Goal: Task Accomplishment & Management: Complete application form

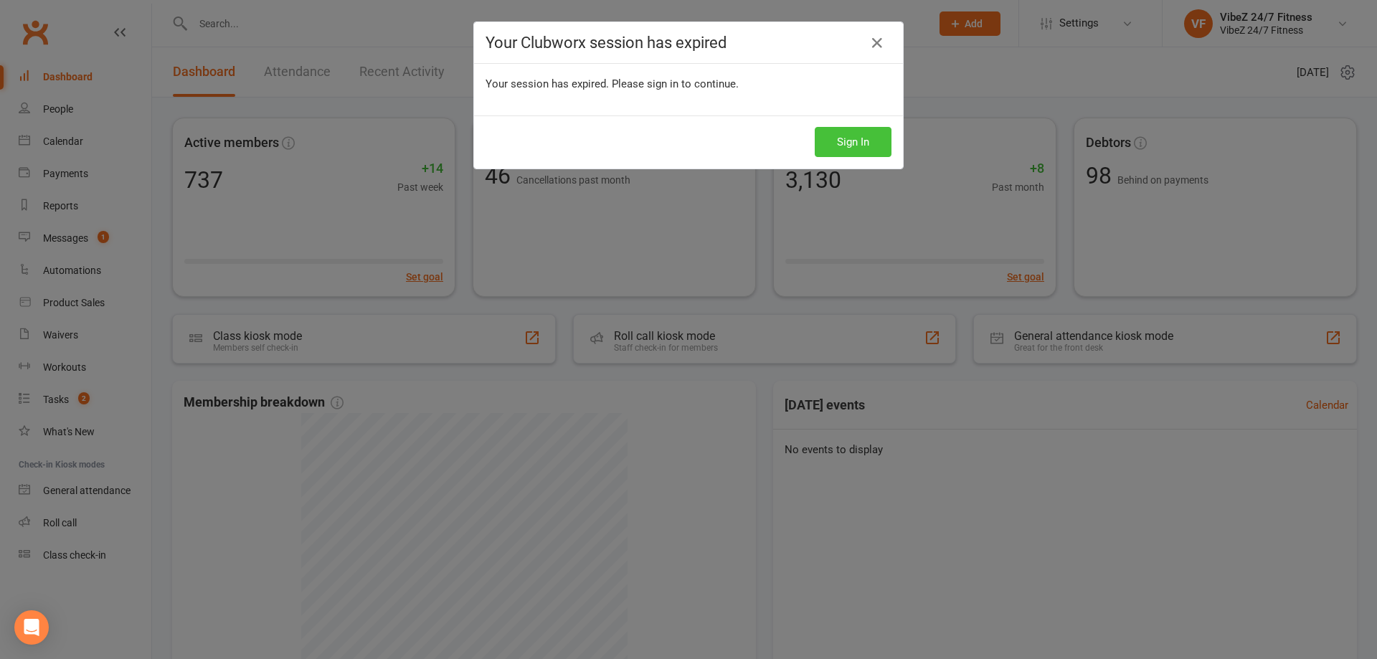
click at [870, 143] on button "Sign In" at bounding box center [853, 142] width 77 height 30
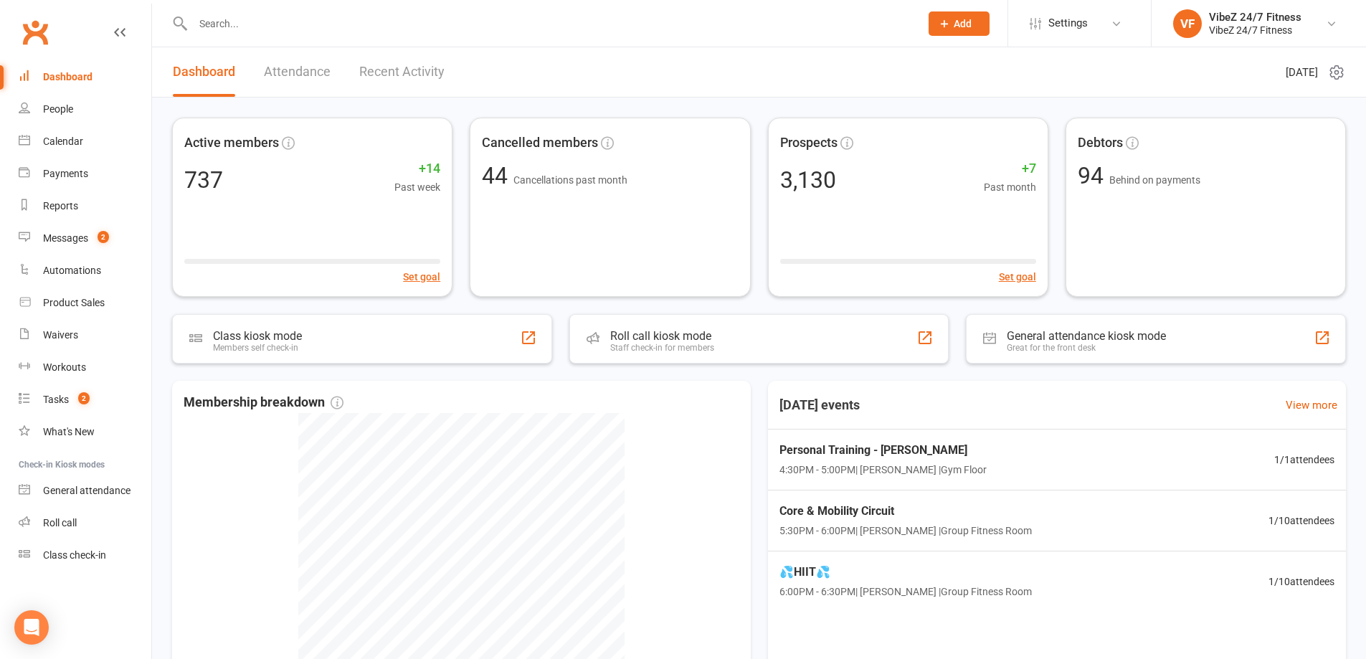
click at [315, 32] on input "text" at bounding box center [549, 24] width 721 height 20
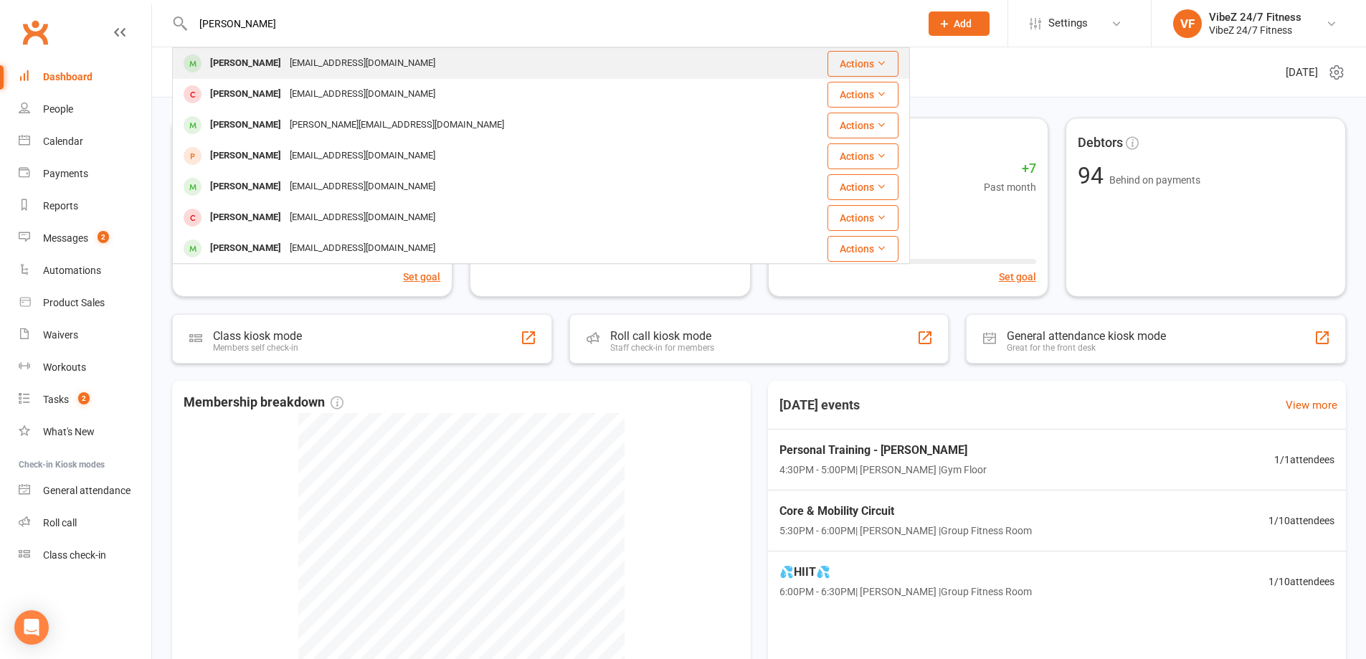
type input "graham"
click at [325, 68] on div "gmules@live.com" at bounding box center [362, 63] width 154 height 21
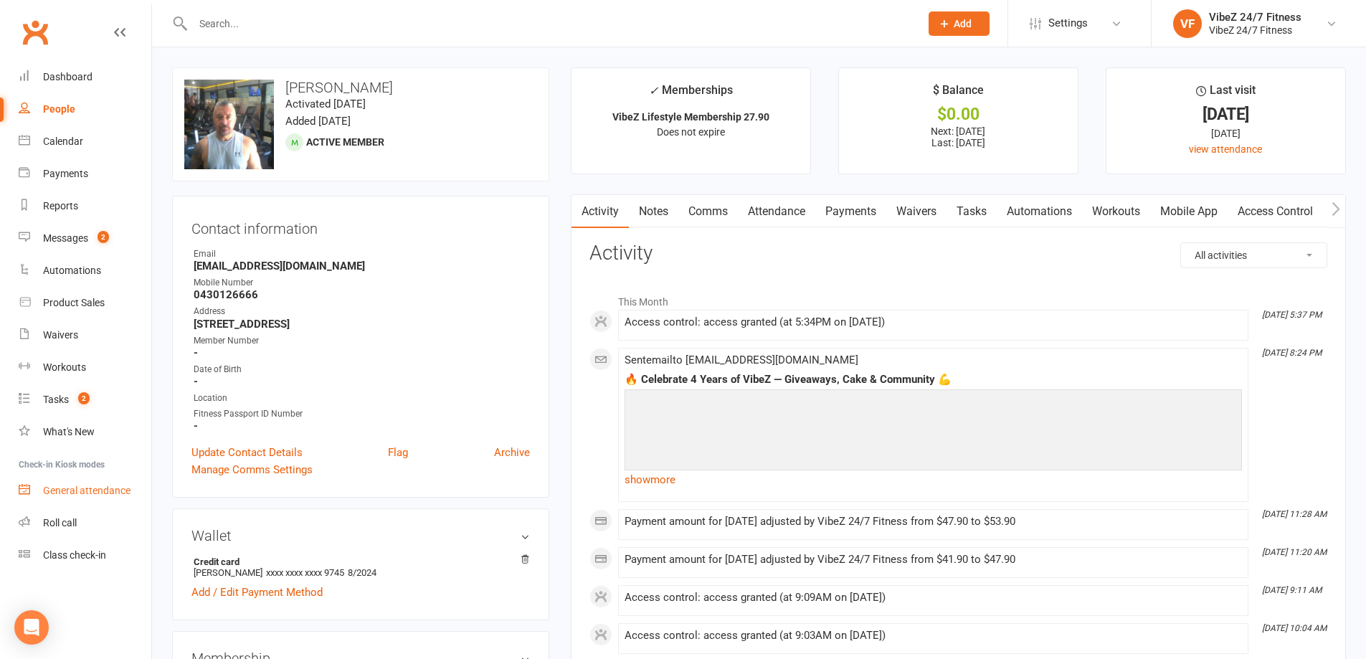
click at [104, 490] on div "General attendance" at bounding box center [86, 490] width 87 height 11
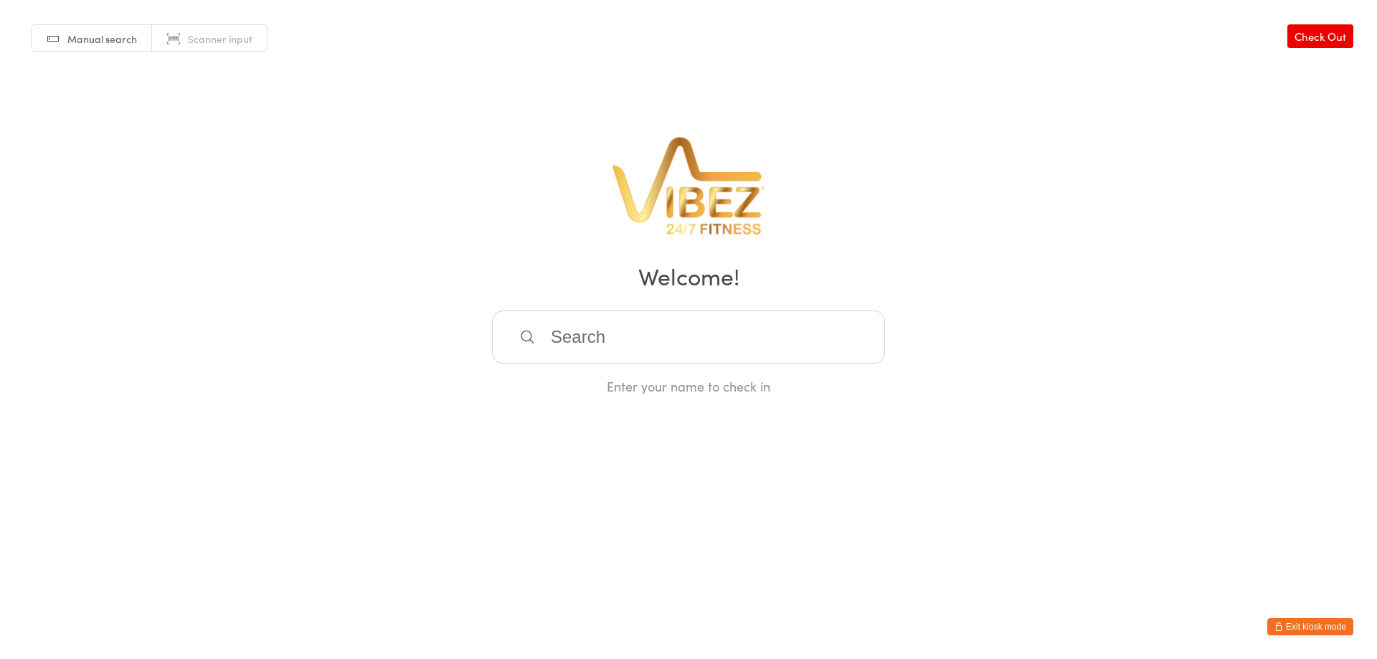
click at [111, 48] on link "Manual search" at bounding box center [92, 38] width 120 height 27
click at [1298, 626] on button "Exit kiosk mode" at bounding box center [1310, 626] width 86 height 17
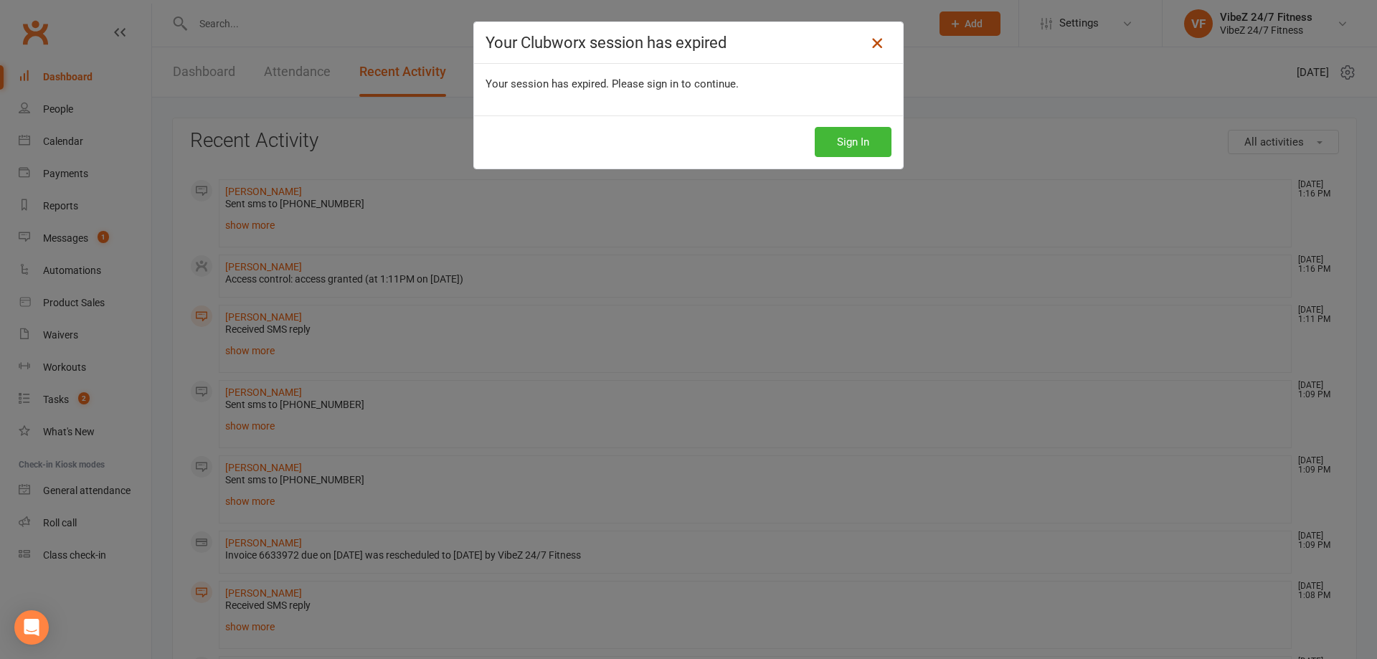
click at [868, 41] on icon at bounding box center [876, 42] width 17 height 17
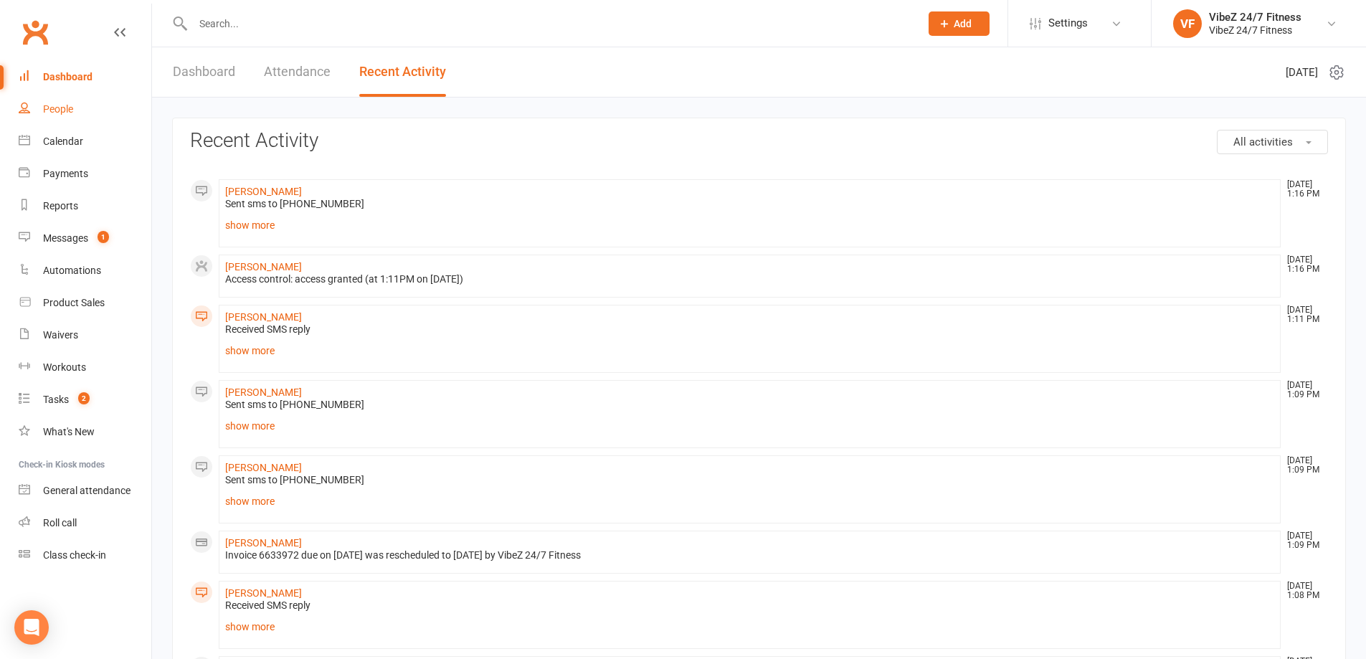
click at [78, 113] on link "People" at bounding box center [85, 109] width 133 height 32
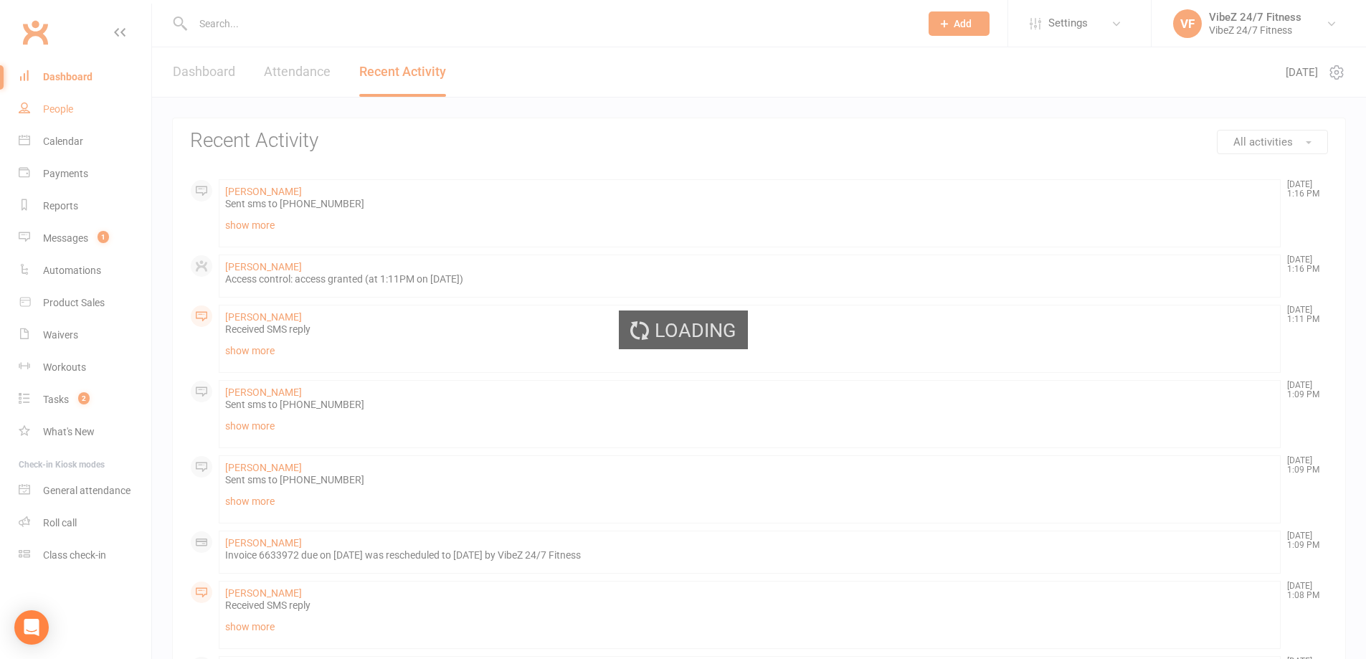
select select "100"
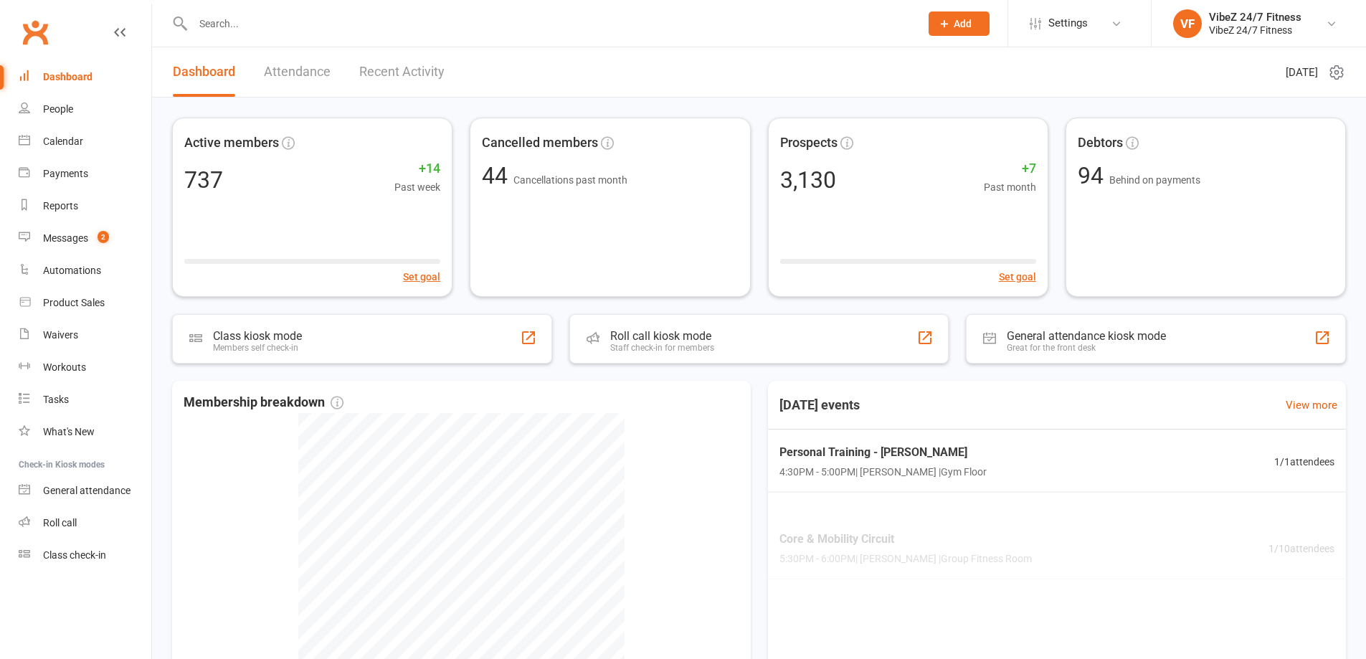
click at [315, 34] on div at bounding box center [541, 23] width 738 height 47
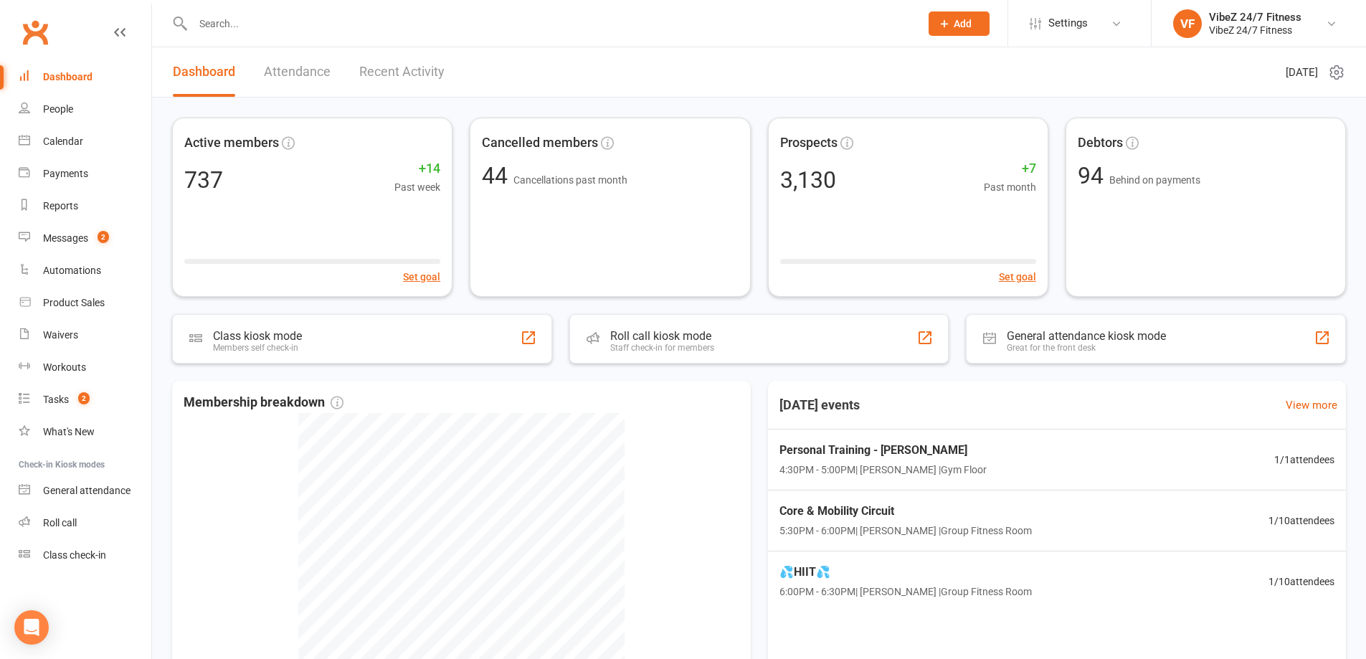
click at [303, 27] on input "text" at bounding box center [549, 24] width 721 height 20
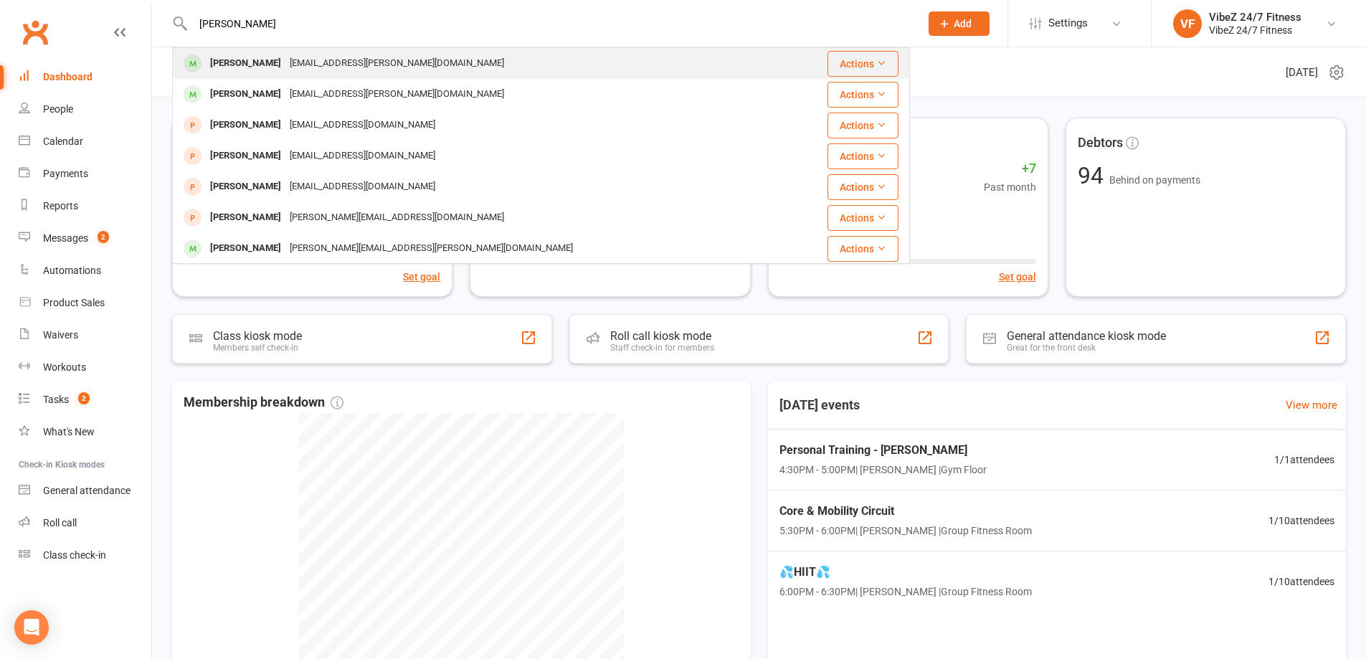
type input "[PERSON_NAME]"
click at [303, 67] on div "[EMAIL_ADDRESS][PERSON_NAME][DOMAIN_NAME]" at bounding box center [396, 63] width 223 height 21
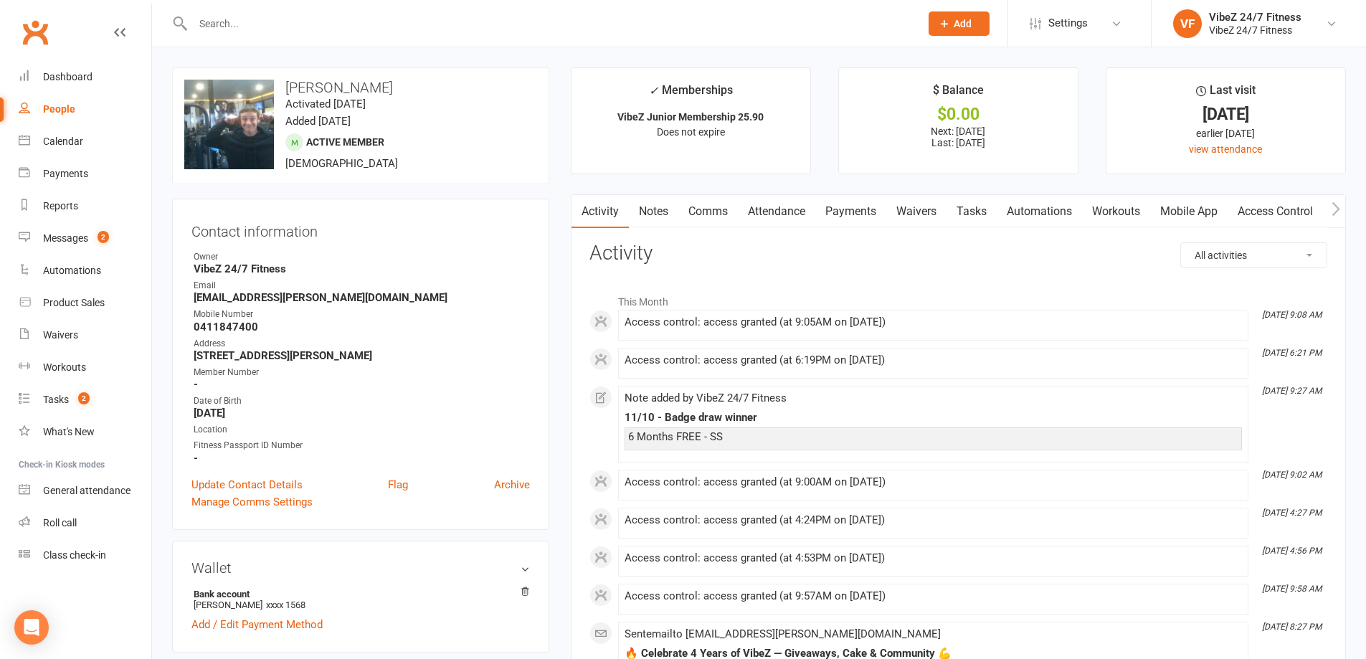
click at [341, 23] on input "text" at bounding box center [549, 24] width 721 height 20
click at [834, 211] on link "Payments" at bounding box center [850, 211] width 71 height 33
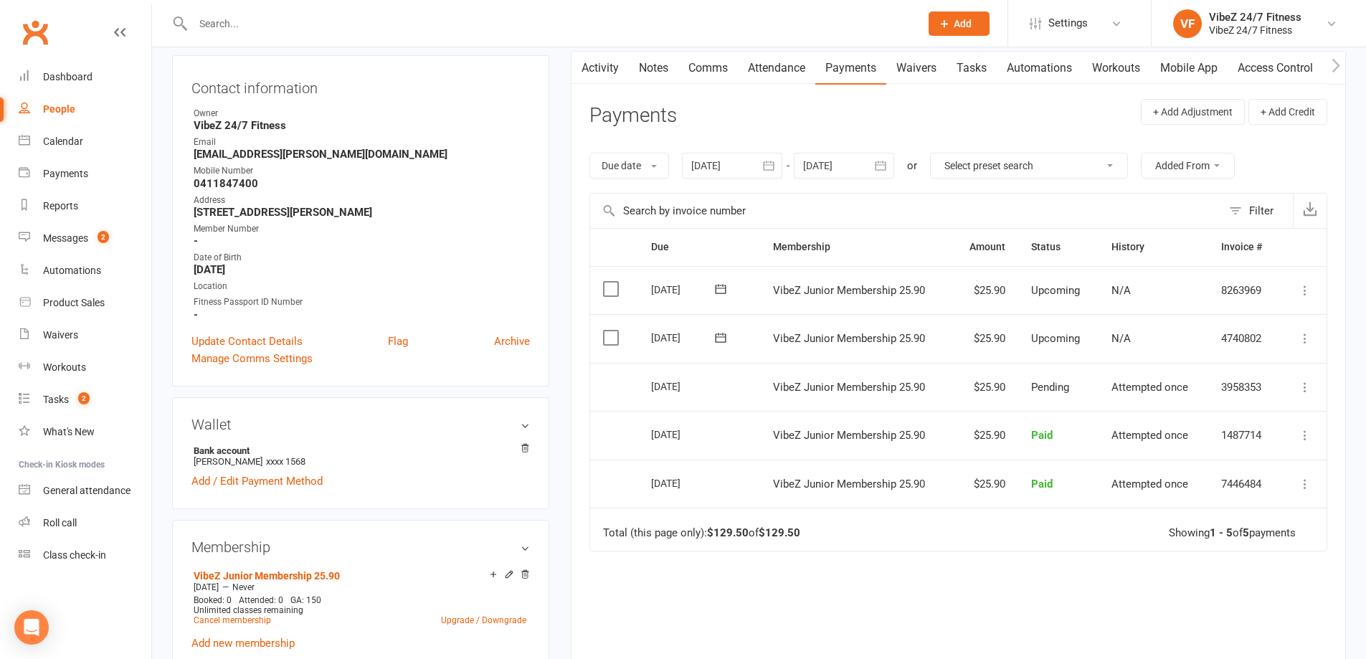
scroll to position [72, 0]
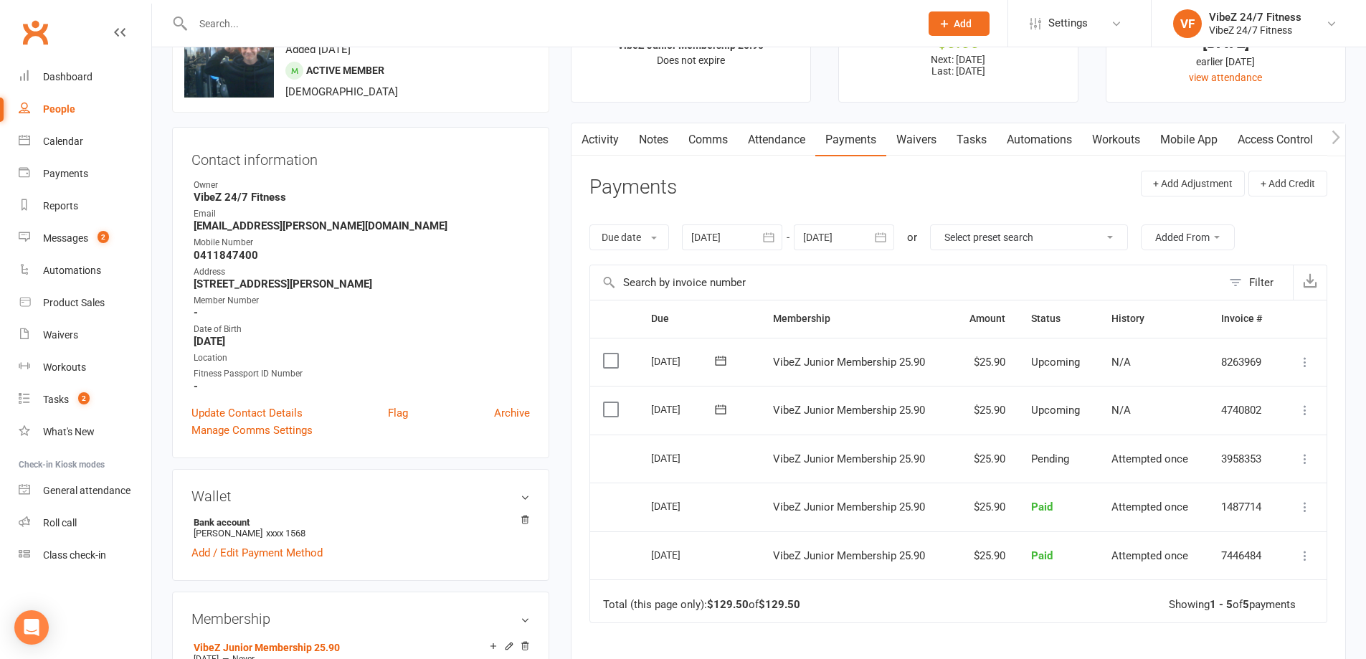
click at [773, 233] on icon "button" at bounding box center [769, 236] width 11 height 9
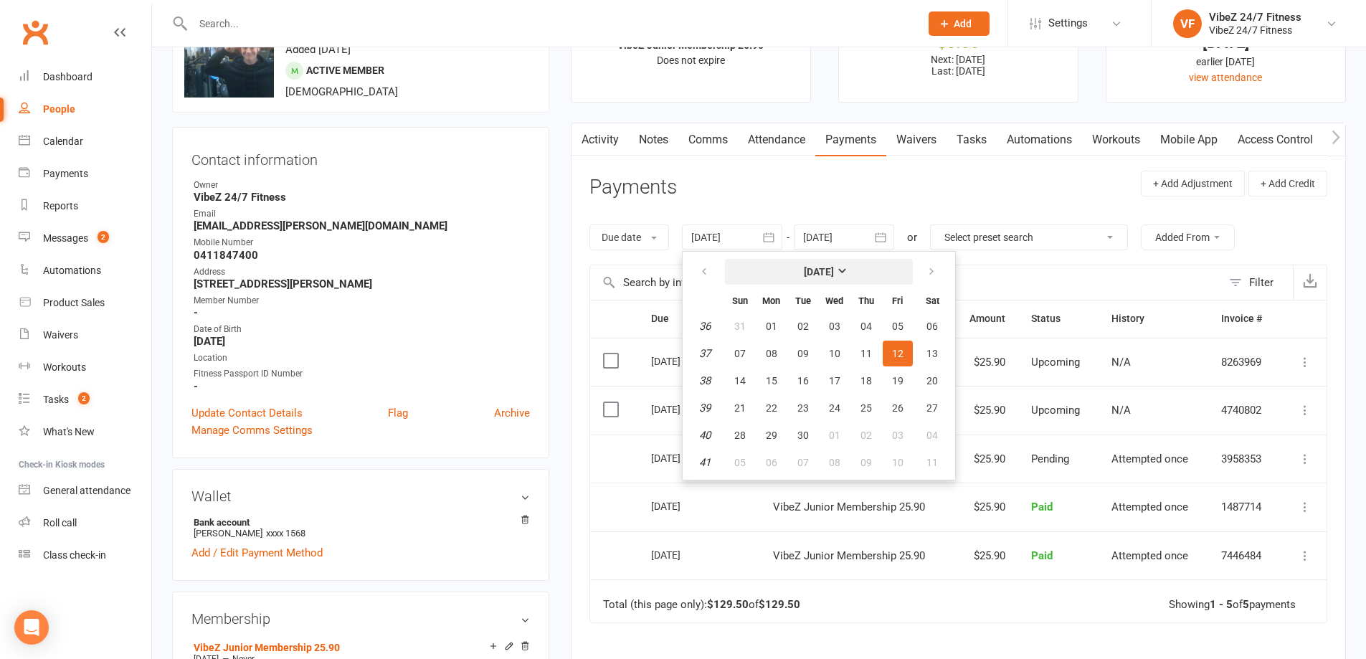
click at [873, 272] on button "[DATE]" at bounding box center [819, 272] width 188 height 26
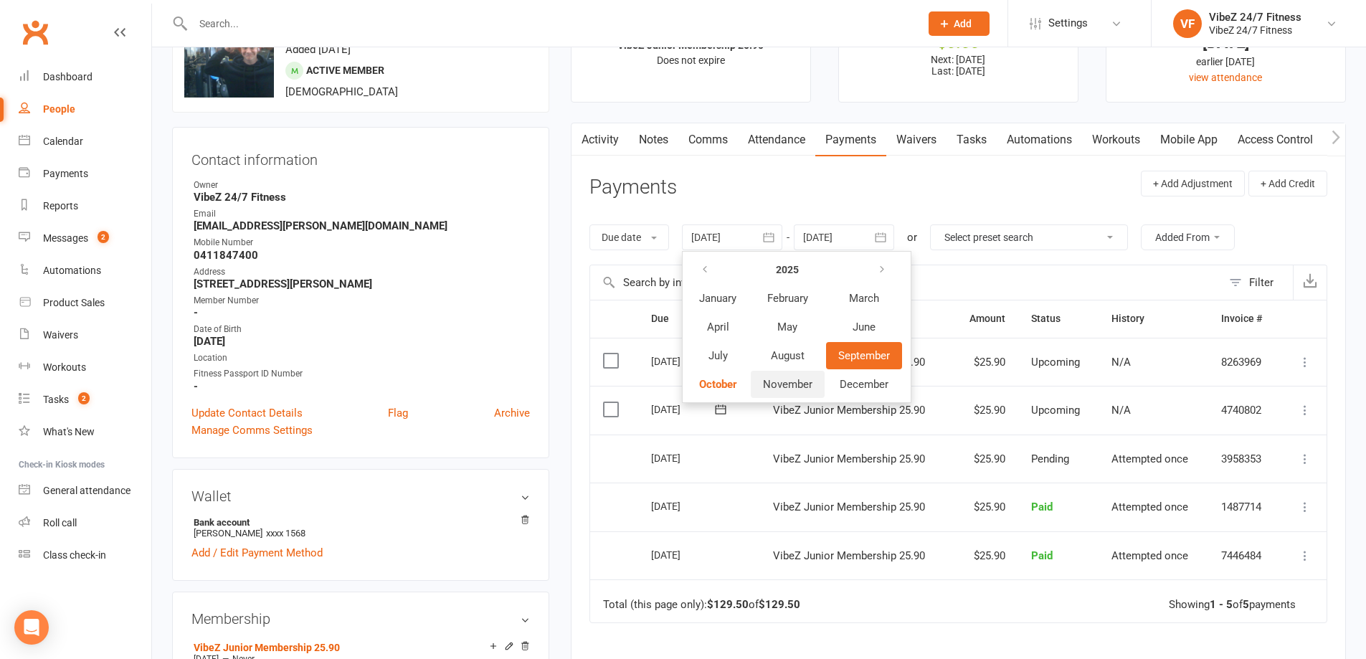
click at [777, 382] on span "November" at bounding box center [787, 384] width 49 height 13
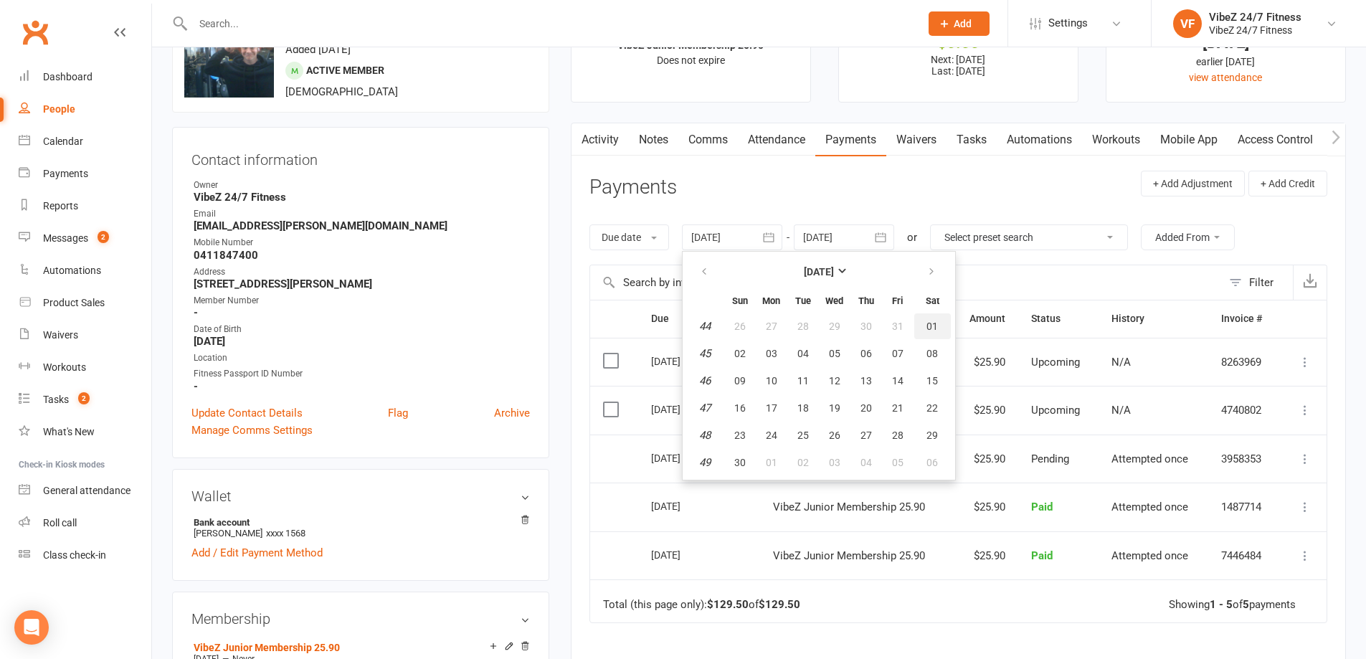
click at [930, 321] on span "01" at bounding box center [931, 326] width 11 height 11
type input "[DATE]"
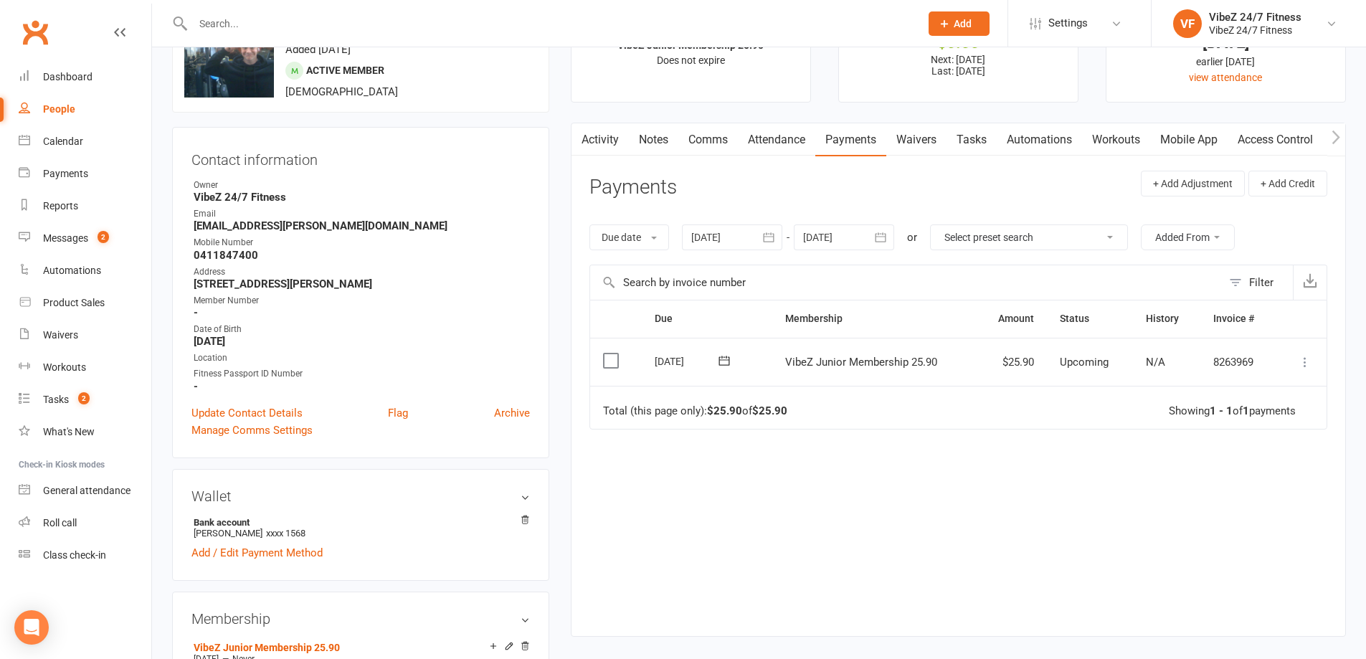
click at [875, 235] on icon "button" at bounding box center [880, 237] width 14 height 14
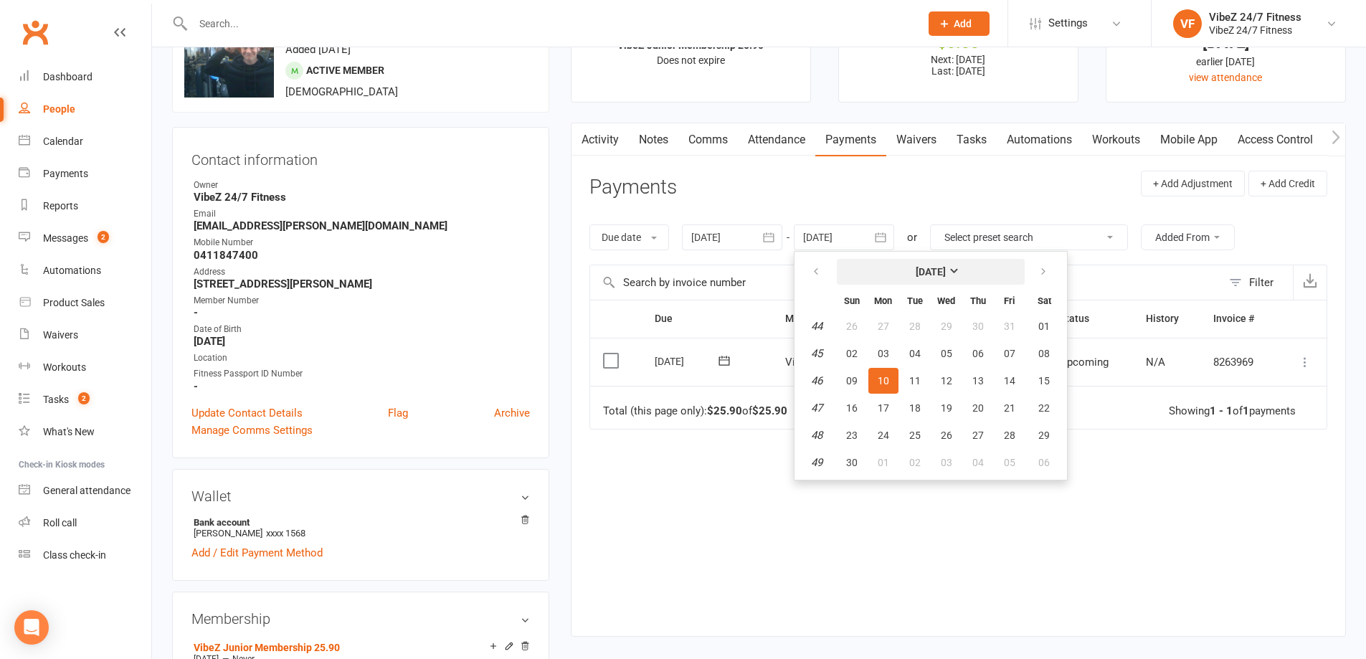
click at [946, 269] on strong "[DATE]" at bounding box center [931, 271] width 30 height 11
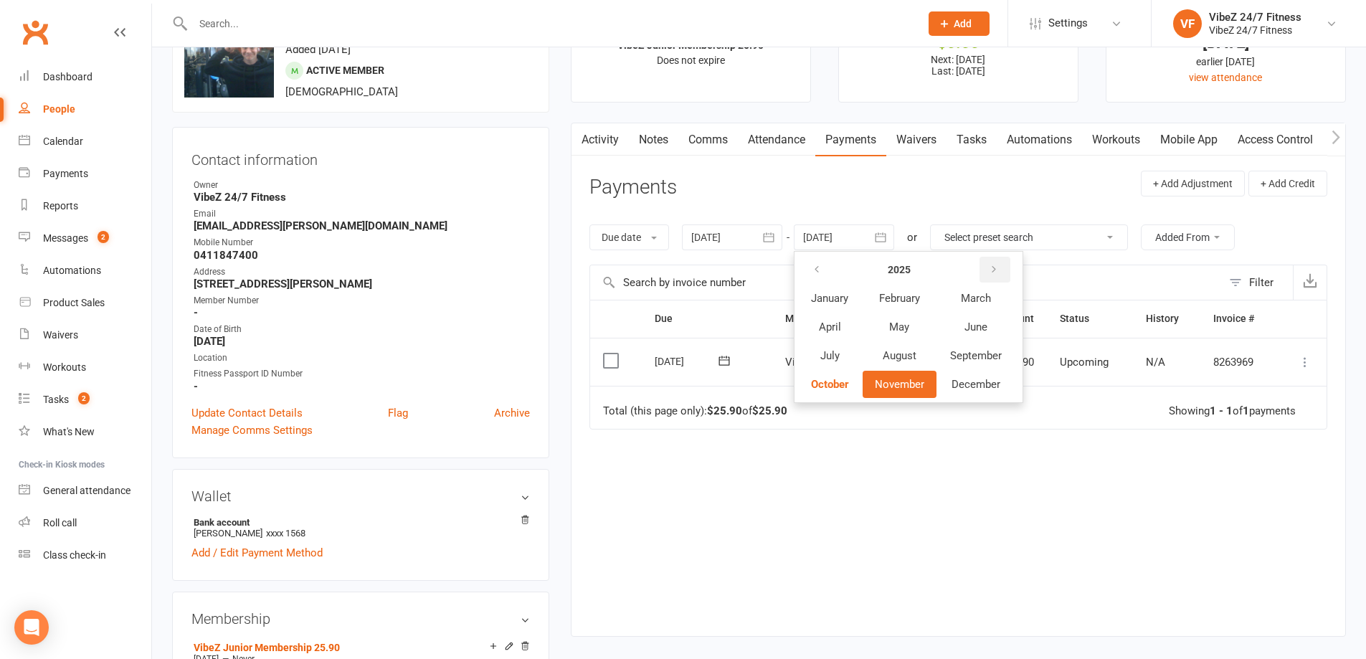
click at [993, 270] on icon "button" at bounding box center [994, 269] width 10 height 11
click at [817, 275] on icon "button" at bounding box center [817, 269] width 10 height 11
click at [829, 330] on span "April" at bounding box center [830, 327] width 22 height 13
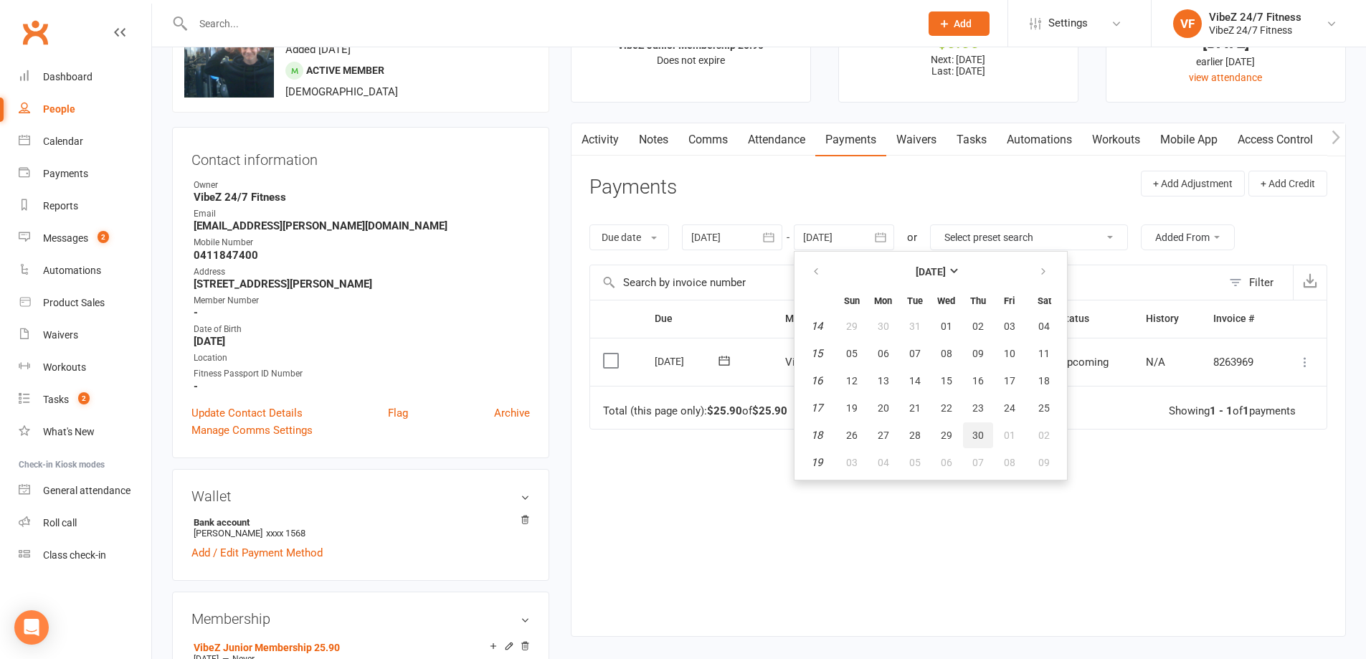
click at [980, 432] on span "30" at bounding box center [977, 434] width 11 height 11
type input "[DATE]"
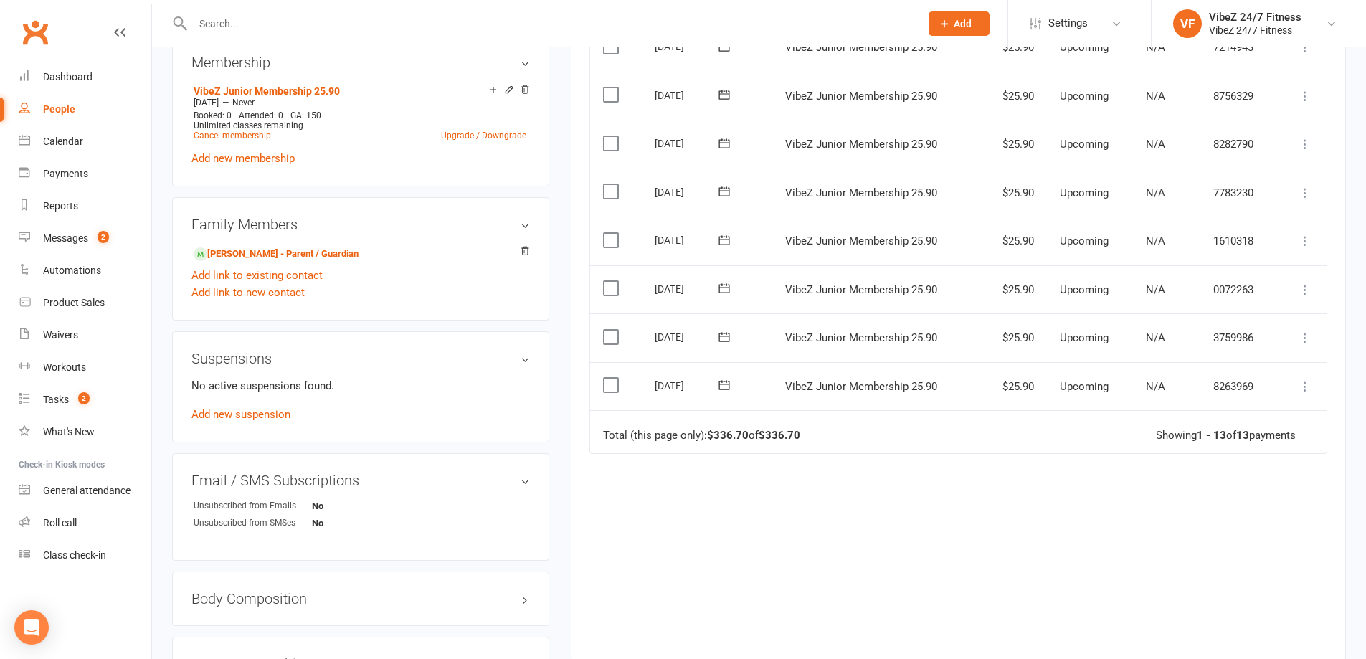
scroll to position [645, 0]
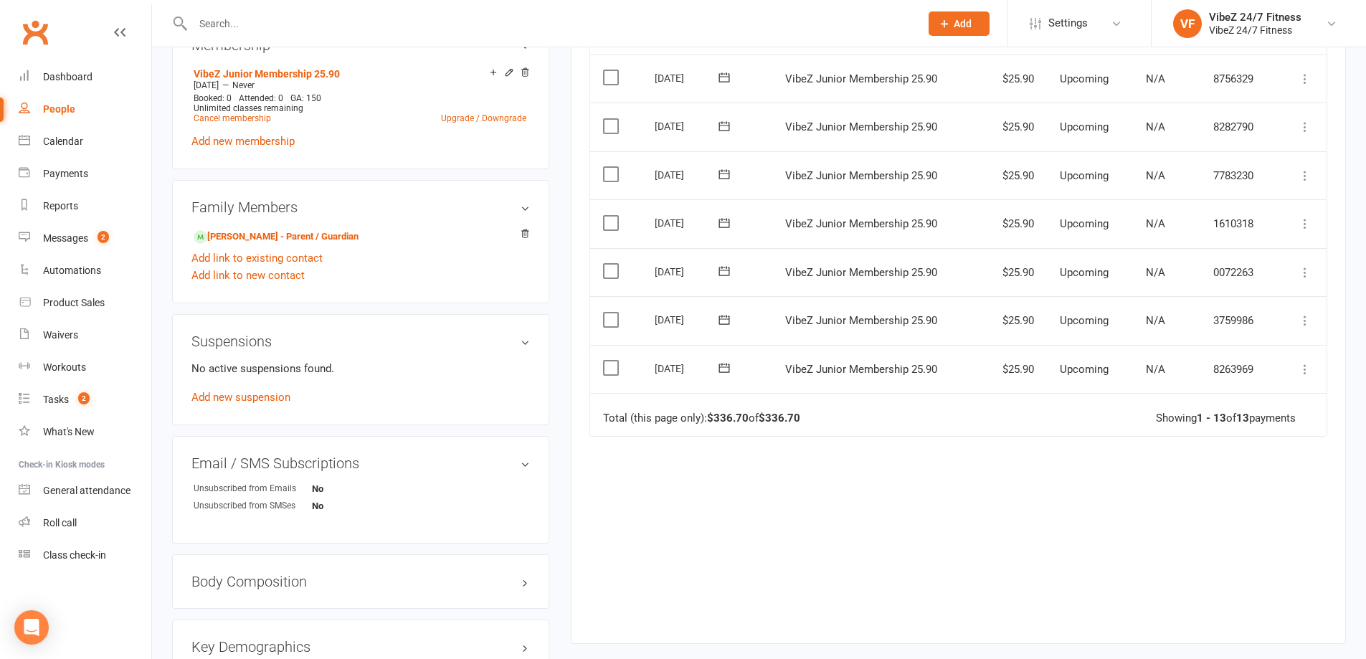
click at [613, 365] on label at bounding box center [612, 368] width 19 height 14
click at [612, 361] on input "checkbox" at bounding box center [607, 361] width 9 height 0
click at [612, 321] on label at bounding box center [612, 320] width 19 height 14
click at [612, 313] on input "checkbox" at bounding box center [607, 313] width 9 height 0
click at [612, 272] on label at bounding box center [612, 271] width 19 height 14
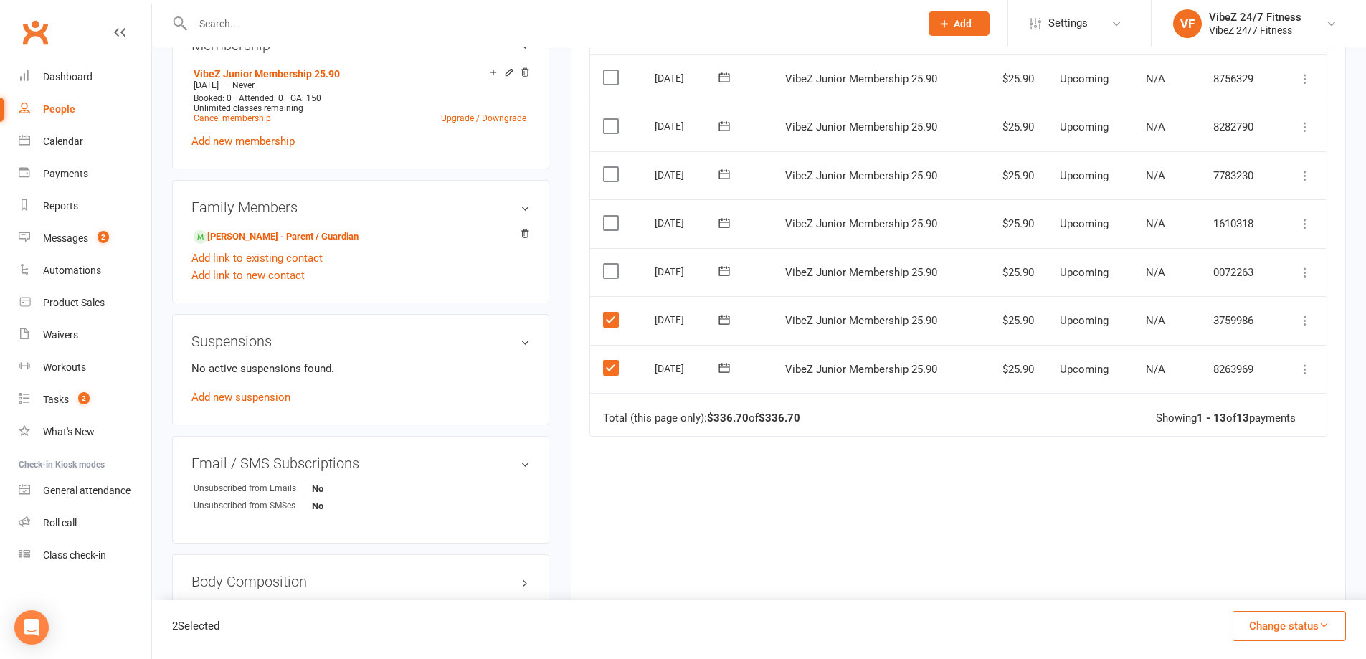
click at [612, 264] on input "checkbox" at bounding box center [607, 264] width 9 height 0
click at [612, 223] on label at bounding box center [612, 223] width 19 height 14
click at [612, 216] on input "checkbox" at bounding box center [607, 216] width 9 height 0
click at [612, 176] on label at bounding box center [612, 174] width 19 height 14
click at [612, 167] on input "checkbox" at bounding box center [607, 167] width 9 height 0
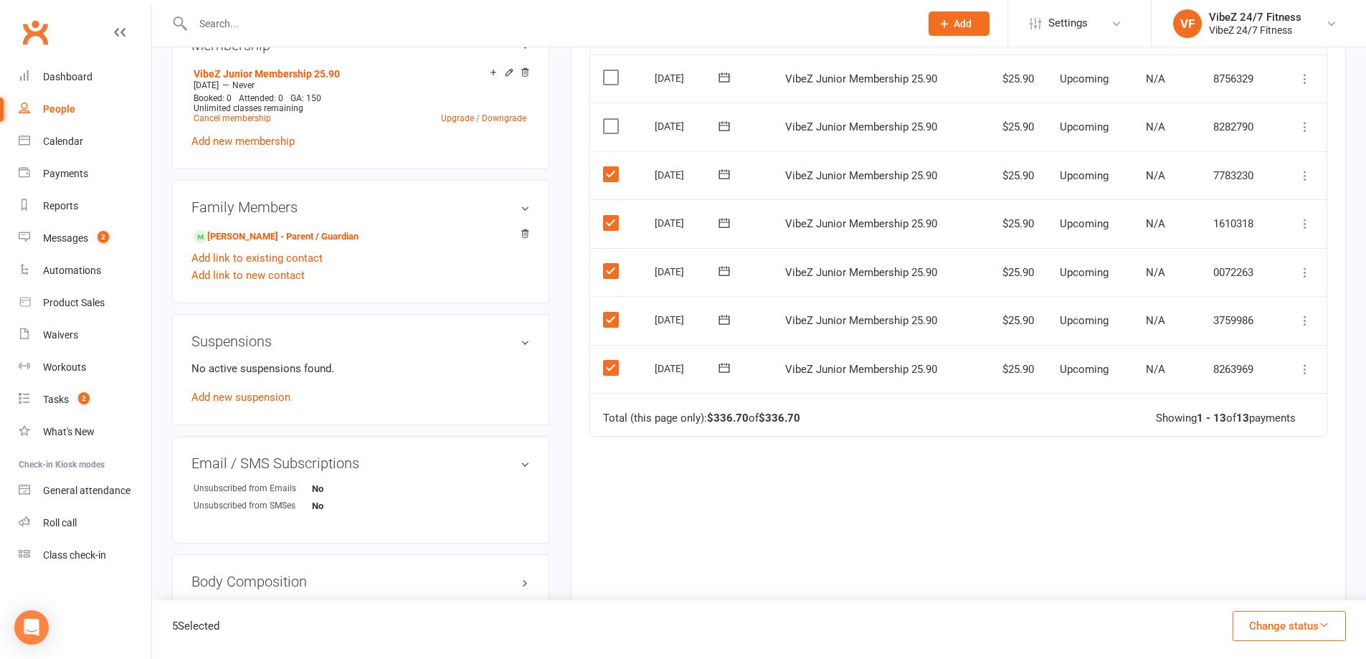
click at [610, 128] on label at bounding box center [612, 126] width 19 height 14
click at [610, 119] on input "checkbox" at bounding box center [607, 119] width 9 height 0
click at [614, 79] on label at bounding box center [612, 77] width 19 height 14
click at [612, 70] on input "checkbox" at bounding box center [607, 70] width 9 height 0
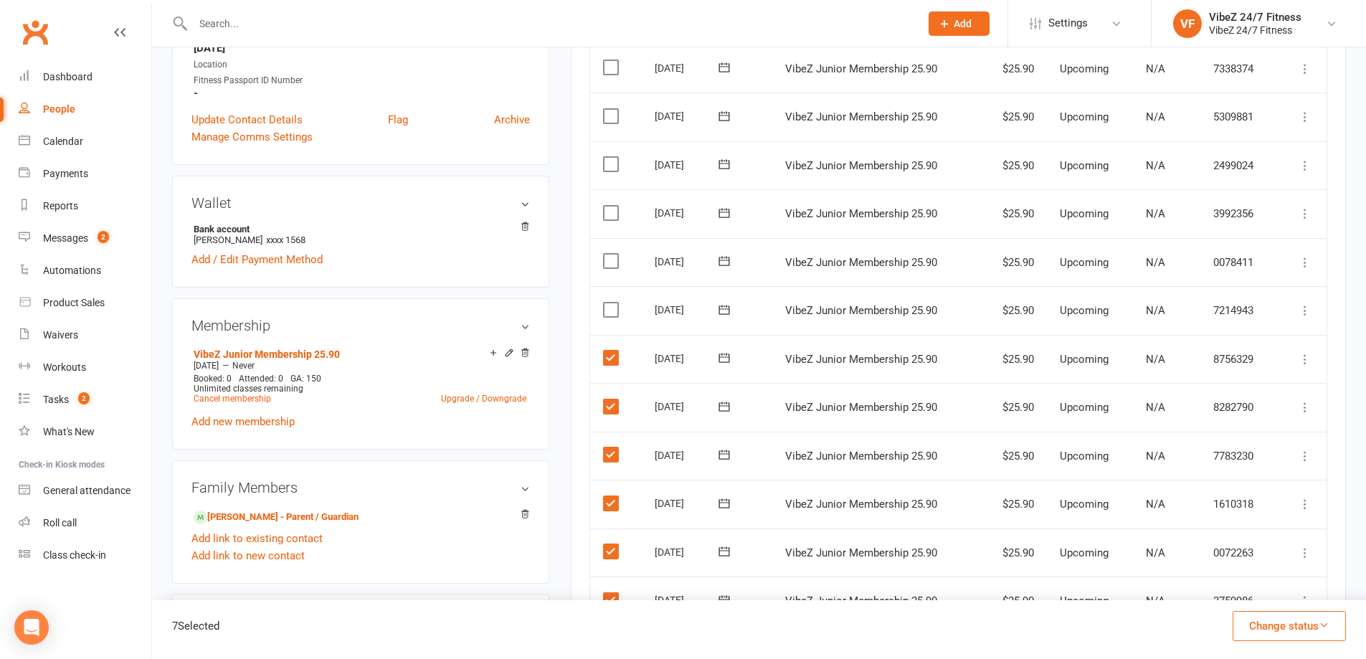
scroll to position [359, 0]
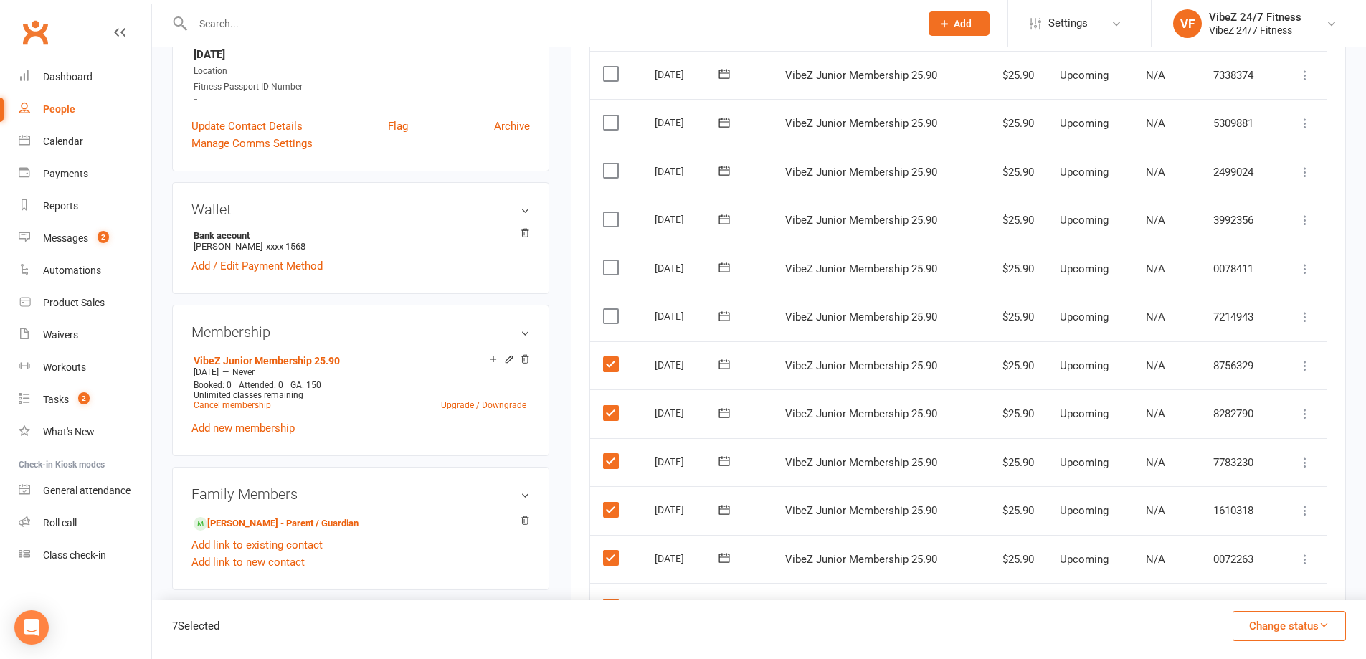
click at [614, 315] on label at bounding box center [612, 316] width 19 height 14
click at [612, 309] on input "checkbox" at bounding box center [607, 309] width 9 height 0
click at [613, 265] on label at bounding box center [612, 267] width 19 height 14
click at [612, 260] on input "checkbox" at bounding box center [607, 260] width 9 height 0
click at [609, 222] on label at bounding box center [612, 219] width 19 height 14
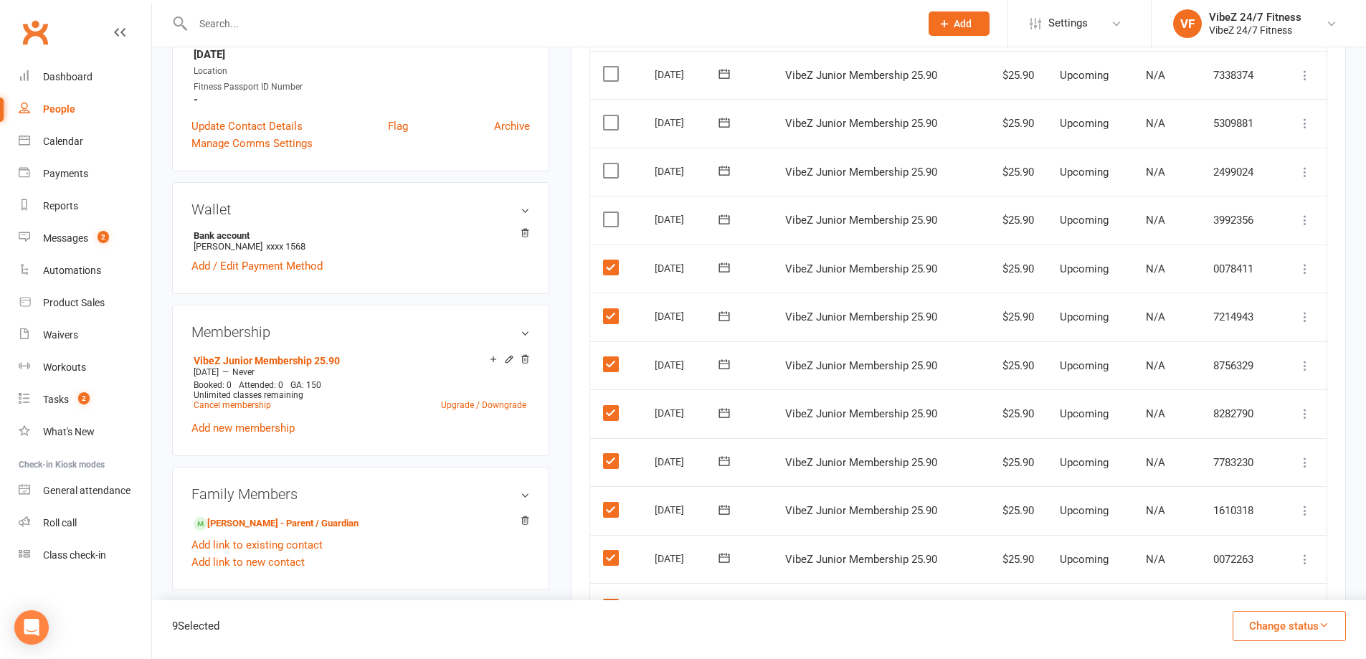
click at [609, 212] on input "checkbox" at bounding box center [607, 212] width 9 height 0
click at [612, 177] on label at bounding box center [612, 170] width 19 height 14
click at [612, 163] on input "checkbox" at bounding box center [607, 163] width 9 height 0
click at [614, 119] on label at bounding box center [612, 122] width 19 height 14
click at [612, 115] on input "checkbox" at bounding box center [607, 115] width 9 height 0
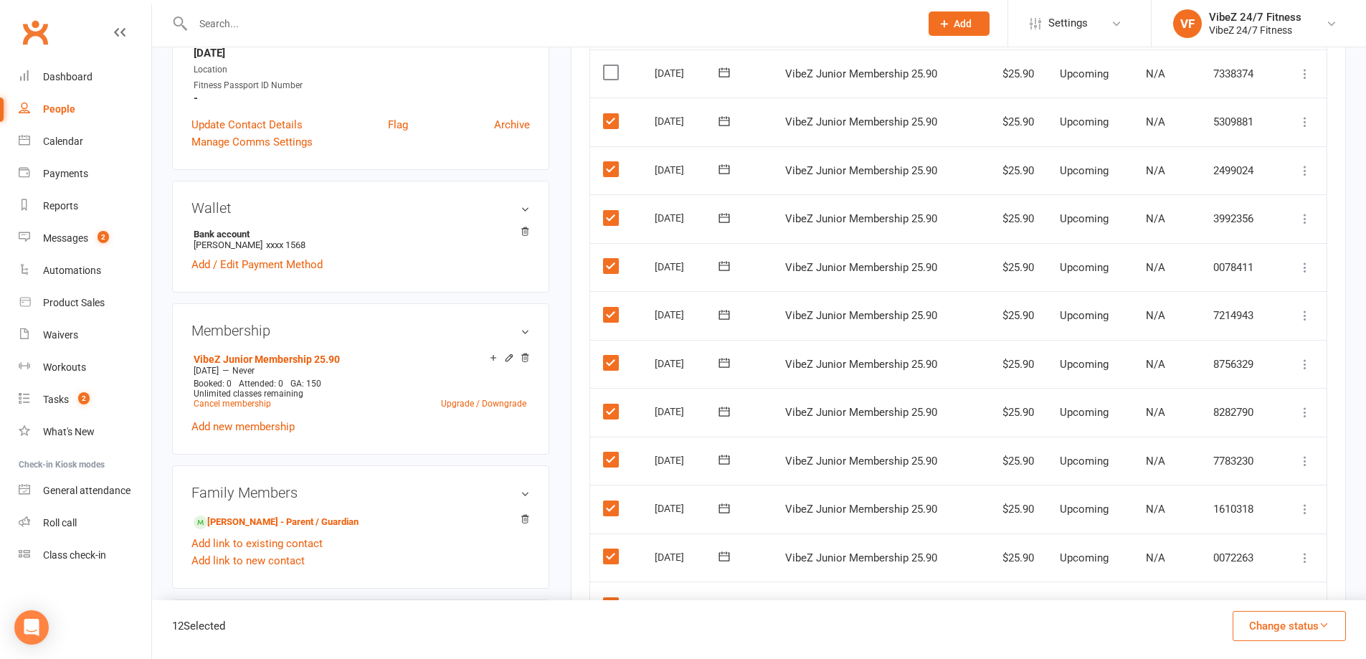
scroll to position [143, 0]
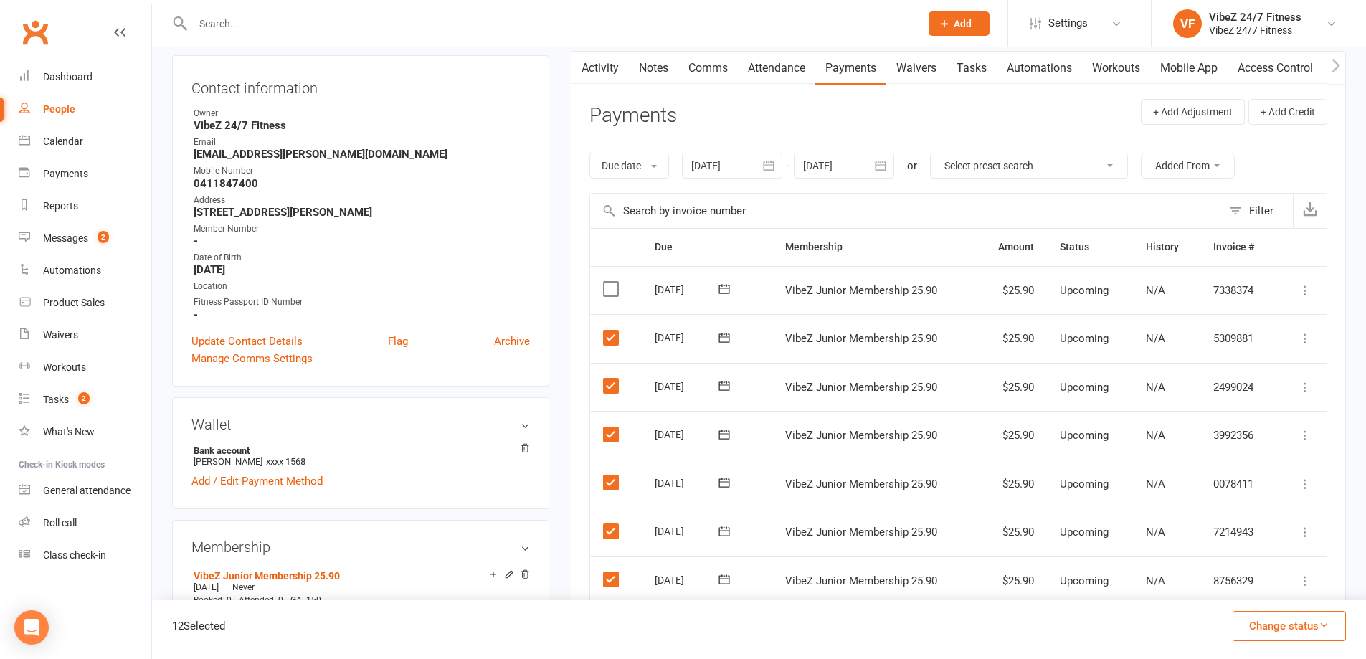
click at [614, 290] on label at bounding box center [612, 289] width 19 height 14
click at [612, 282] on input "checkbox" at bounding box center [607, 282] width 9 height 0
click at [1307, 288] on icon at bounding box center [1305, 290] width 14 height 14
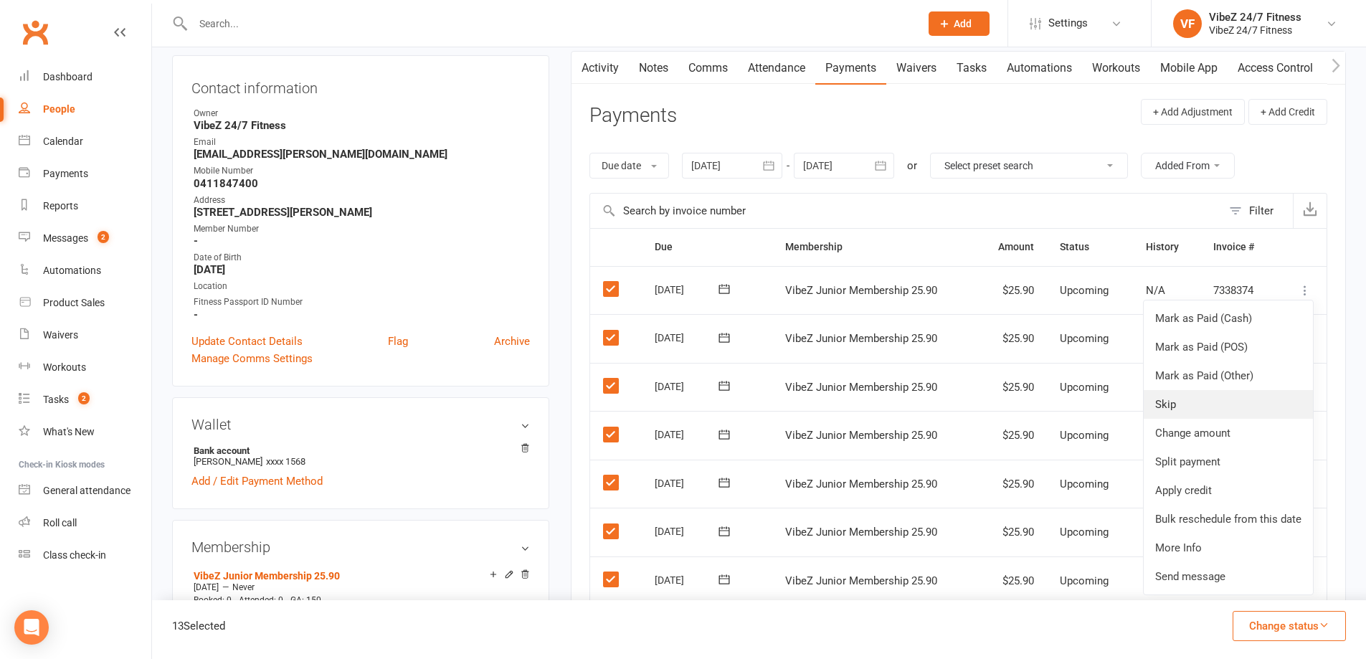
click at [1174, 404] on link "Skip" at bounding box center [1228, 404] width 169 height 29
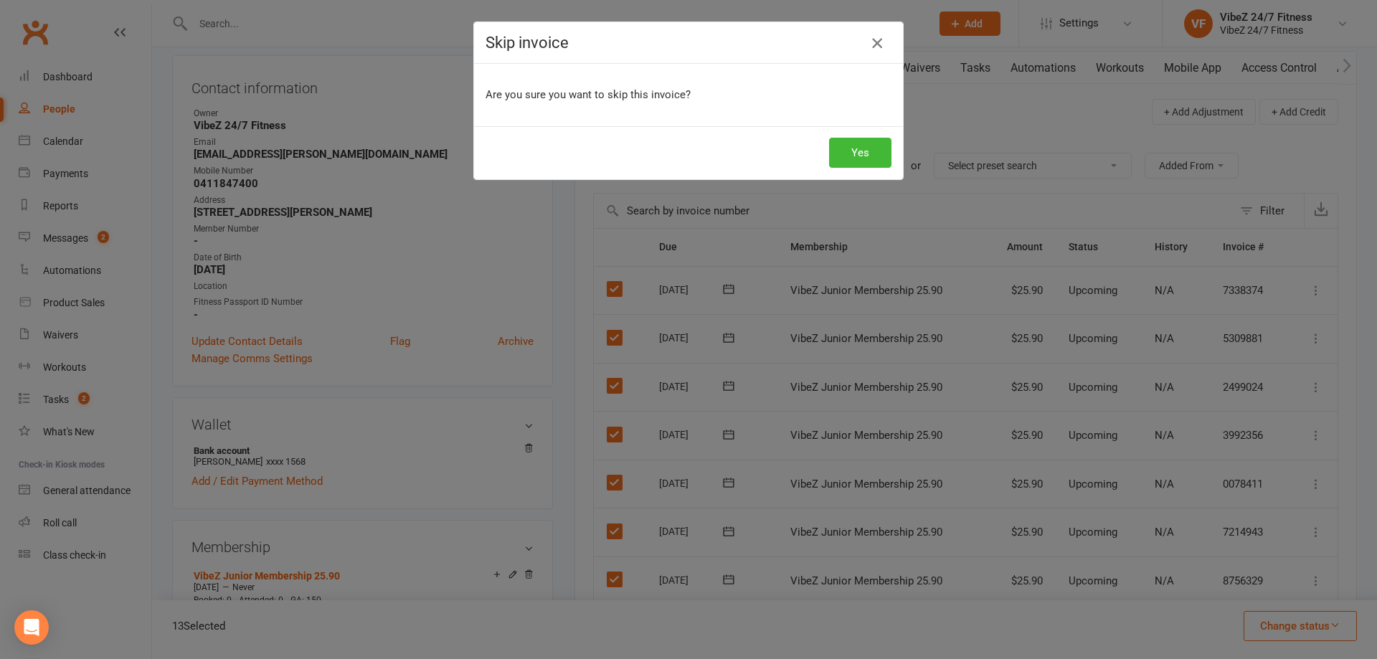
click at [873, 48] on icon "button" at bounding box center [876, 42] width 17 height 17
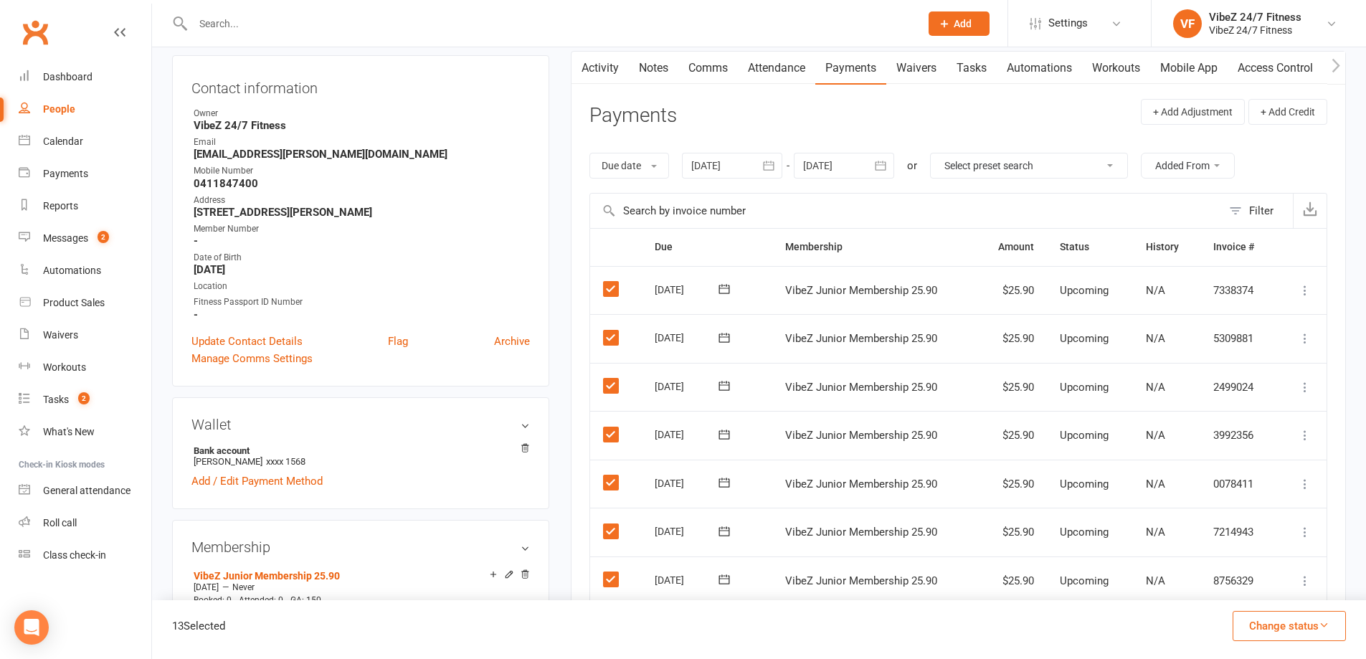
click at [1302, 289] on icon at bounding box center [1305, 290] width 14 height 14
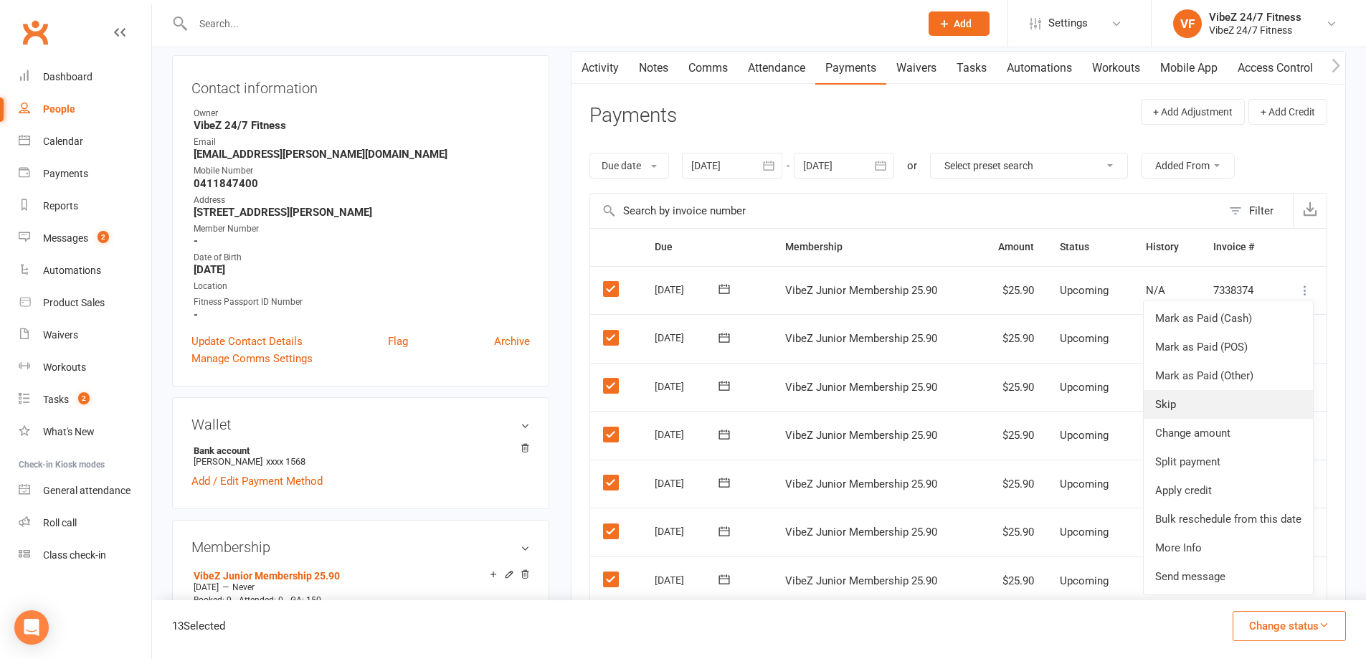
click at [1179, 402] on link "Skip" at bounding box center [1228, 404] width 169 height 29
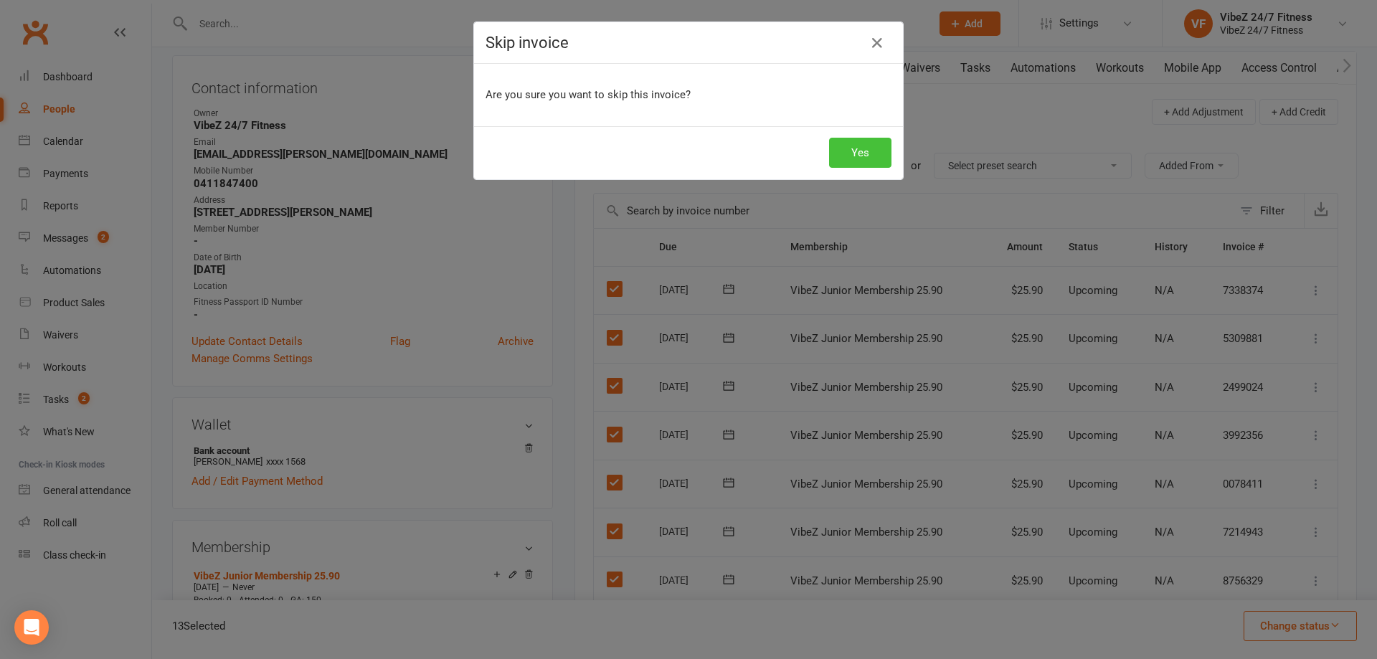
click at [852, 155] on button "Yes" at bounding box center [860, 153] width 62 height 30
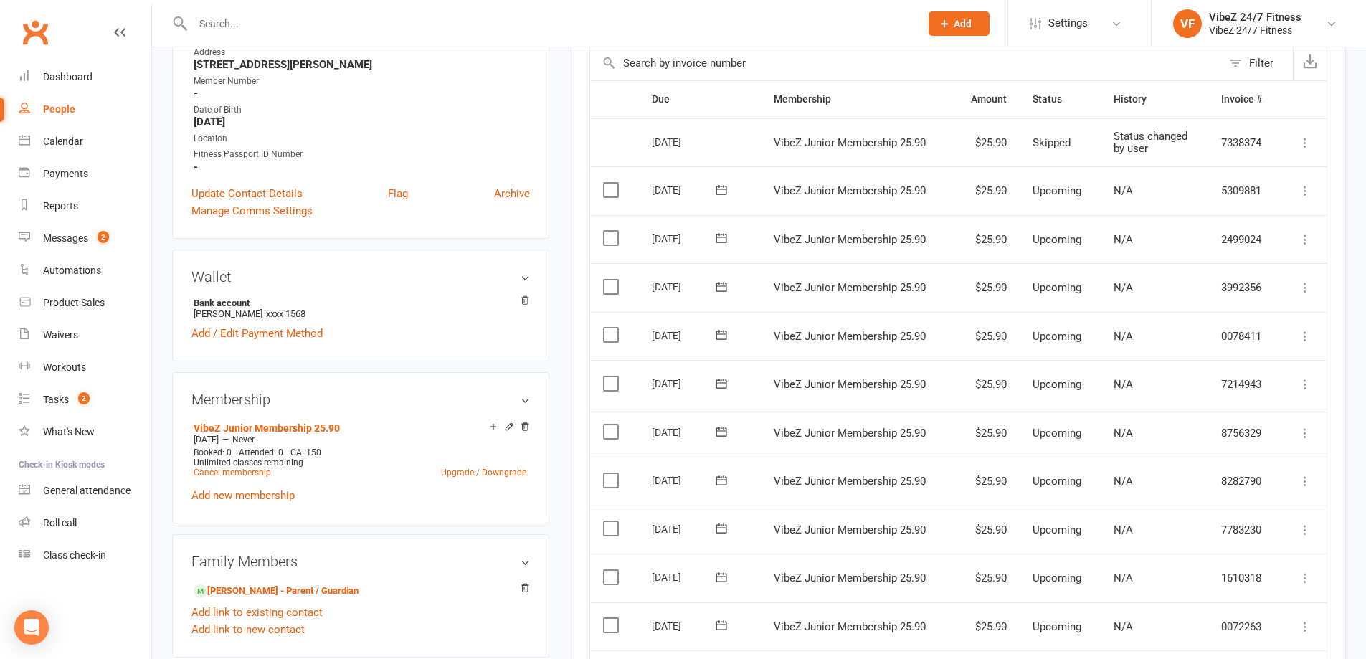
scroll to position [287, 0]
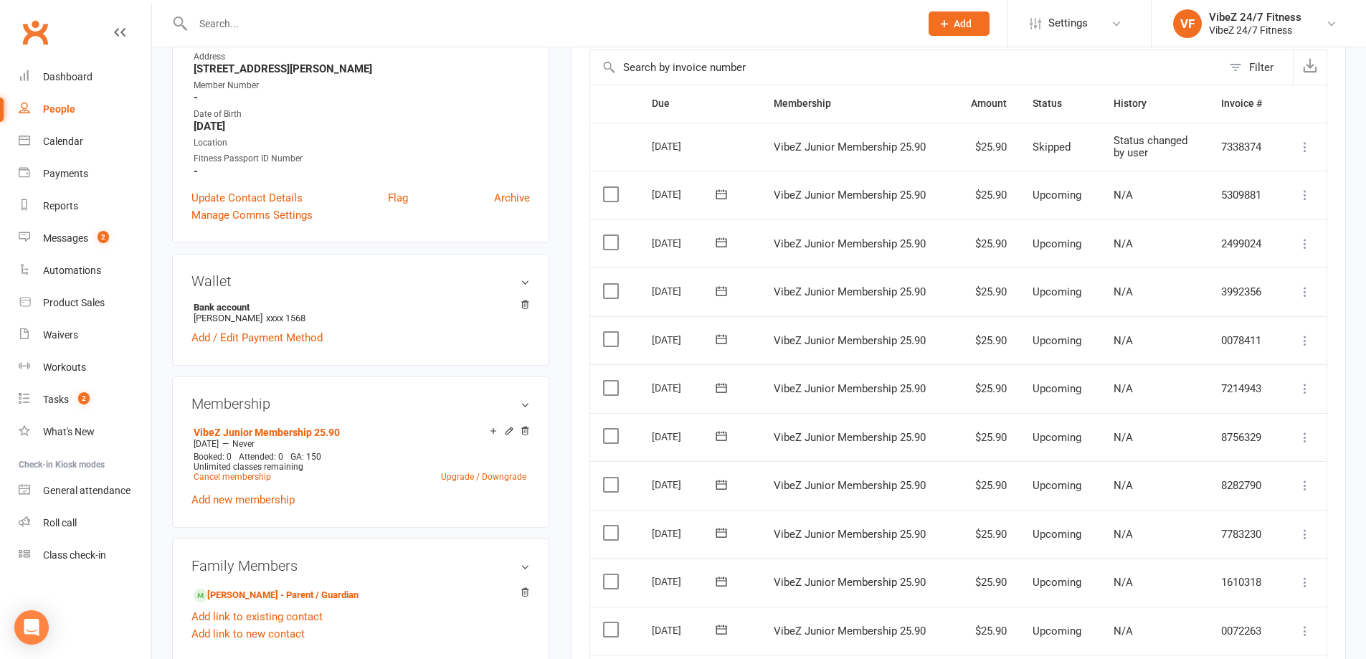
click at [612, 197] on label at bounding box center [612, 194] width 19 height 14
click at [612, 187] on input "checkbox" at bounding box center [607, 187] width 9 height 0
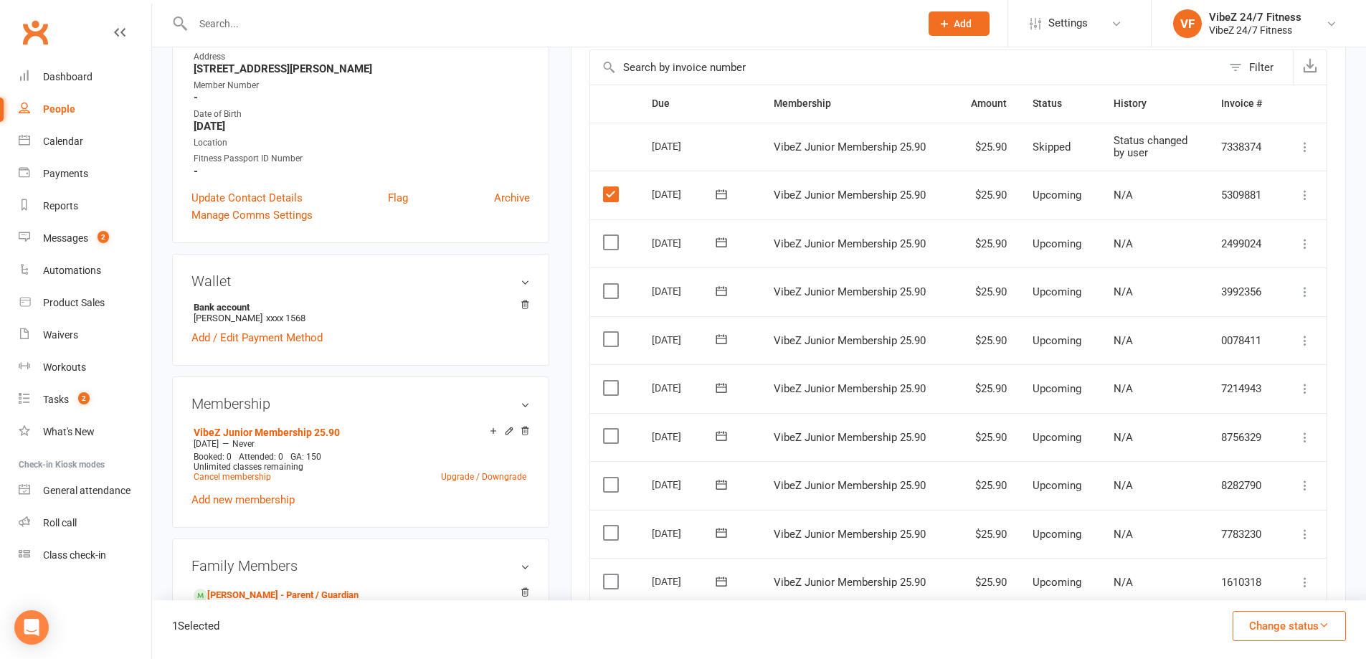
click at [616, 245] on label at bounding box center [612, 242] width 19 height 14
click at [612, 235] on input "checkbox" at bounding box center [607, 235] width 9 height 0
click at [609, 288] on label at bounding box center [612, 291] width 19 height 14
click at [609, 284] on input "checkbox" at bounding box center [607, 284] width 9 height 0
click at [613, 333] on label at bounding box center [612, 339] width 19 height 14
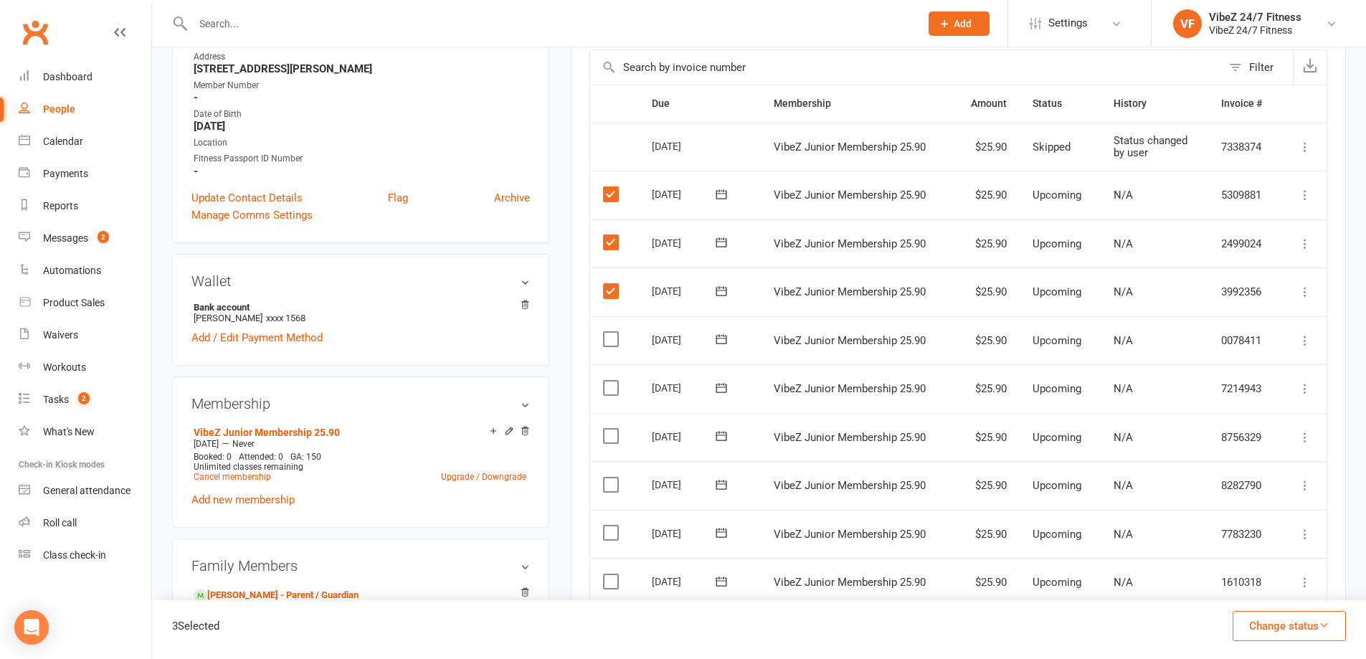
click at [612, 332] on input "checkbox" at bounding box center [607, 332] width 9 height 0
click at [612, 388] on label at bounding box center [612, 388] width 19 height 14
click at [612, 381] on input "checkbox" at bounding box center [607, 381] width 9 height 0
click at [607, 433] on label at bounding box center [612, 436] width 19 height 14
click at [607, 429] on input "checkbox" at bounding box center [607, 429] width 9 height 0
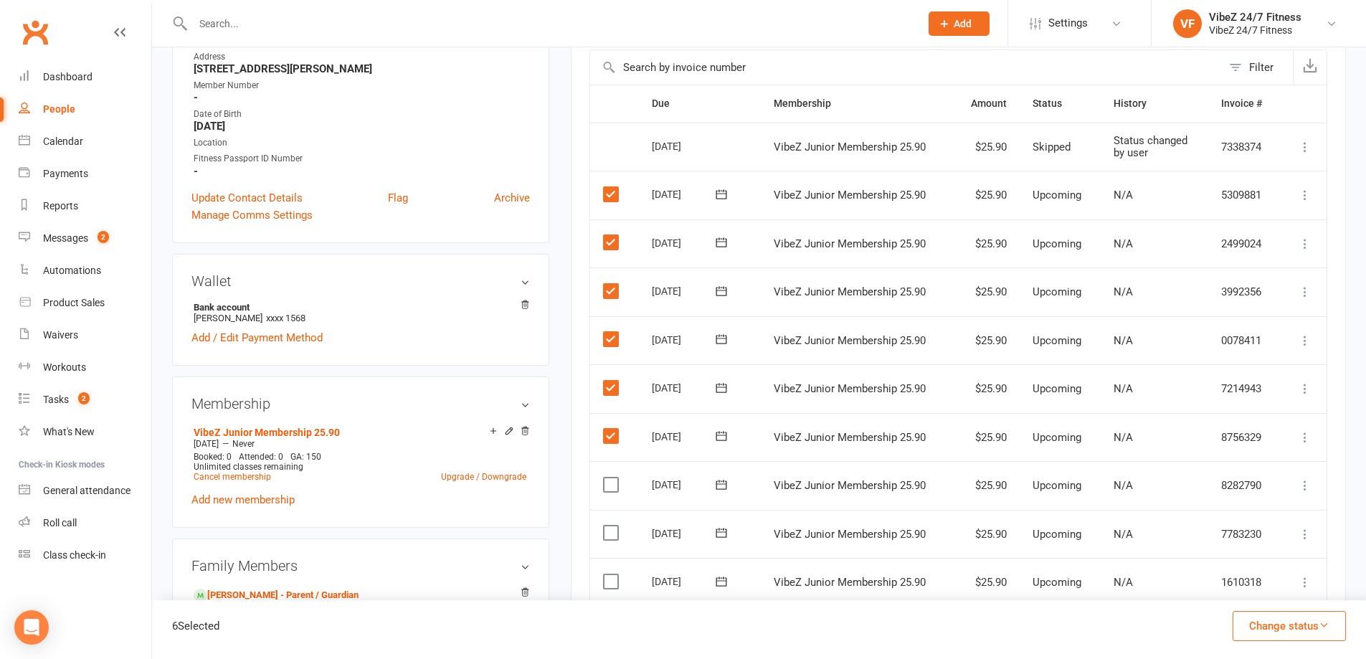
click at [610, 480] on label at bounding box center [612, 485] width 19 height 14
click at [610, 478] on input "checkbox" at bounding box center [607, 478] width 9 height 0
click at [613, 530] on label at bounding box center [612, 533] width 19 height 14
click at [612, 526] on input "checkbox" at bounding box center [607, 526] width 9 height 0
click at [609, 585] on label at bounding box center [612, 581] width 19 height 14
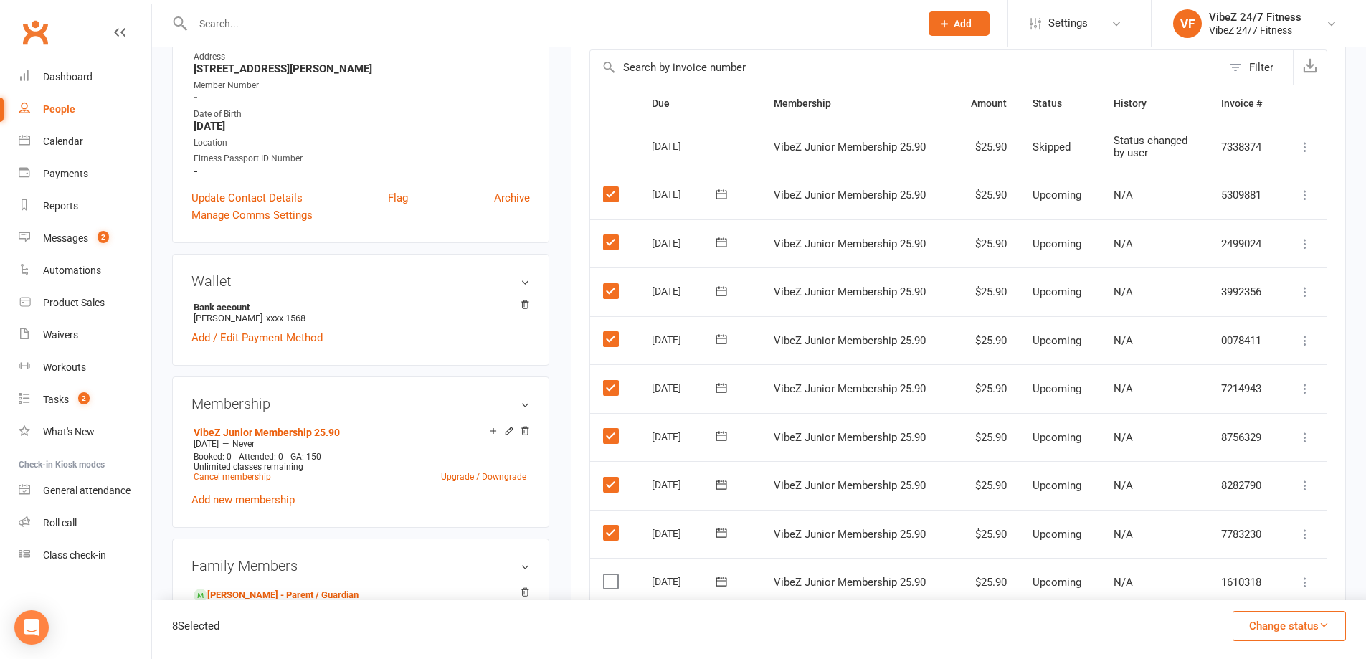
click at [609, 574] on input "checkbox" at bounding box center [607, 574] width 9 height 0
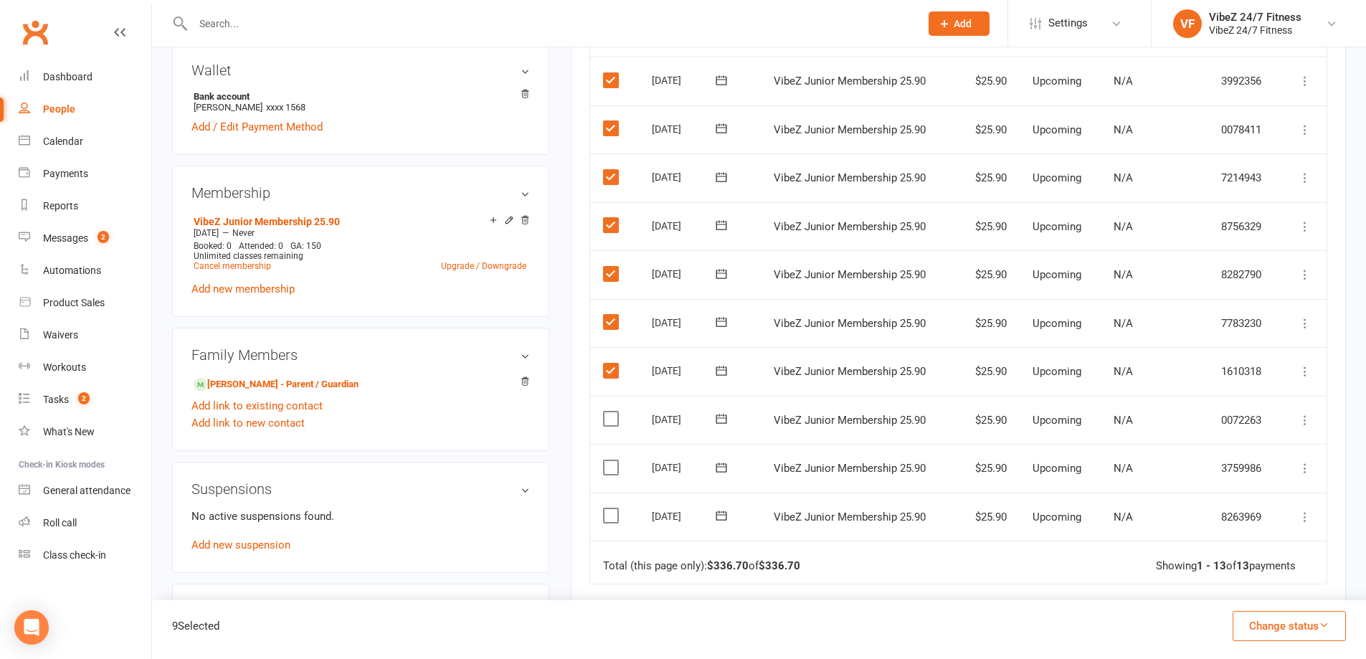
scroll to position [502, 0]
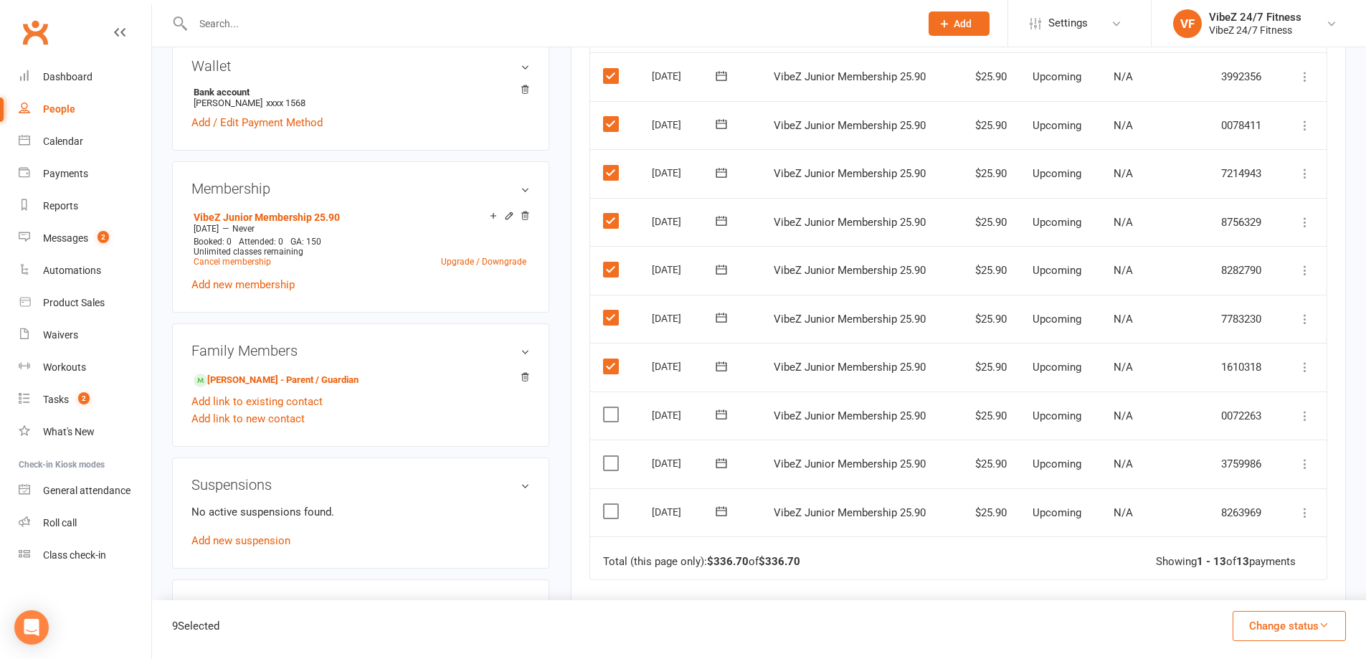
click at [614, 414] on label at bounding box center [612, 414] width 19 height 14
click at [612, 407] on input "checkbox" at bounding box center [607, 407] width 9 height 0
click at [608, 465] on label at bounding box center [612, 463] width 19 height 14
click at [608, 456] on input "checkbox" at bounding box center [607, 456] width 9 height 0
click at [611, 516] on label at bounding box center [612, 511] width 19 height 14
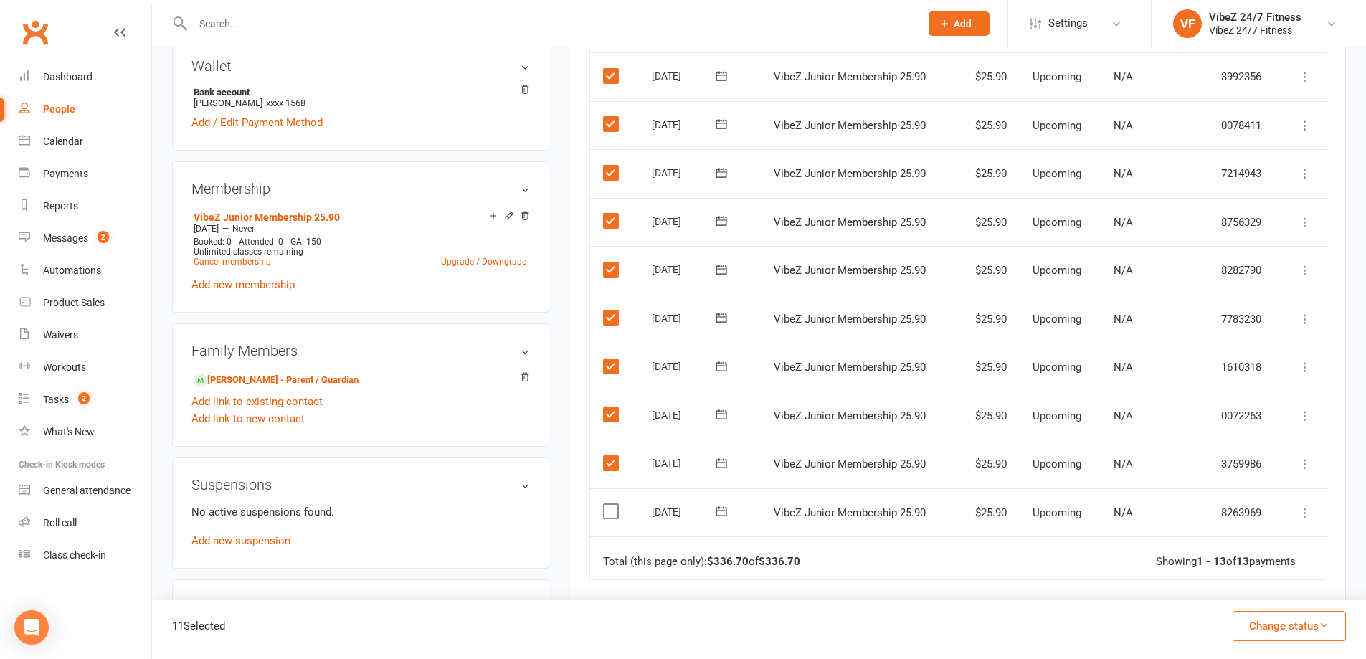
click at [611, 504] on input "checkbox" at bounding box center [607, 504] width 9 height 0
drag, startPoint x: 640, startPoint y: 329, endPoint x: 1307, endPoint y: 511, distance: 691.8
click at [1307, 511] on icon at bounding box center [1305, 513] width 14 height 14
click at [1182, 623] on link "Skip" at bounding box center [1228, 626] width 169 height 29
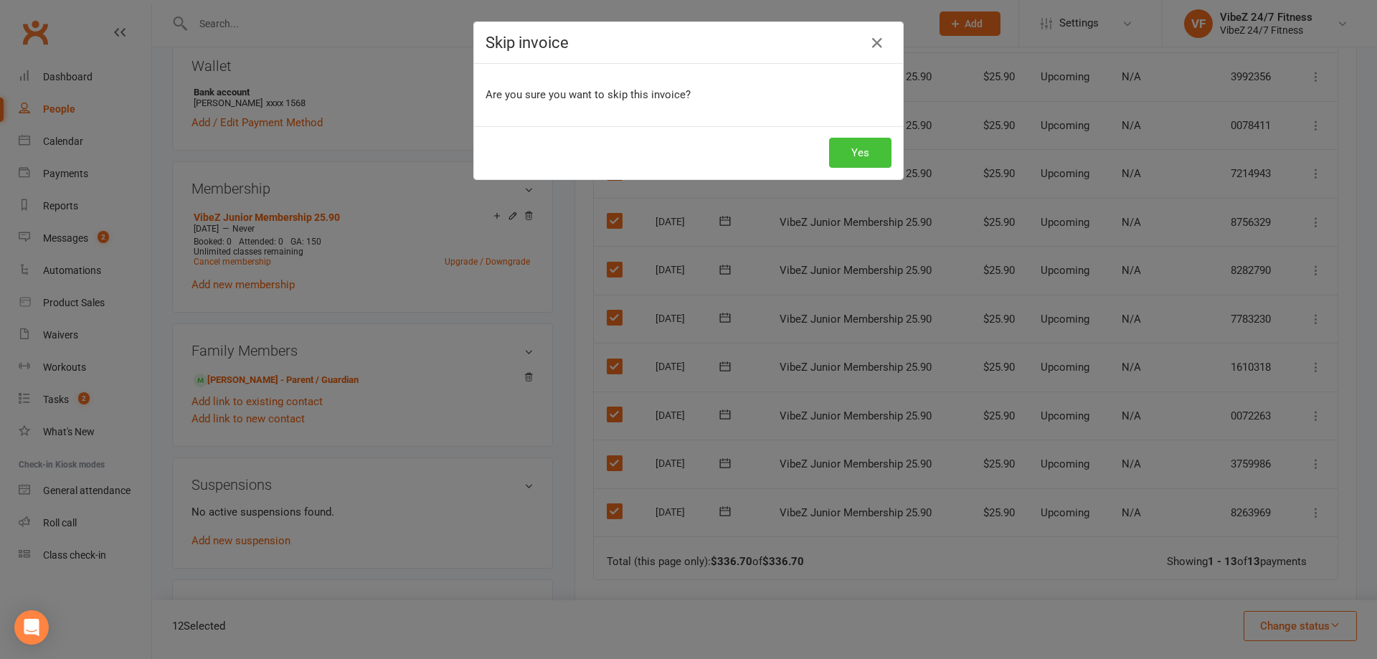
click at [838, 151] on button "Yes" at bounding box center [860, 153] width 62 height 30
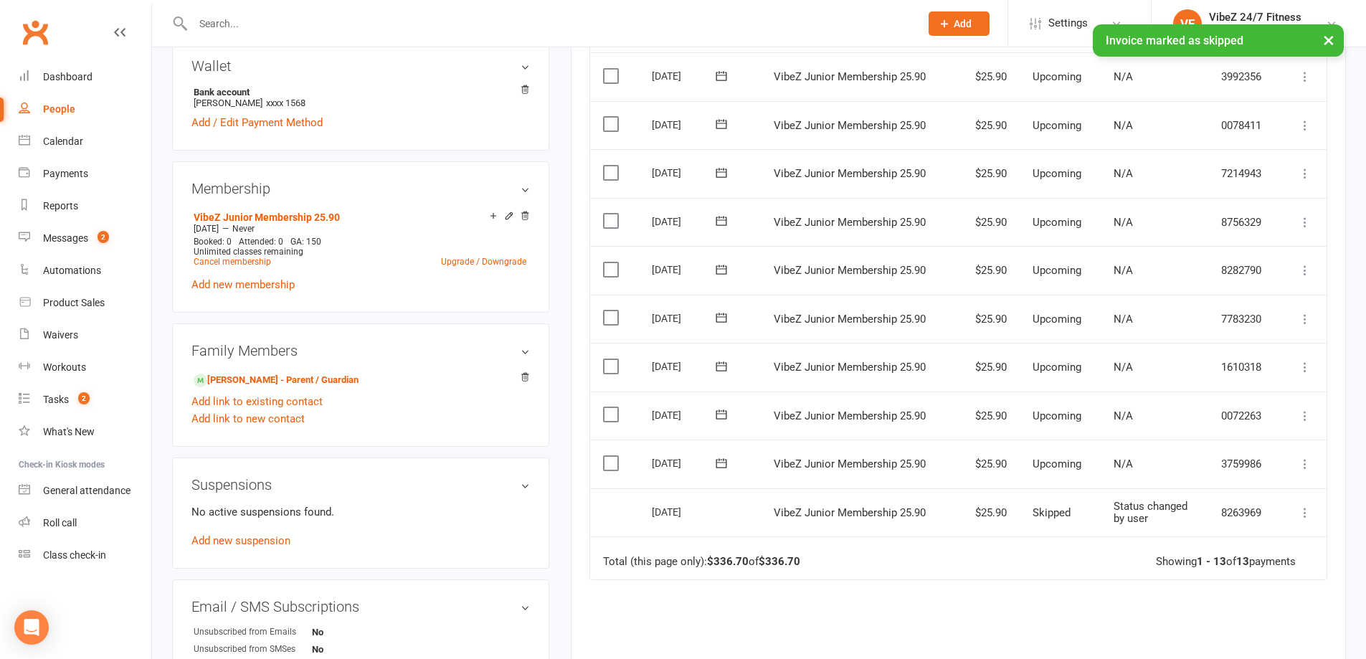
click at [1304, 461] on icon at bounding box center [1305, 464] width 14 height 14
click at [1177, 579] on link "Skip" at bounding box center [1228, 578] width 169 height 29
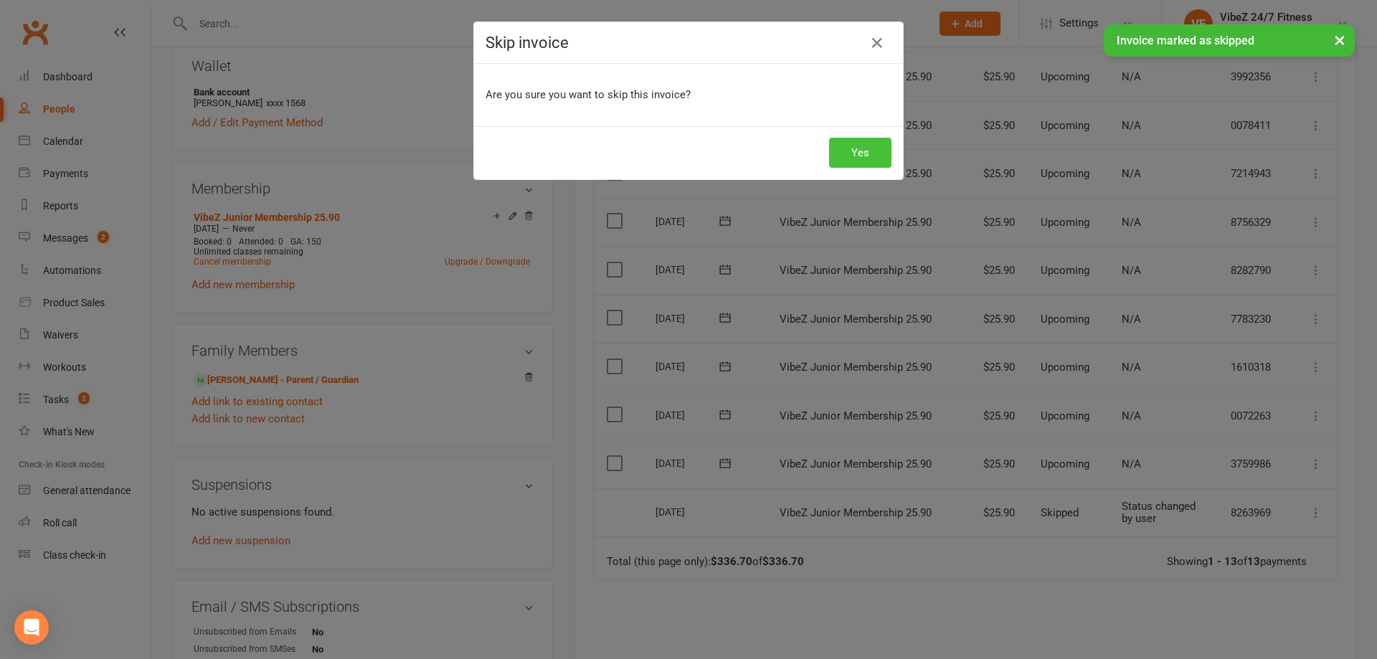
click at [852, 154] on button "Yes" at bounding box center [860, 153] width 62 height 30
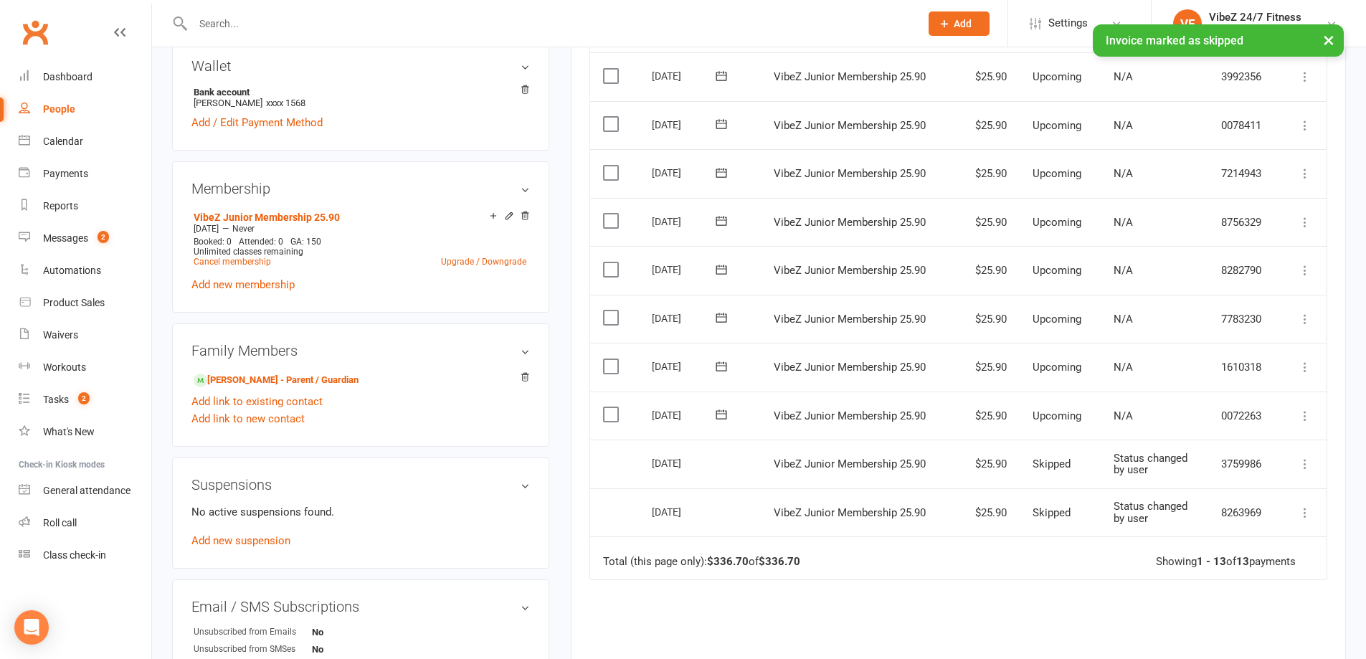
click at [1301, 409] on icon at bounding box center [1305, 416] width 14 height 14
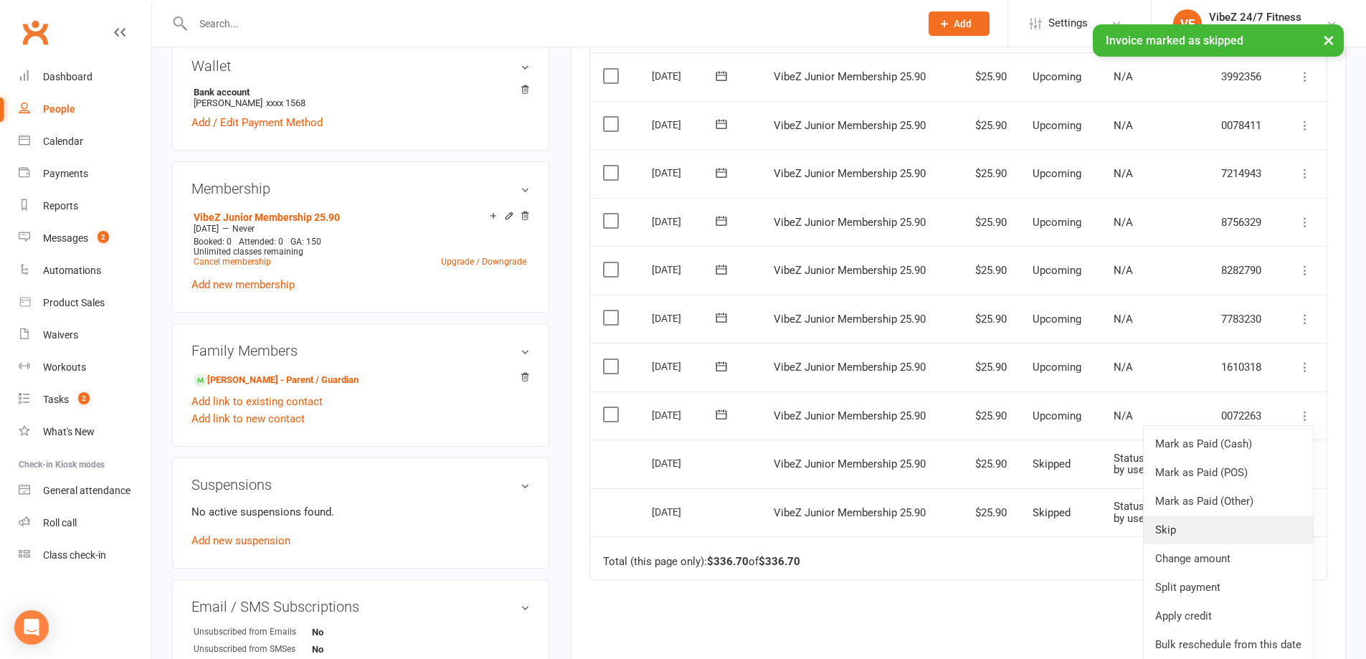
click at [1194, 533] on link "Skip" at bounding box center [1228, 530] width 169 height 29
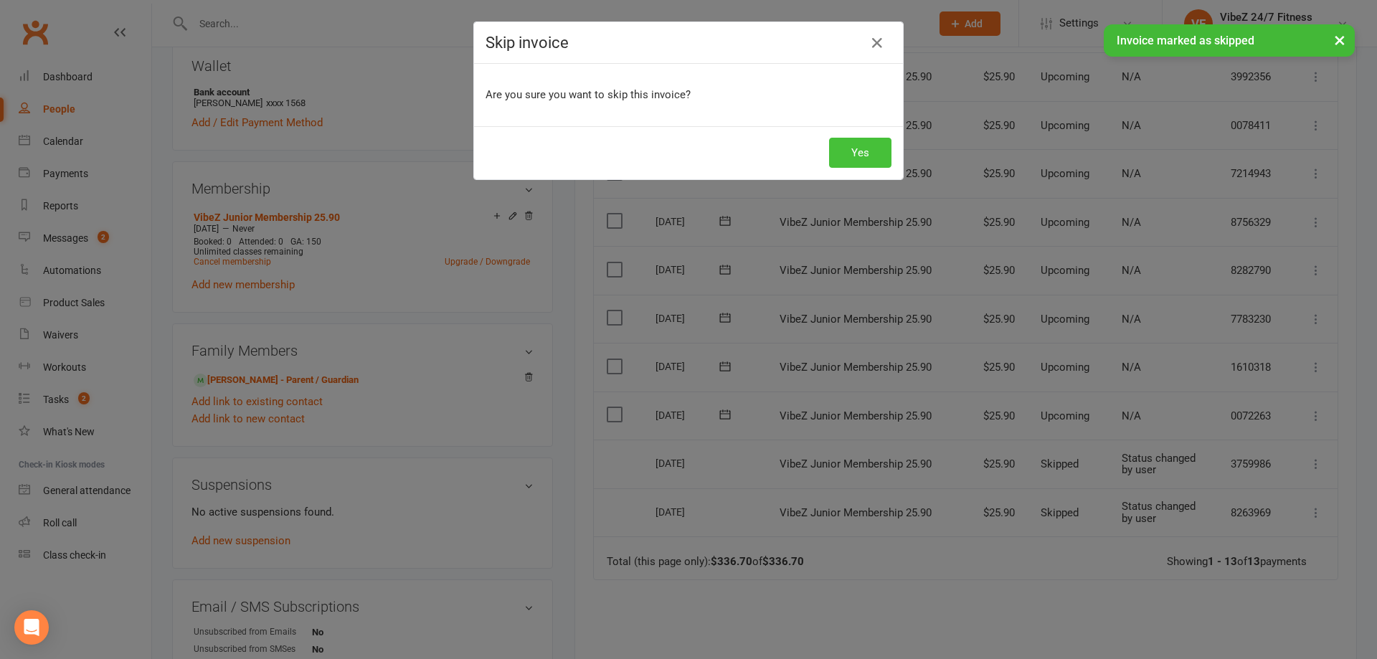
click at [858, 153] on button "Yes" at bounding box center [860, 153] width 62 height 30
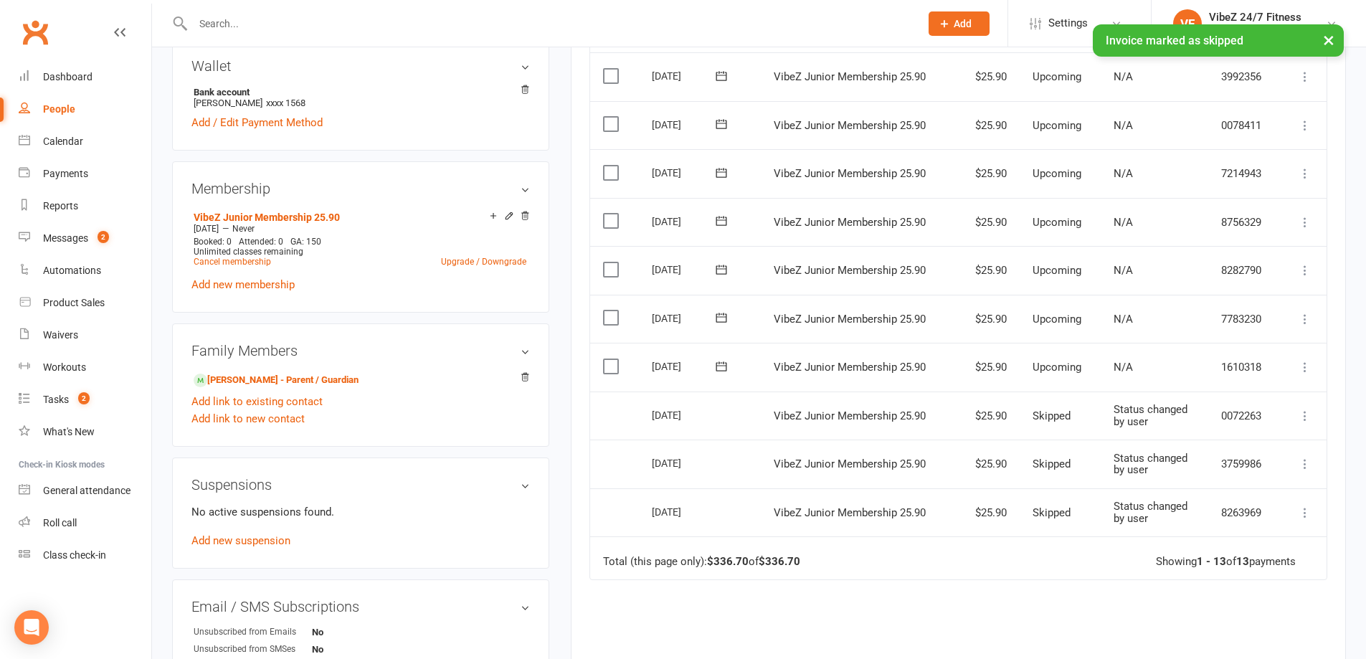
click at [1305, 366] on icon at bounding box center [1305, 367] width 14 height 14
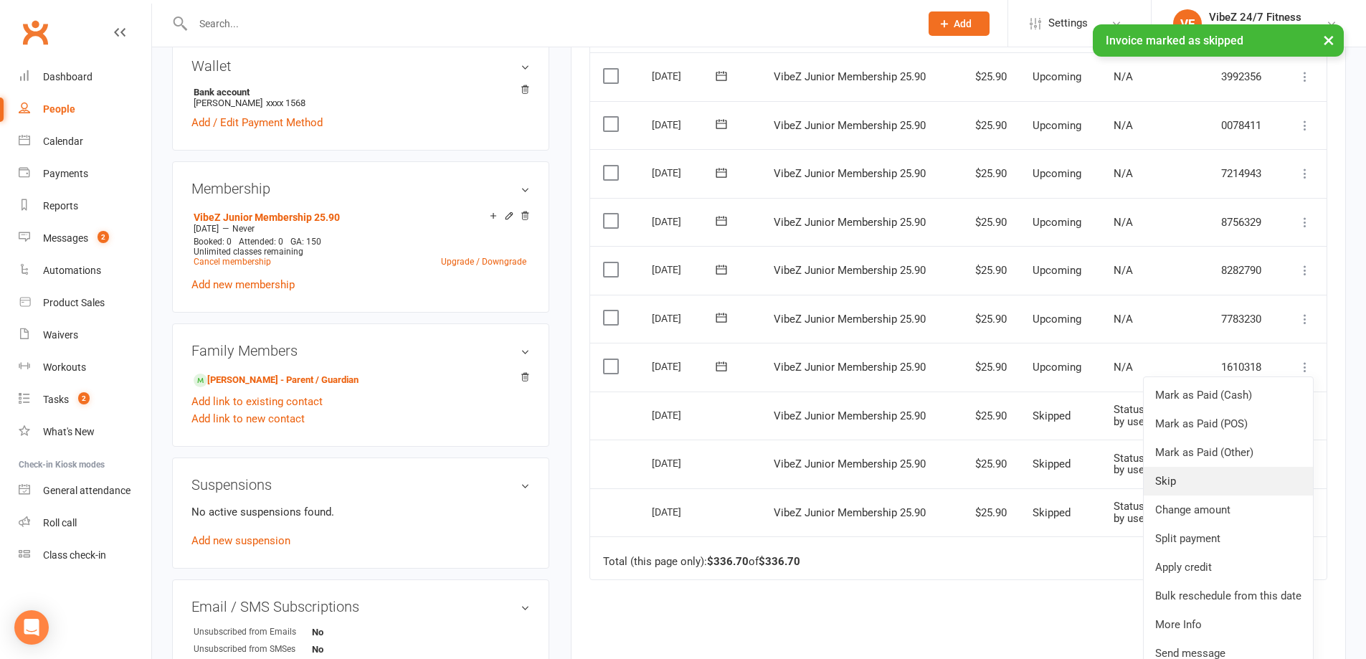
click at [1165, 482] on link "Skip" at bounding box center [1228, 481] width 169 height 29
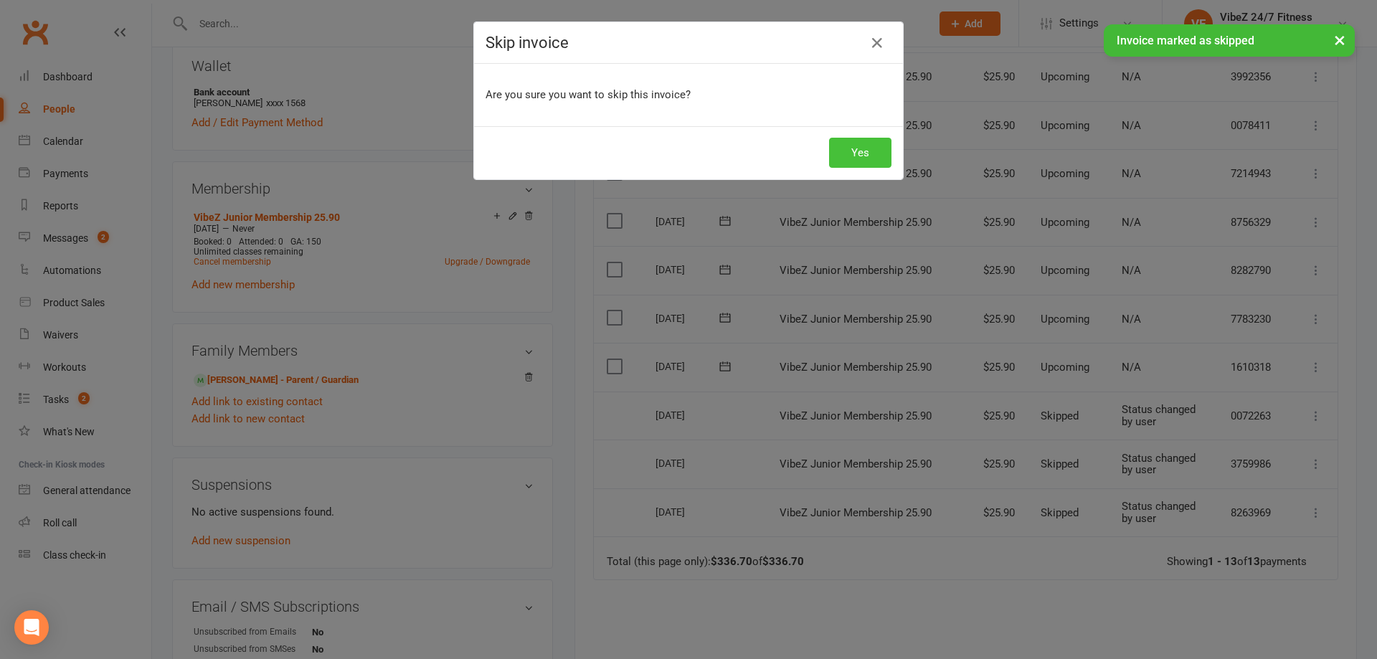
click at [851, 141] on button "Yes" at bounding box center [860, 153] width 62 height 30
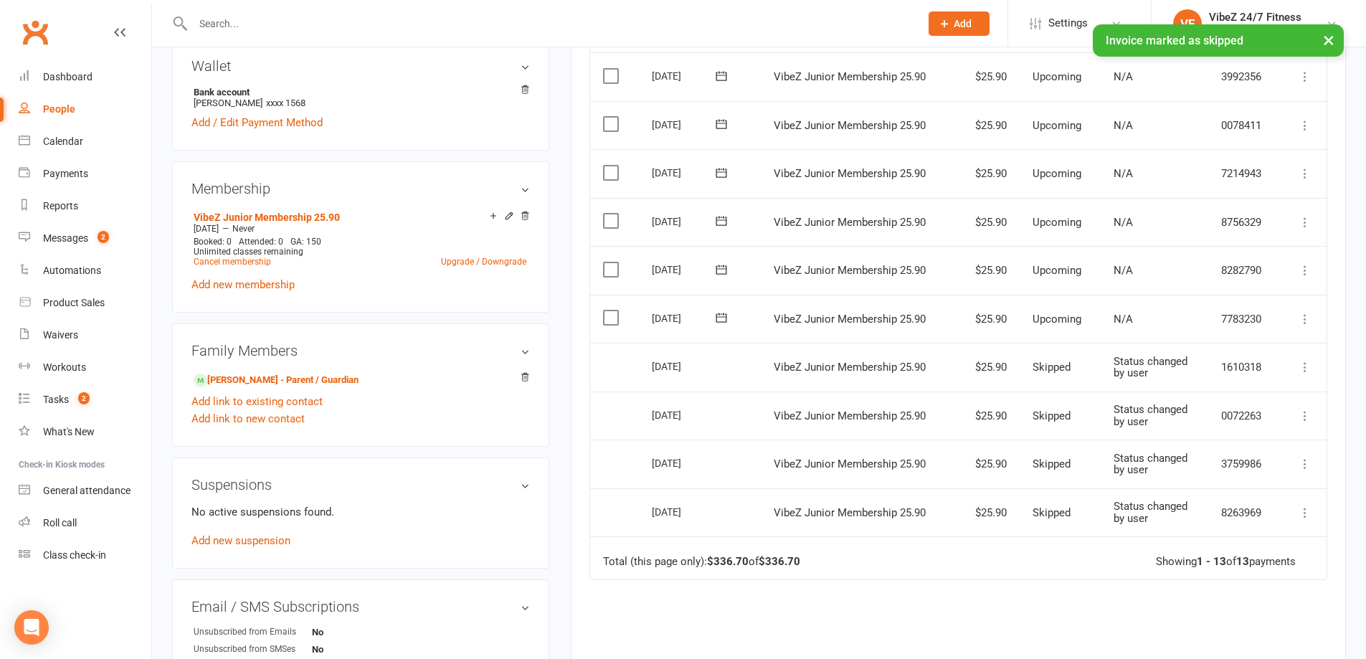
click at [1304, 312] on icon at bounding box center [1305, 319] width 14 height 14
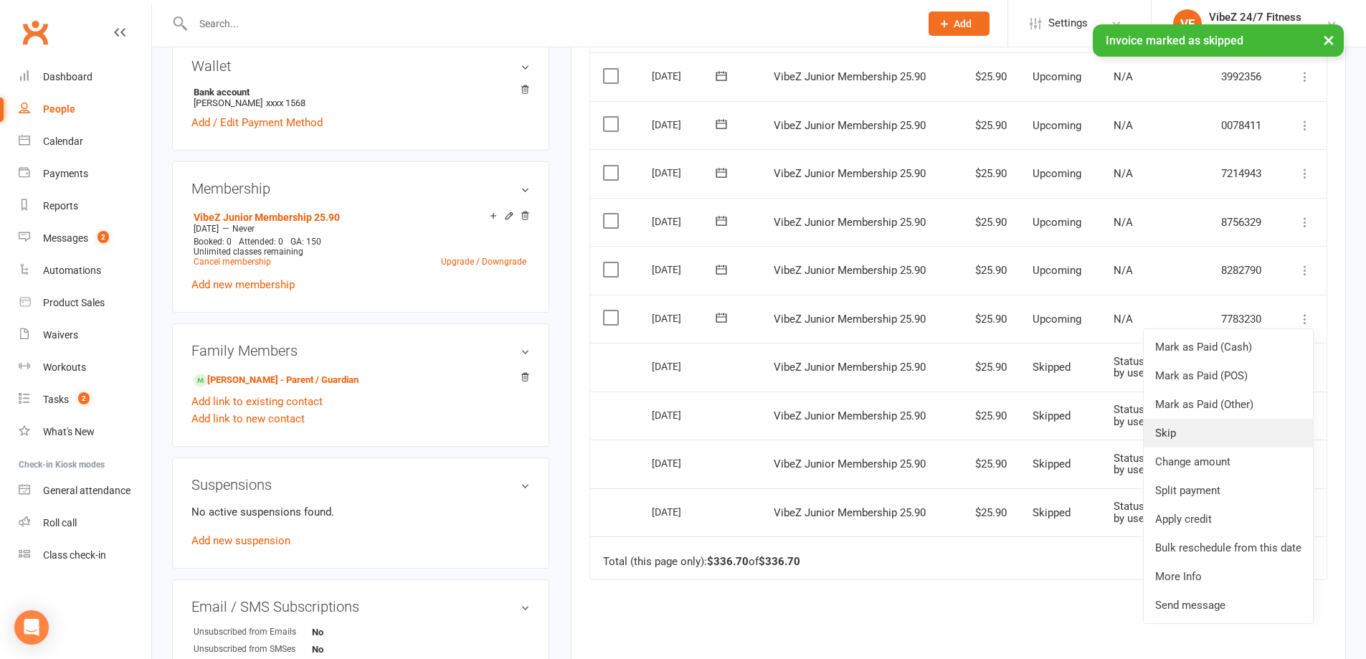
click at [1177, 429] on link "Skip" at bounding box center [1228, 433] width 169 height 29
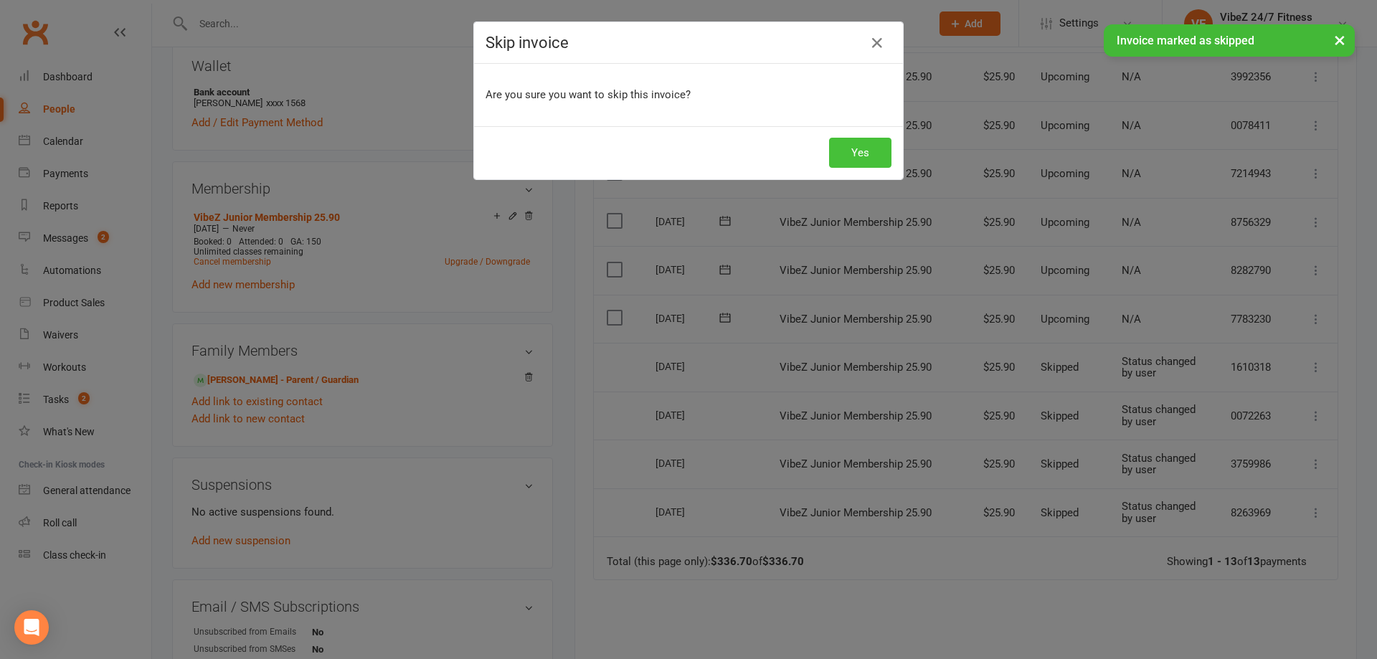
click at [855, 163] on button "Yes" at bounding box center [860, 153] width 62 height 30
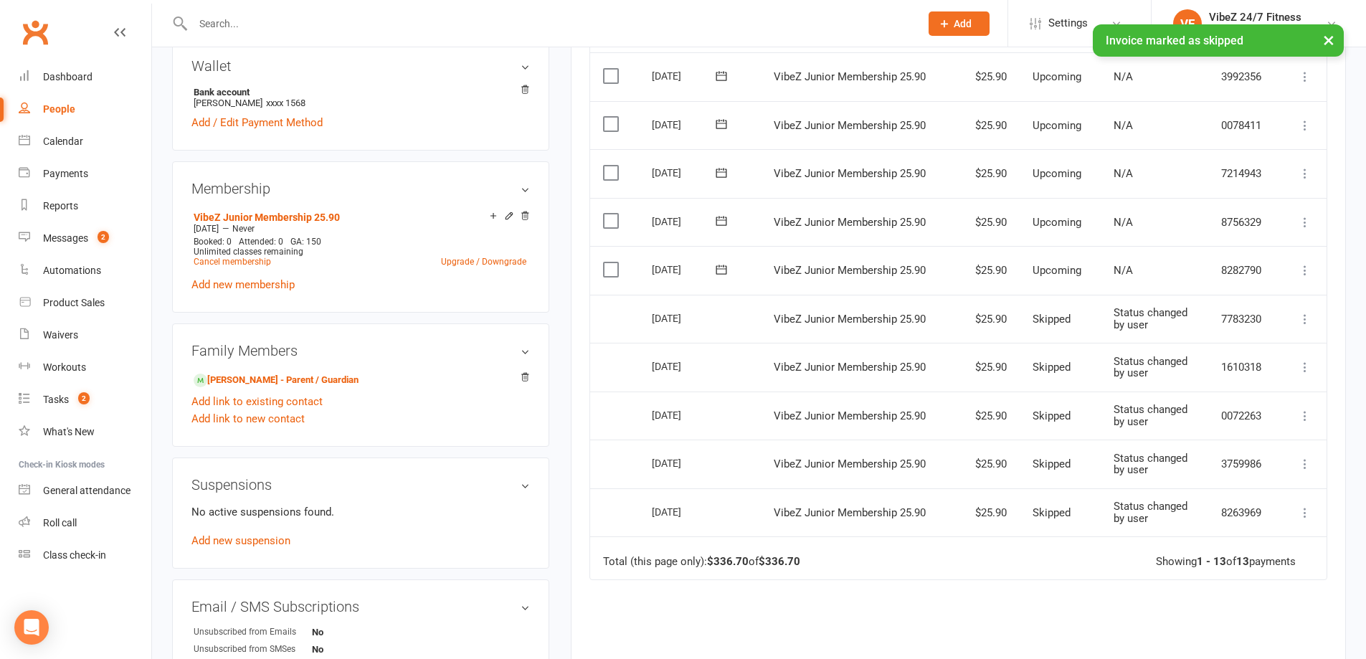
click at [1302, 271] on icon at bounding box center [1305, 270] width 14 height 14
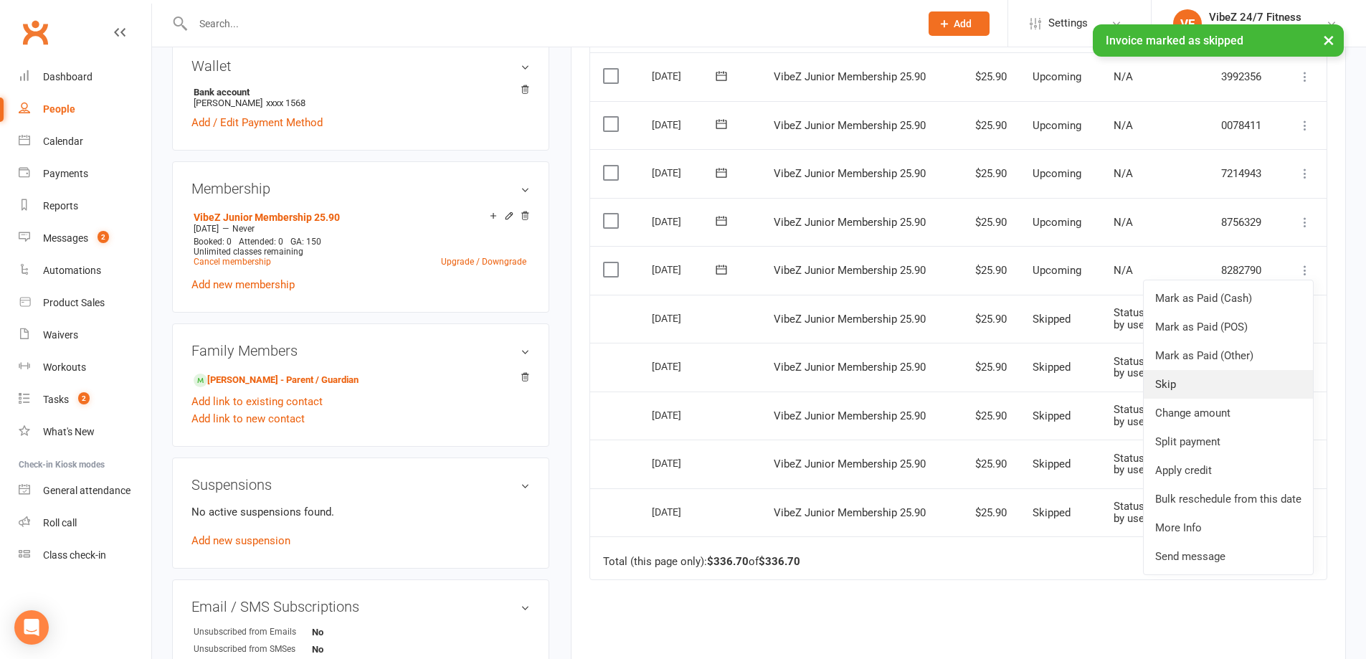
click at [1182, 389] on link "Skip" at bounding box center [1228, 384] width 169 height 29
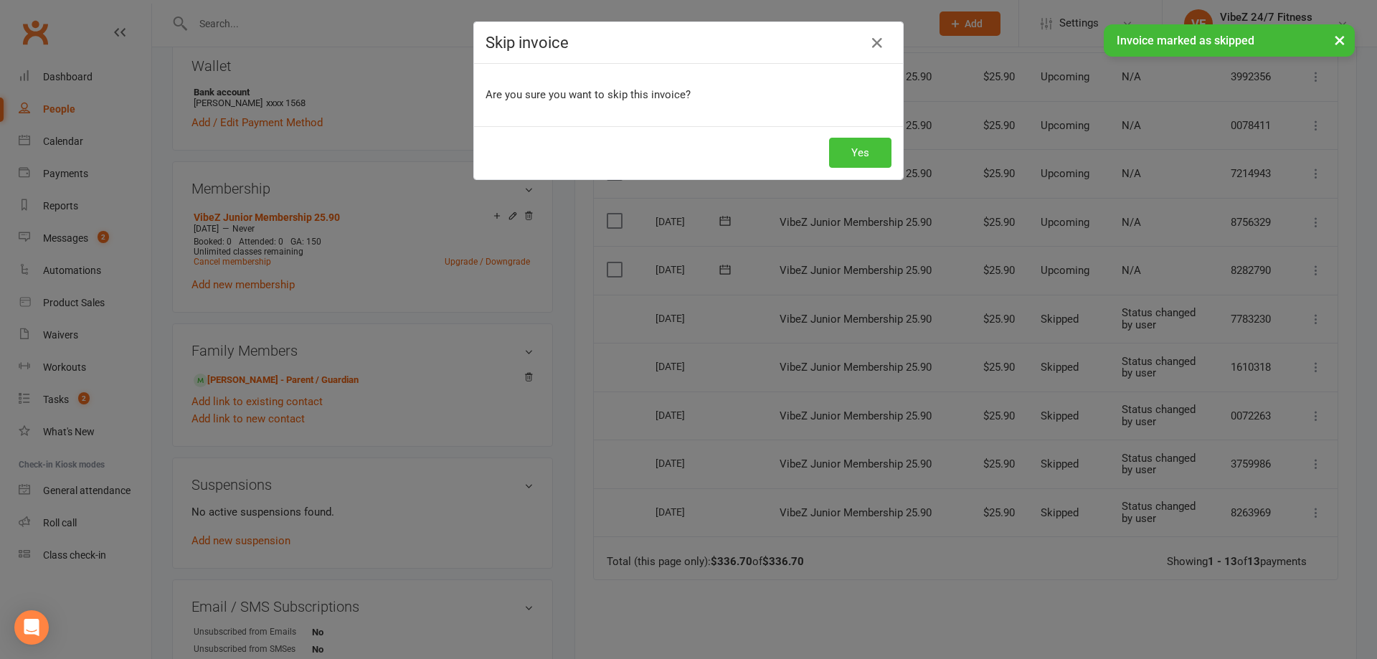
click at [857, 153] on button "Yes" at bounding box center [860, 153] width 62 height 30
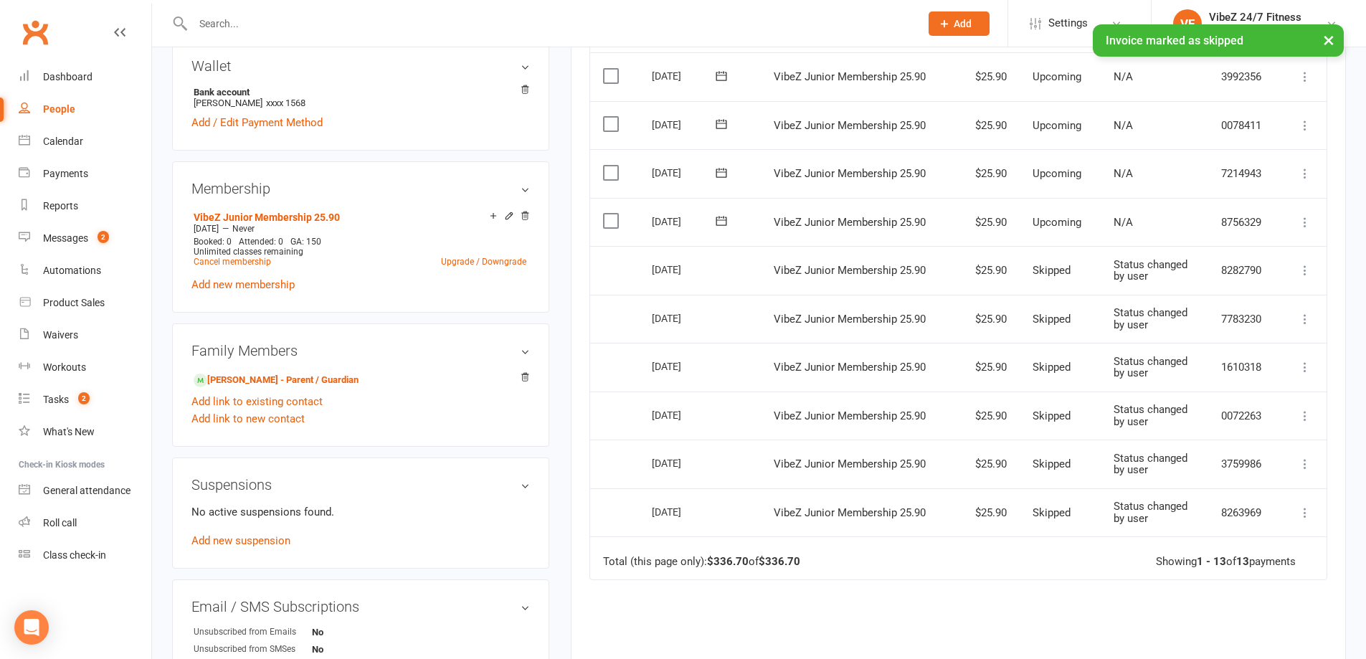
click at [1305, 224] on icon at bounding box center [1305, 222] width 14 height 14
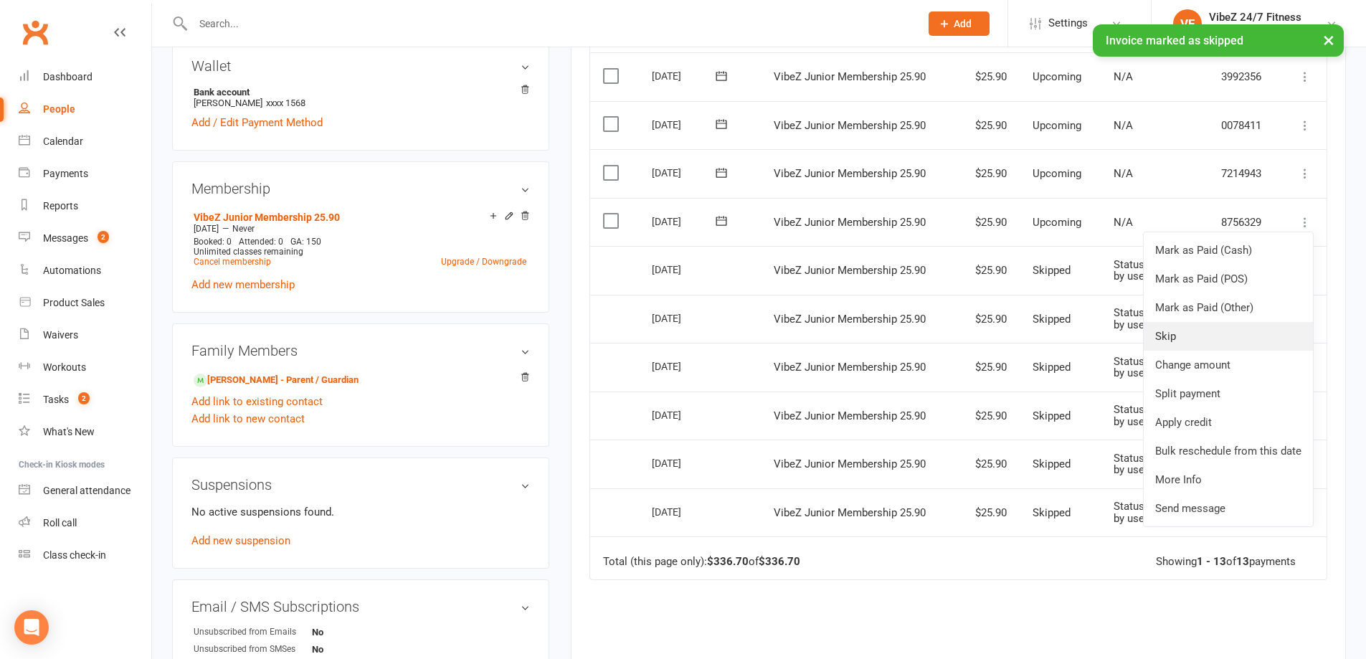
click at [1164, 335] on link "Skip" at bounding box center [1228, 336] width 169 height 29
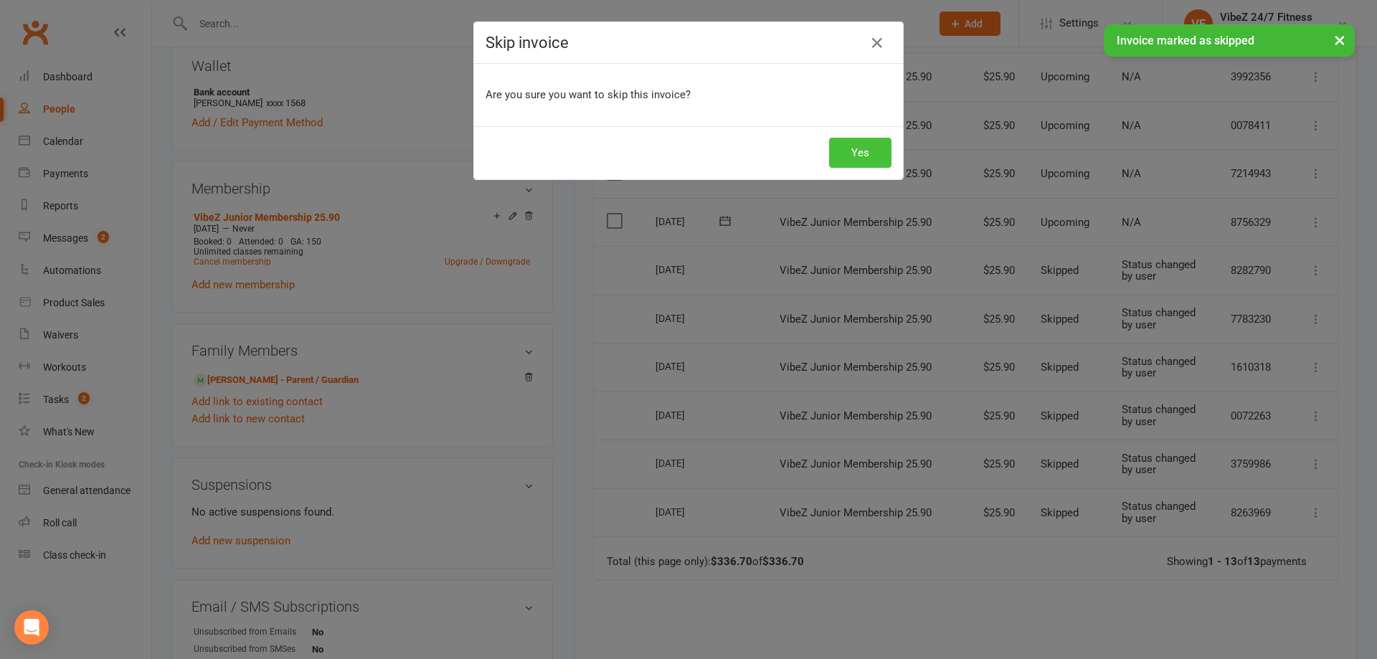
click at [829, 162] on button "Yes" at bounding box center [860, 153] width 62 height 30
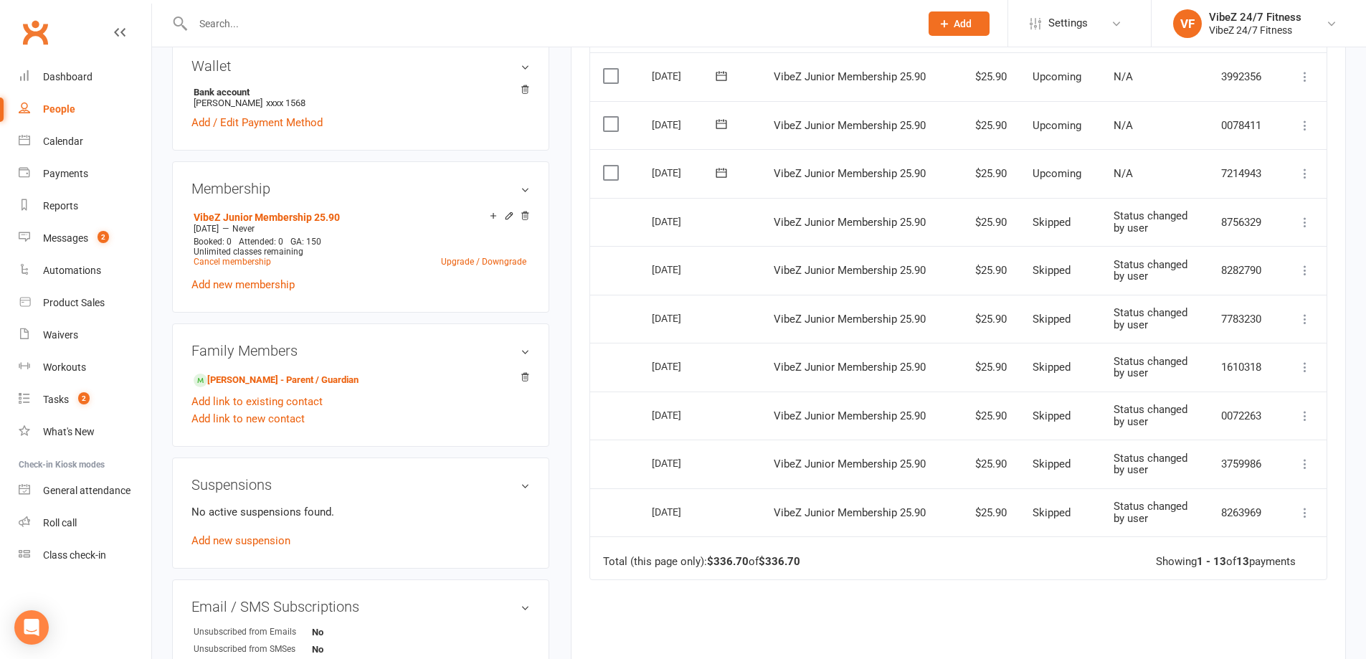
click at [1303, 173] on icon at bounding box center [1305, 173] width 14 height 14
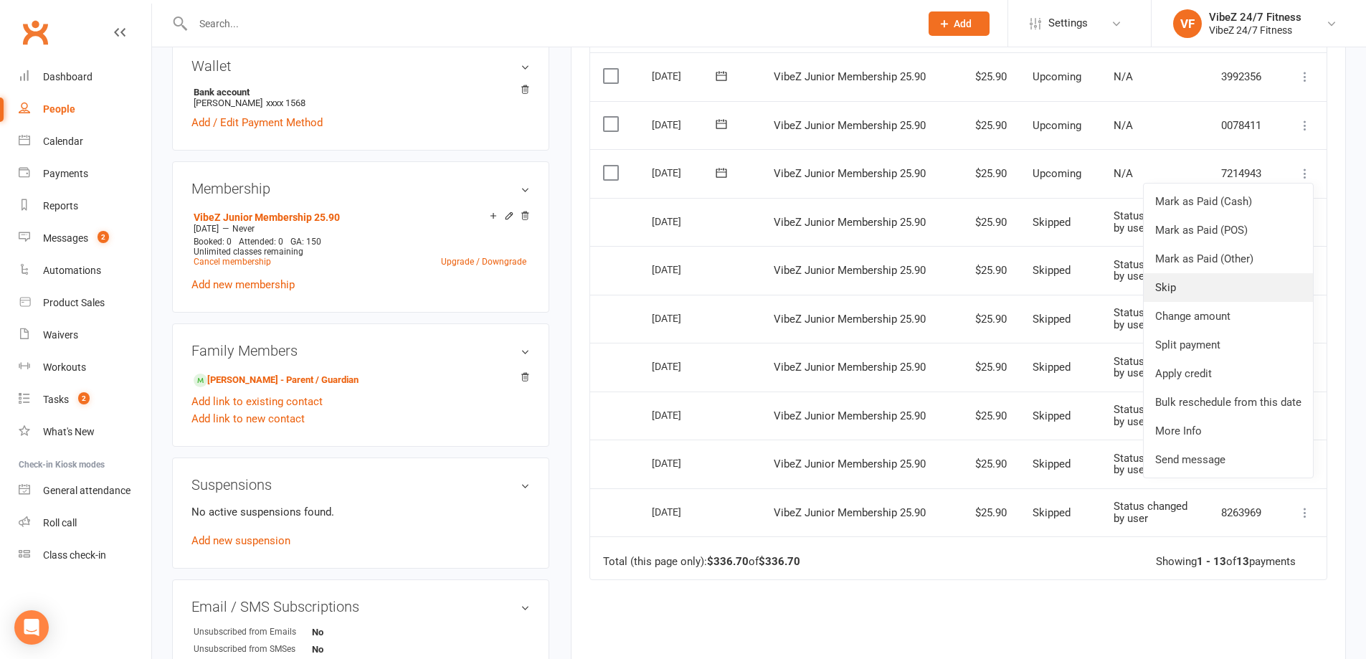
click at [1185, 289] on link "Skip" at bounding box center [1228, 287] width 169 height 29
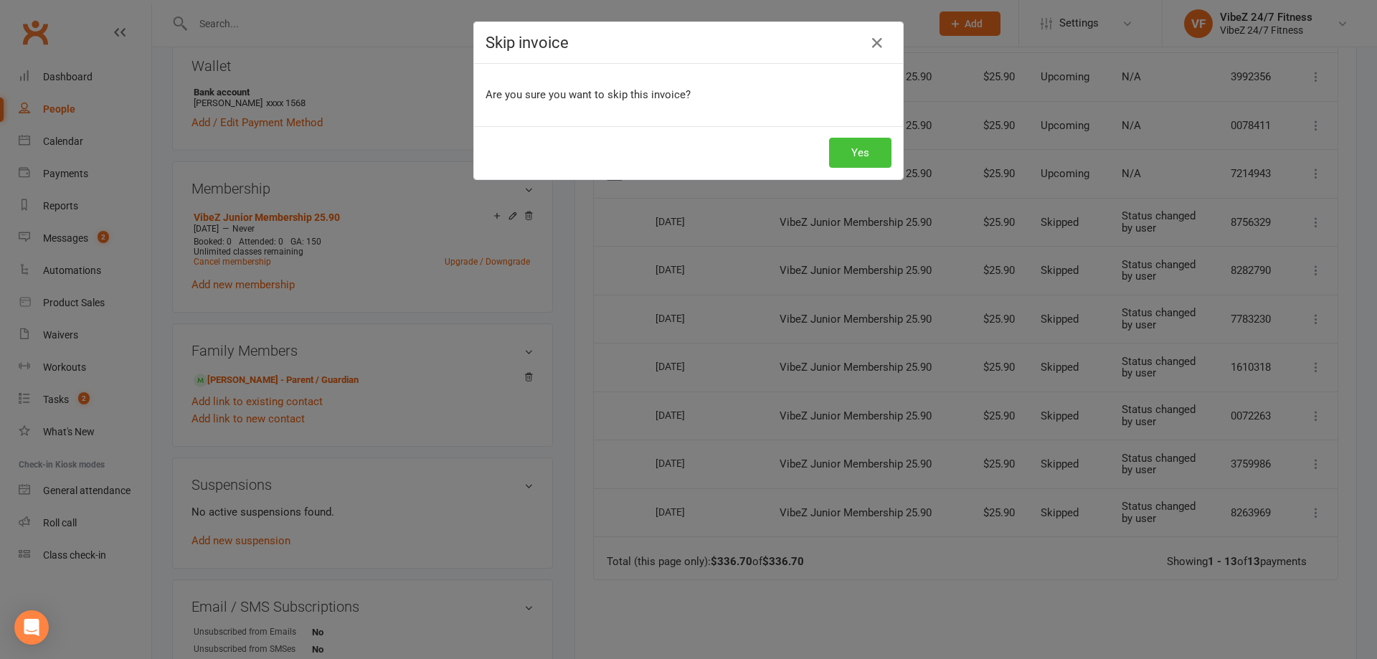
click at [860, 161] on button "Yes" at bounding box center [860, 153] width 62 height 30
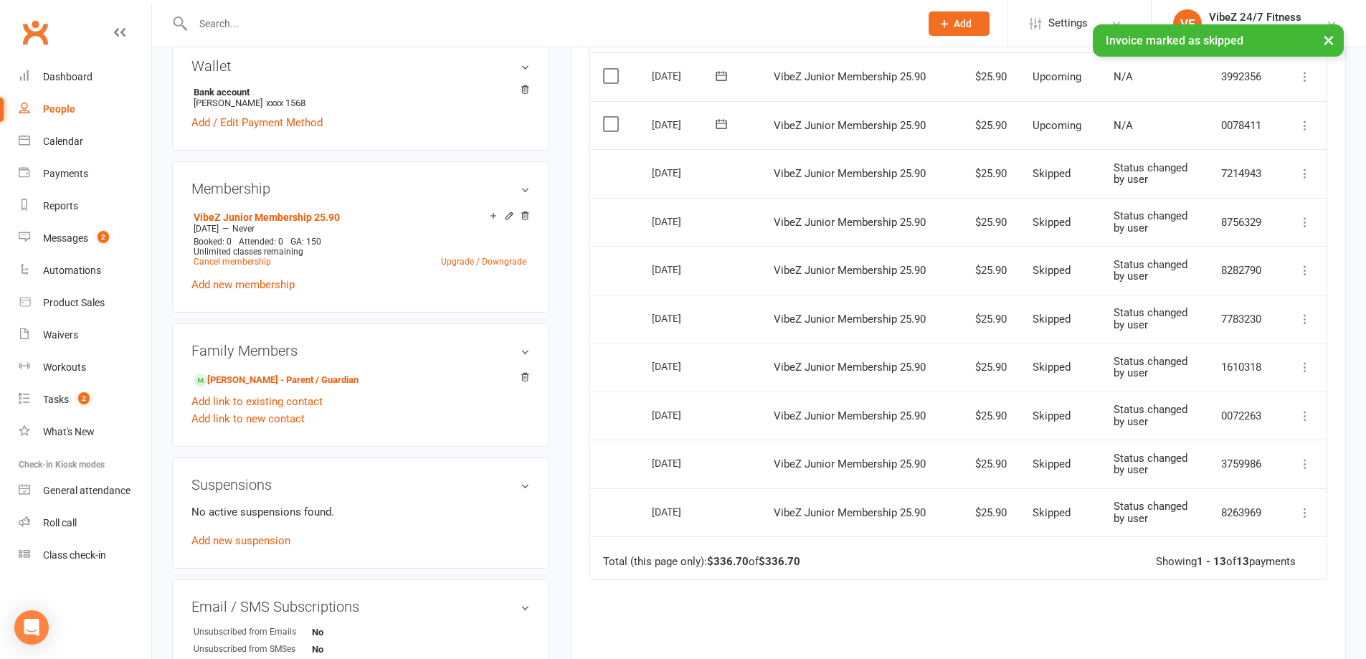
click at [1310, 123] on icon at bounding box center [1305, 125] width 14 height 14
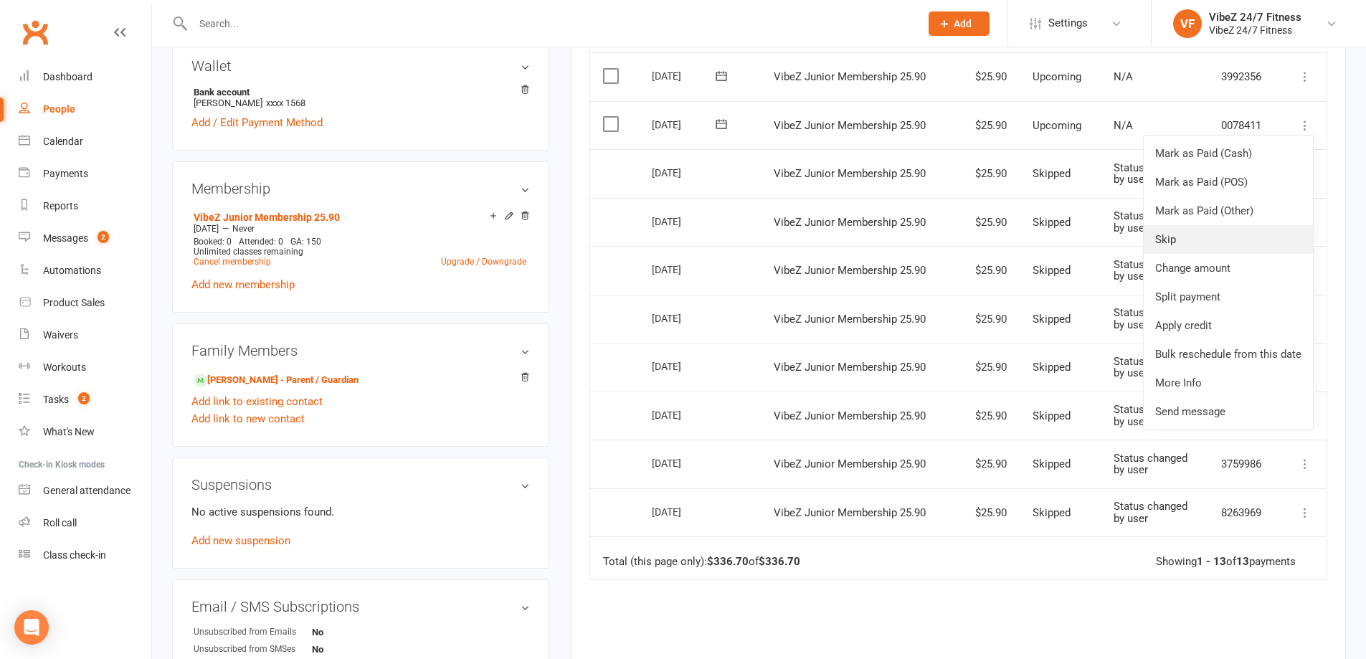
click at [1187, 238] on link "Skip" at bounding box center [1228, 239] width 169 height 29
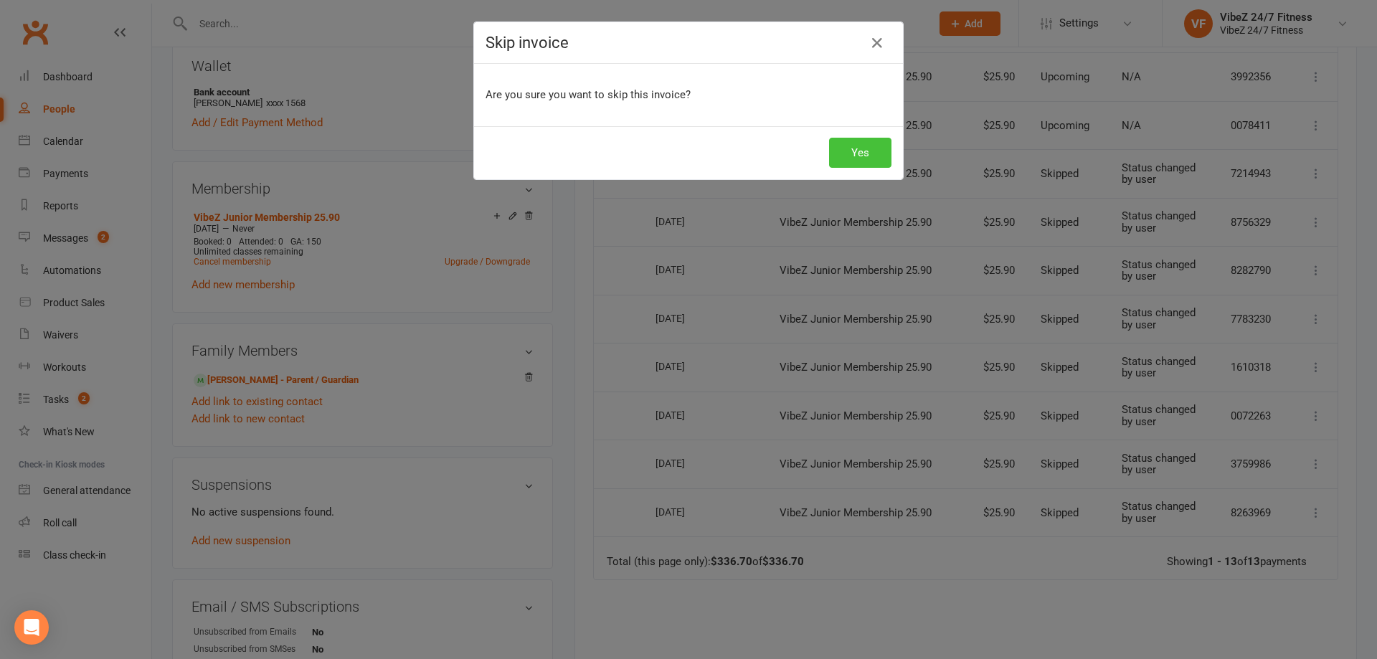
click at [856, 144] on button "Yes" at bounding box center [860, 153] width 62 height 30
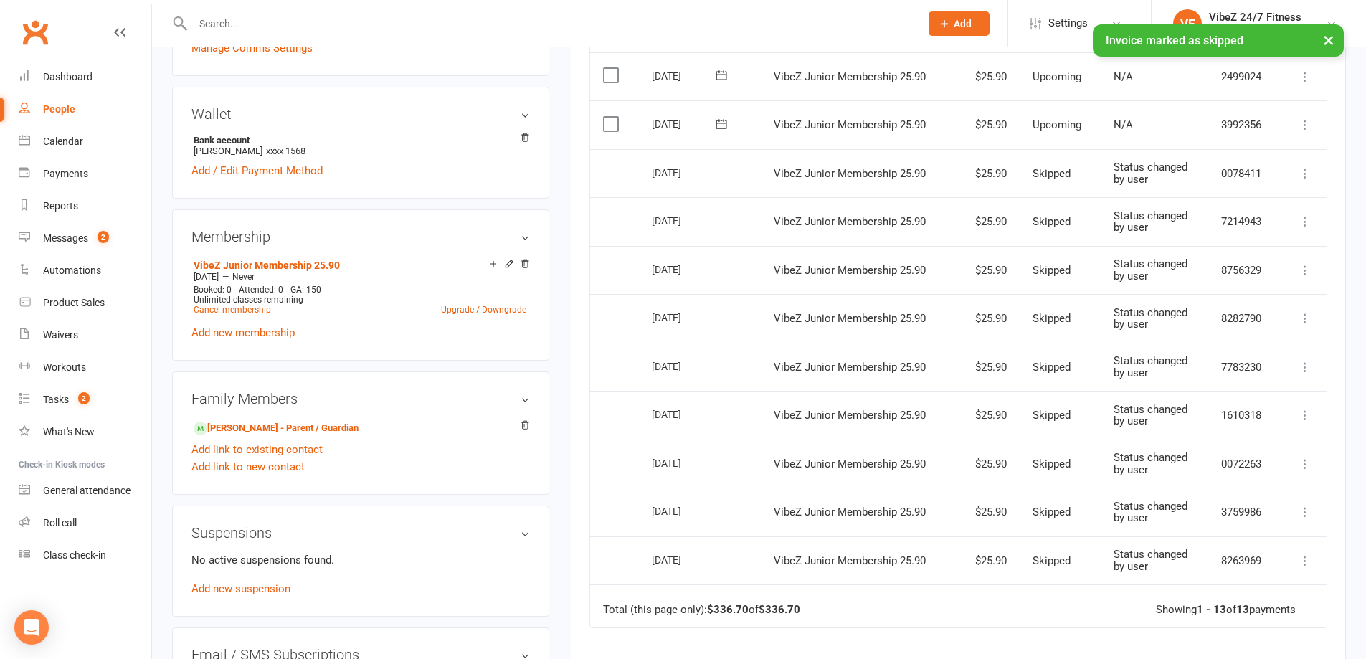
scroll to position [430, 0]
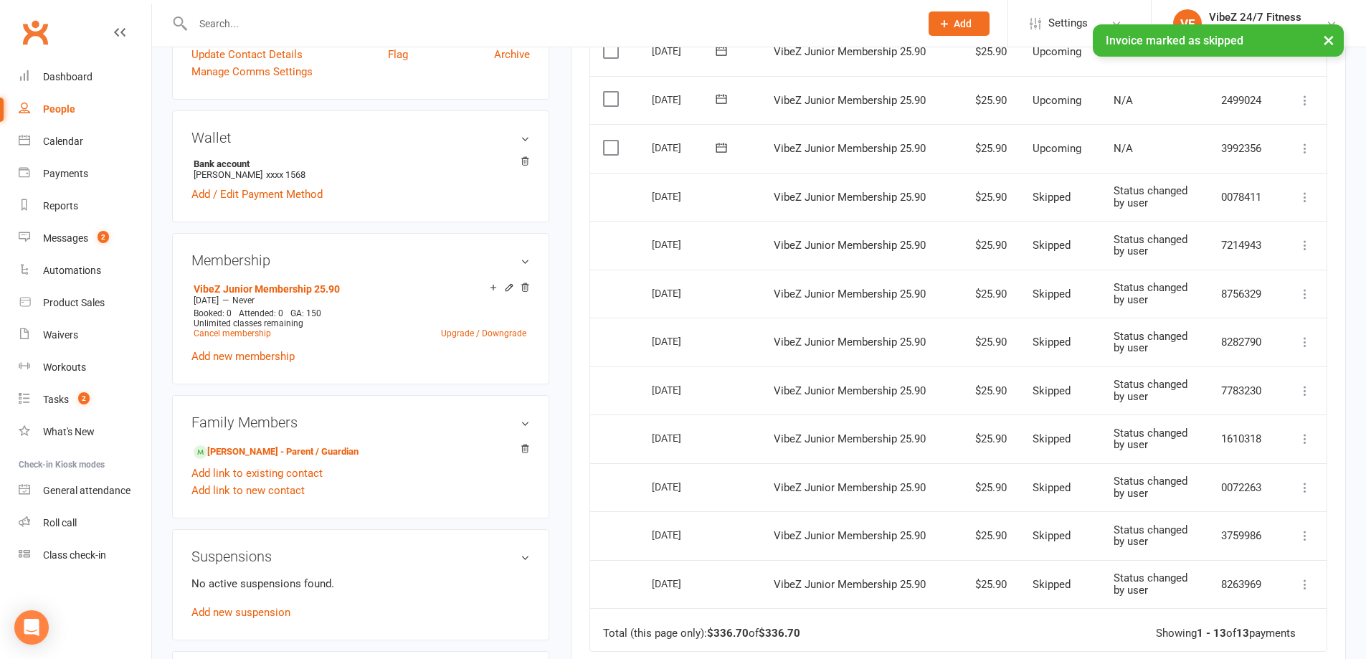
click at [1306, 151] on icon at bounding box center [1305, 148] width 14 height 14
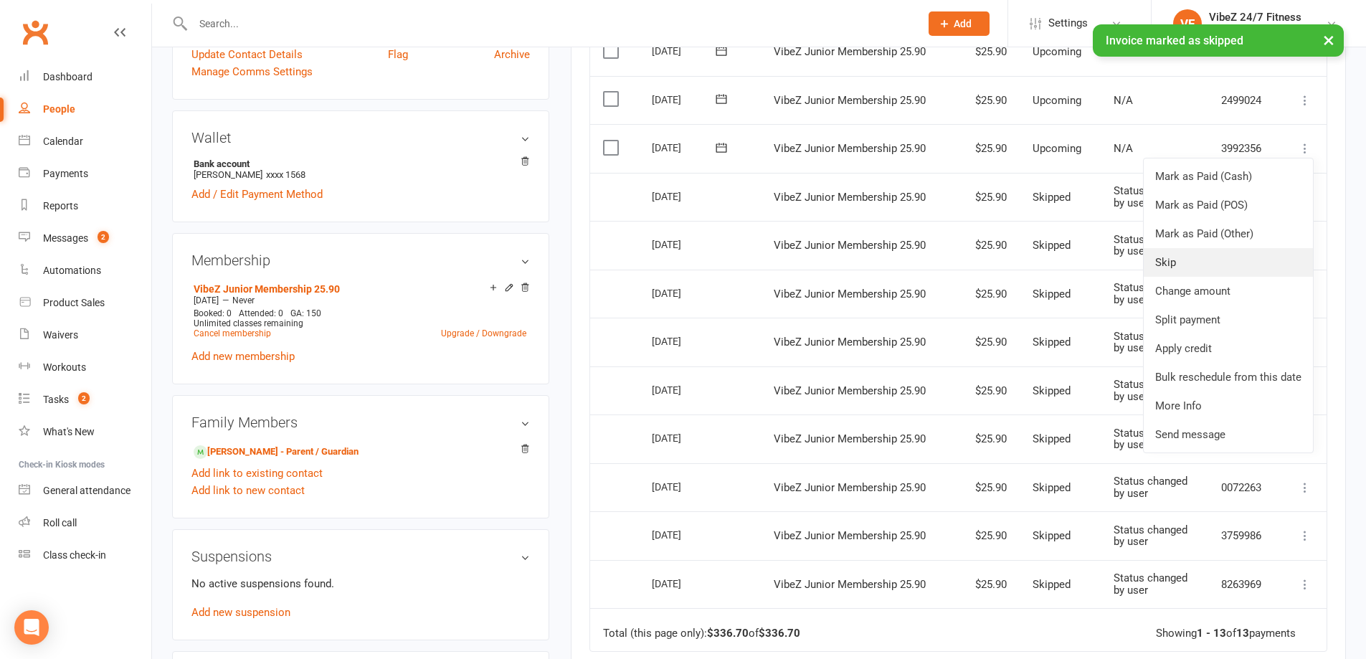
click at [1182, 258] on link "Skip" at bounding box center [1228, 262] width 169 height 29
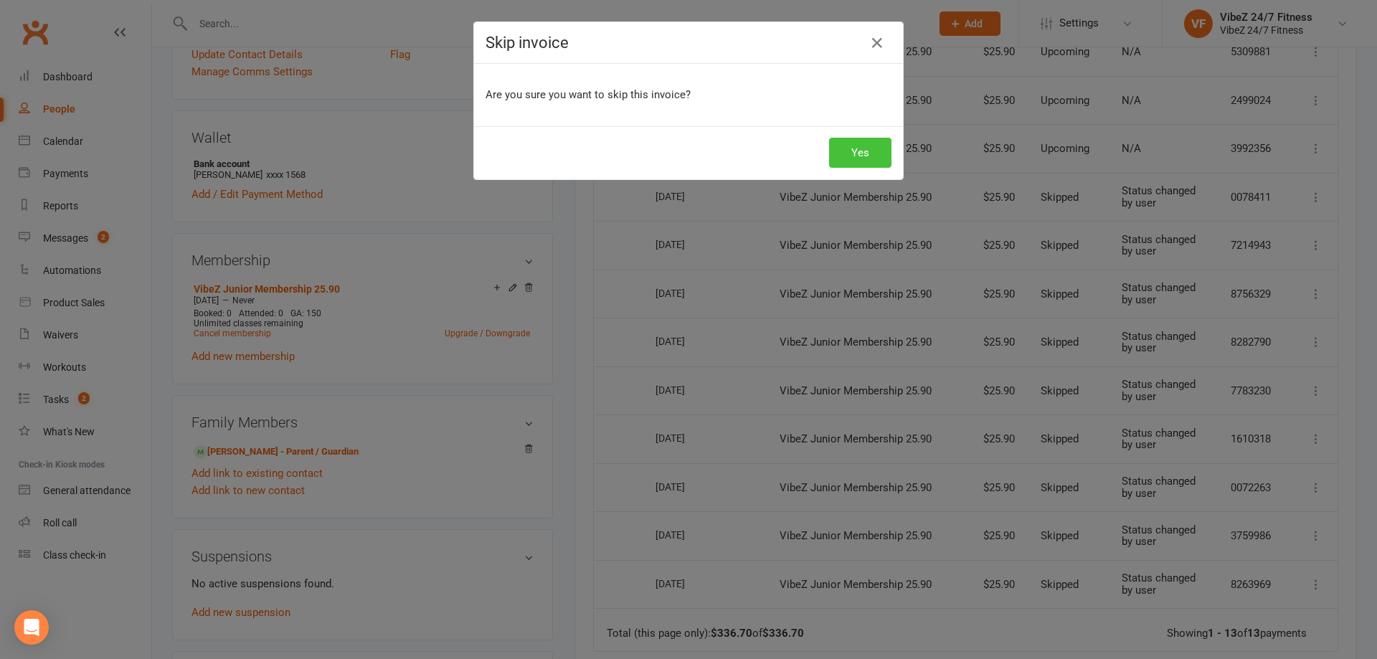
click at [865, 151] on button "Yes" at bounding box center [860, 153] width 62 height 30
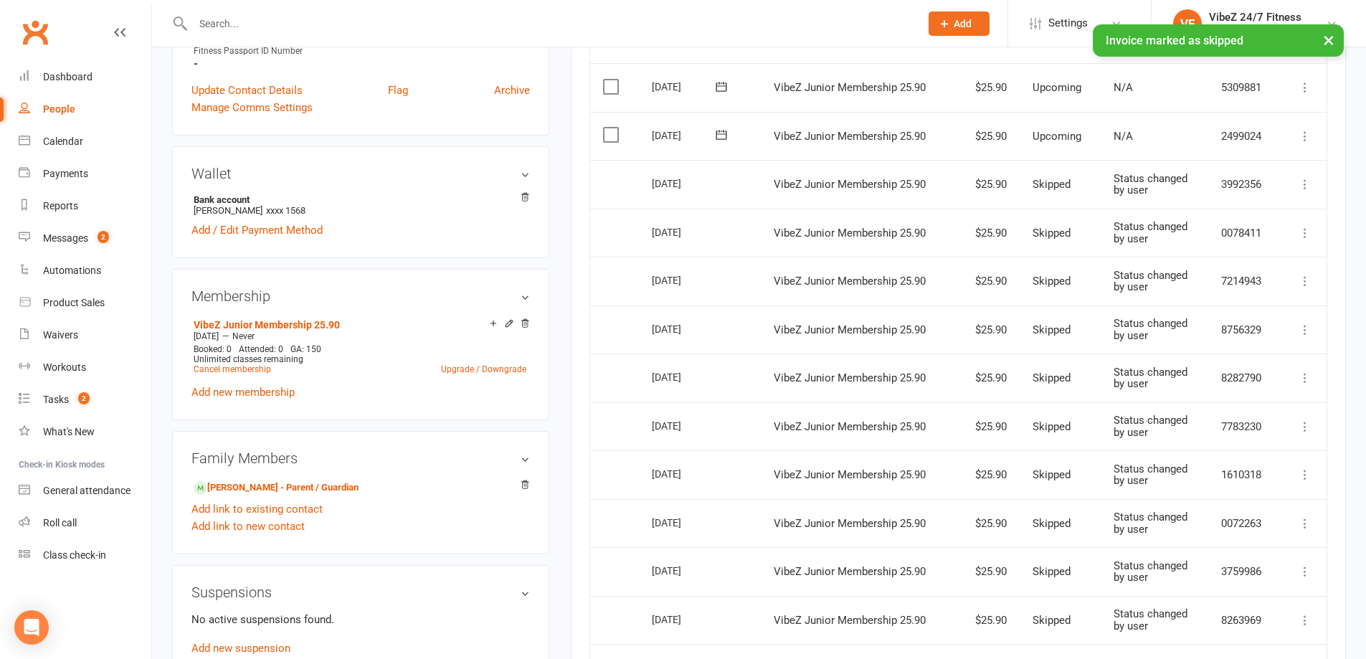
scroll to position [359, 0]
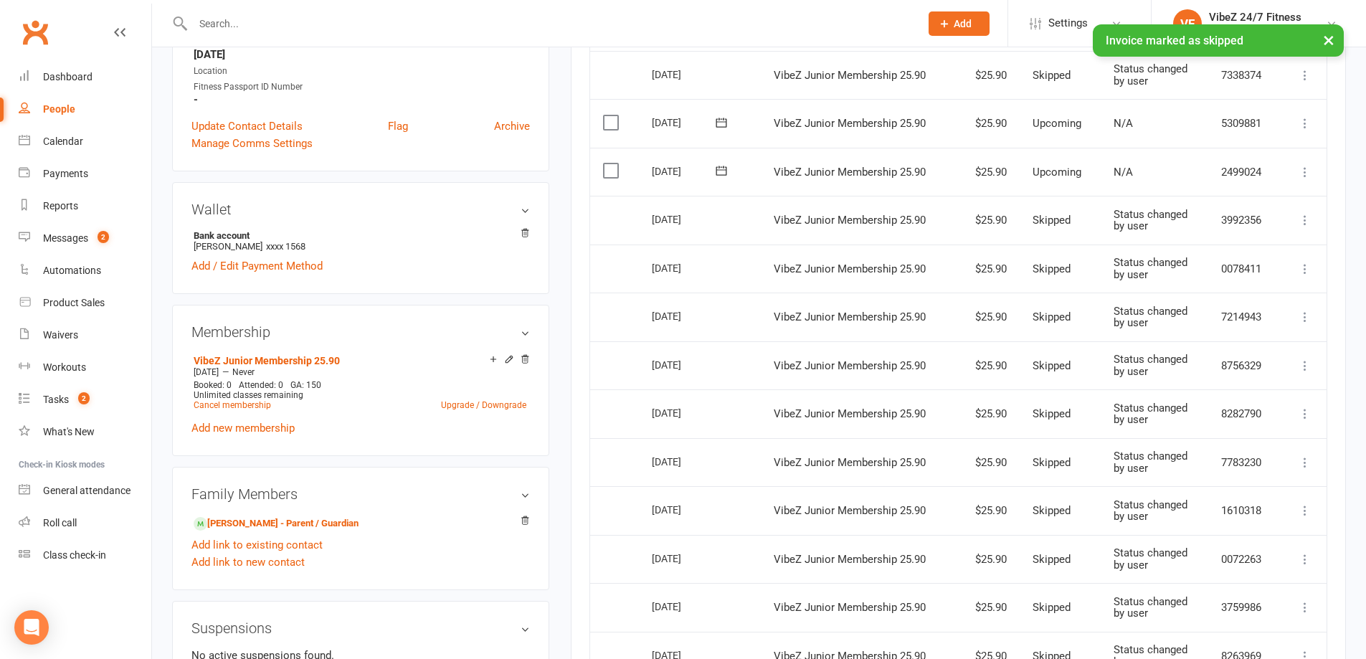
click at [1304, 168] on icon at bounding box center [1305, 172] width 14 height 14
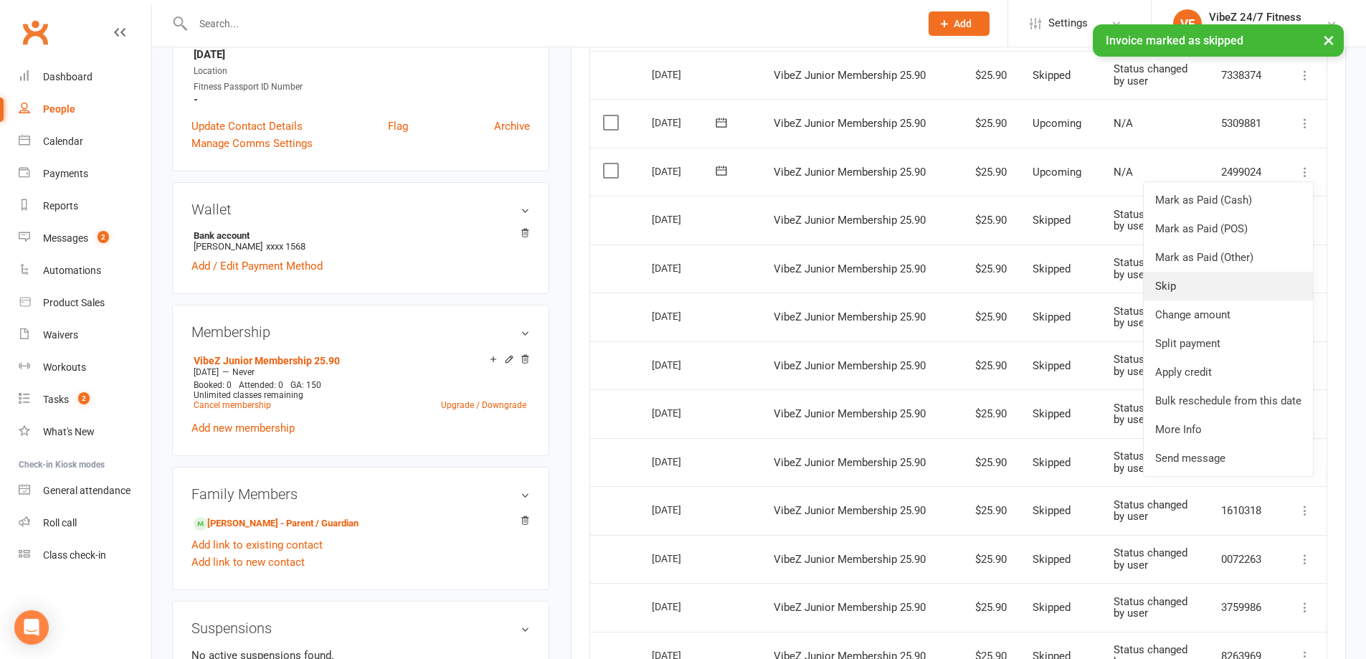
click at [1192, 287] on link "Skip" at bounding box center [1228, 286] width 169 height 29
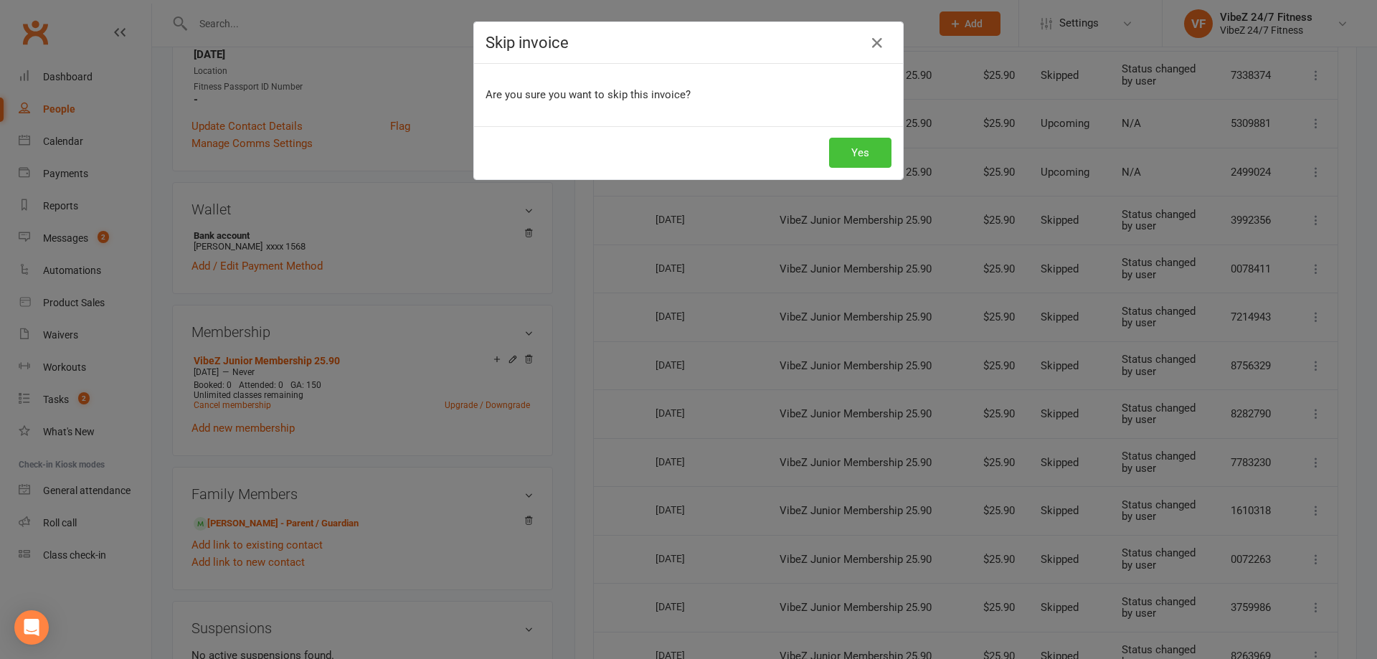
click at [846, 140] on button "Yes" at bounding box center [860, 153] width 62 height 30
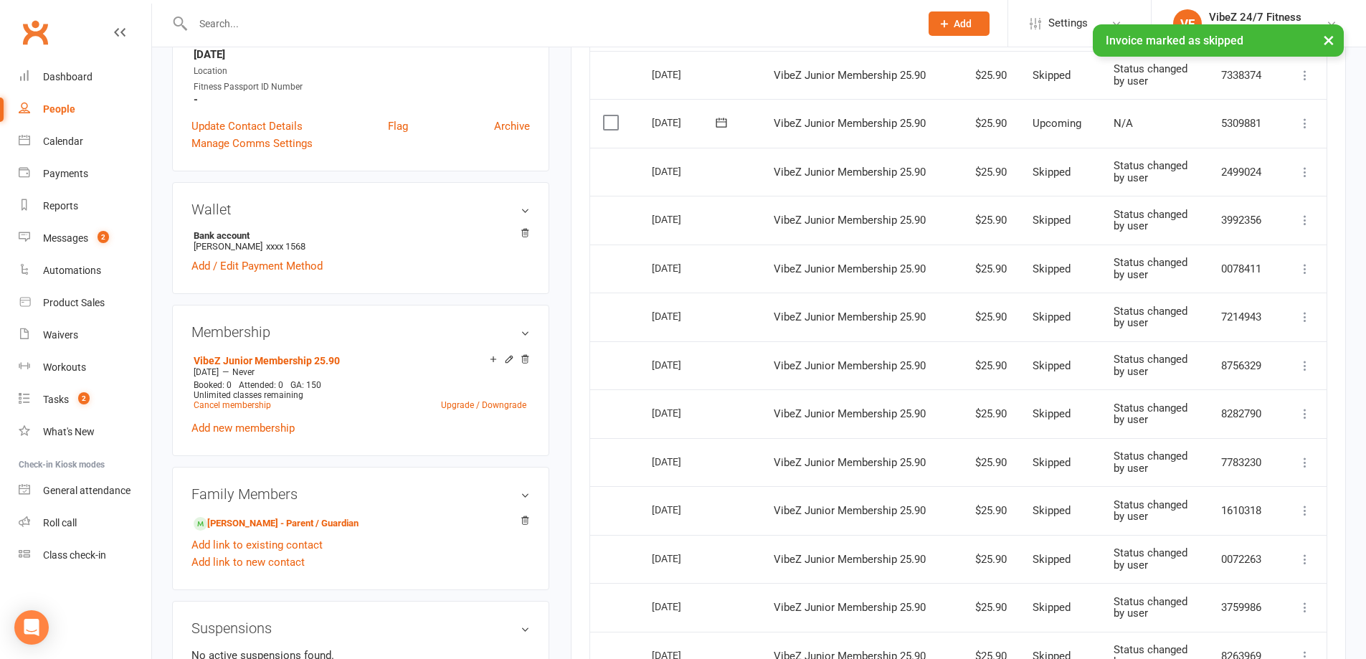
click at [1301, 122] on icon at bounding box center [1305, 123] width 14 height 14
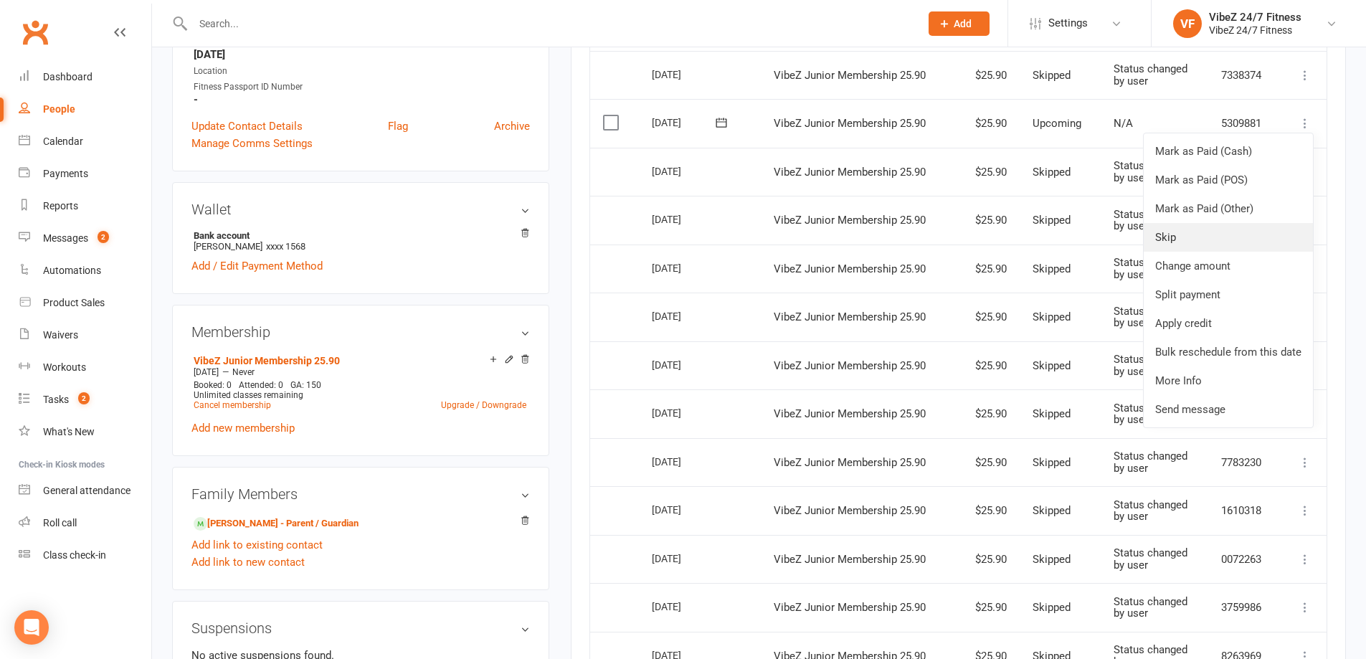
click at [1200, 237] on link "Skip" at bounding box center [1228, 237] width 169 height 29
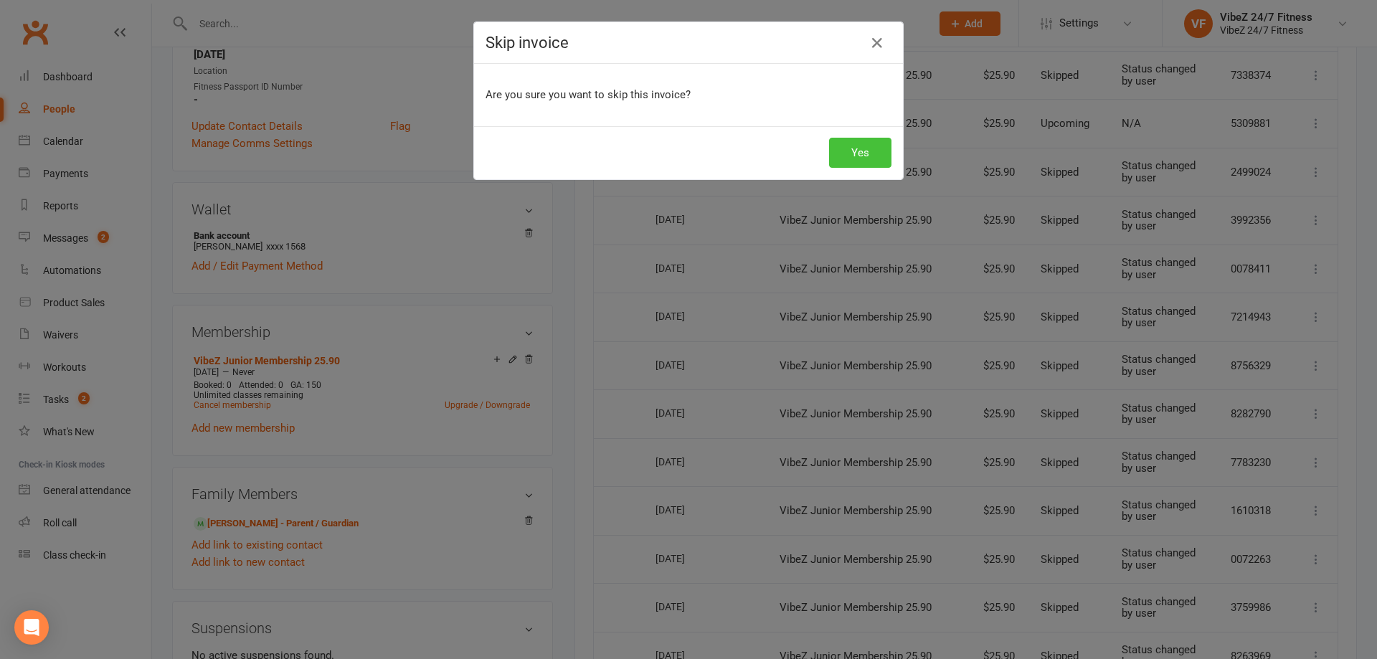
click at [843, 164] on button "Yes" at bounding box center [860, 153] width 62 height 30
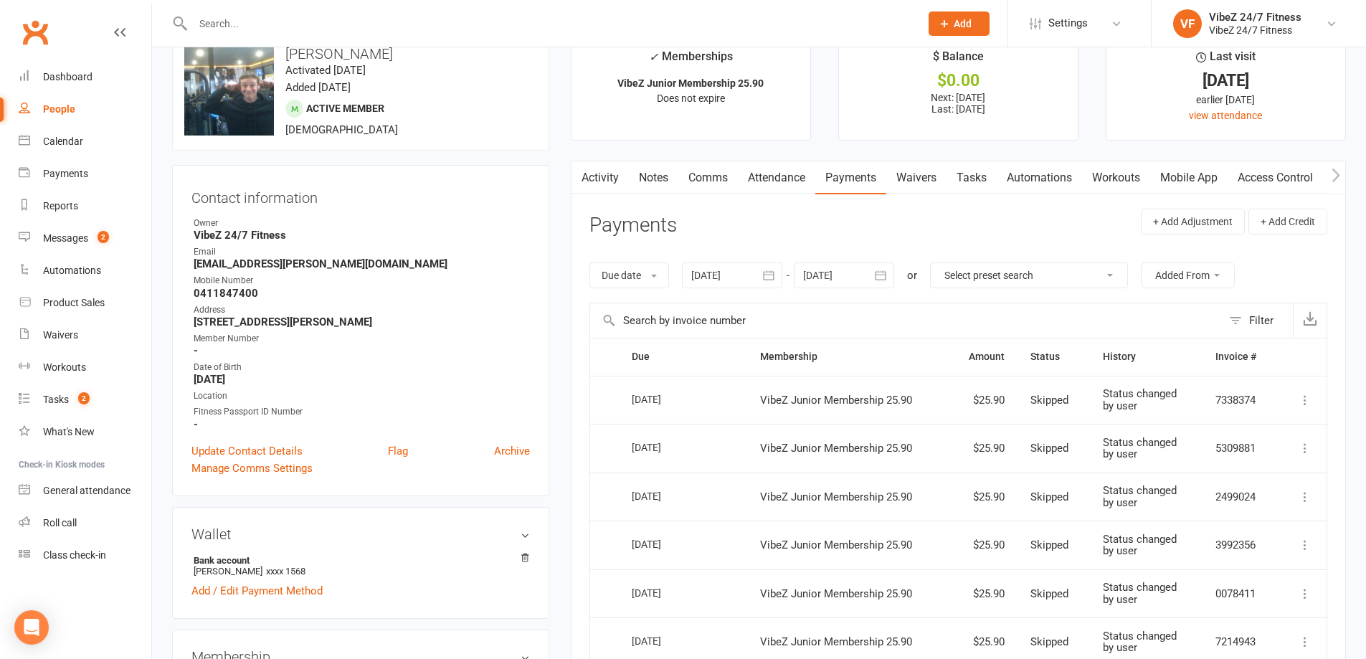
scroll to position [0, 0]
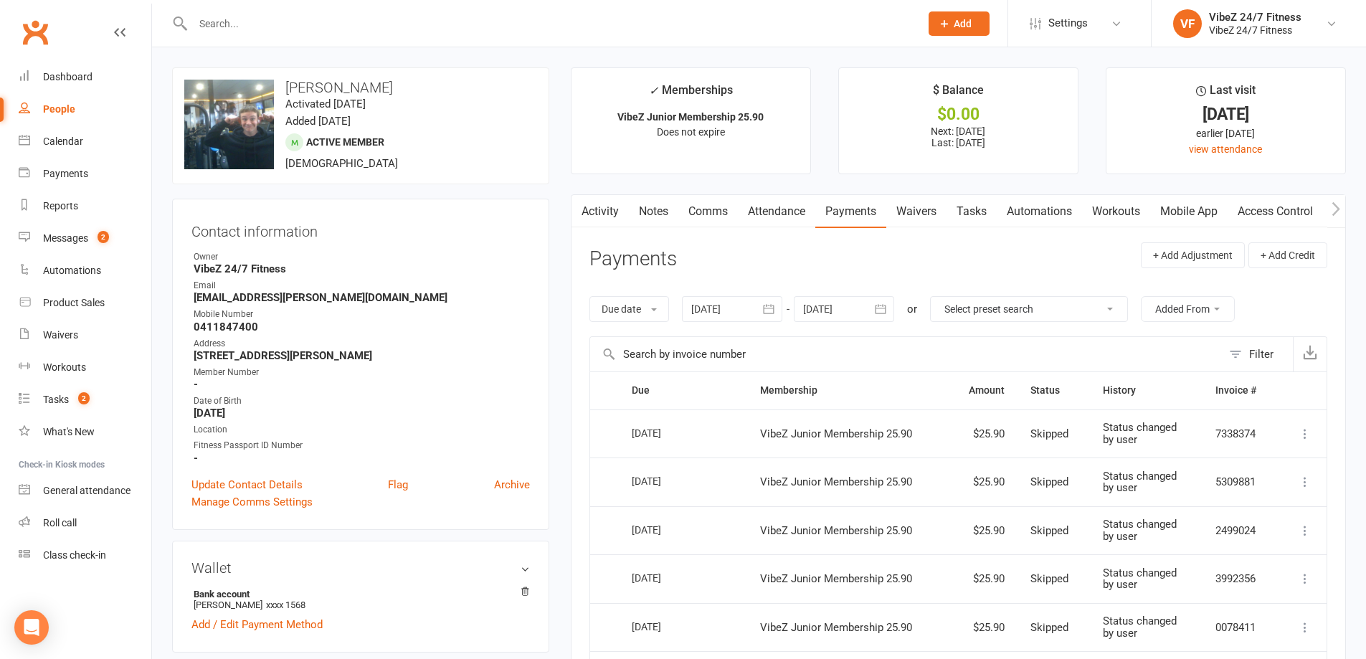
click at [274, 33] on input "text" at bounding box center [549, 24] width 721 height 20
click at [316, 21] on input "text" at bounding box center [549, 24] width 721 height 20
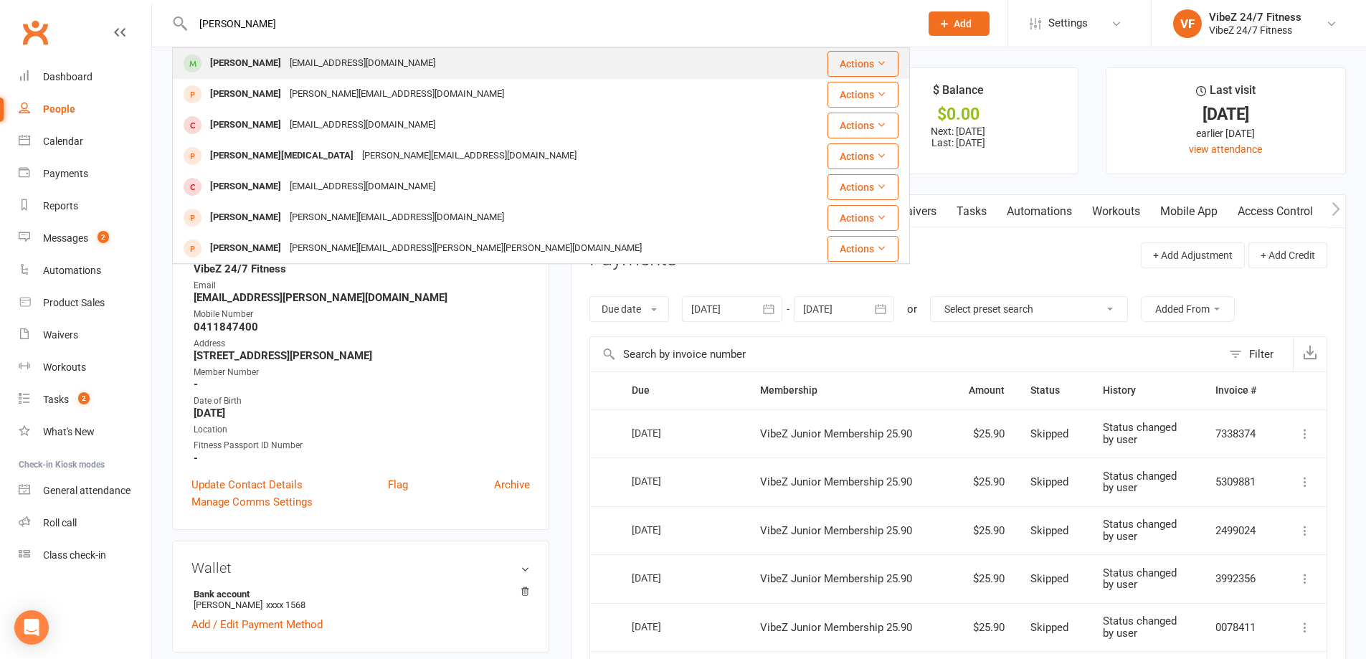
type input "[PERSON_NAME]"
click at [302, 66] on div "[EMAIL_ADDRESS][DOMAIN_NAME]" at bounding box center [362, 63] width 154 height 21
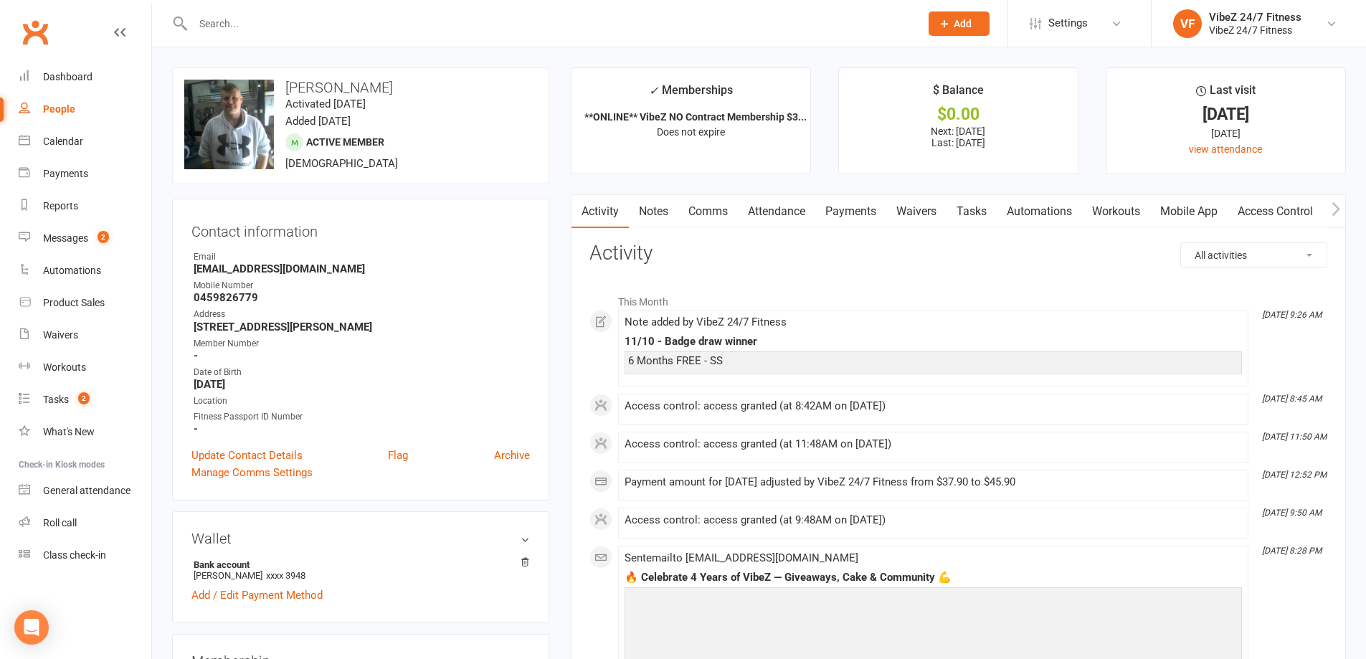
click at [854, 216] on link "Payments" at bounding box center [850, 211] width 71 height 33
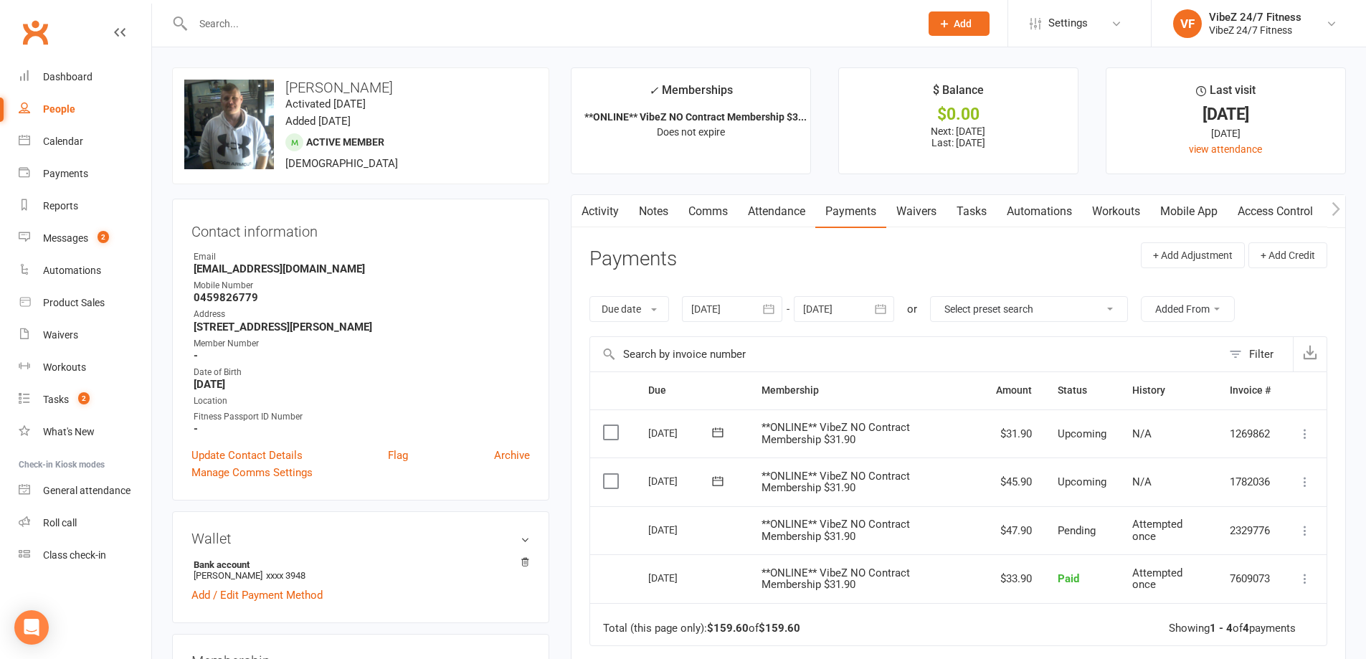
click at [734, 311] on div at bounding box center [732, 309] width 100 height 26
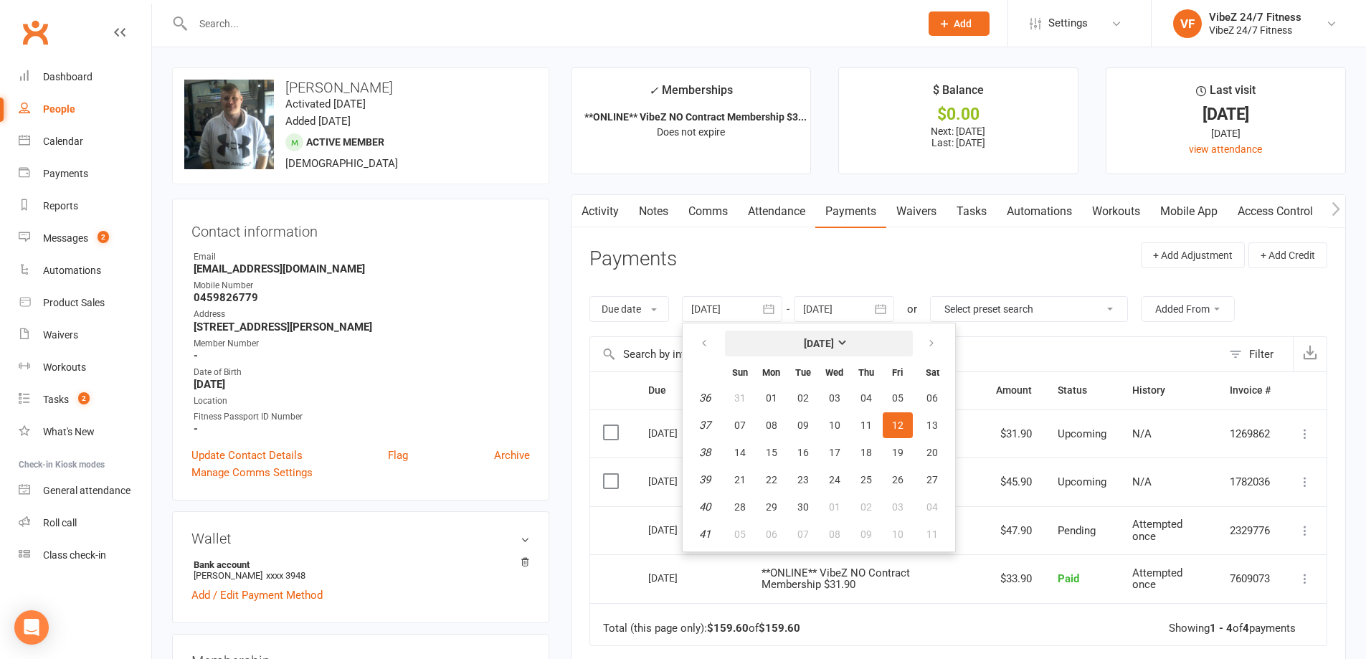
click at [834, 338] on strong "[DATE]" at bounding box center [819, 343] width 30 height 11
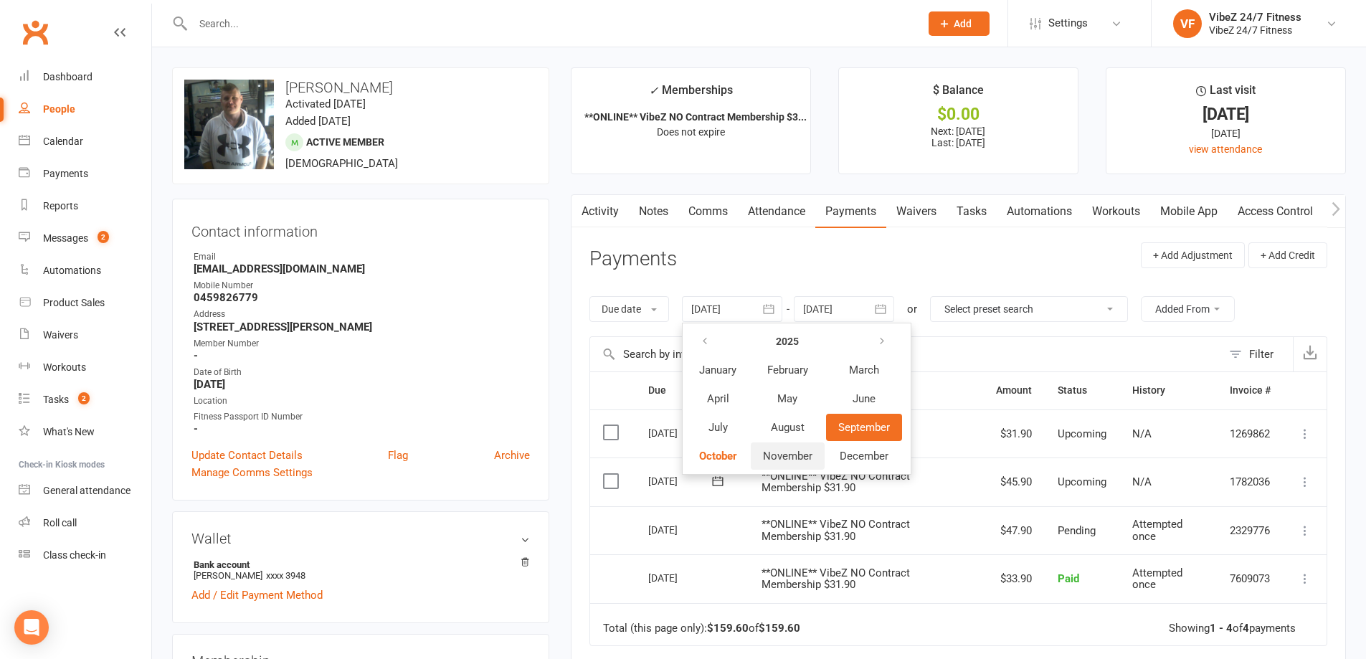
click at [782, 455] on span "November" at bounding box center [787, 456] width 49 height 13
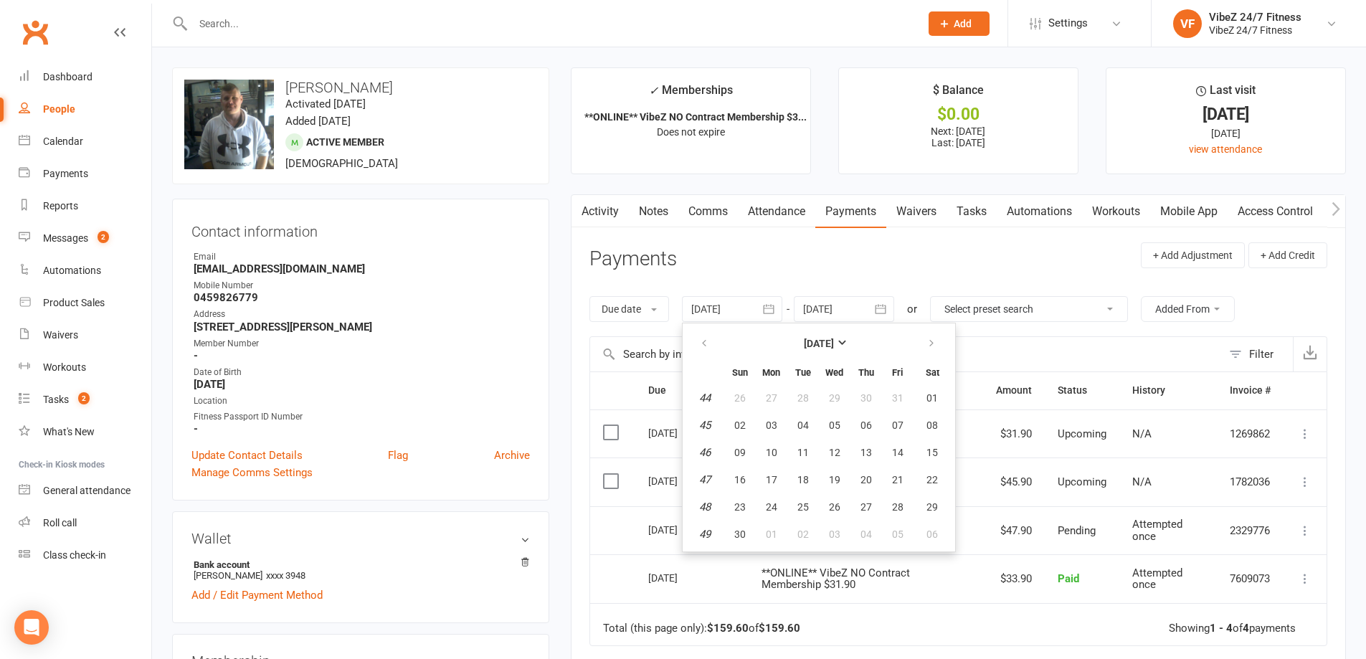
click at [734, 308] on div at bounding box center [732, 309] width 100 height 26
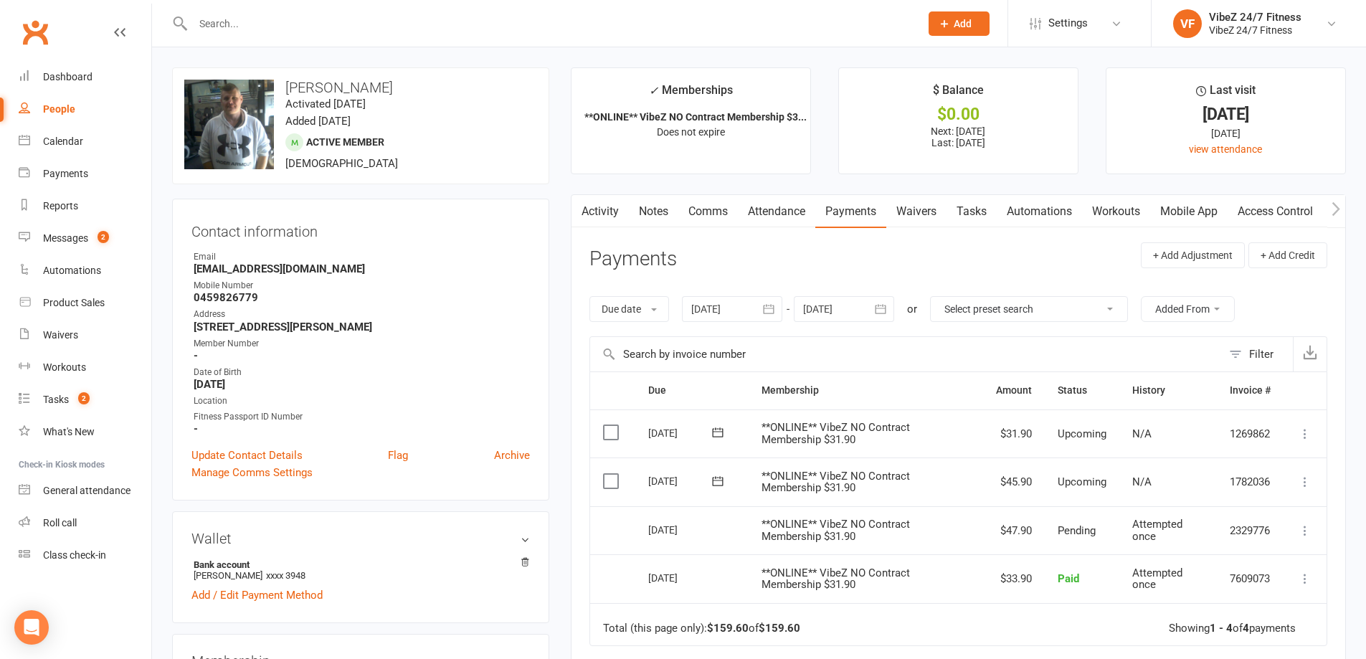
click at [734, 308] on div at bounding box center [732, 309] width 100 height 26
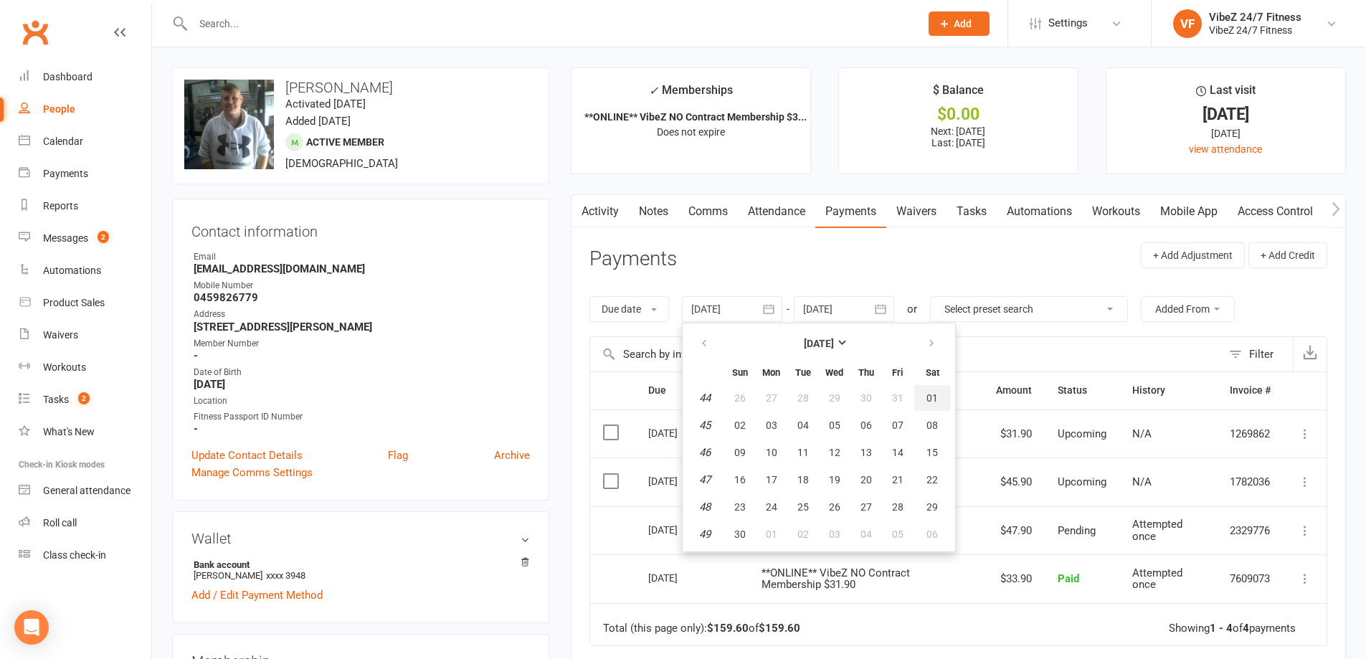
click at [931, 392] on span "01" at bounding box center [931, 397] width 11 height 11
type input "[DATE]"
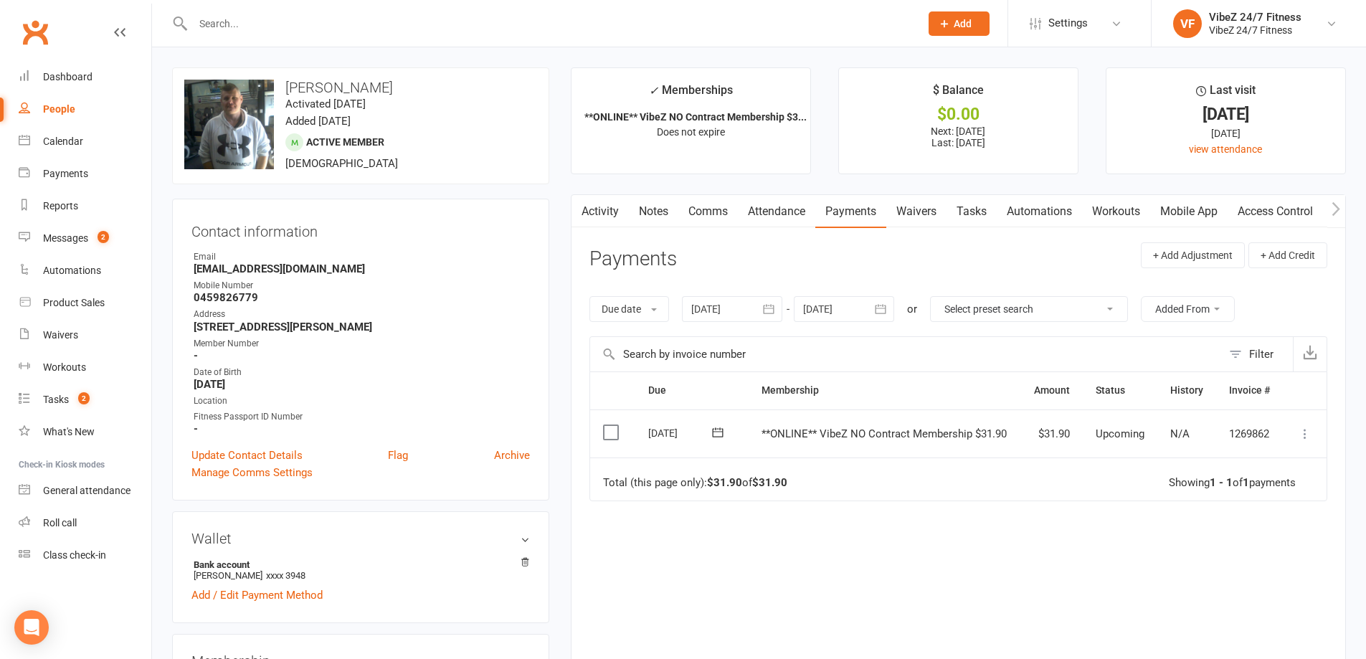
click at [868, 307] on div at bounding box center [844, 309] width 100 height 26
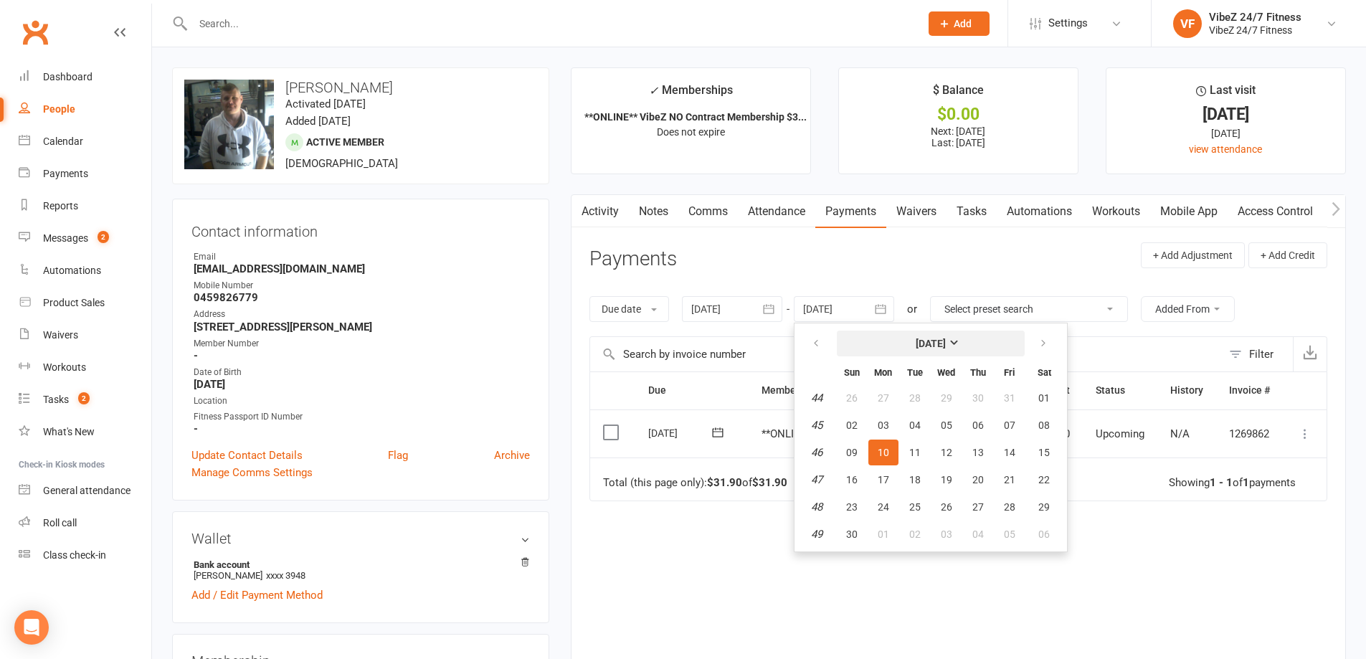
click at [946, 346] on strong "[DATE]" at bounding box center [931, 343] width 30 height 11
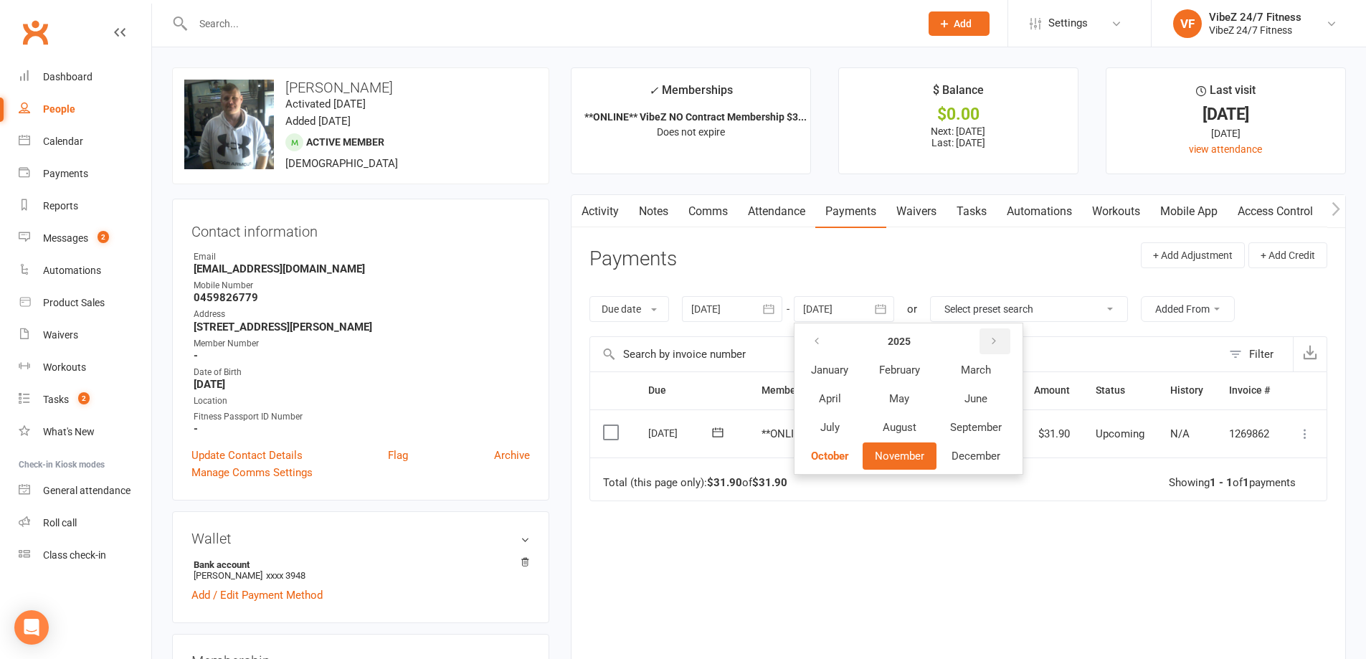
click at [997, 339] on icon "button" at bounding box center [994, 341] width 10 height 11
click at [838, 395] on span "April" at bounding box center [830, 398] width 22 height 13
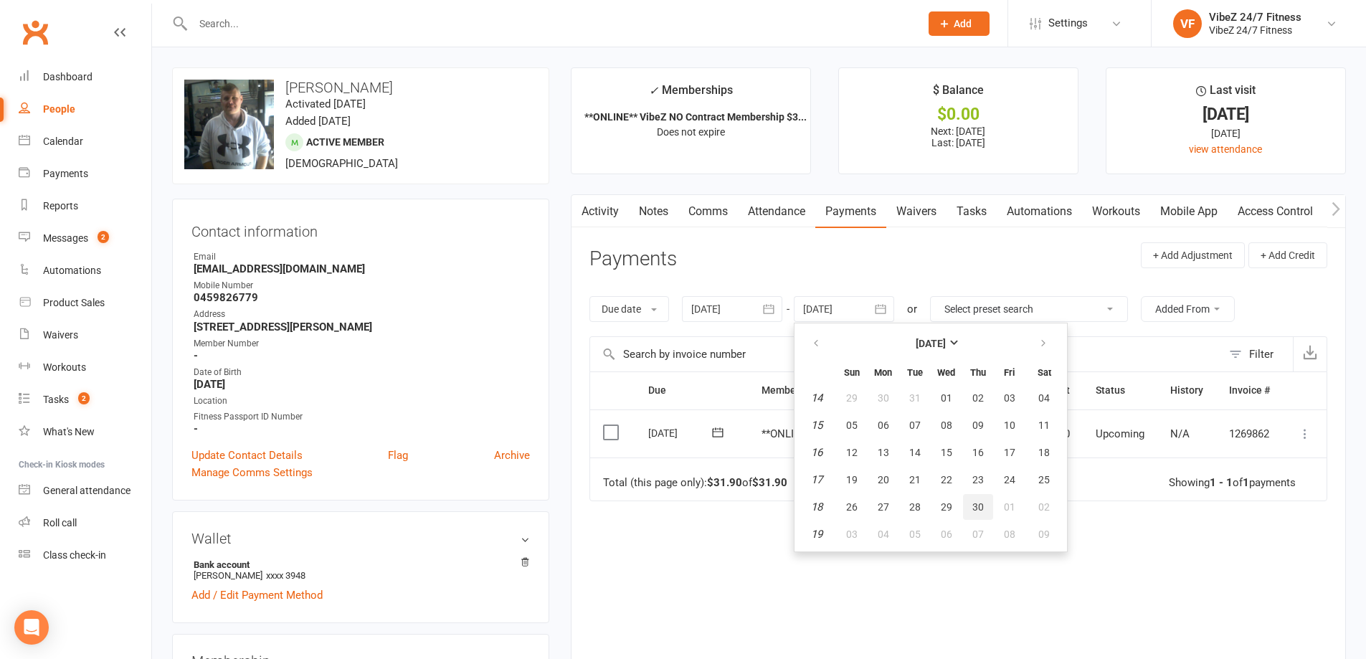
click at [979, 507] on span "30" at bounding box center [977, 506] width 11 height 11
type input "[DATE]"
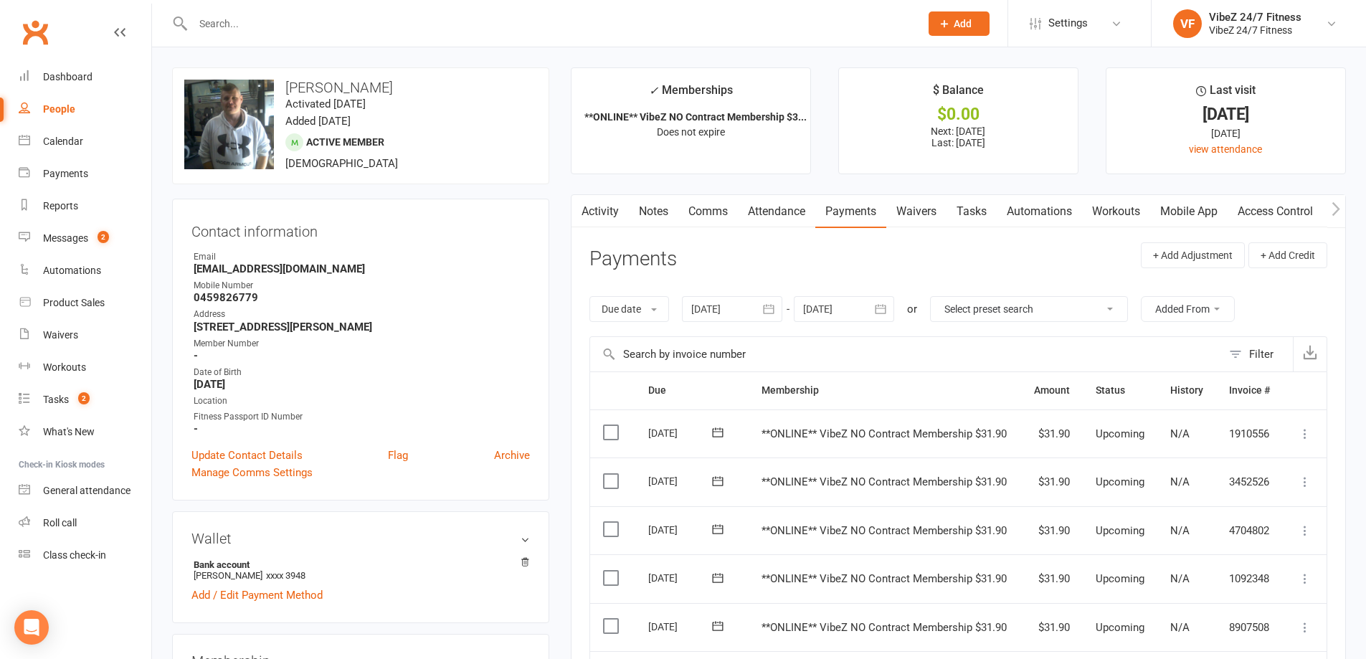
click at [414, 22] on input "text" at bounding box center [549, 24] width 721 height 20
click at [291, 25] on input "text" at bounding box center [549, 24] width 721 height 20
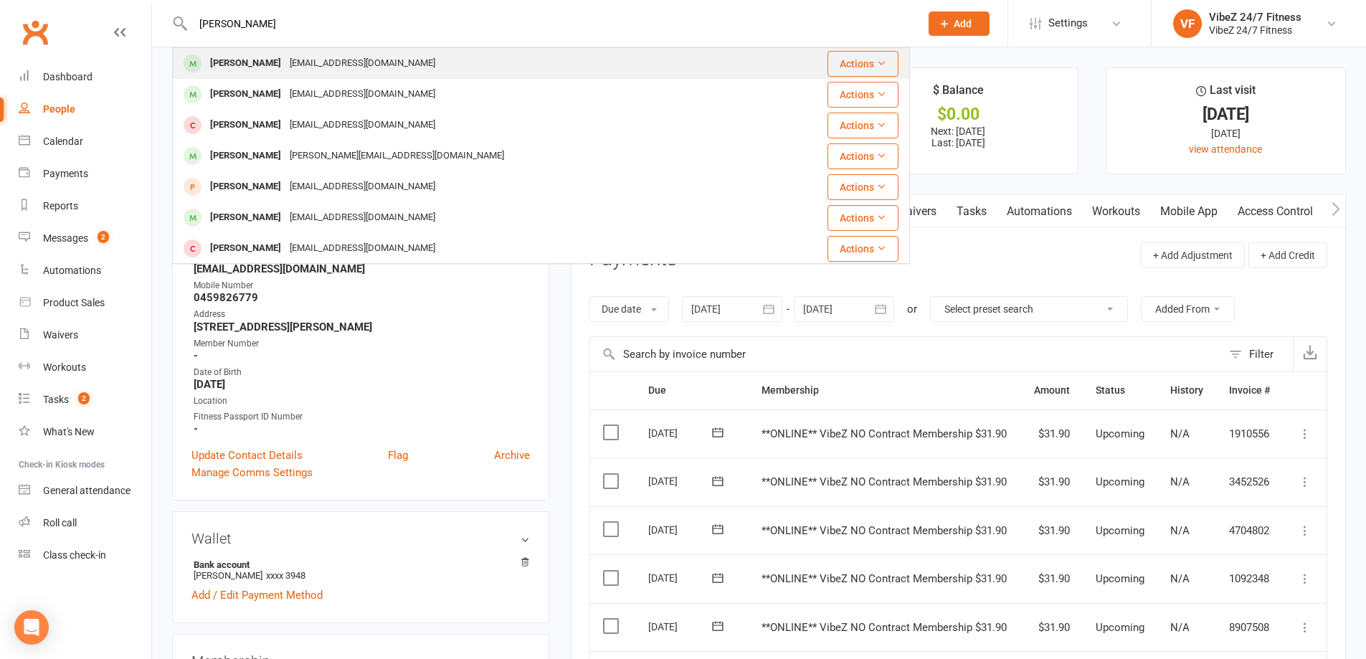
type input "[PERSON_NAME]"
click at [287, 60] on div "[EMAIL_ADDRESS][DOMAIN_NAME]" at bounding box center [362, 63] width 154 height 21
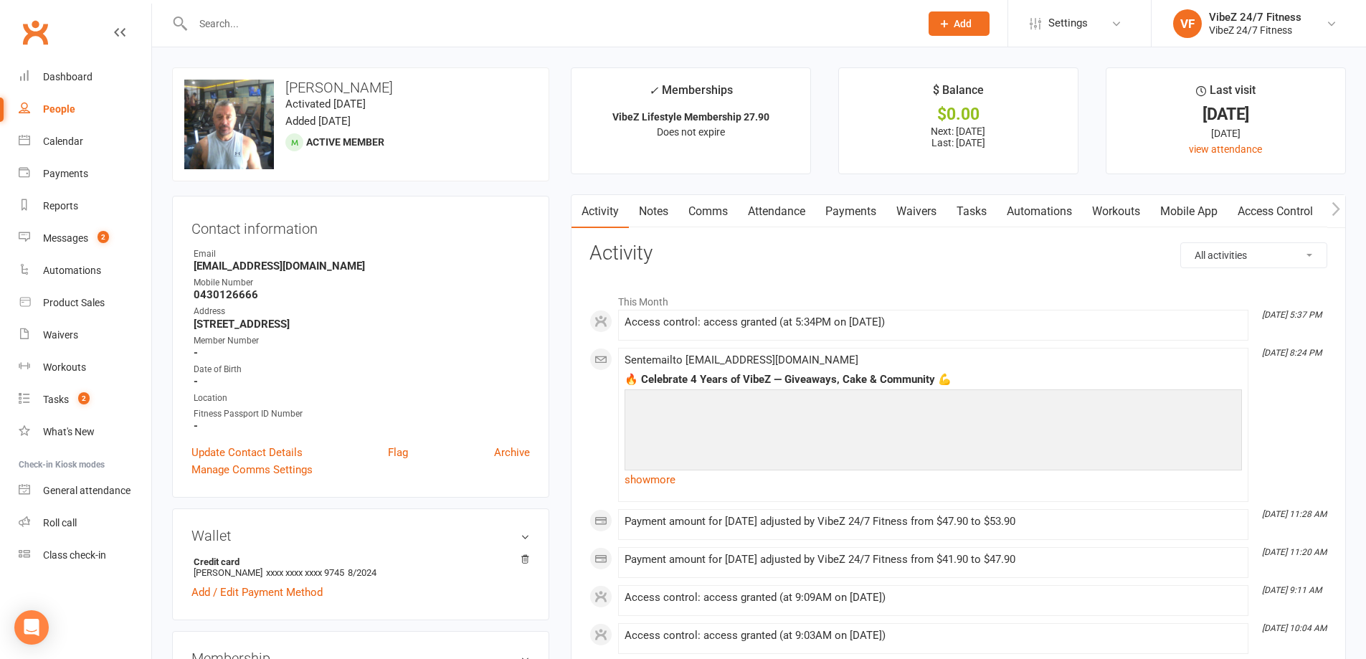
click at [822, 212] on link "Payments" at bounding box center [850, 211] width 71 height 33
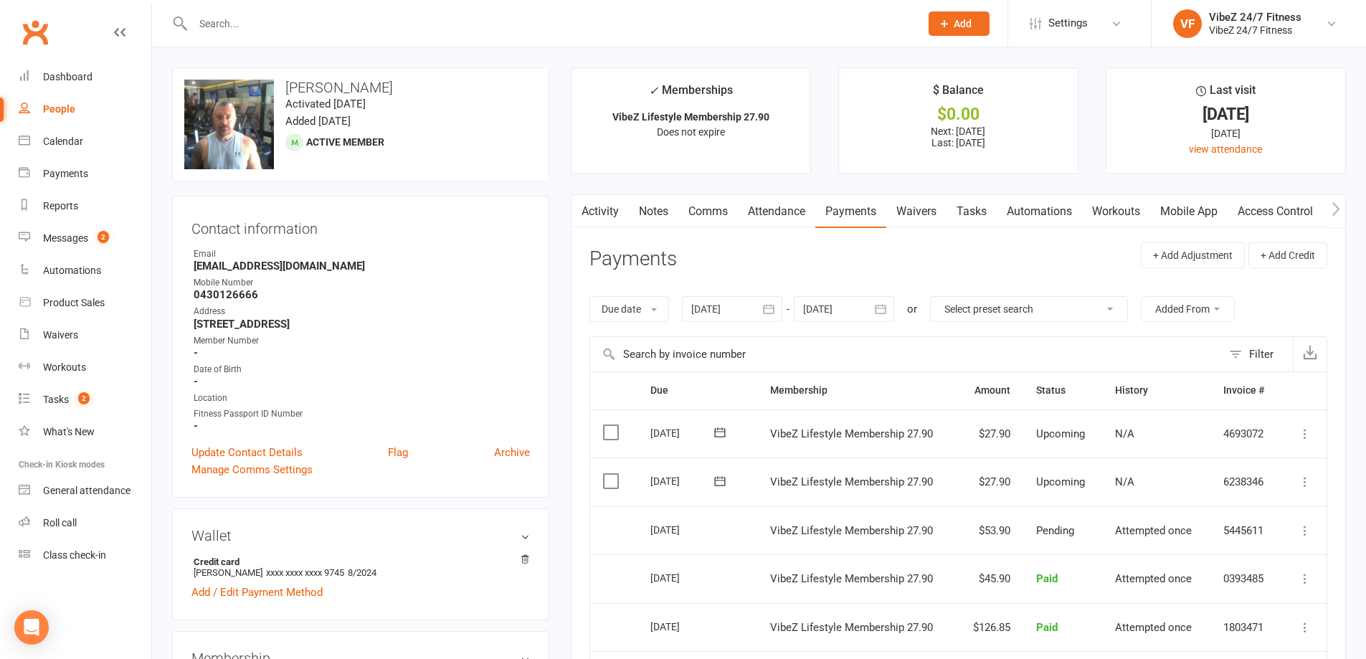
click at [1302, 485] on icon at bounding box center [1305, 482] width 14 height 14
click at [1206, 622] on link "Change amount" at bounding box center [1228, 624] width 169 height 29
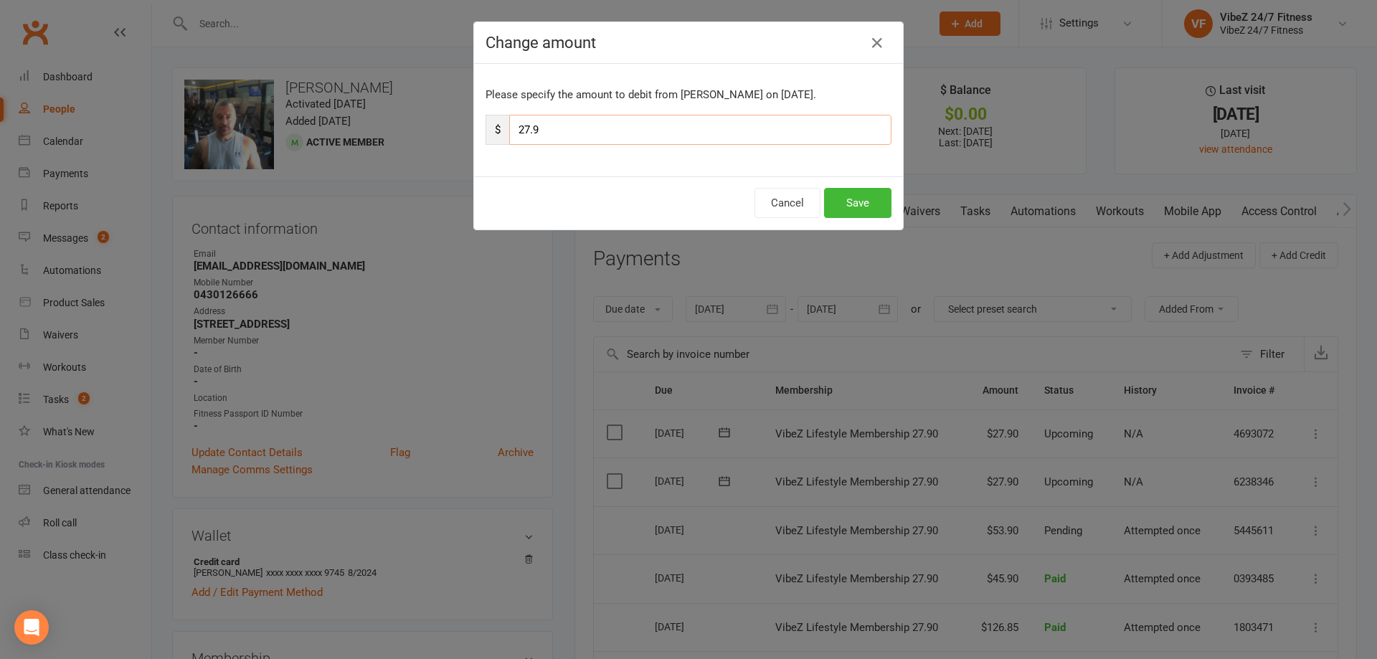
click at [524, 133] on input "27.9" at bounding box center [700, 130] width 382 height 30
type input "33.9"
click at [832, 201] on button "Save" at bounding box center [857, 203] width 67 height 30
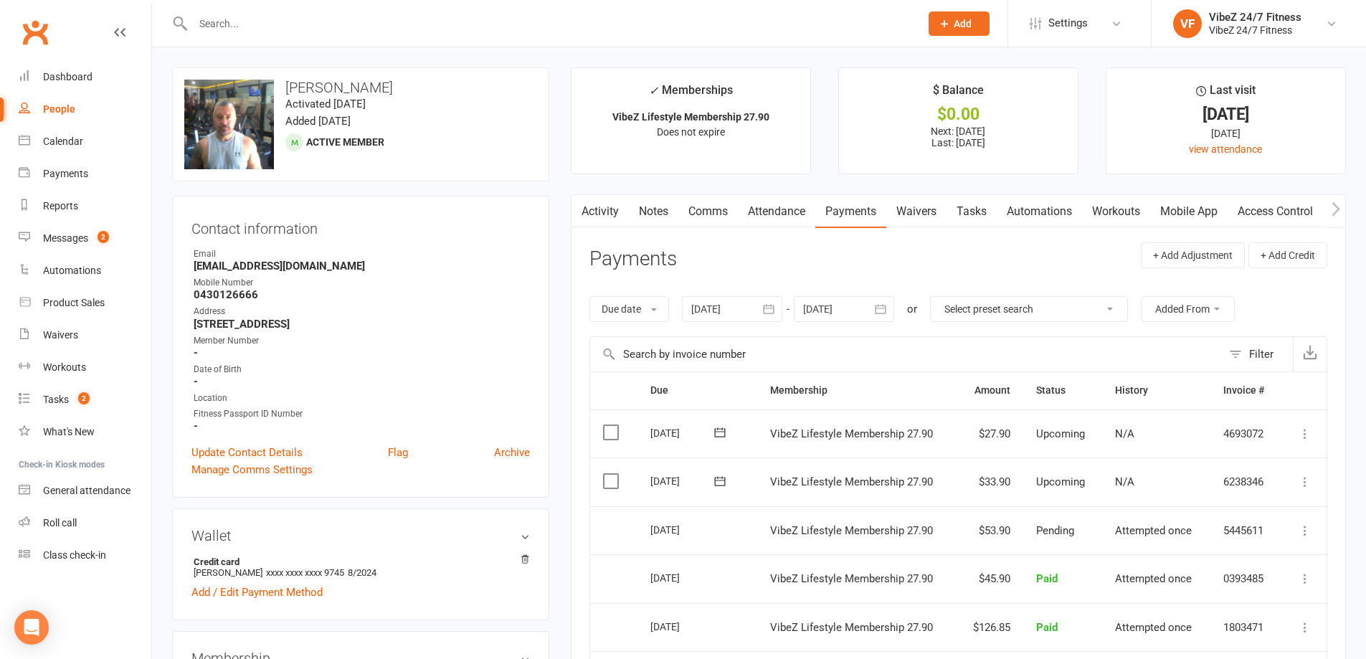
click at [523, 27] on input "text" at bounding box center [549, 24] width 721 height 20
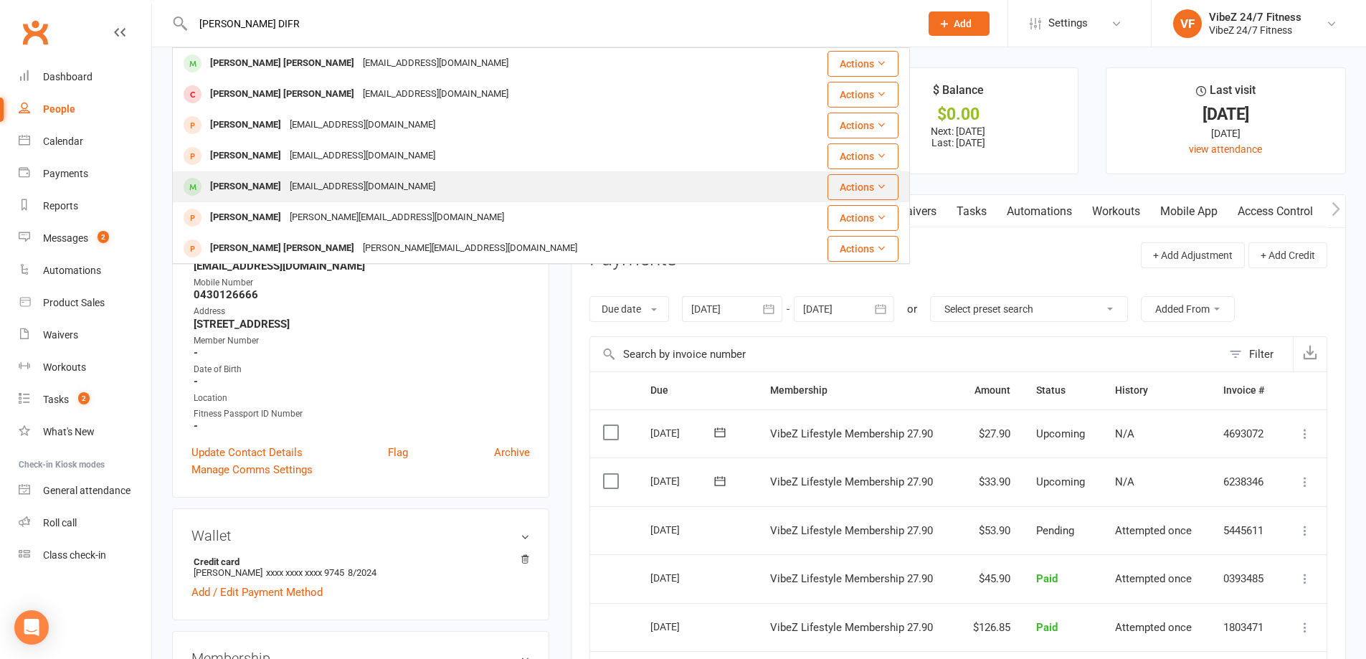
type input "[PERSON_NAME] DIFR"
click at [322, 183] on div "[EMAIL_ADDRESS][DOMAIN_NAME]" at bounding box center [362, 186] width 154 height 21
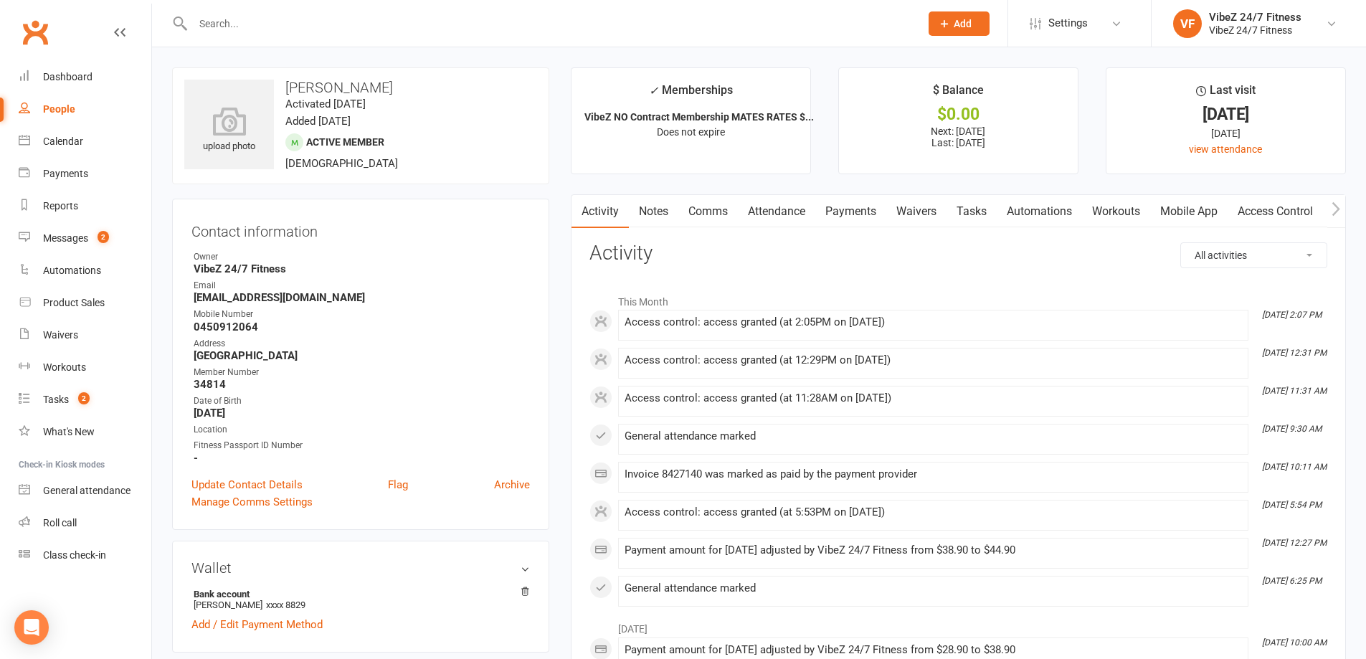
click at [847, 212] on link "Payments" at bounding box center [850, 211] width 71 height 33
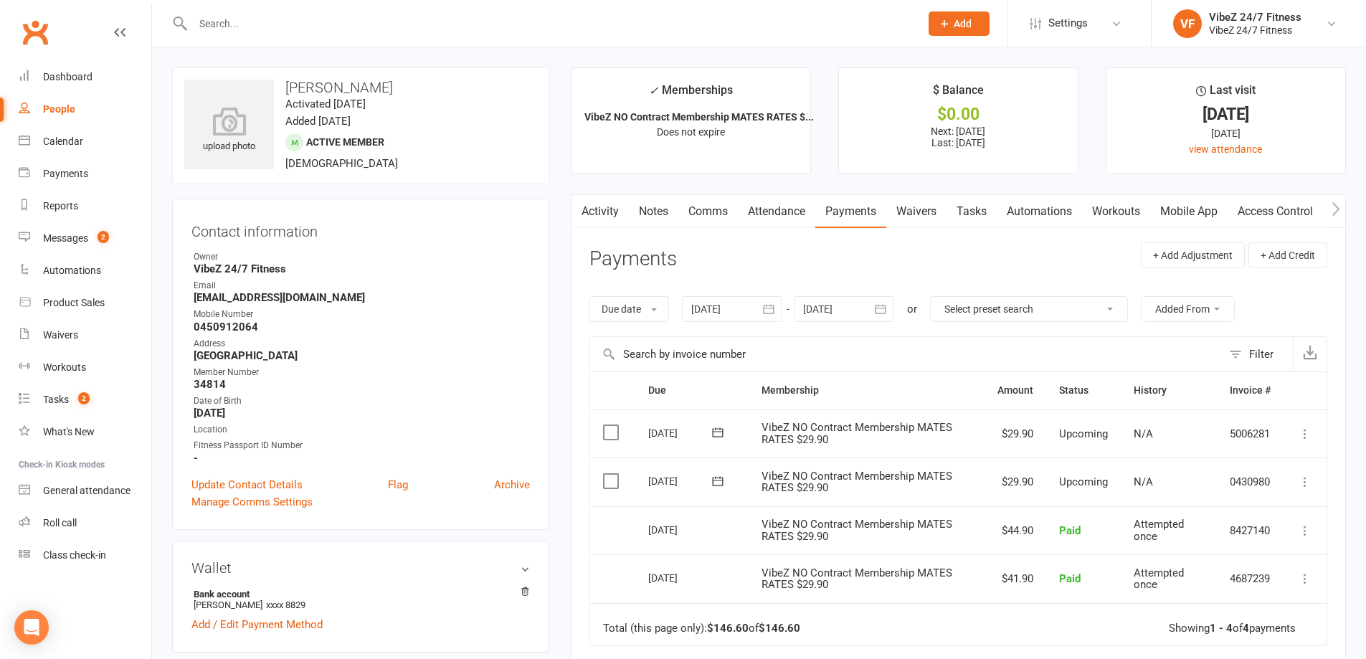
click at [1306, 480] on icon at bounding box center [1305, 482] width 14 height 14
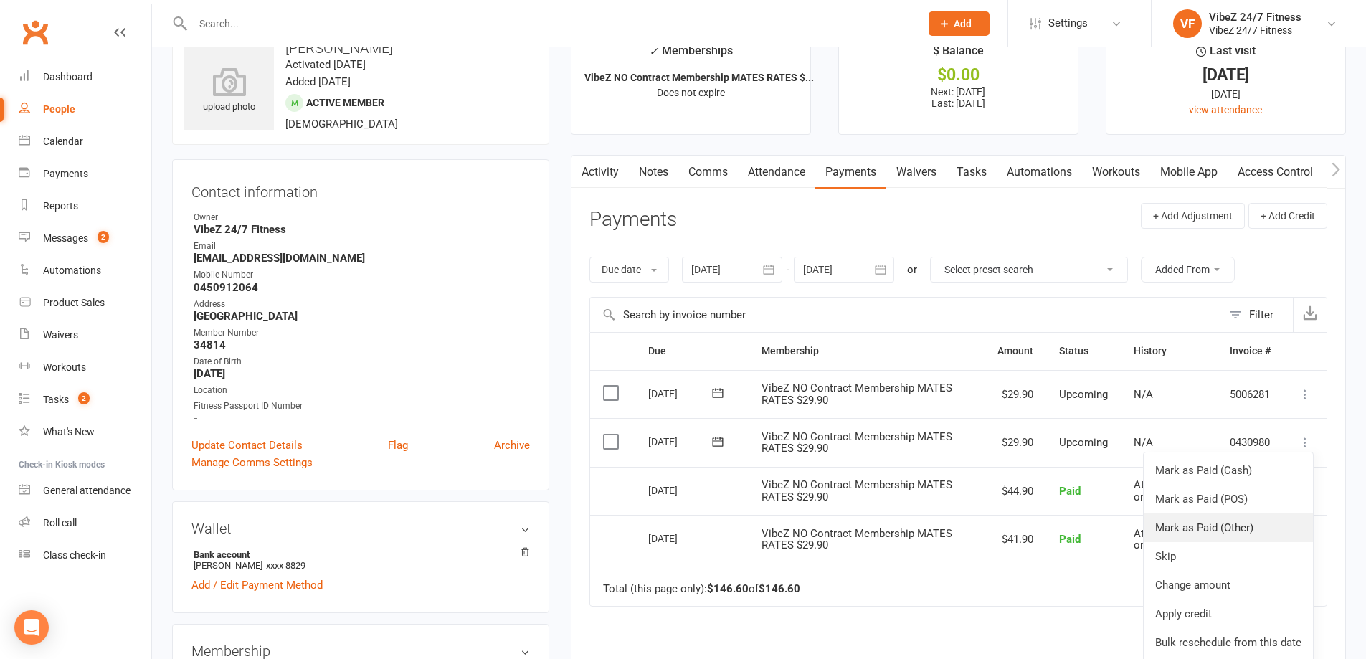
scroll to position [72, 0]
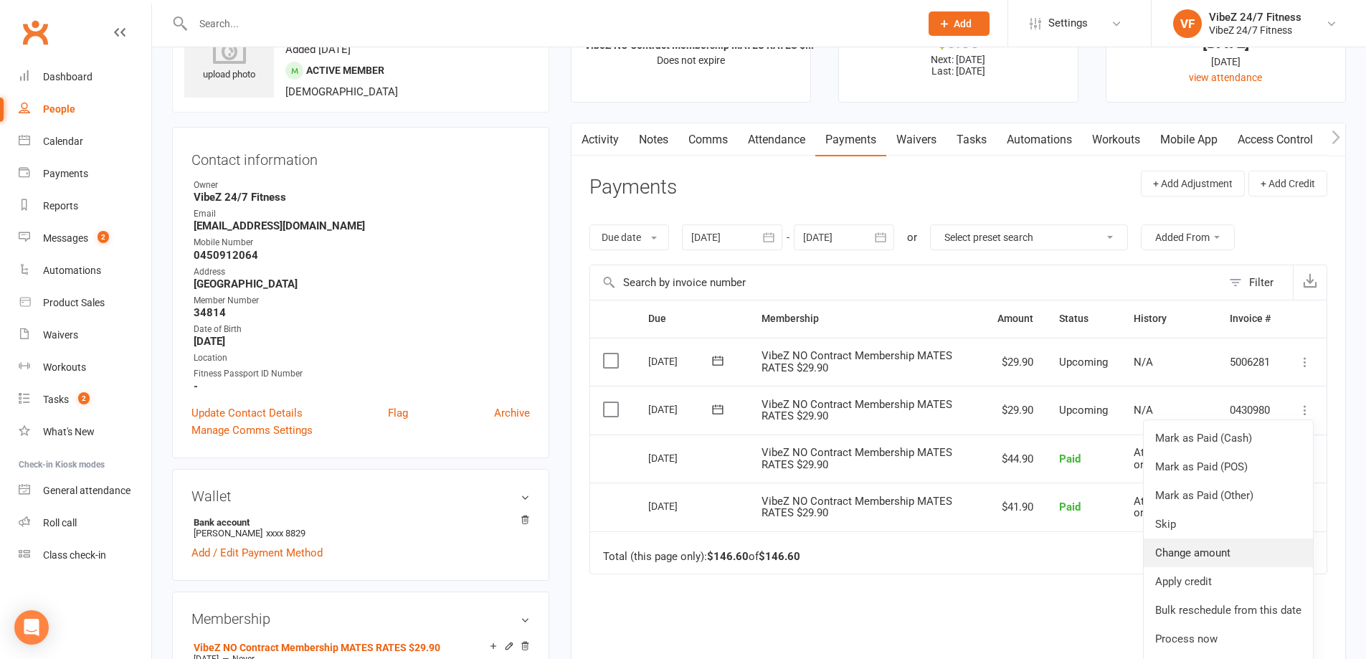
click at [1210, 554] on link "Change amount" at bounding box center [1228, 552] width 169 height 29
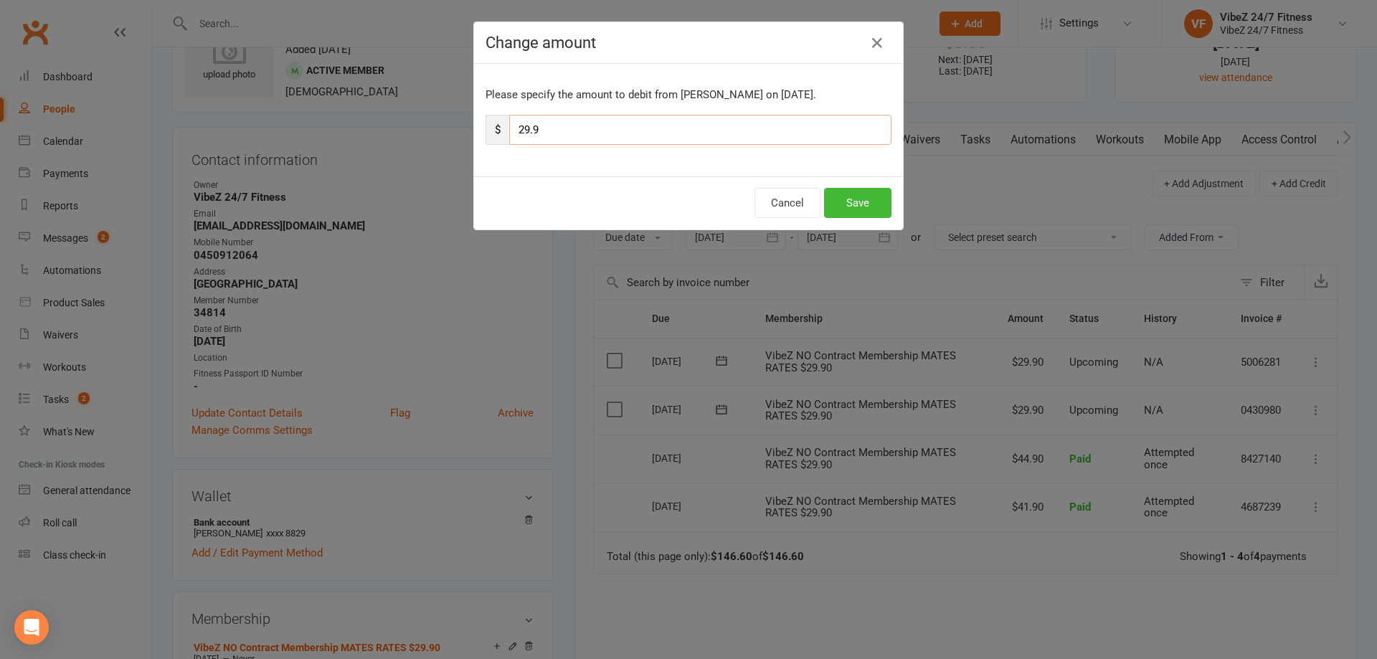
click at [525, 128] on input "29.9" at bounding box center [700, 130] width 382 height 30
type input "35.9"
click at [845, 202] on button "Save" at bounding box center [857, 203] width 67 height 30
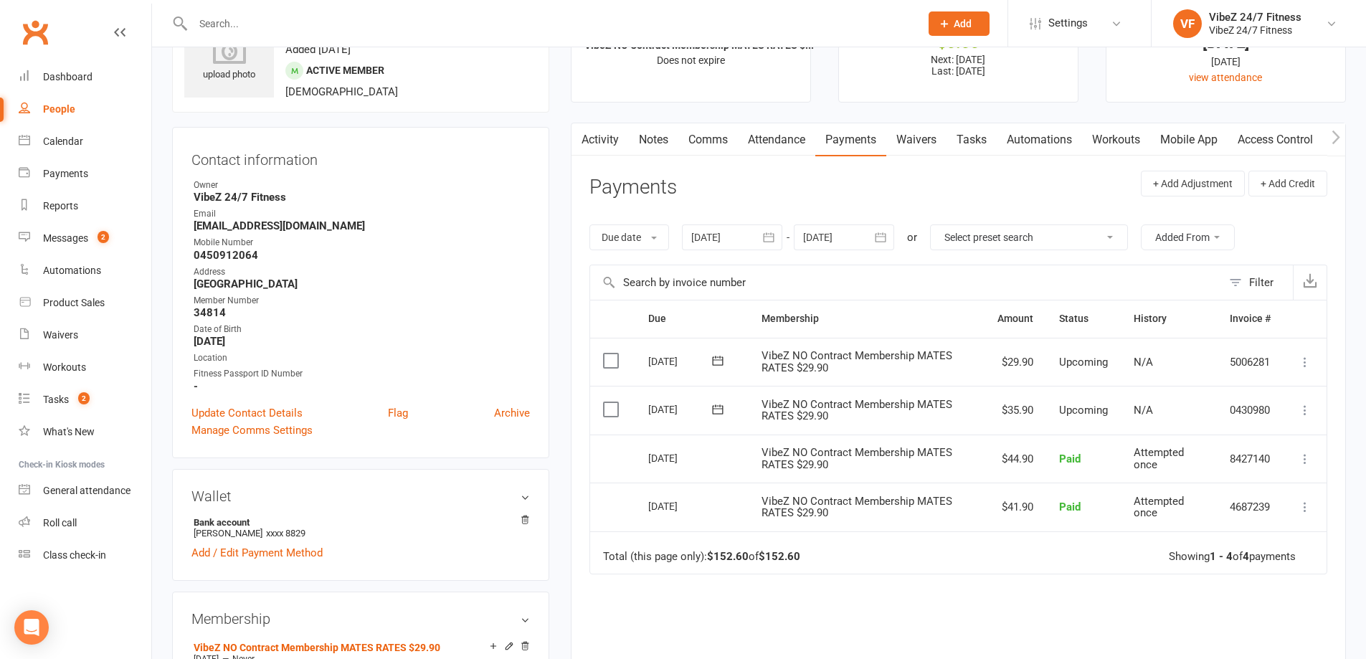
click at [384, 29] on input "text" at bounding box center [549, 24] width 721 height 20
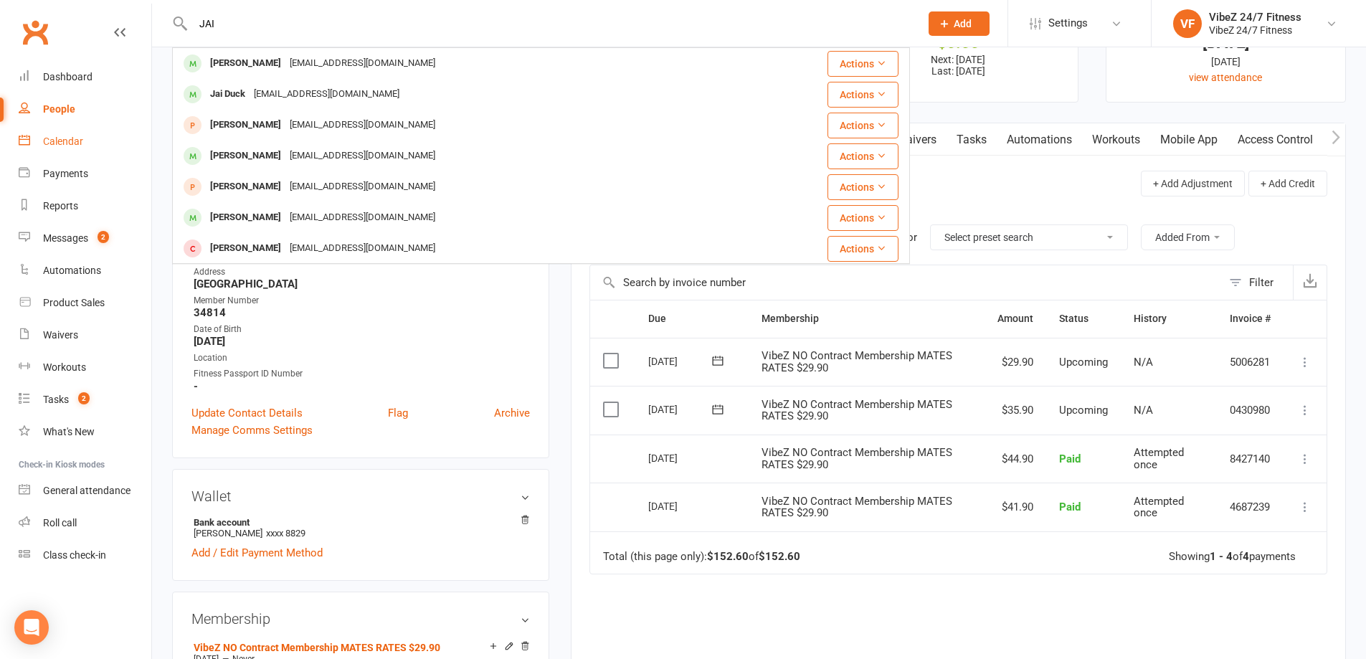
type input "JAI"
click at [78, 138] on div "Calendar" at bounding box center [63, 141] width 40 height 11
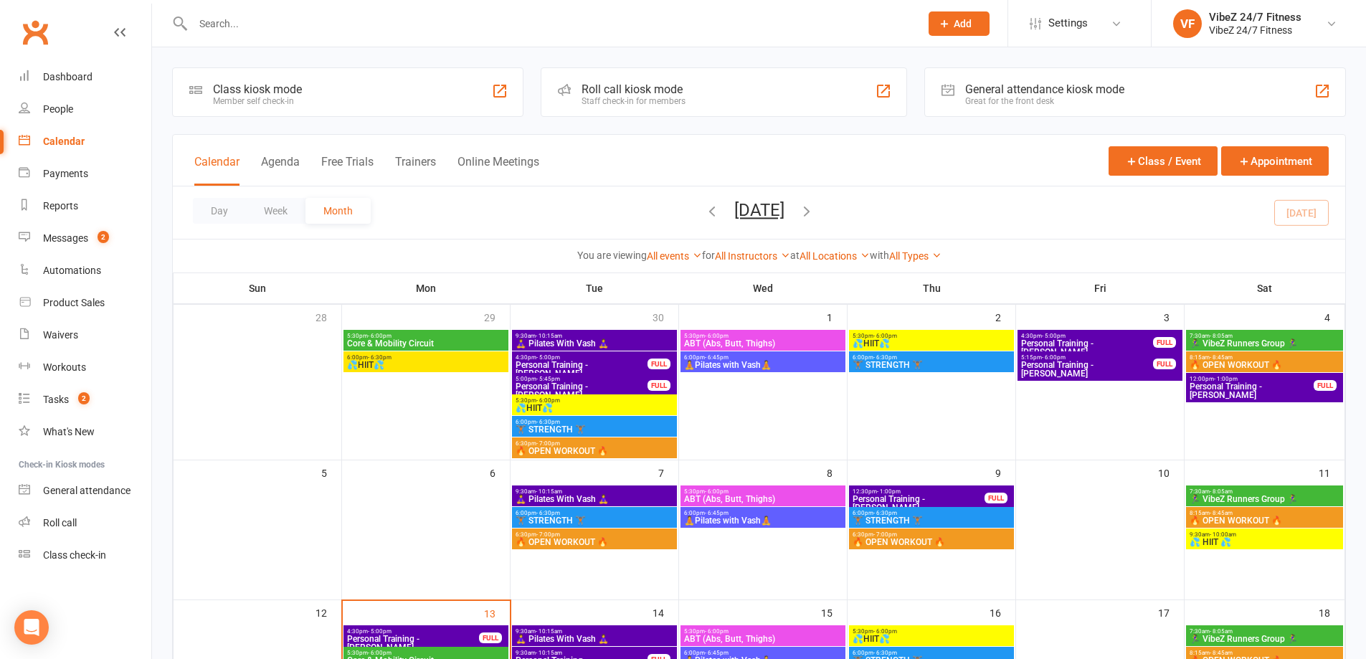
click at [442, 341] on span "Core & Mobility Circuit" at bounding box center [425, 343] width 159 height 9
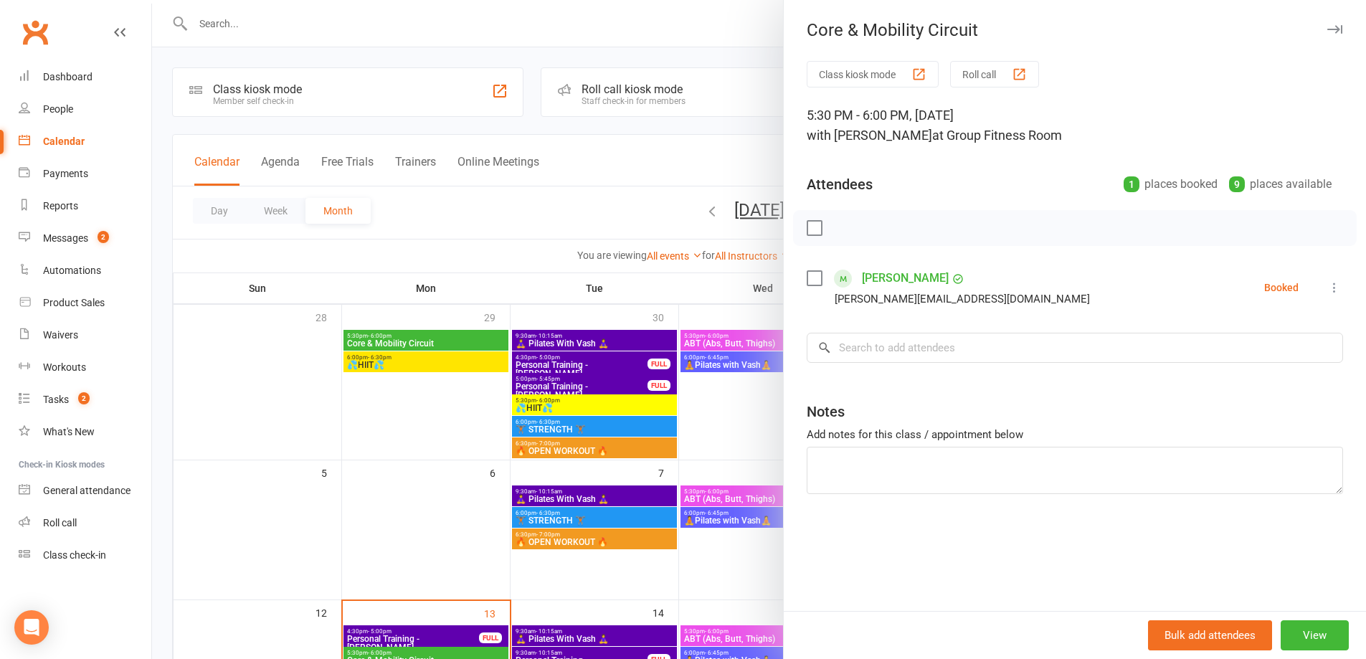
click at [593, 156] on div at bounding box center [759, 329] width 1214 height 659
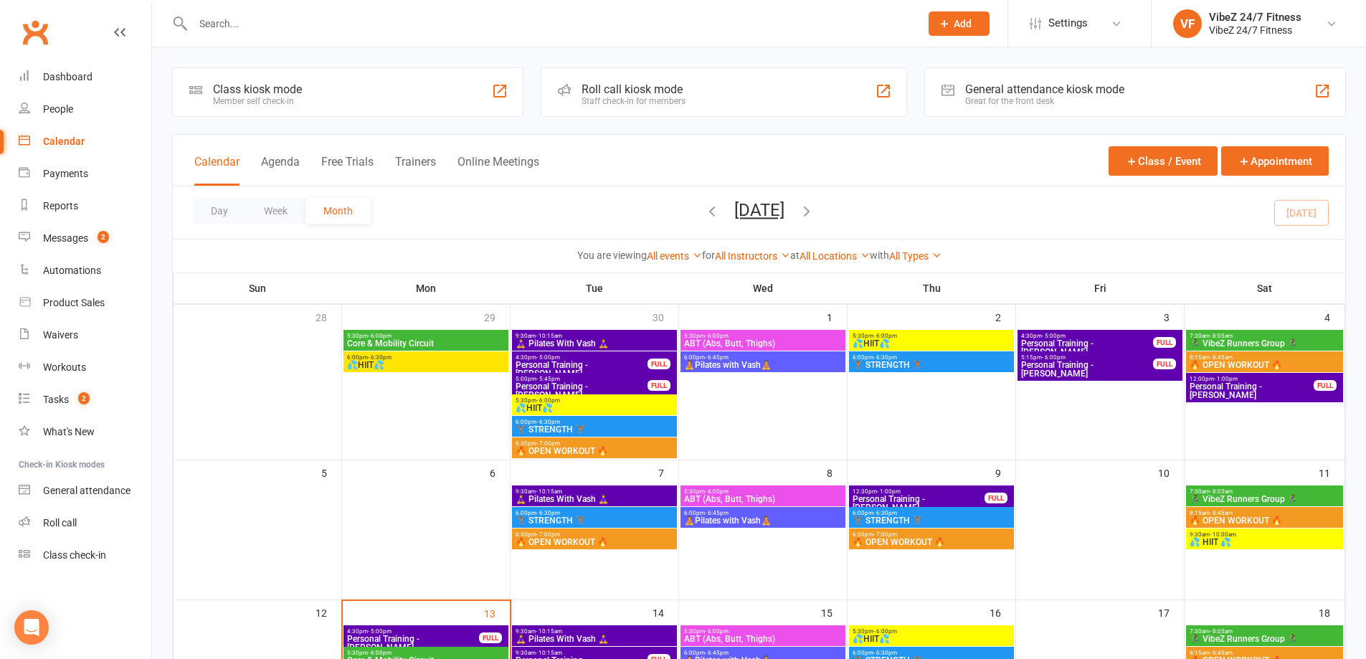
click at [437, 360] on span "6:00pm - 6:30pm" at bounding box center [425, 357] width 159 height 6
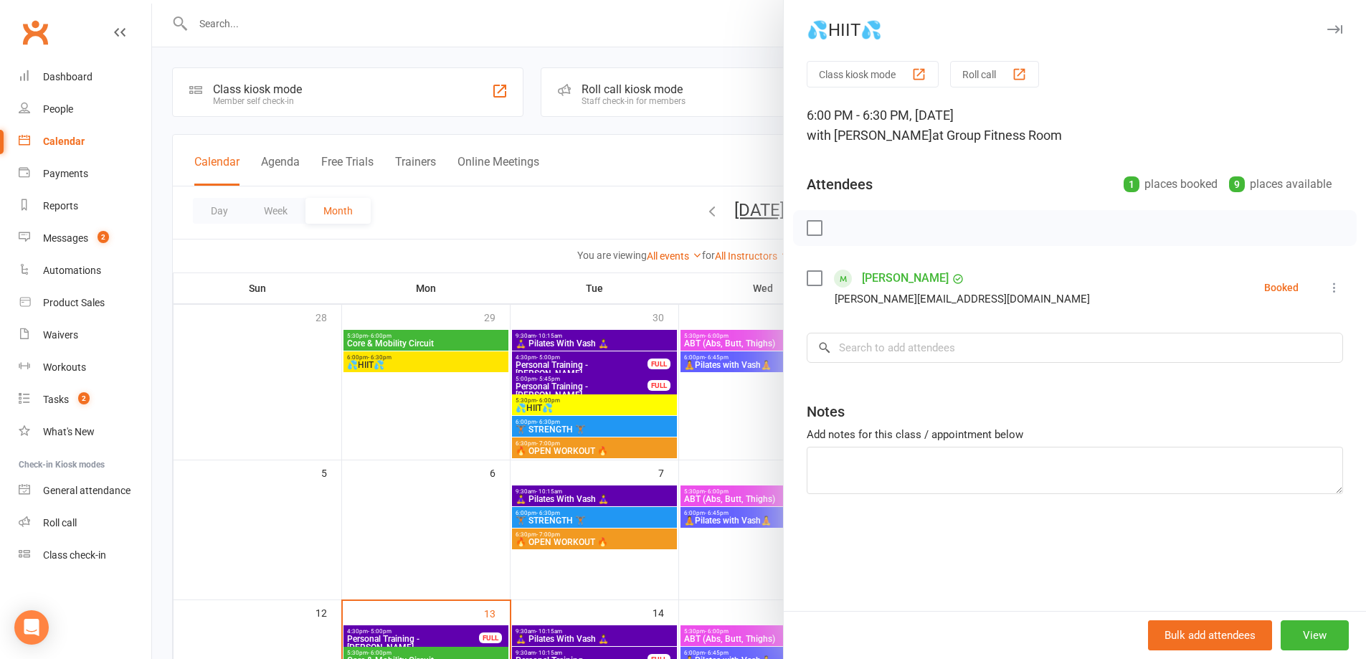
click at [635, 166] on div at bounding box center [759, 329] width 1214 height 659
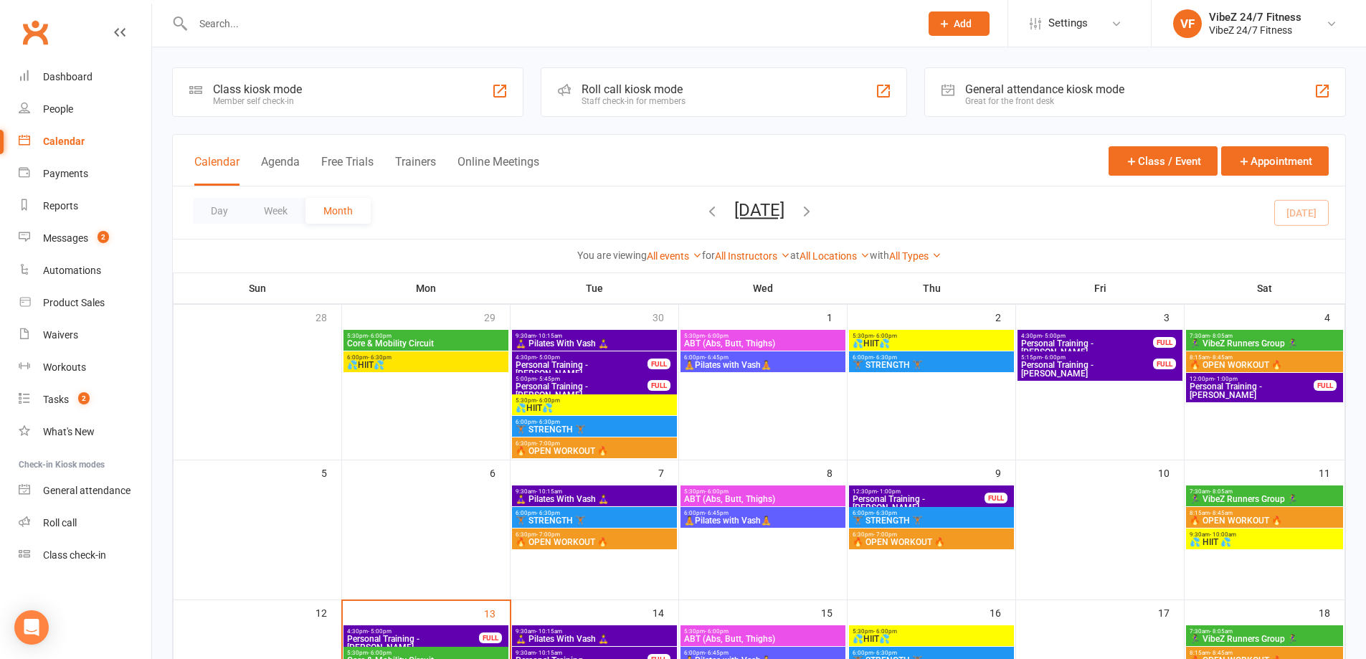
click at [433, 338] on span "5:30pm - 6:00pm" at bounding box center [425, 336] width 159 height 6
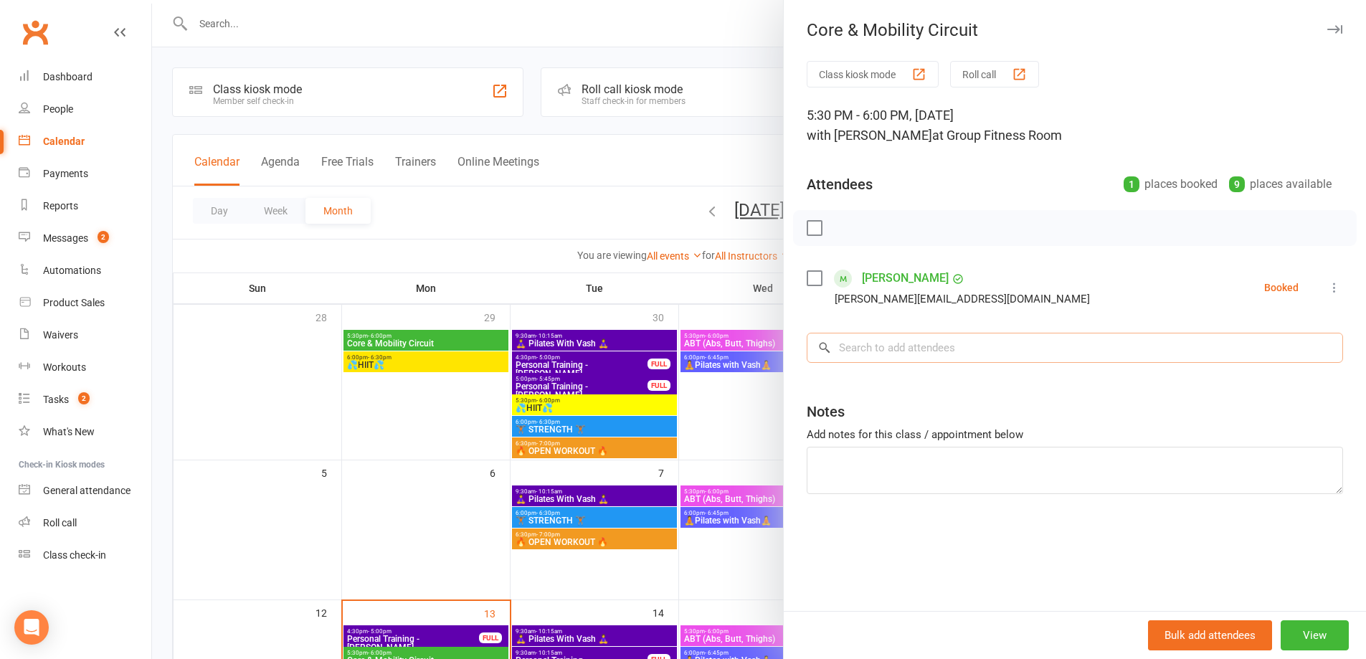
click at [926, 351] on input "search" at bounding box center [1075, 348] width 536 height 30
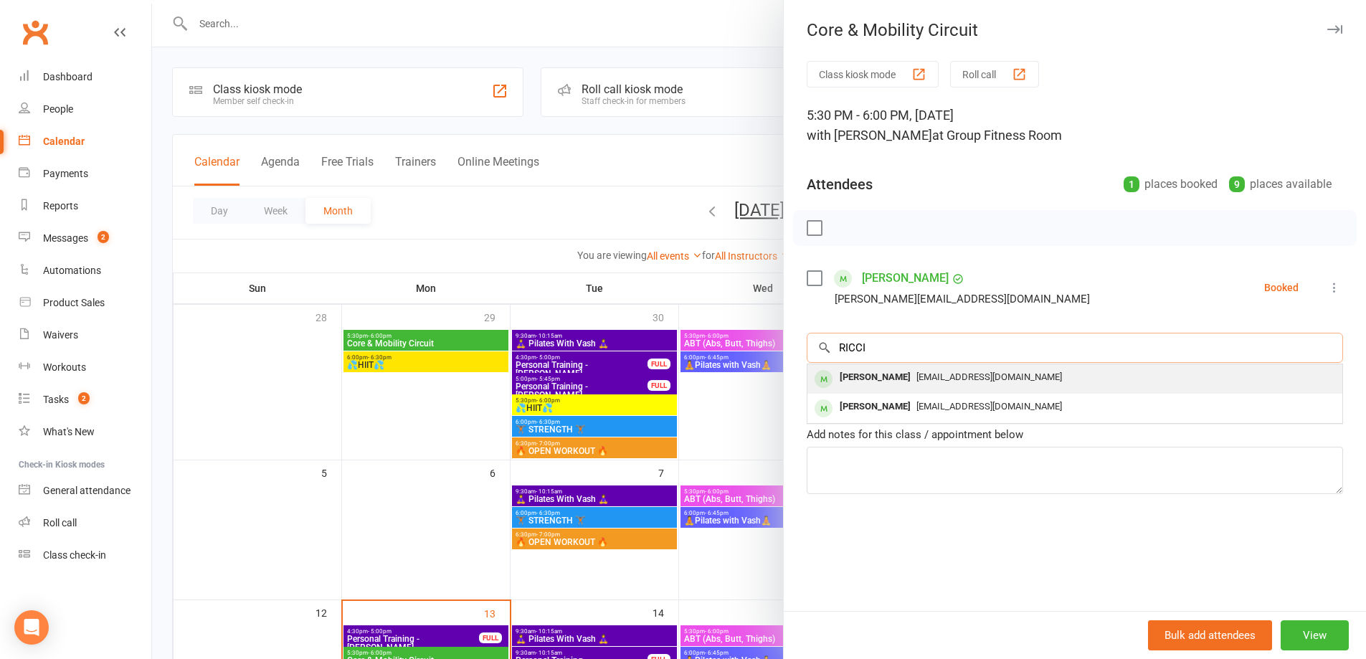
type input "RICCI"
click at [919, 374] on span "[EMAIL_ADDRESS][DOMAIN_NAME]" at bounding box center [989, 376] width 146 height 11
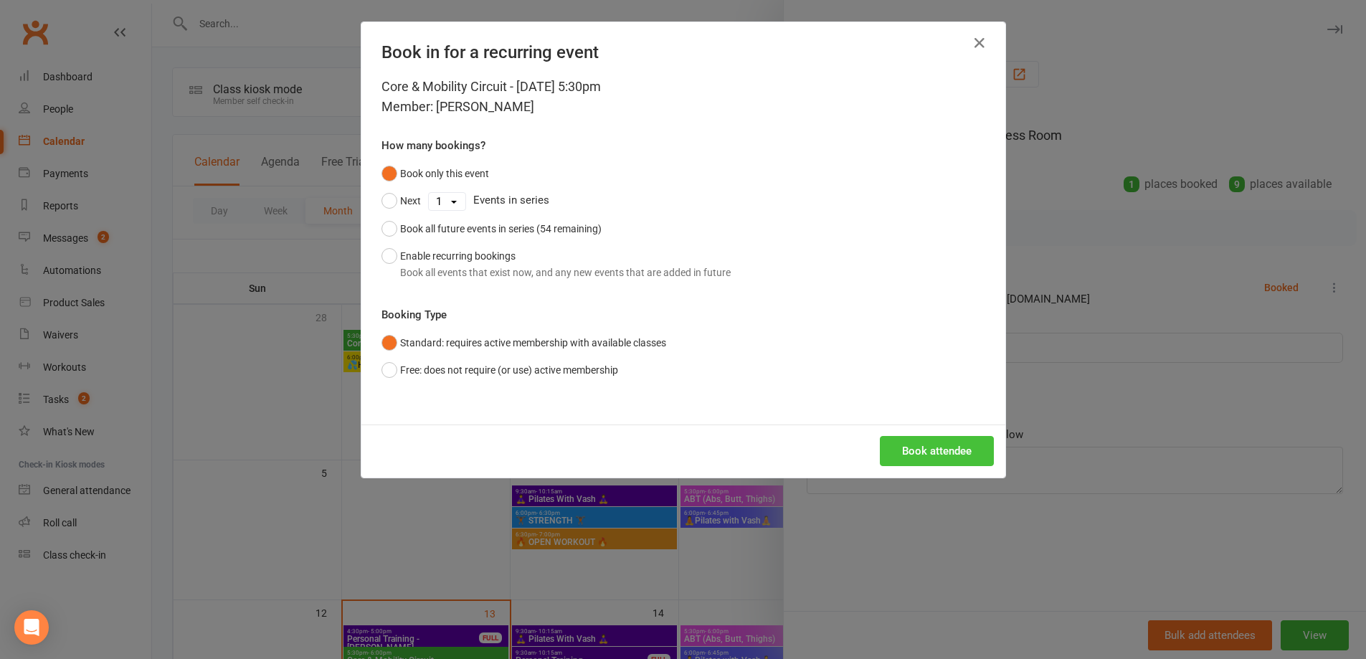
click at [918, 452] on button "Book attendee" at bounding box center [937, 451] width 114 height 30
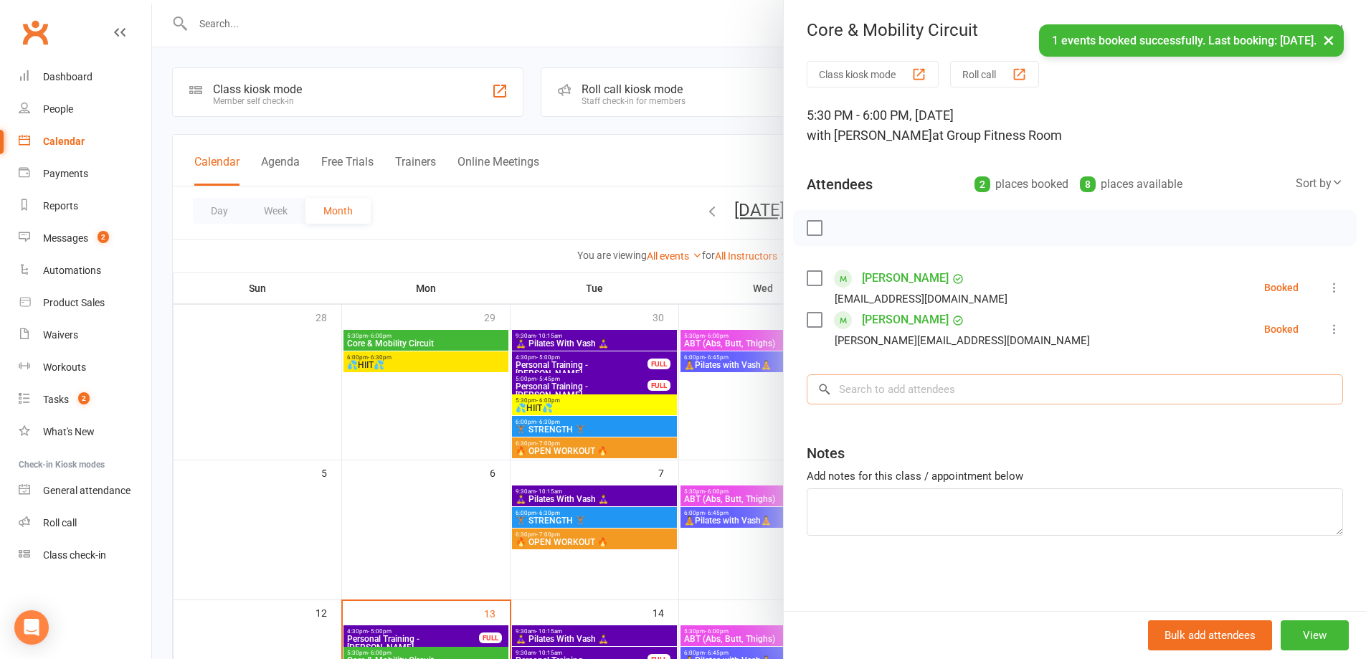
click at [906, 391] on input "search" at bounding box center [1075, 389] width 536 height 30
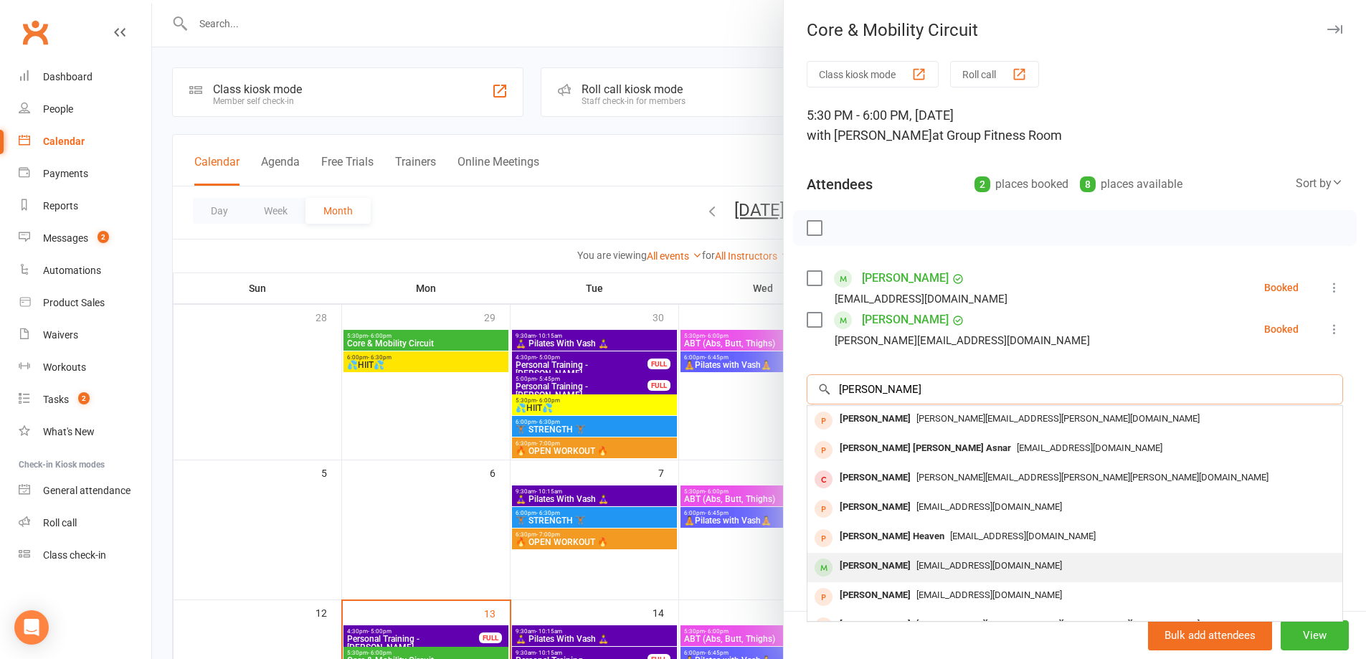
type input "[PERSON_NAME]"
click at [916, 568] on span "[EMAIL_ADDRESS][DOMAIN_NAME]" at bounding box center [989, 565] width 146 height 11
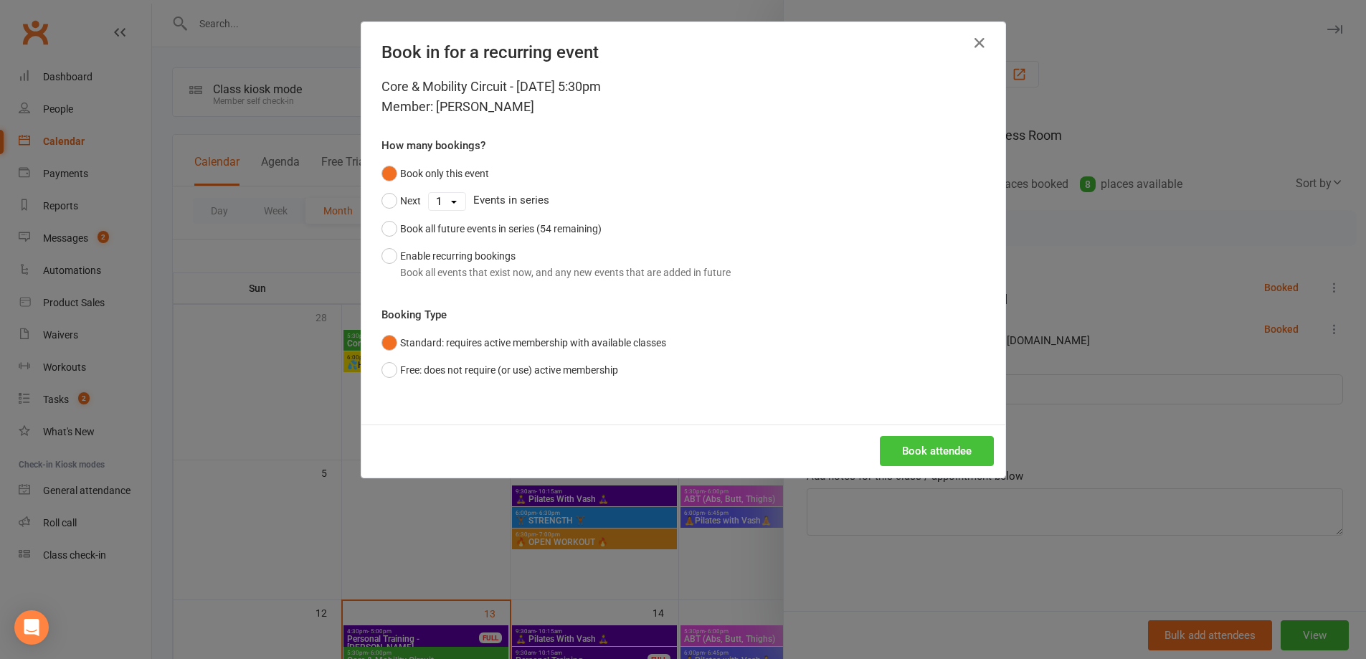
click at [900, 455] on button "Book attendee" at bounding box center [937, 451] width 114 height 30
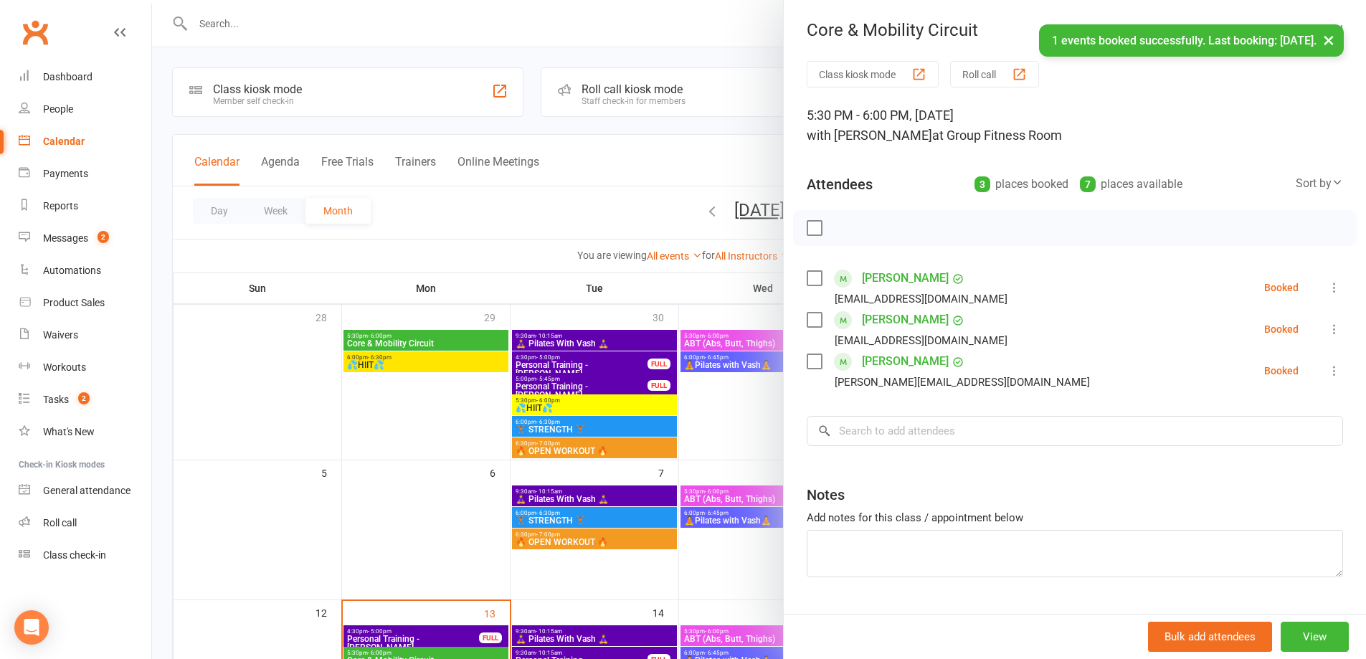
click at [625, 155] on div at bounding box center [759, 329] width 1214 height 659
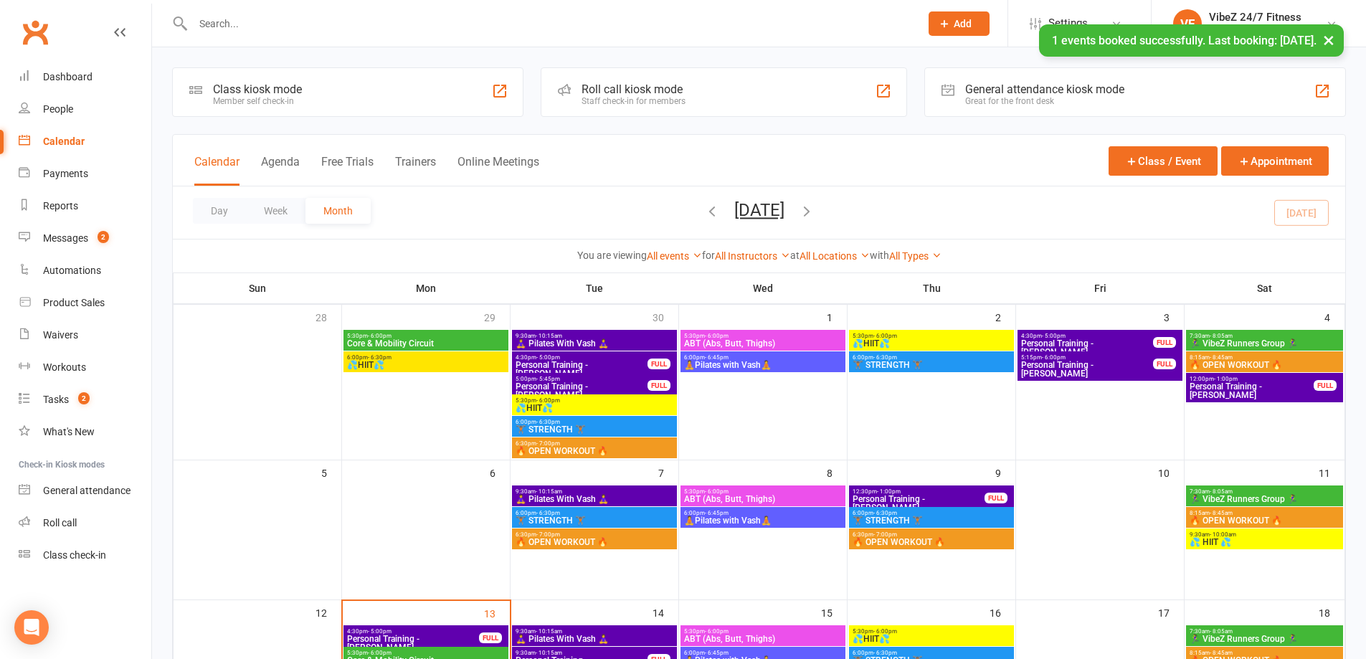
click at [418, 340] on span "Core & Mobility Circuit" at bounding box center [425, 343] width 159 height 9
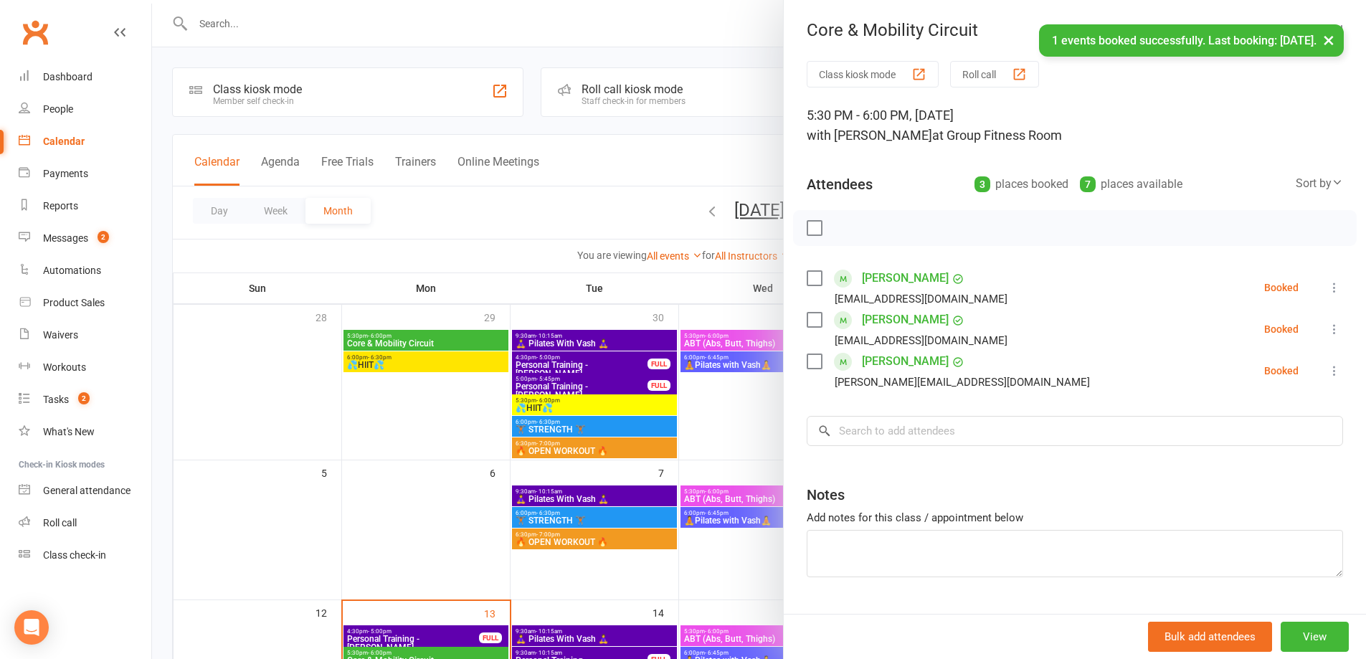
click at [422, 368] on div at bounding box center [759, 329] width 1214 height 659
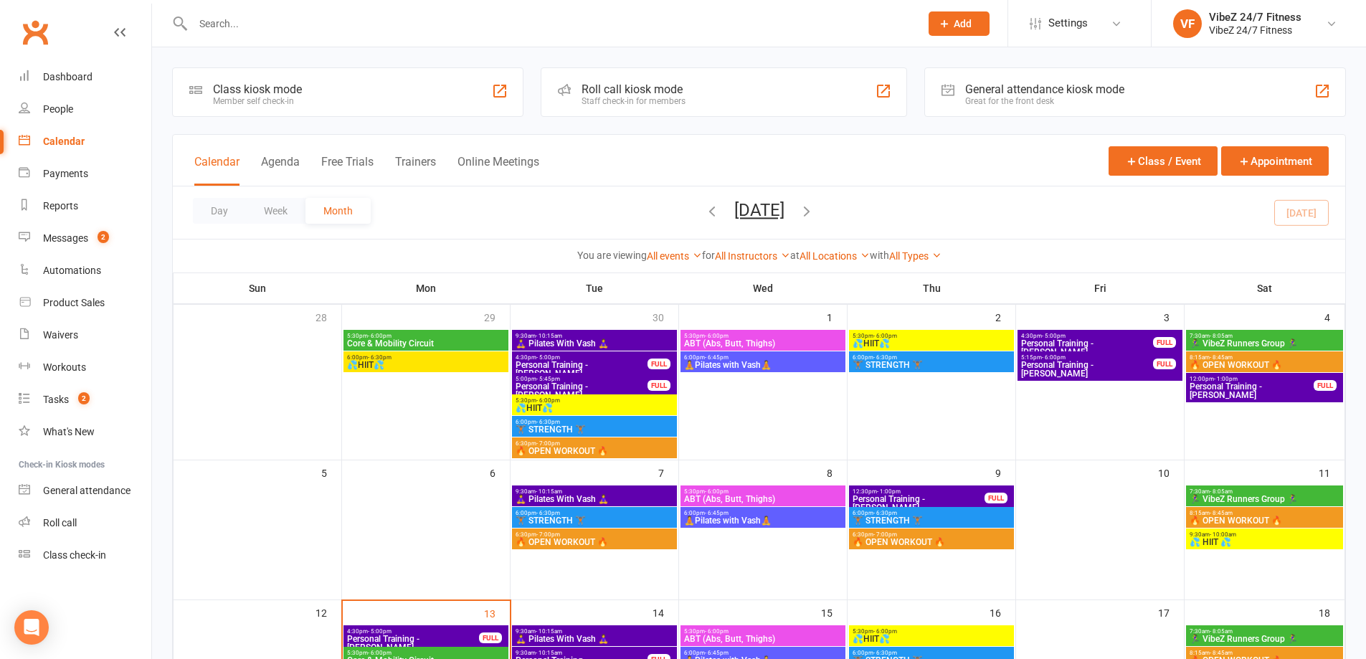
click at [425, 365] on span "💦HIIT💦" at bounding box center [425, 365] width 159 height 9
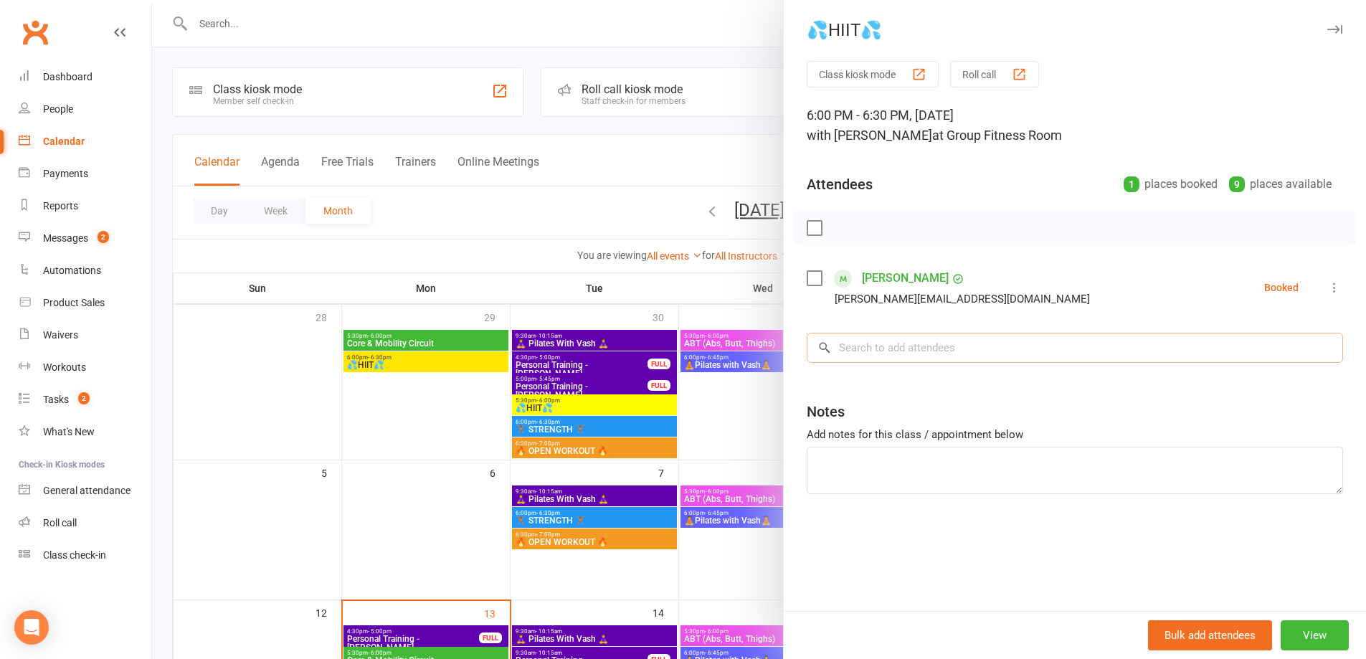
click at [865, 348] on input "search" at bounding box center [1075, 348] width 536 height 30
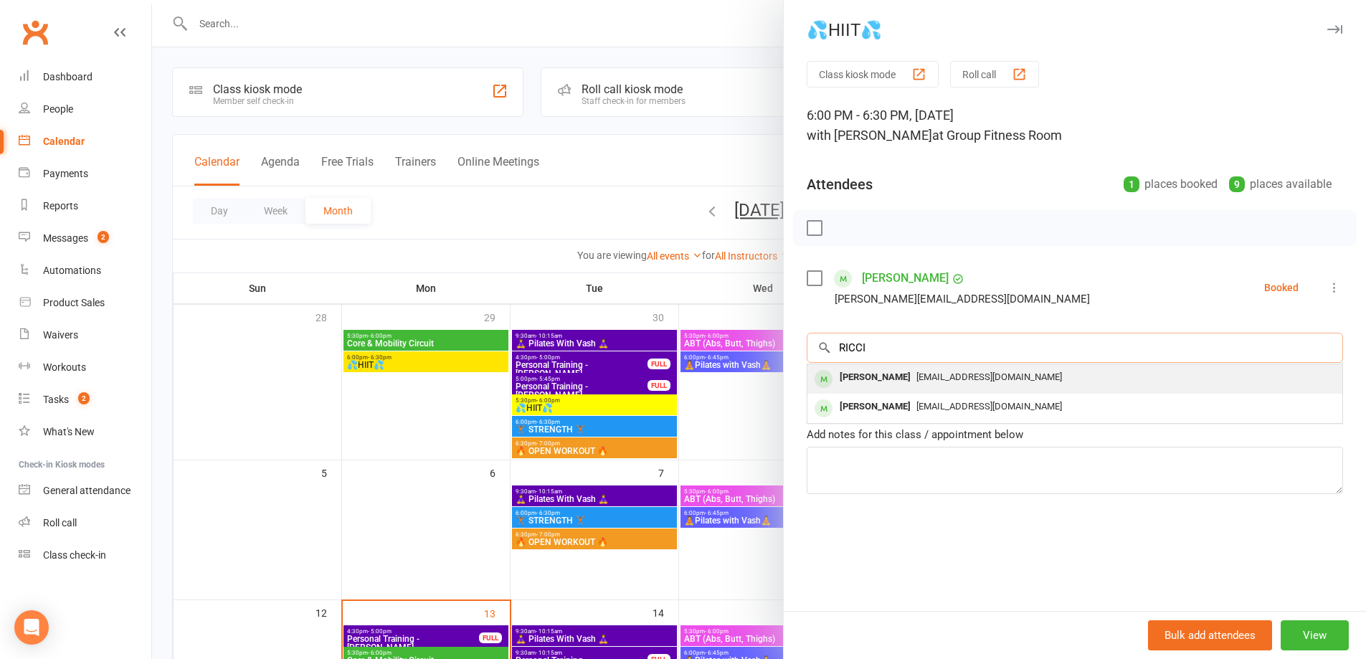
type input "RICCI"
click at [874, 380] on div "[PERSON_NAME]" at bounding box center [875, 377] width 82 height 21
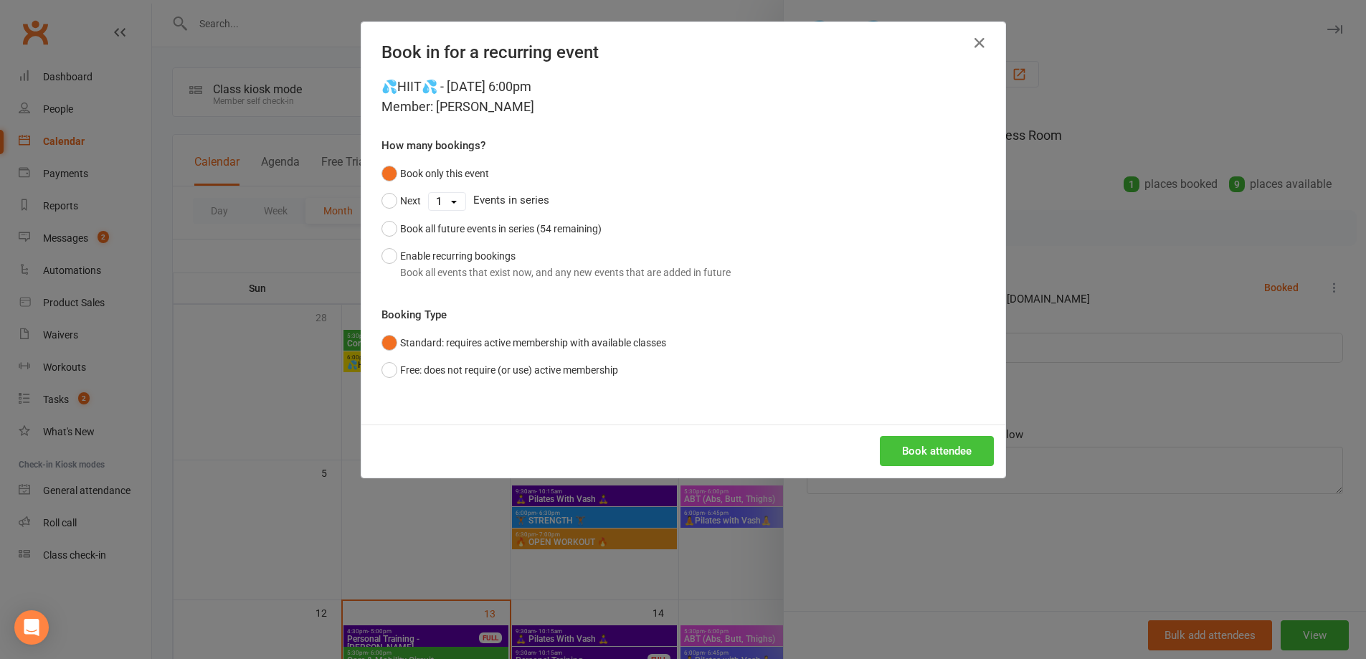
click at [902, 446] on button "Book attendee" at bounding box center [937, 451] width 114 height 30
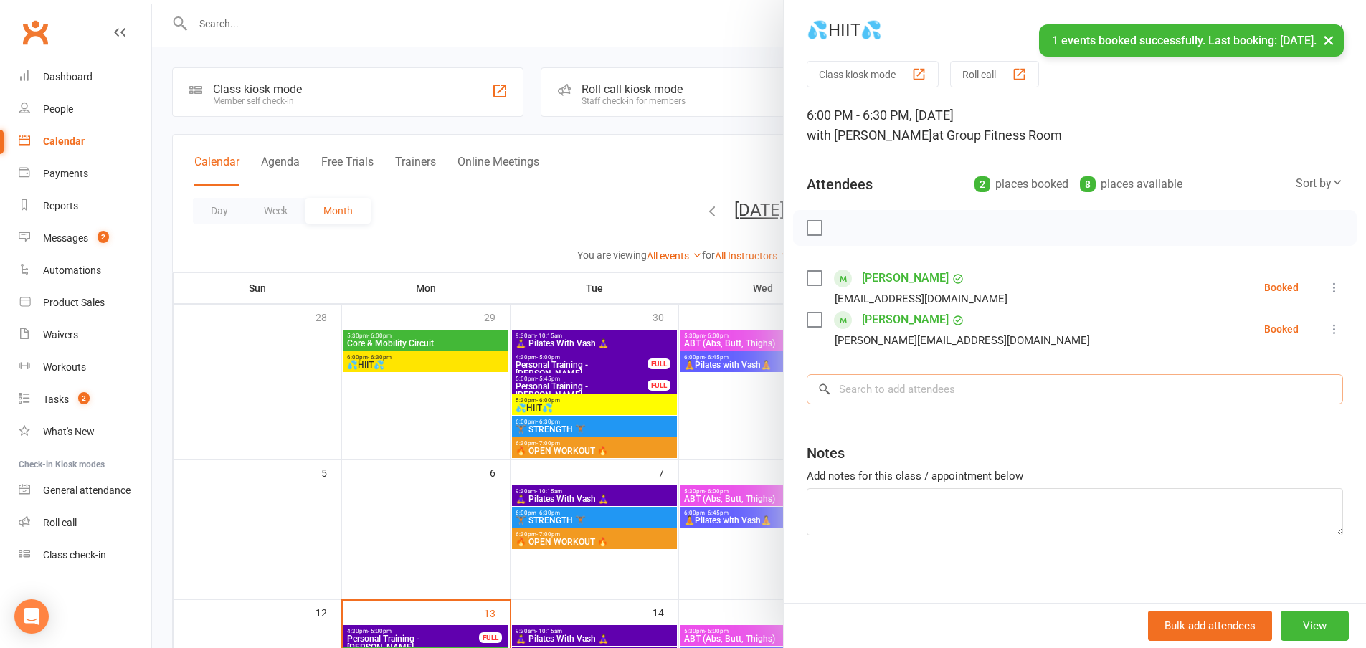
click at [921, 395] on input "search" at bounding box center [1075, 389] width 536 height 30
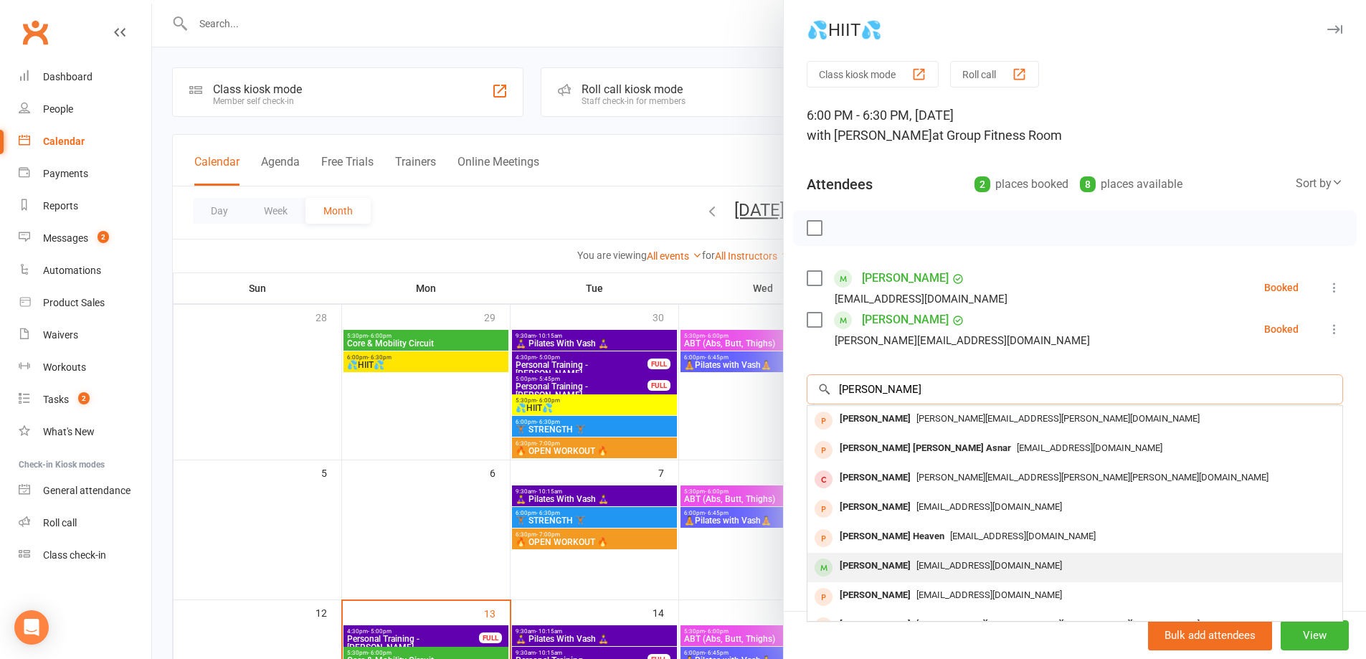
type input "[PERSON_NAME]"
click at [916, 560] on span "[EMAIL_ADDRESS][DOMAIN_NAME]" at bounding box center [989, 565] width 146 height 11
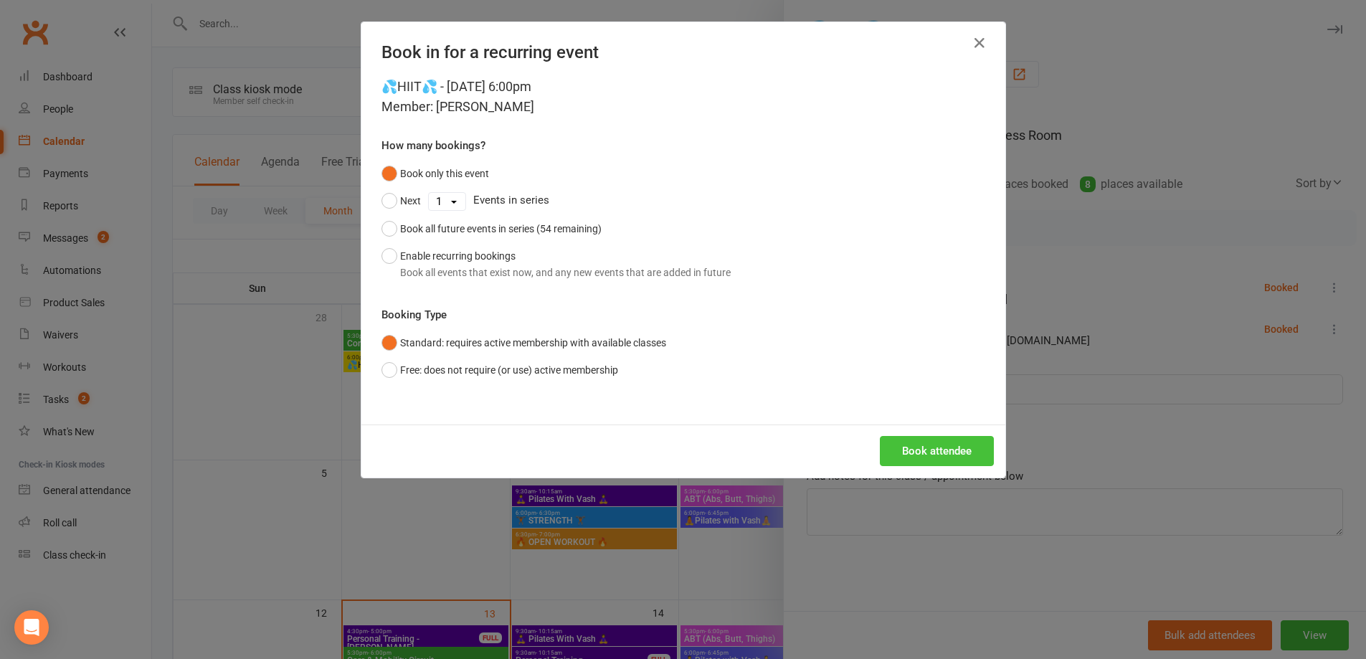
click at [929, 447] on button "Book attendee" at bounding box center [937, 451] width 114 height 30
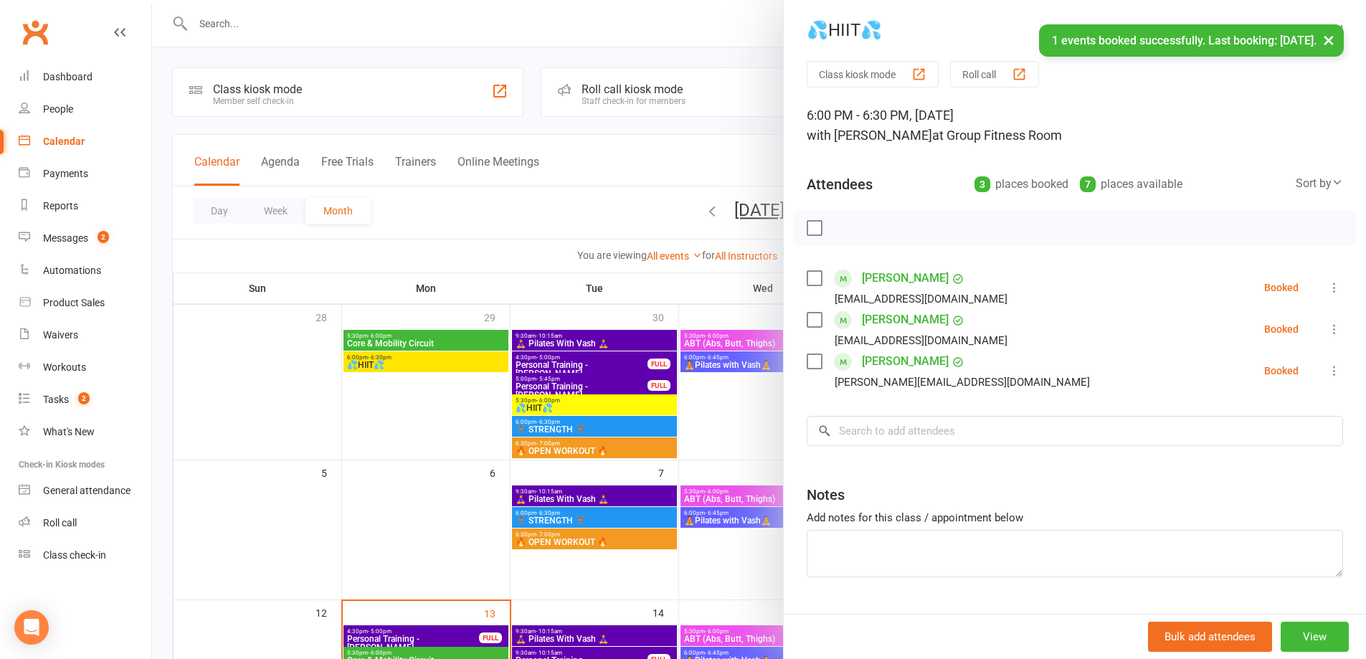
click at [531, 219] on div at bounding box center [759, 329] width 1214 height 659
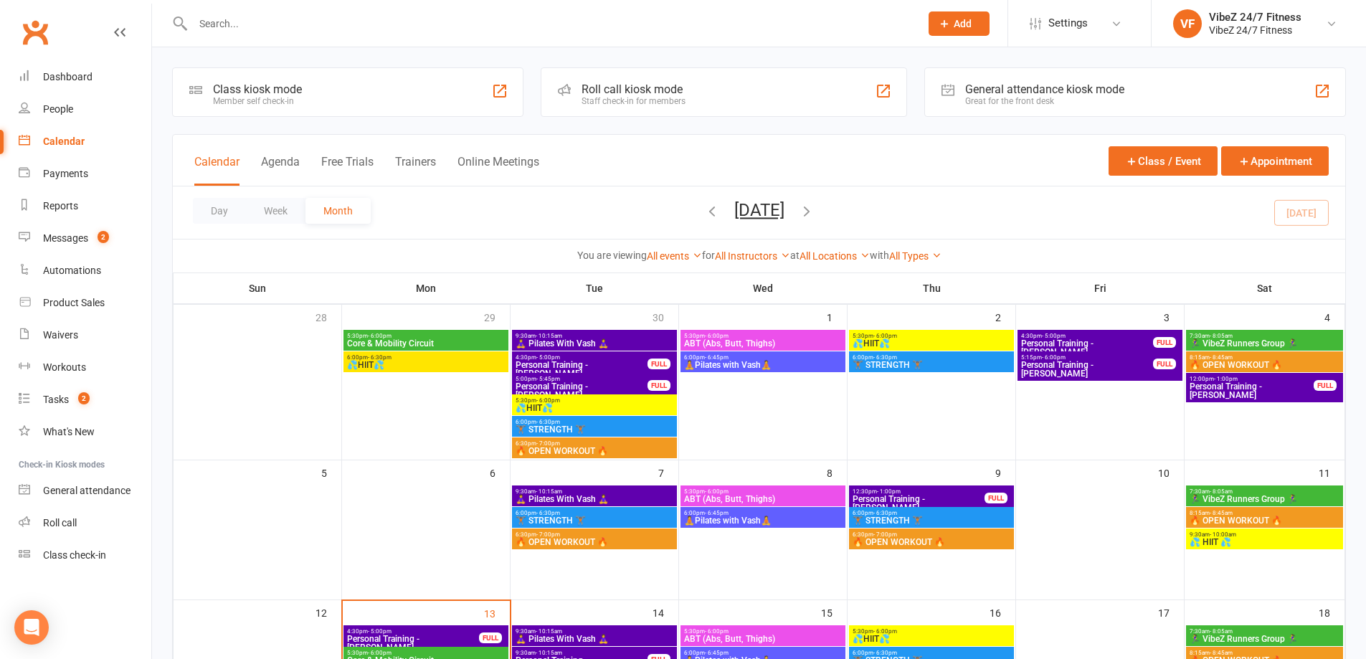
click at [273, 27] on input "text" at bounding box center [549, 24] width 721 height 20
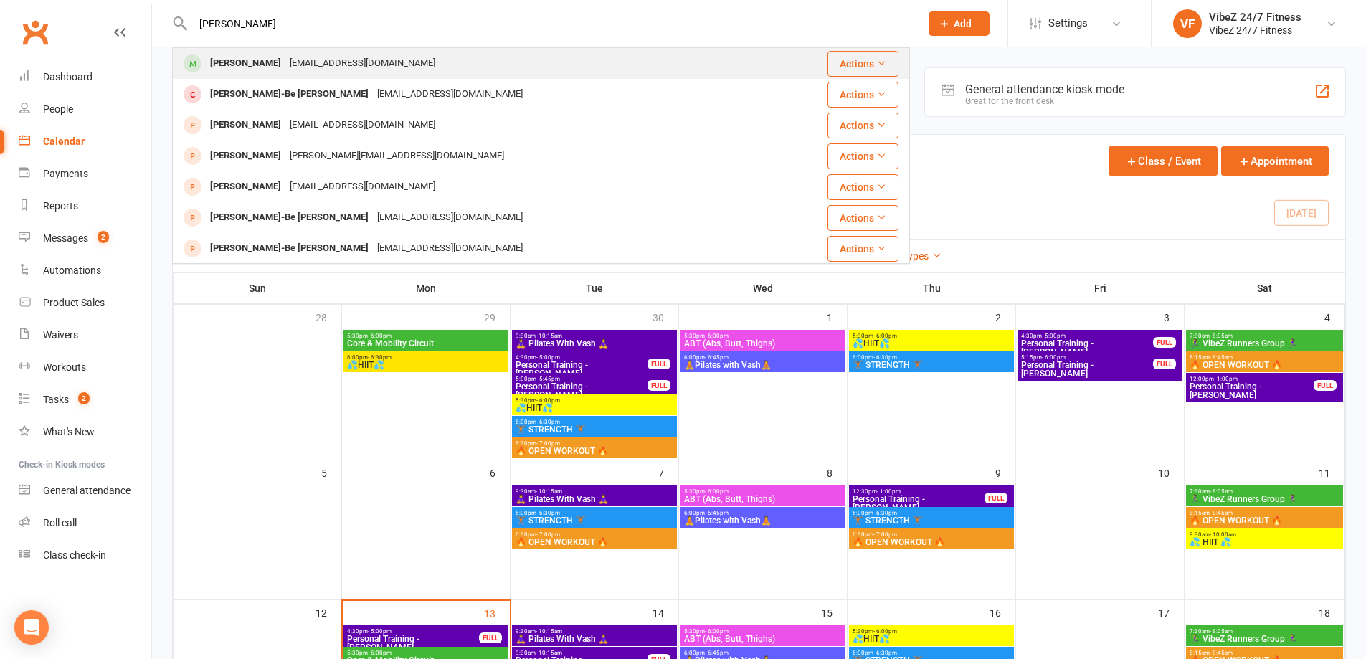
type input "[PERSON_NAME]"
click at [306, 70] on div "[EMAIL_ADDRESS][DOMAIN_NAME]" at bounding box center [362, 63] width 154 height 21
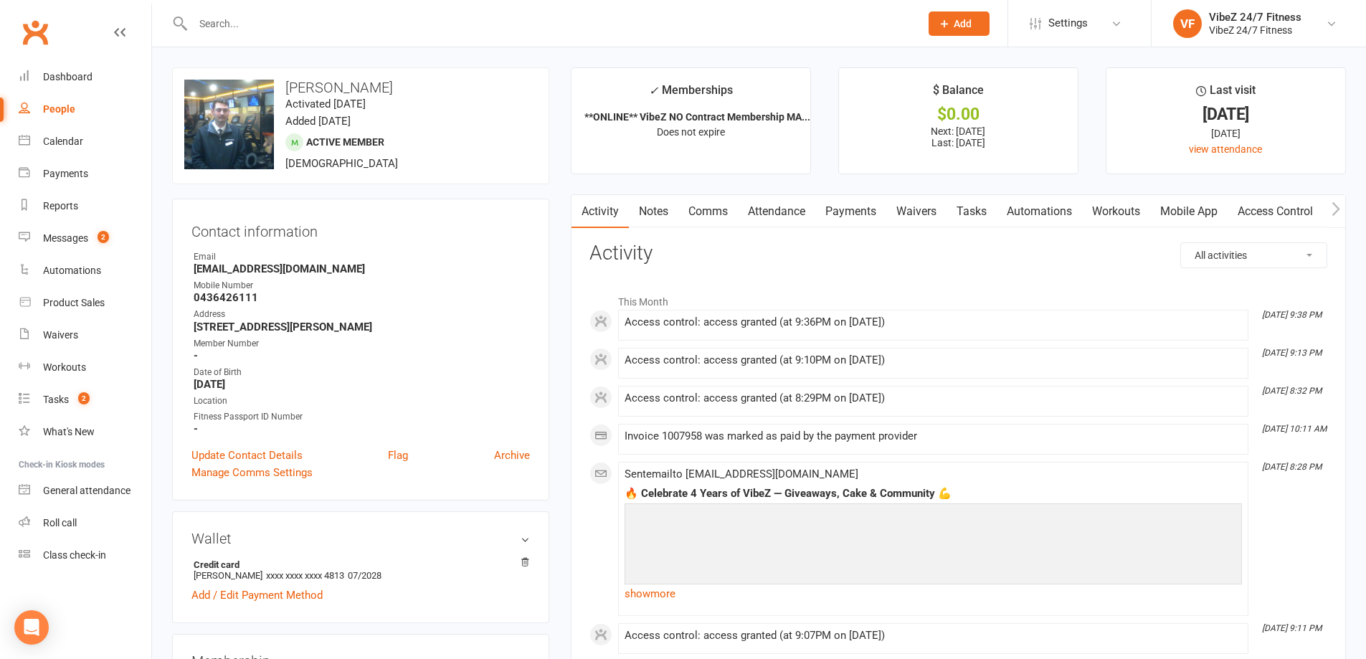
click at [848, 208] on link "Payments" at bounding box center [850, 211] width 71 height 33
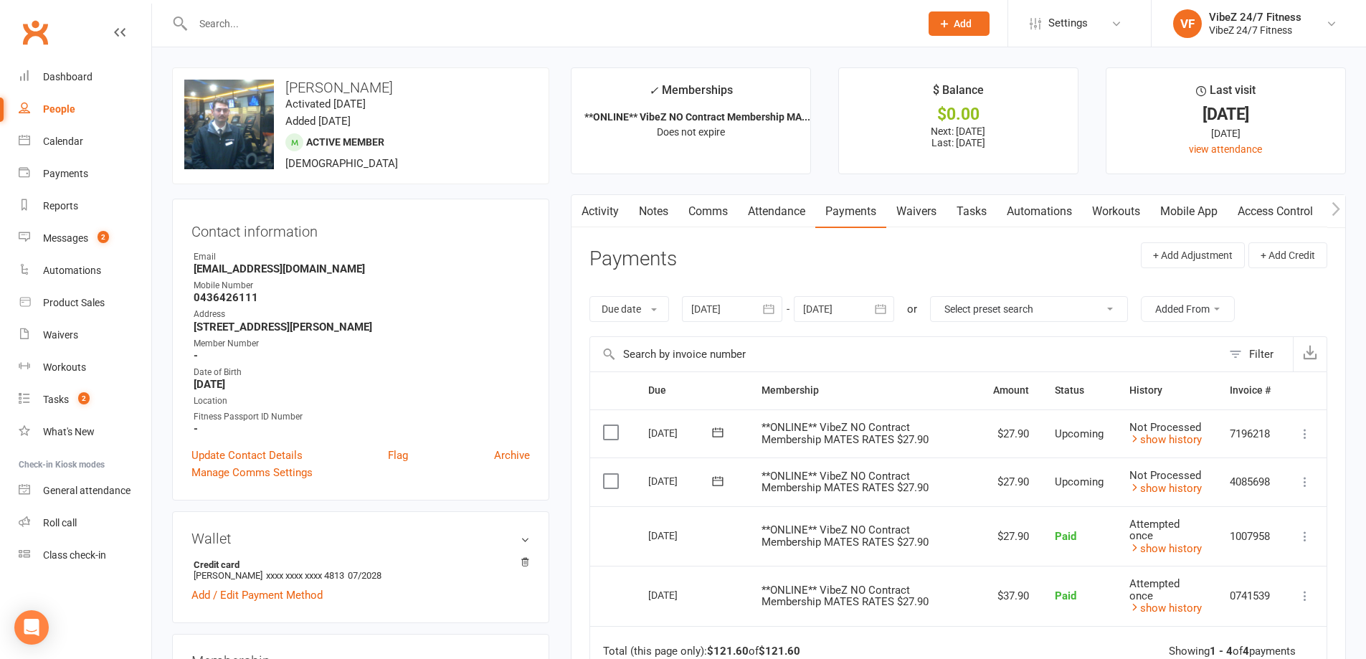
click at [1306, 475] on icon at bounding box center [1305, 482] width 14 height 14
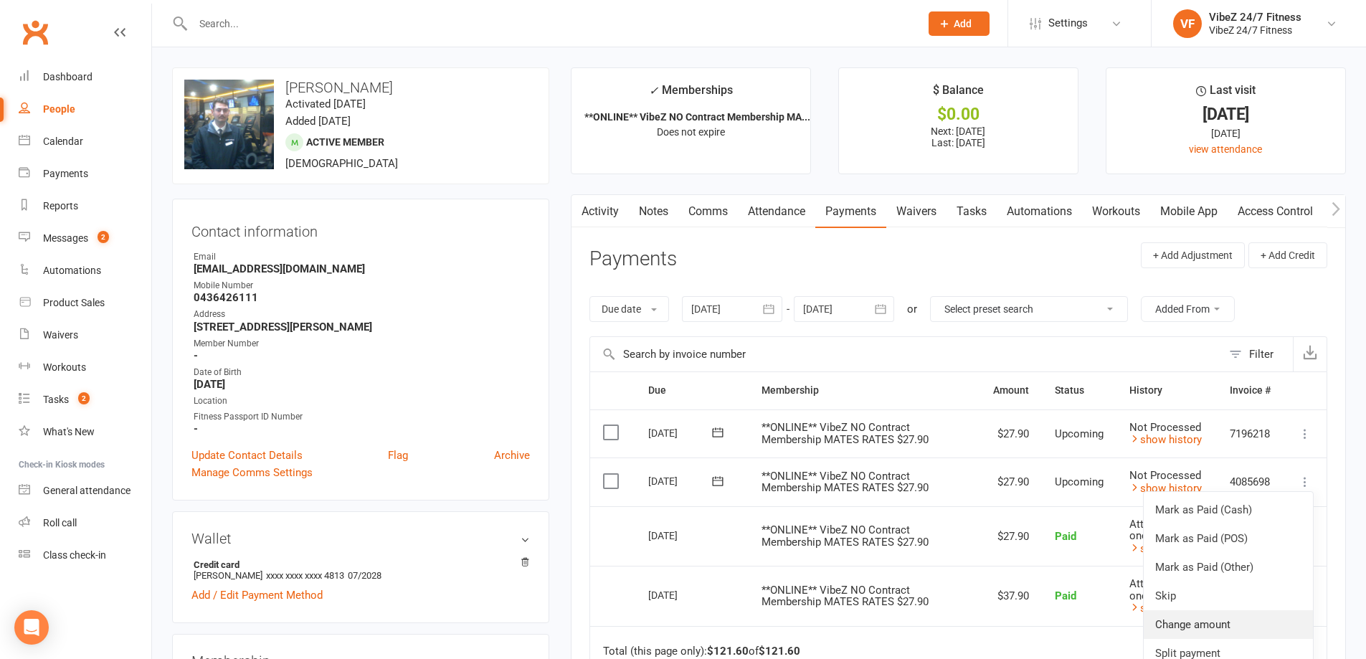
click at [1190, 629] on link "Change amount" at bounding box center [1228, 624] width 169 height 29
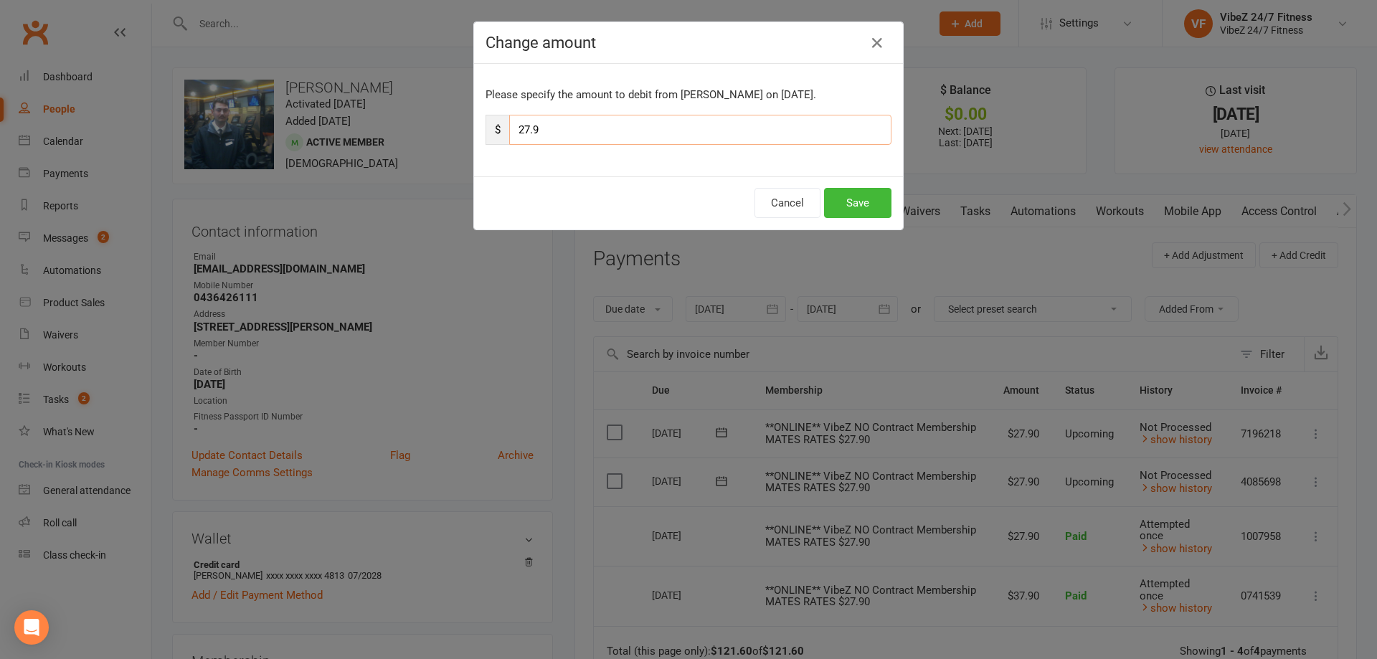
click at [524, 130] on input "27.9" at bounding box center [700, 130] width 382 height 30
type input "33.9"
click at [836, 196] on button "Save" at bounding box center [857, 203] width 67 height 30
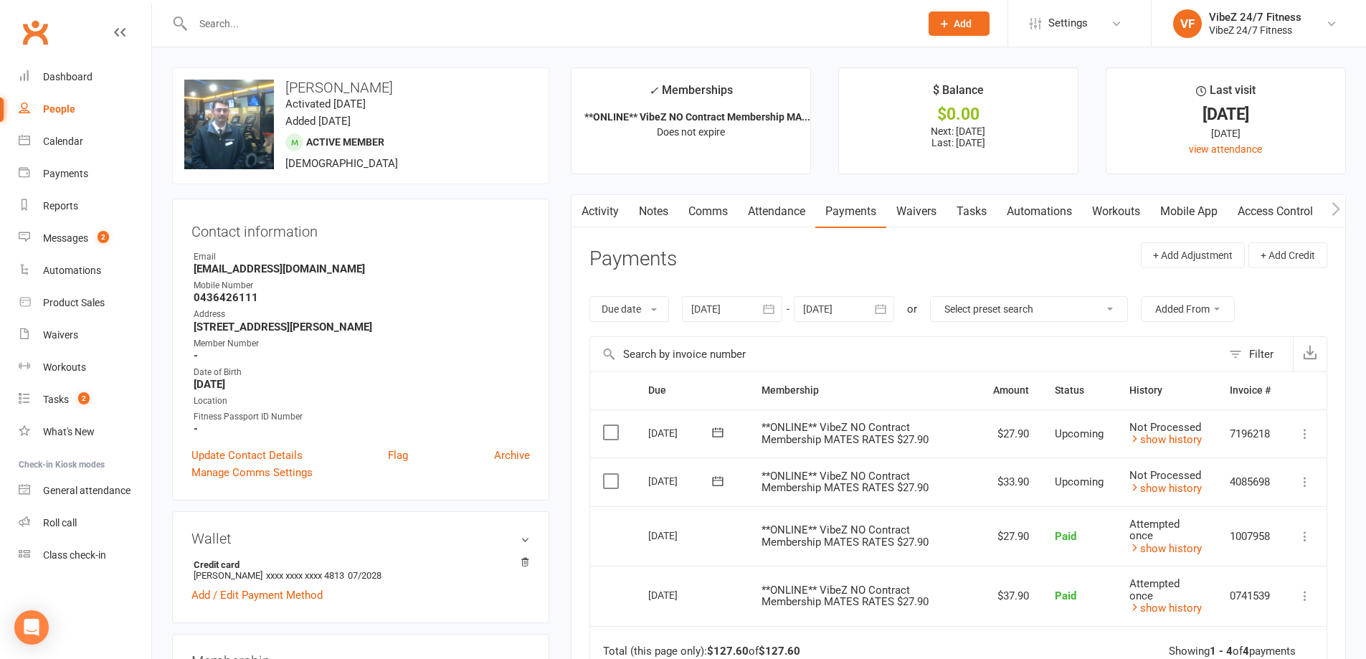
click at [589, 32] on input "text" at bounding box center [549, 24] width 721 height 20
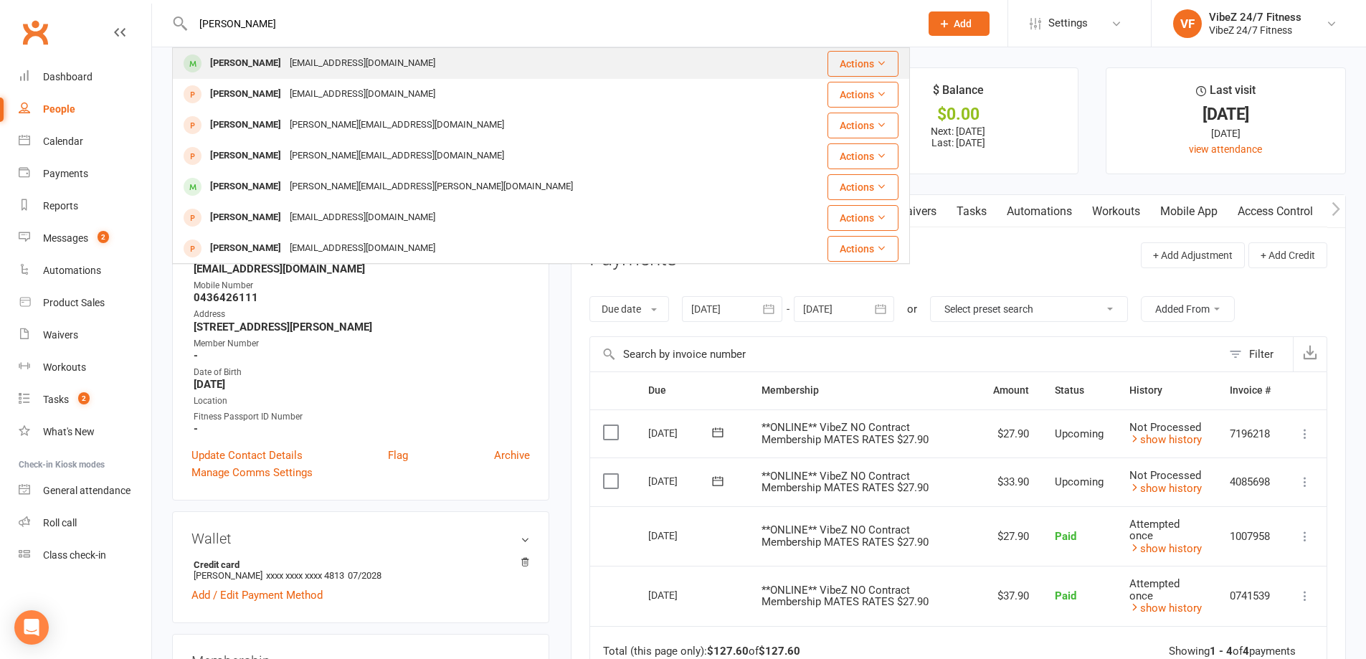
type input "[PERSON_NAME]"
click at [374, 60] on div "[EMAIL_ADDRESS][DOMAIN_NAME]" at bounding box center [362, 63] width 154 height 21
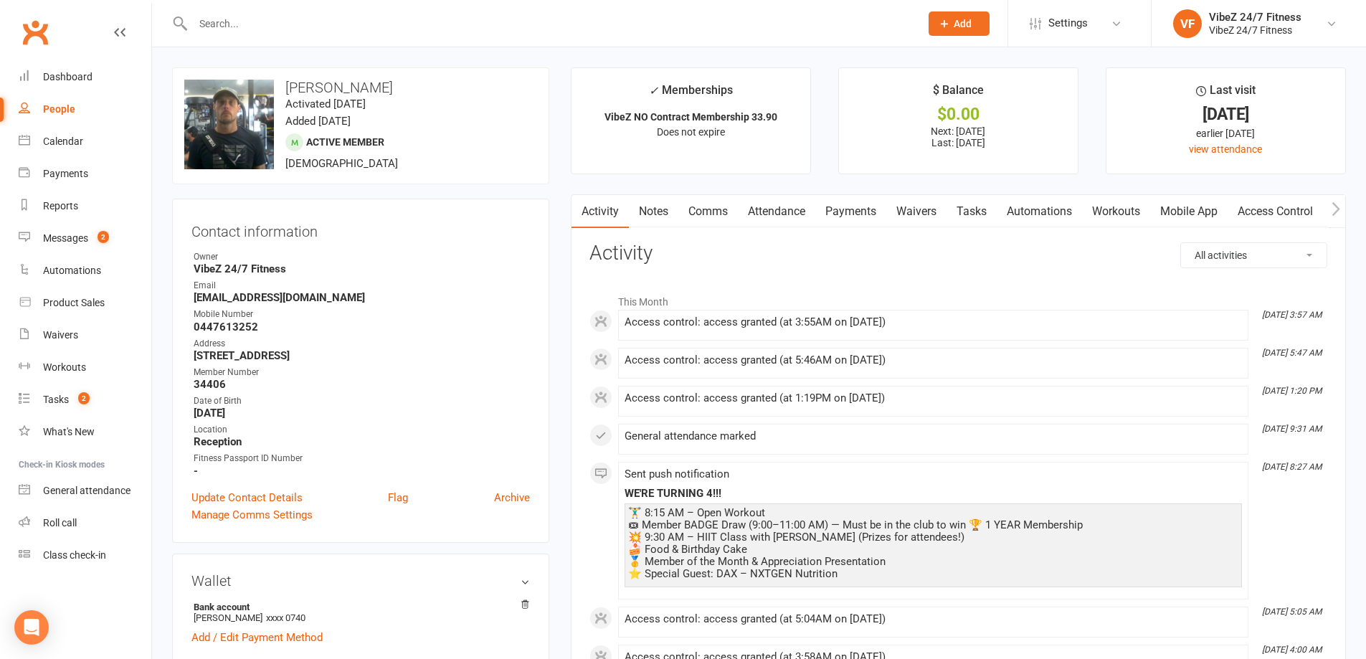
click at [831, 212] on link "Payments" at bounding box center [850, 211] width 71 height 33
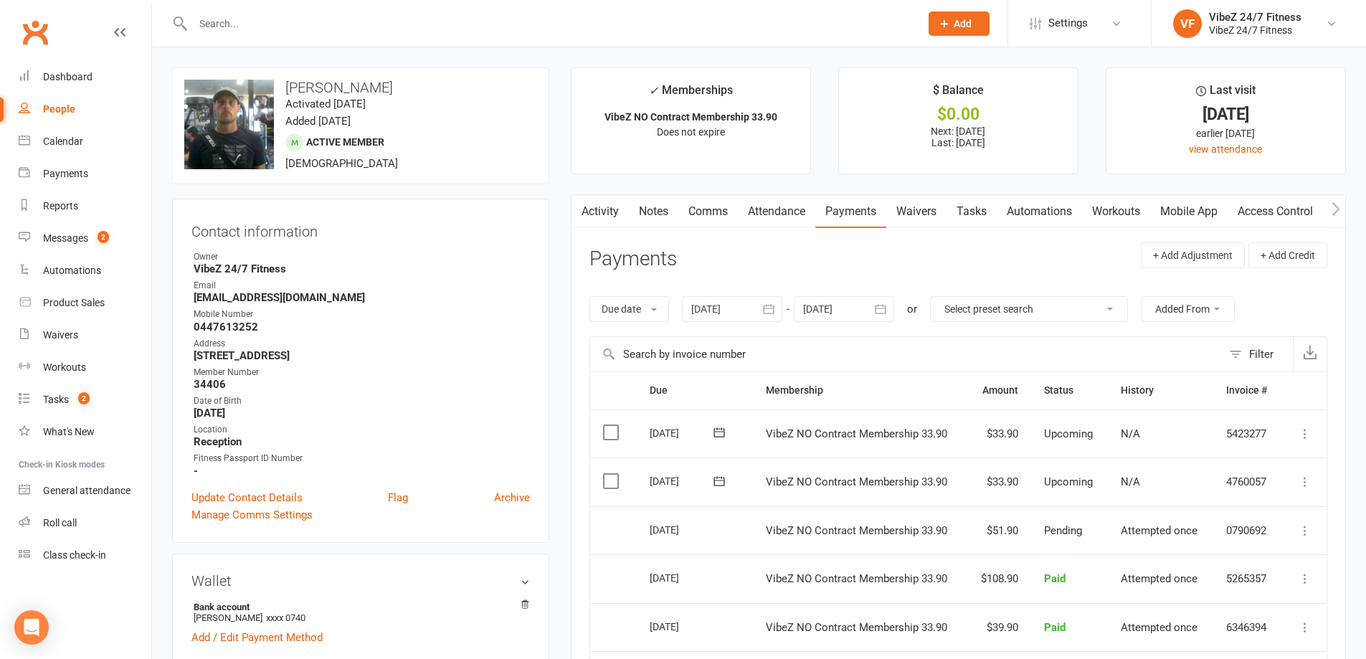
click at [1301, 485] on icon at bounding box center [1305, 482] width 14 height 14
click at [1199, 626] on link "Change amount" at bounding box center [1228, 624] width 169 height 29
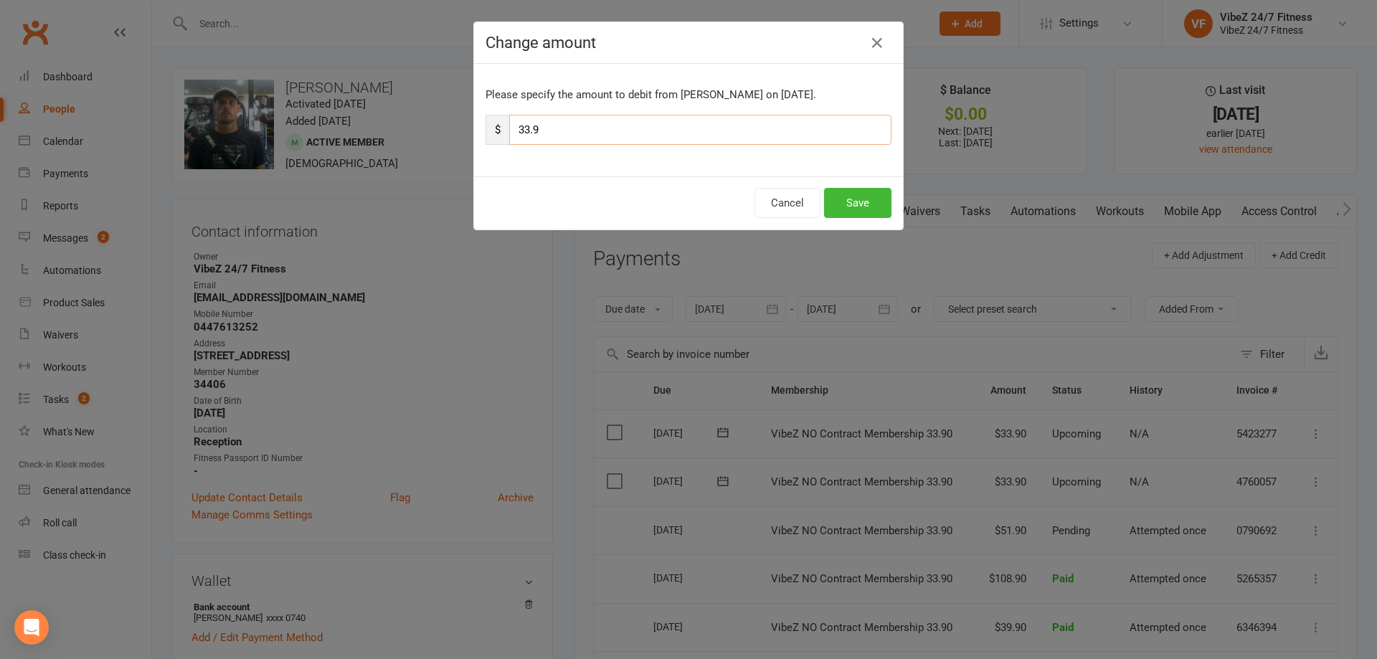
click at [521, 128] on input "33.9" at bounding box center [700, 130] width 382 height 30
click at [524, 130] on input "33.9" at bounding box center [700, 130] width 382 height 30
type input "102.9"
click at [859, 191] on button "Save" at bounding box center [857, 203] width 67 height 30
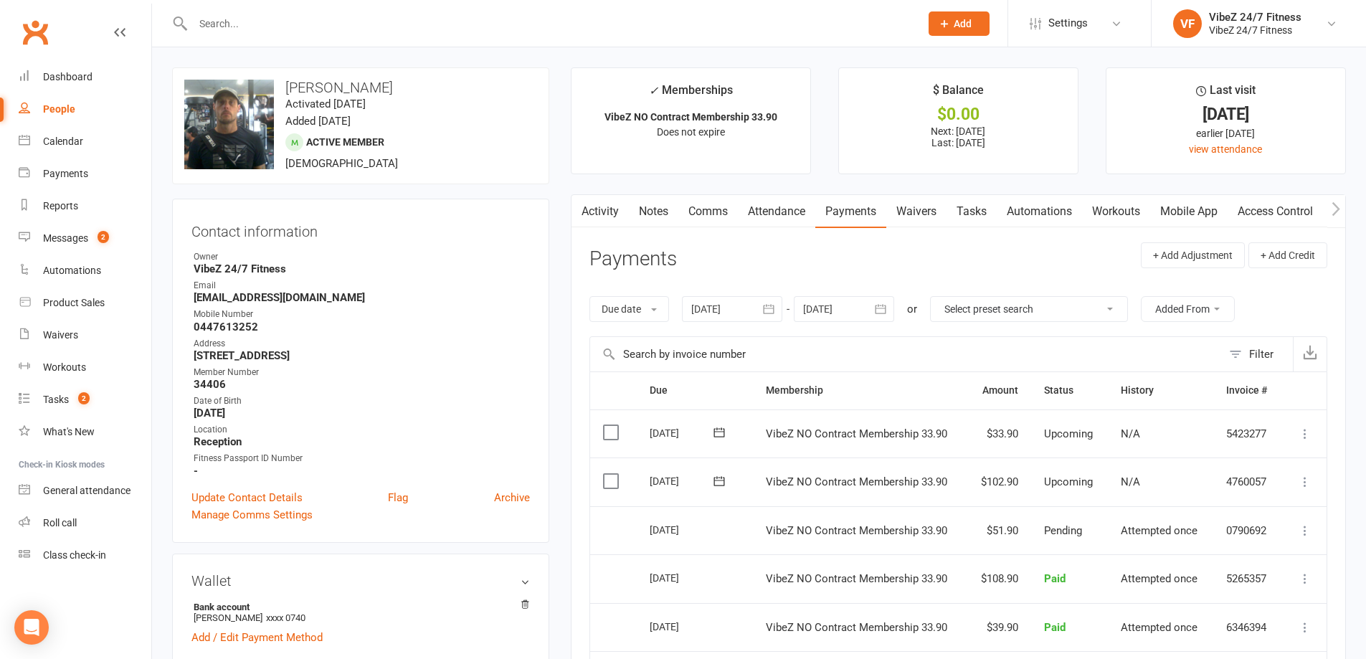
click at [474, 22] on input "text" at bounding box center [549, 24] width 721 height 20
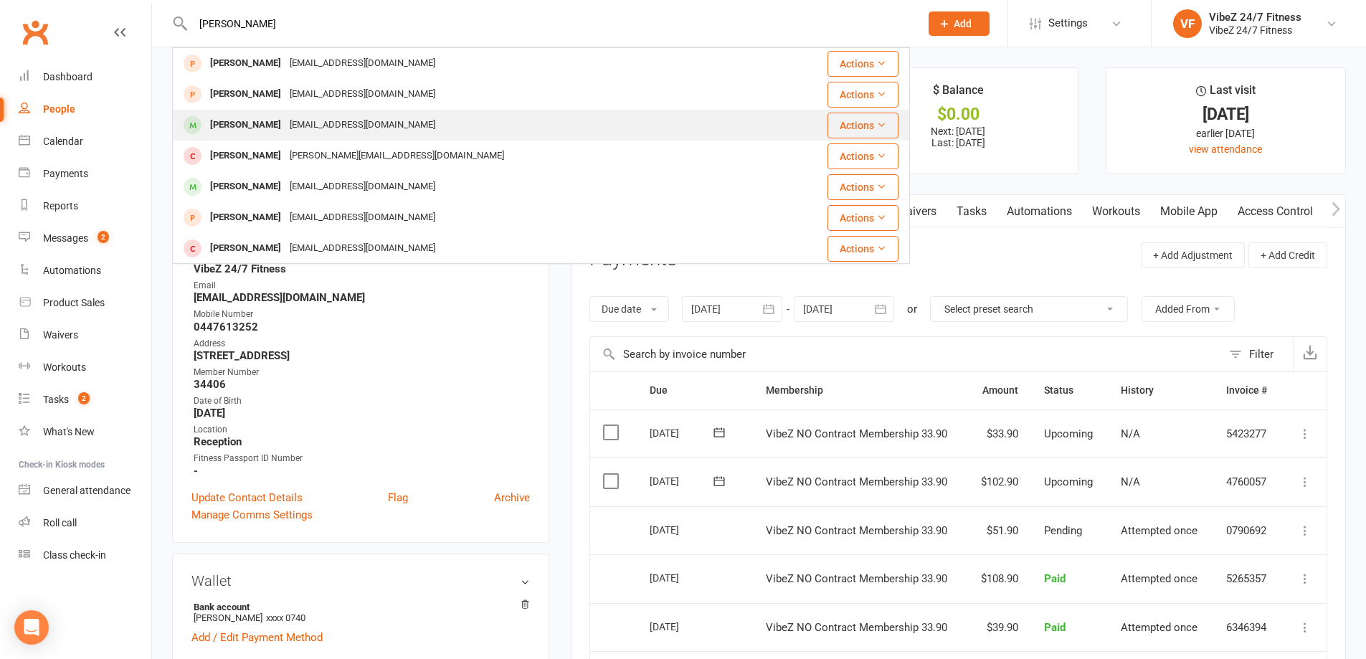
type input "[PERSON_NAME]"
click at [328, 123] on div "[EMAIL_ADDRESS][DOMAIN_NAME]" at bounding box center [362, 125] width 154 height 21
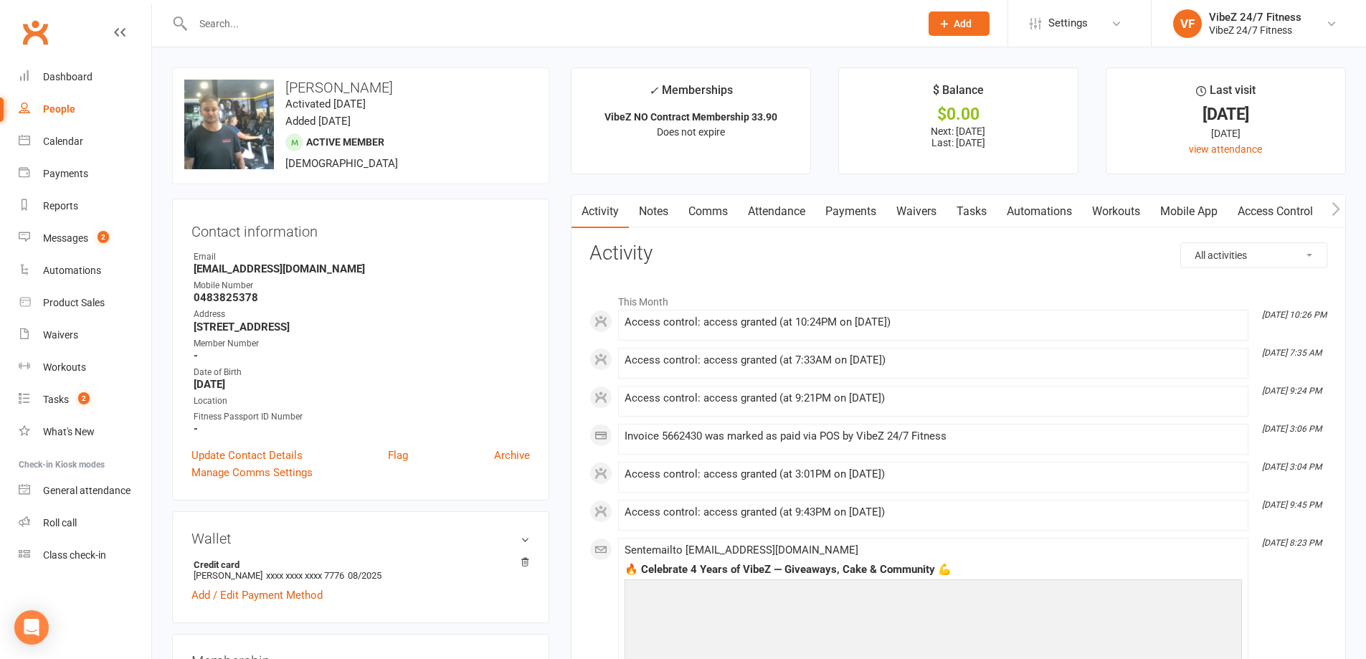
click at [855, 212] on link "Payments" at bounding box center [850, 211] width 71 height 33
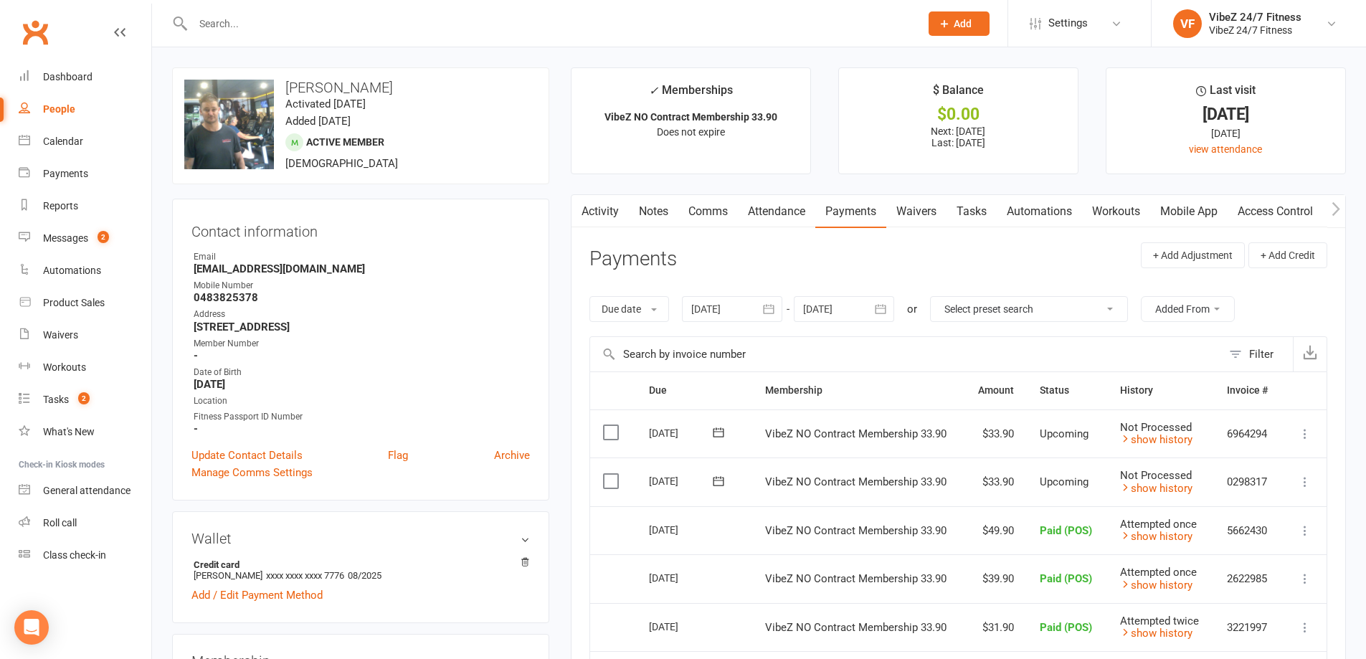
click at [1304, 483] on icon at bounding box center [1305, 482] width 14 height 14
click at [1205, 625] on link "Change amount" at bounding box center [1228, 624] width 169 height 29
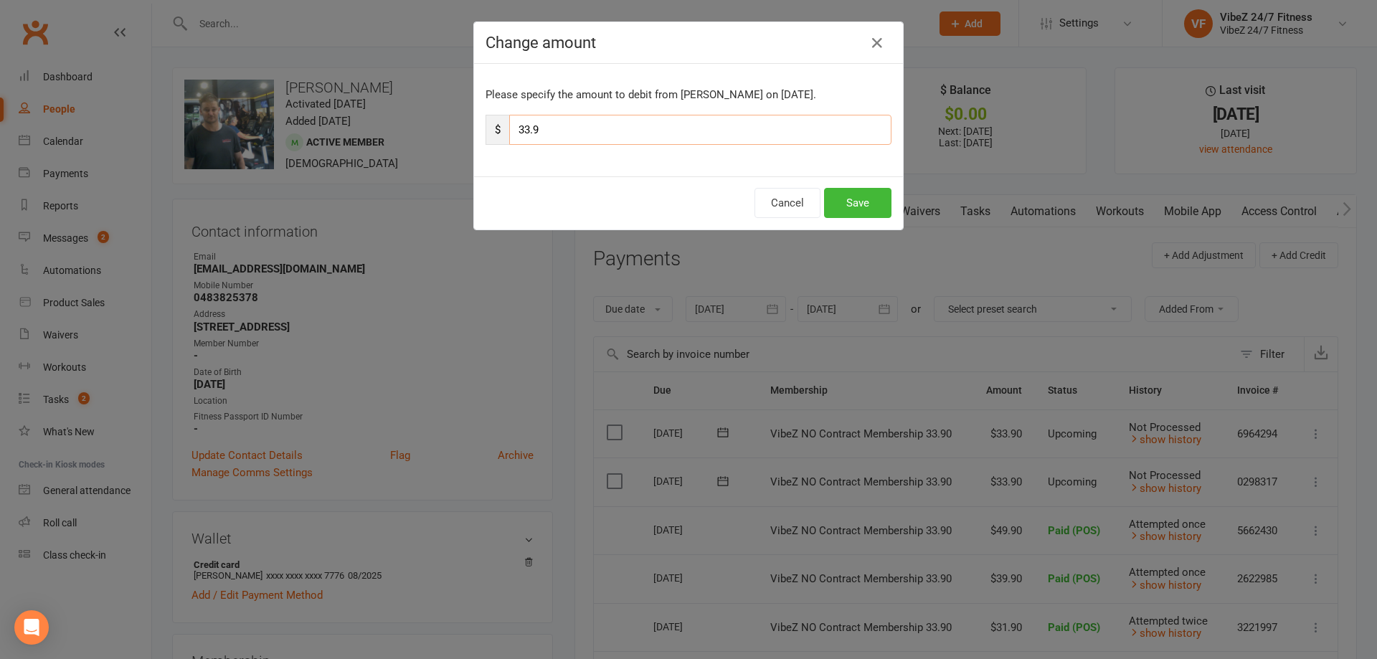
click at [522, 133] on input "33.9" at bounding box center [700, 130] width 382 height 30
type input "39.9"
click at [870, 201] on button "Save" at bounding box center [857, 203] width 67 height 30
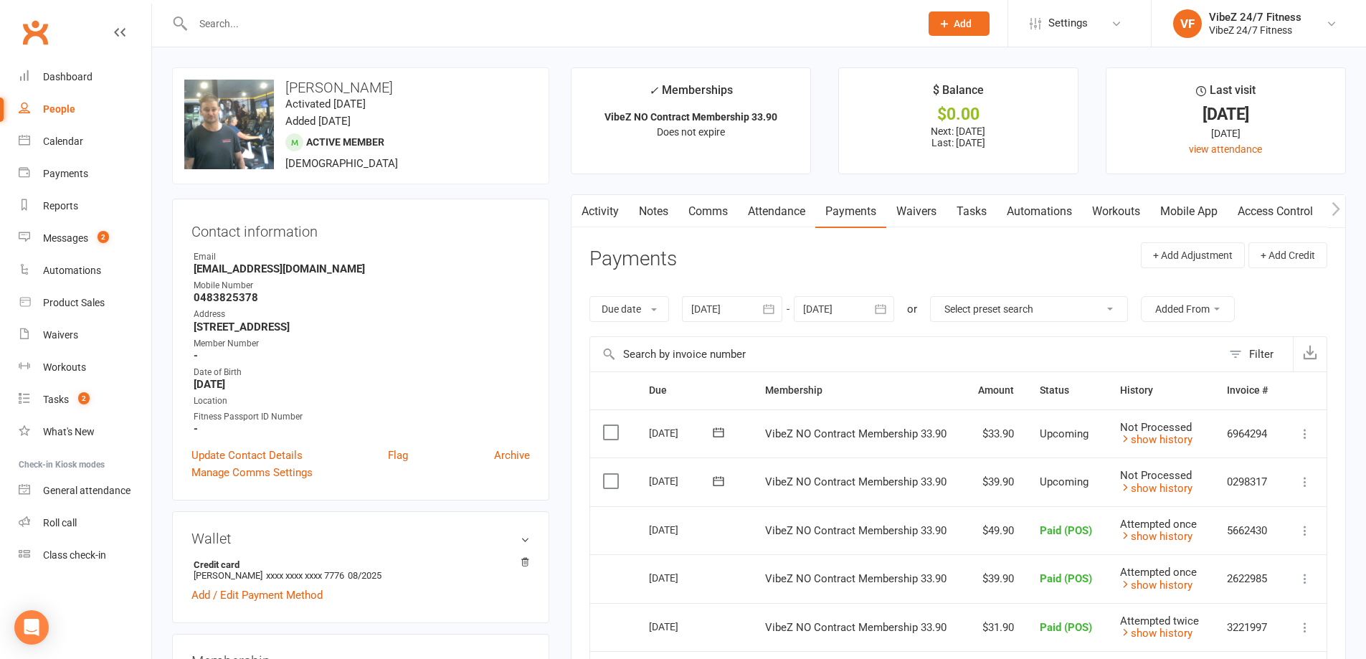
drag, startPoint x: 300, startPoint y: 4, endPoint x: 295, endPoint y: 32, distance: 28.3
click at [300, 4] on div at bounding box center [541, 23] width 738 height 47
click at [295, 37] on div at bounding box center [541, 23] width 738 height 47
click at [299, 24] on input "text" at bounding box center [549, 24] width 721 height 20
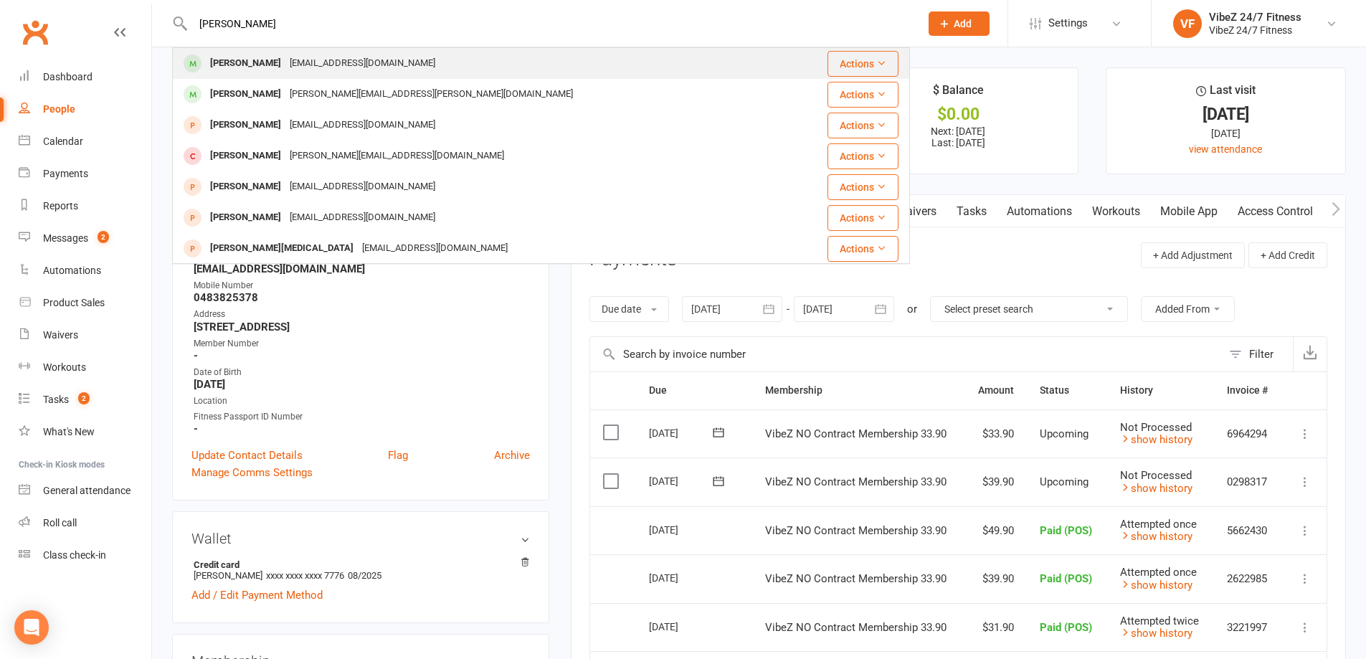
type input "[PERSON_NAME]"
click at [299, 59] on div "[EMAIL_ADDRESS][DOMAIN_NAME]" at bounding box center [362, 63] width 154 height 21
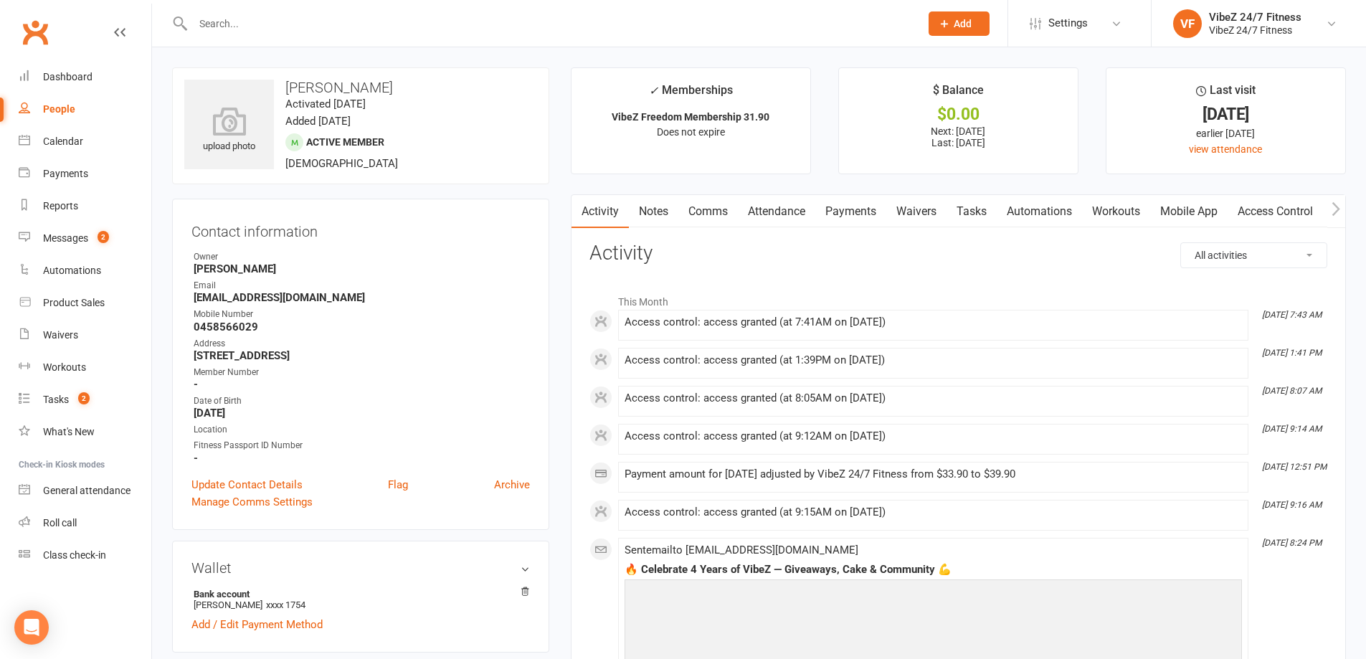
click at [852, 209] on link "Payments" at bounding box center [850, 211] width 71 height 33
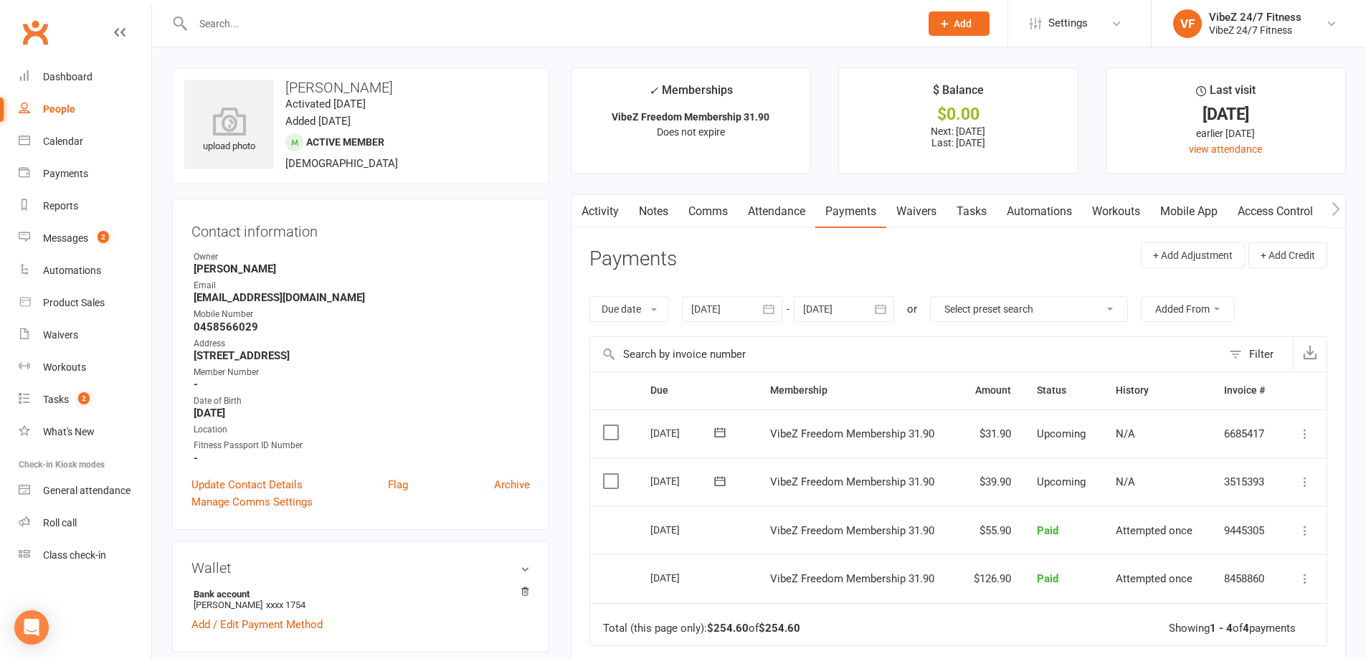
click at [1306, 478] on icon at bounding box center [1305, 482] width 14 height 14
click at [1220, 625] on link "Change amount" at bounding box center [1228, 624] width 169 height 29
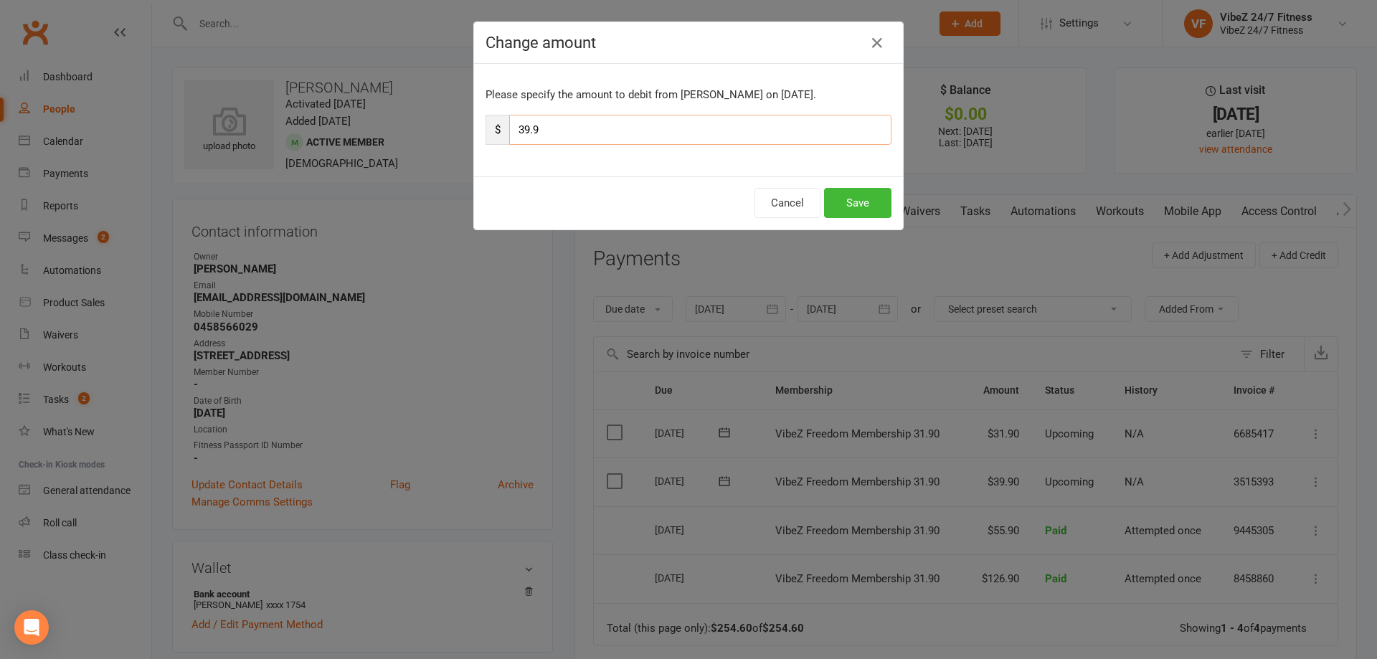
click at [523, 130] on input "39.9" at bounding box center [700, 130] width 382 height 30
type input "43.9"
click at [853, 208] on button "Save" at bounding box center [857, 203] width 67 height 30
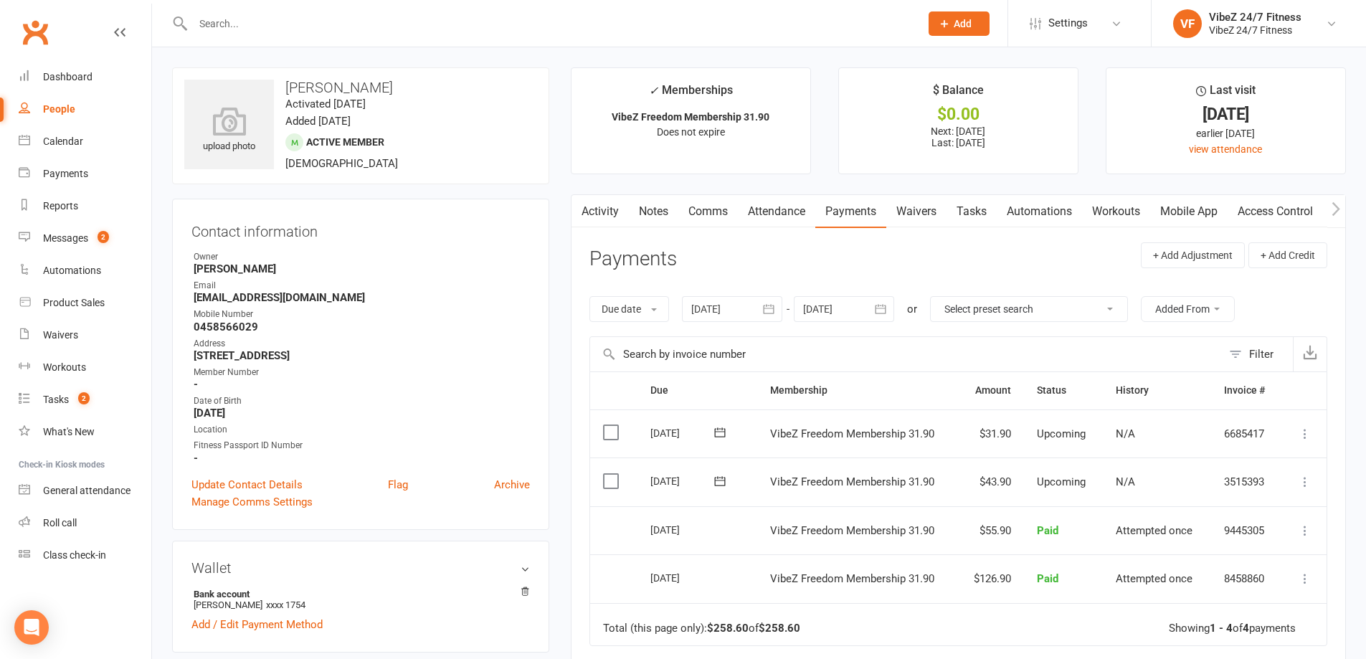
click at [448, 34] on div at bounding box center [541, 23] width 738 height 47
click at [448, 25] on input "text" at bounding box center [549, 24] width 721 height 20
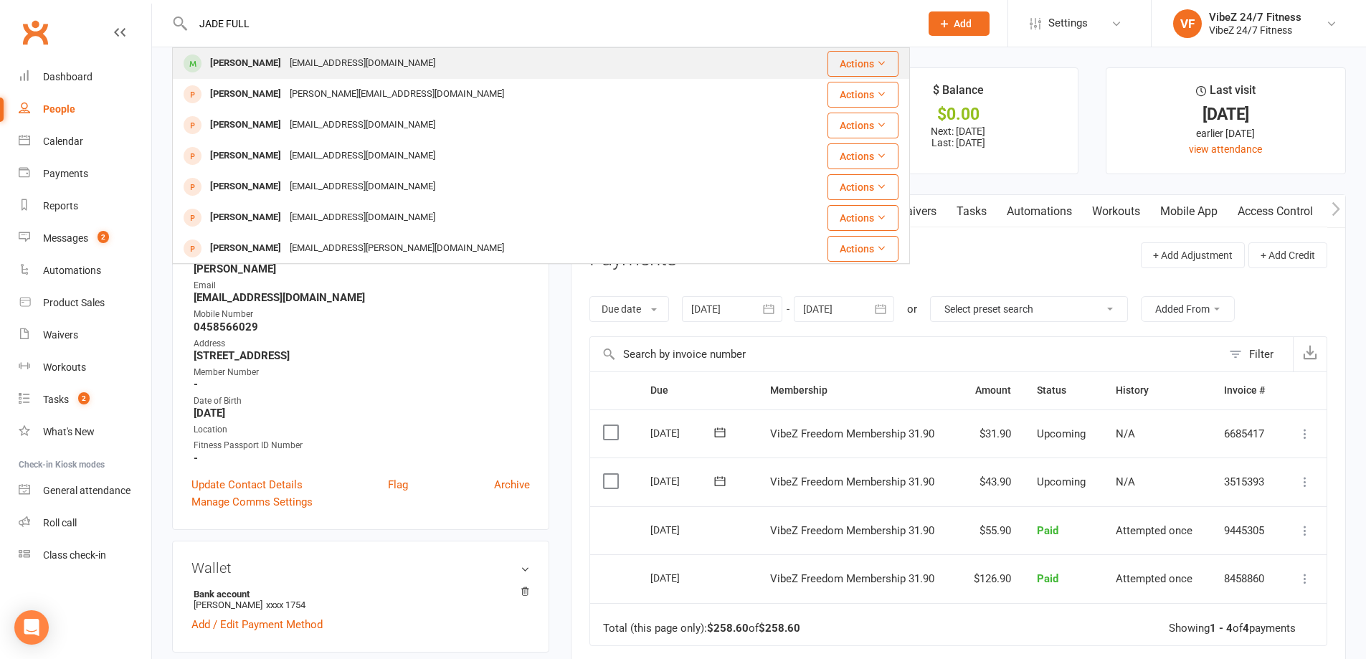
type input "JADE FULL"
click at [493, 67] on div "[PERSON_NAME] [EMAIL_ADDRESS][DOMAIN_NAME]" at bounding box center [473, 63] width 598 height 29
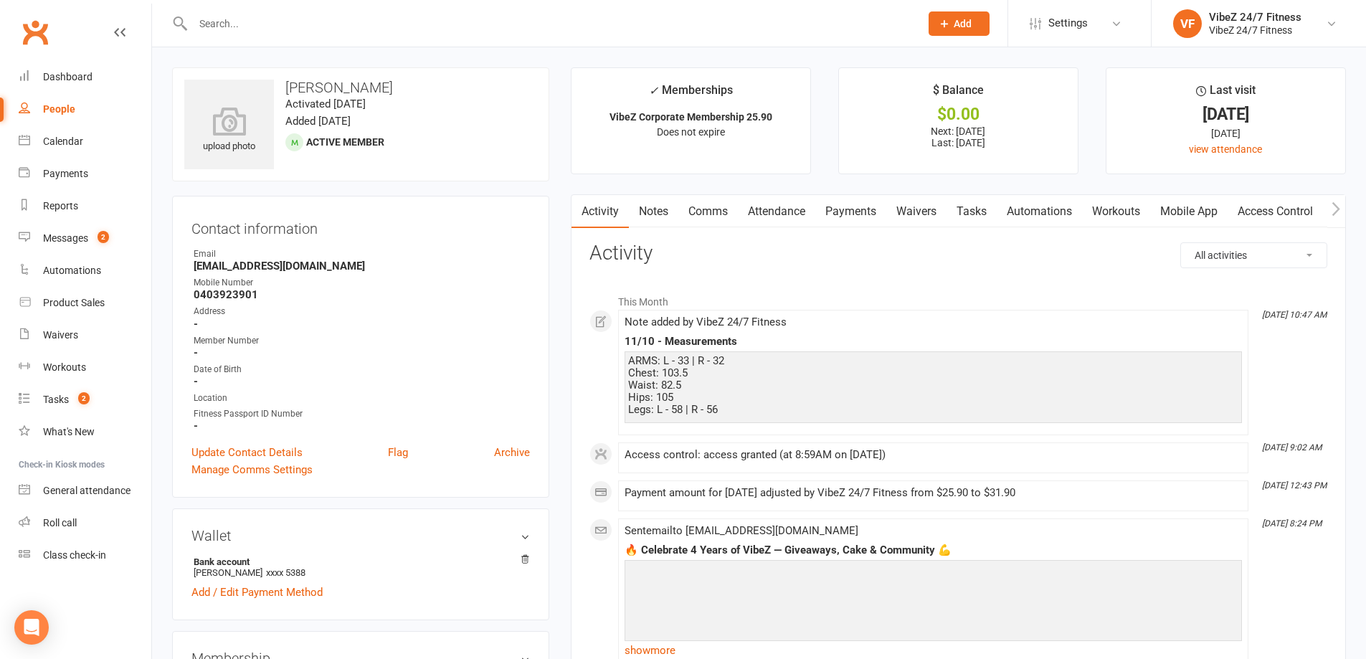
click at [848, 204] on link "Payments" at bounding box center [850, 211] width 71 height 33
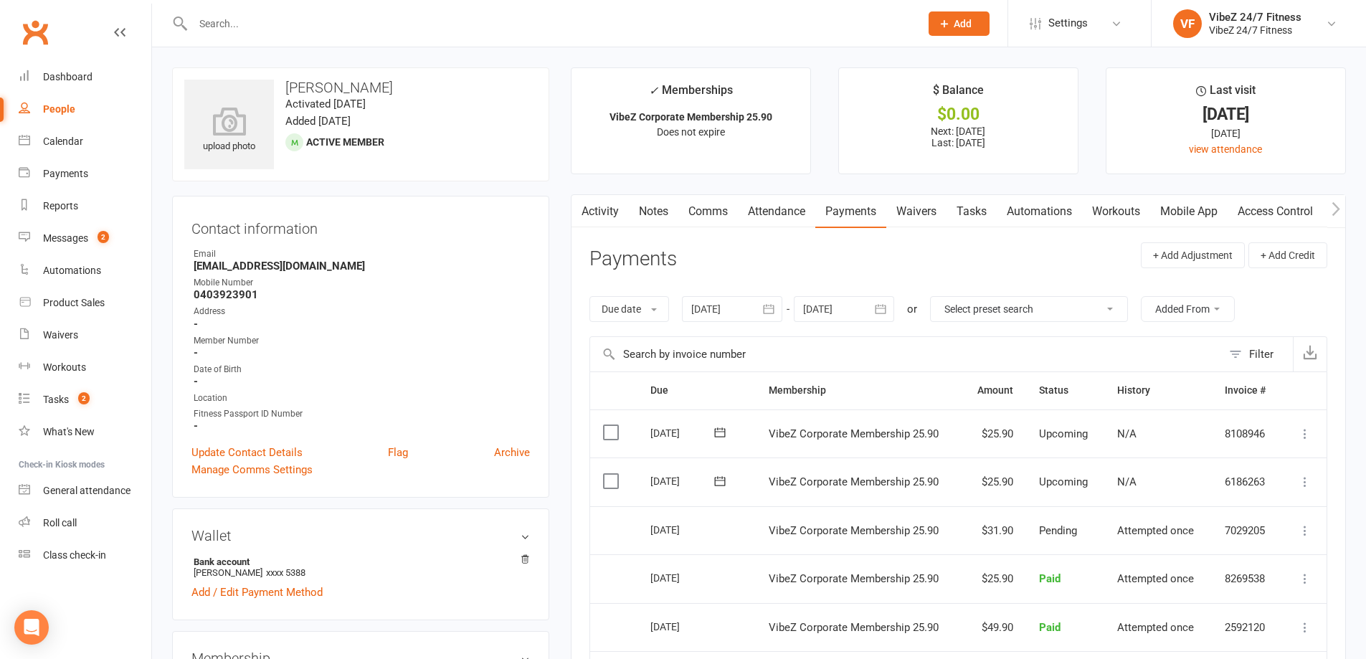
click at [1305, 485] on icon at bounding box center [1305, 482] width 14 height 14
click at [1212, 619] on link "Change amount" at bounding box center [1228, 624] width 169 height 29
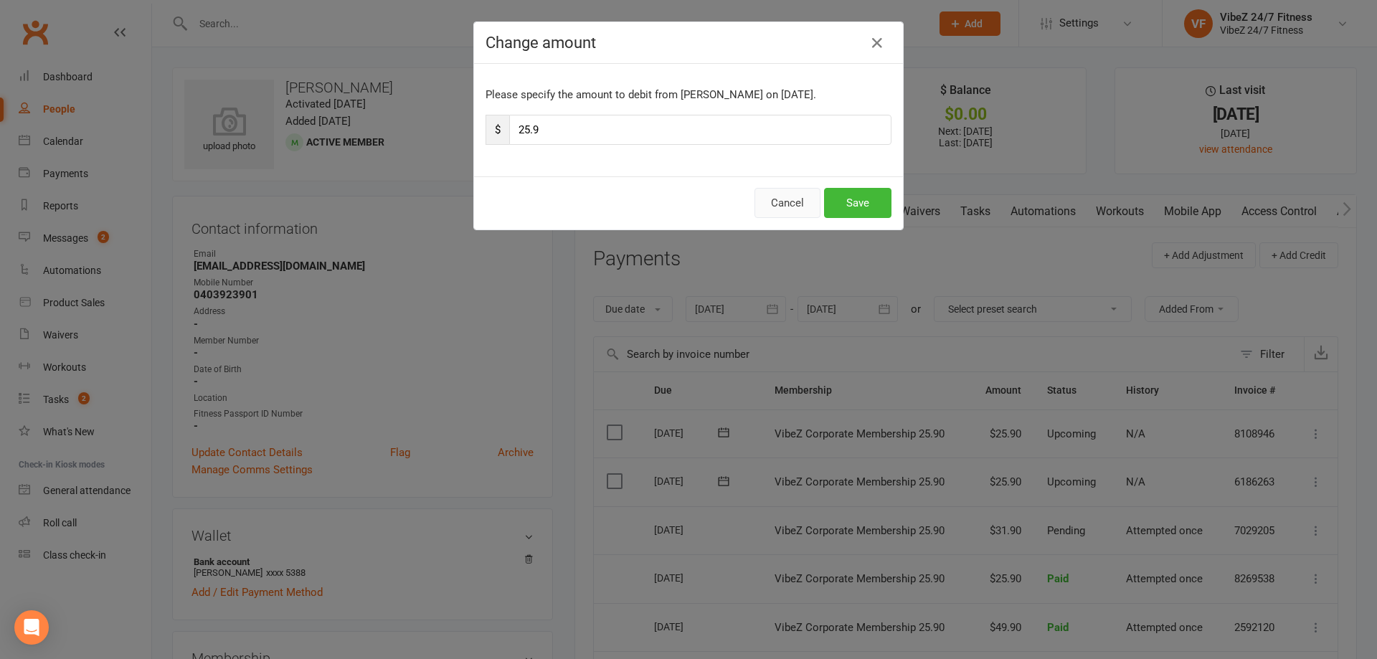
click at [778, 204] on button "Cancel" at bounding box center [787, 203] width 66 height 30
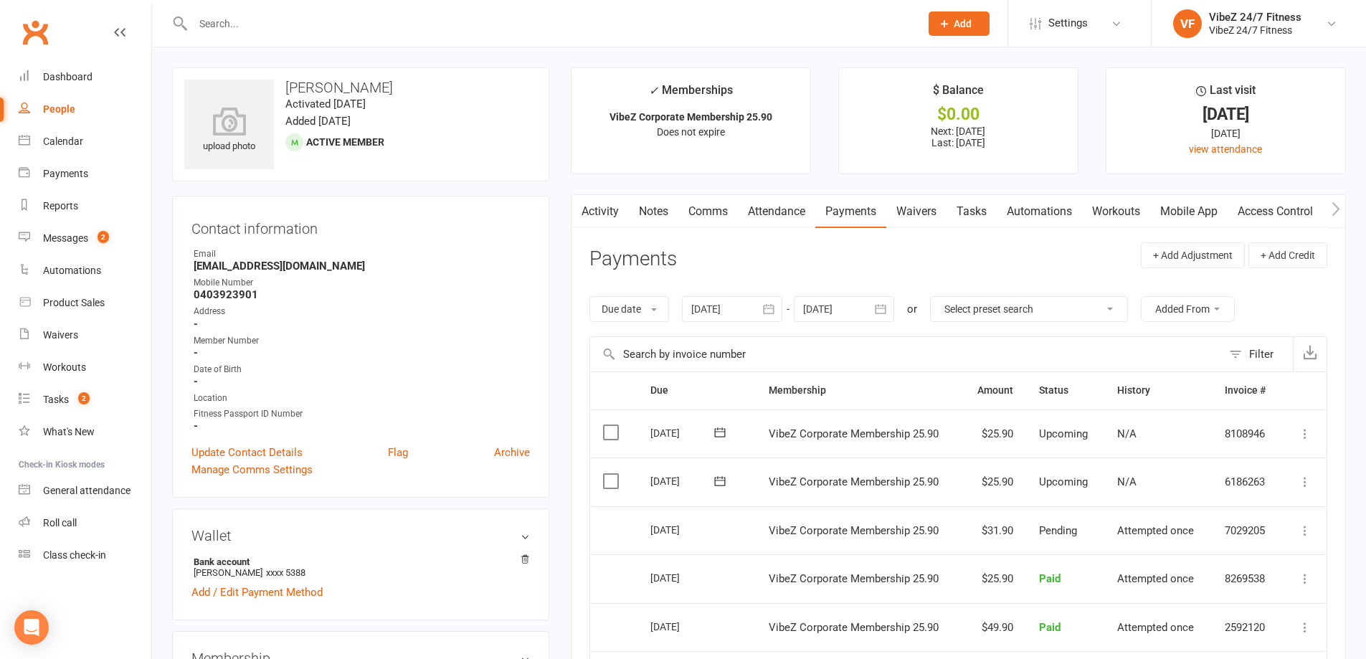
click at [1306, 480] on icon at bounding box center [1305, 482] width 14 height 14
click at [1218, 624] on link "Change amount" at bounding box center [1228, 624] width 169 height 29
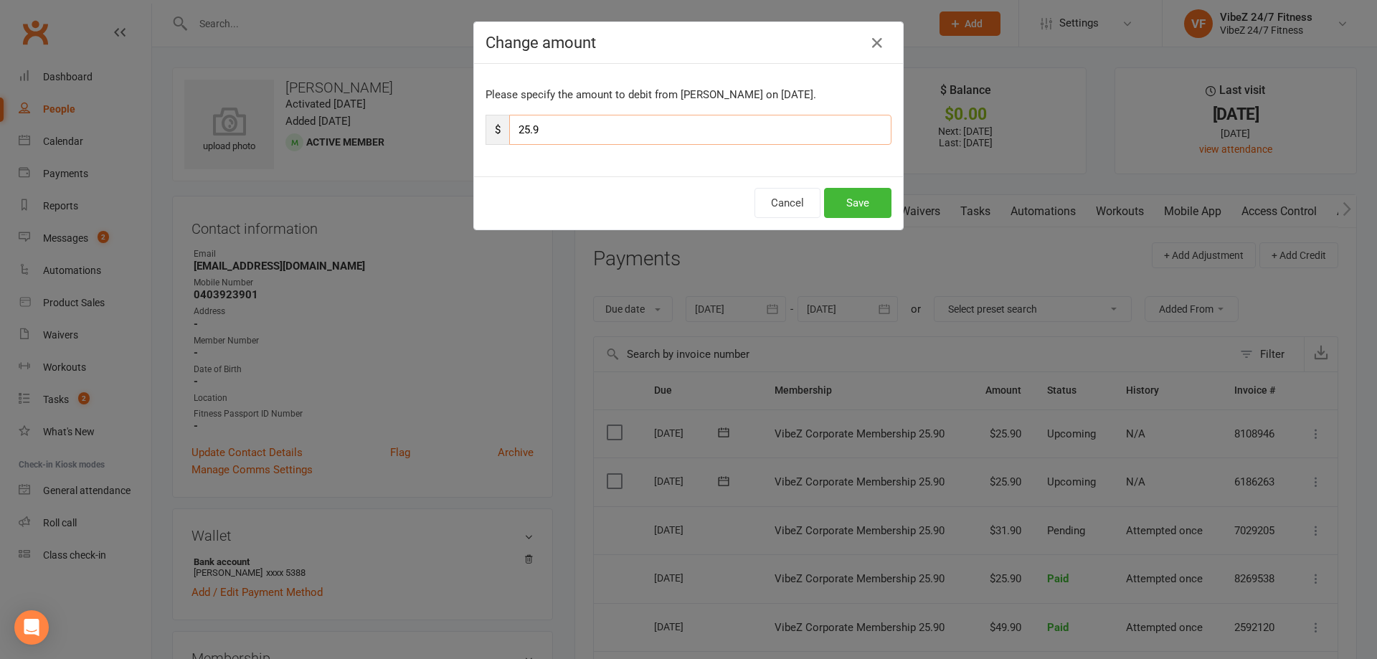
click at [526, 128] on input "25.9" at bounding box center [700, 130] width 382 height 30
type input "31.9"
click at [870, 209] on button "Save" at bounding box center [857, 203] width 67 height 30
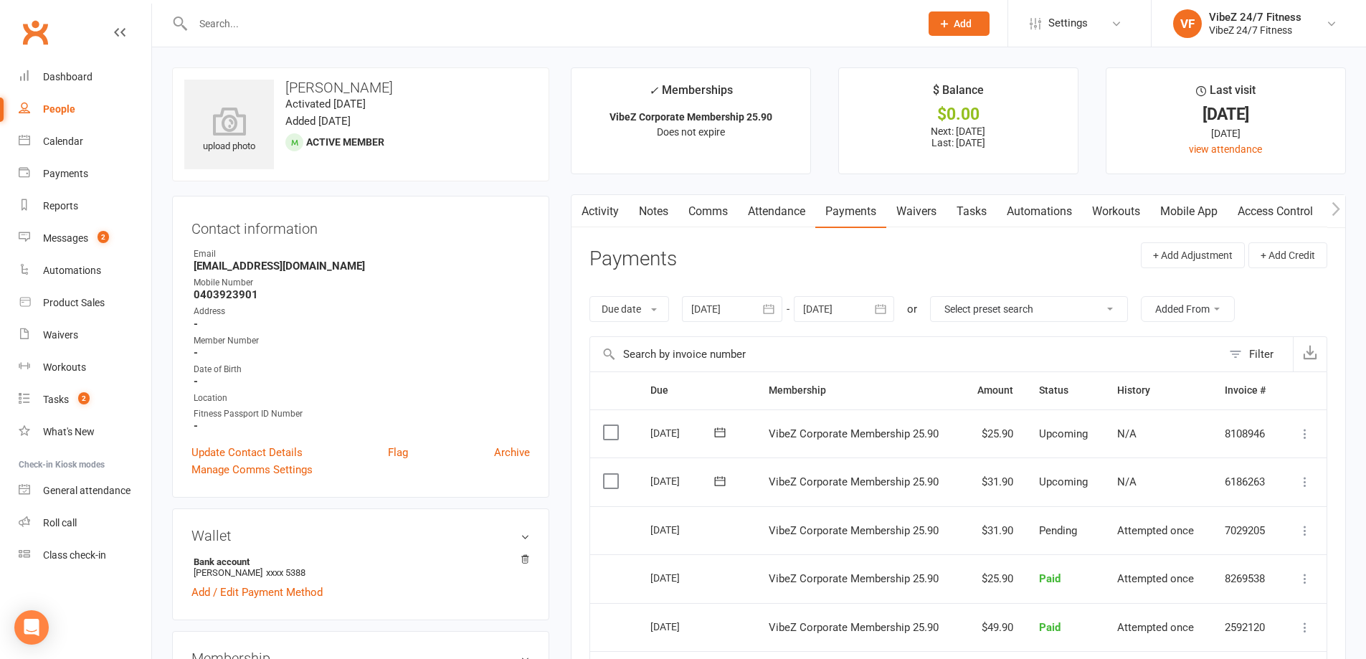
click at [640, 27] on input "text" at bounding box center [549, 24] width 721 height 20
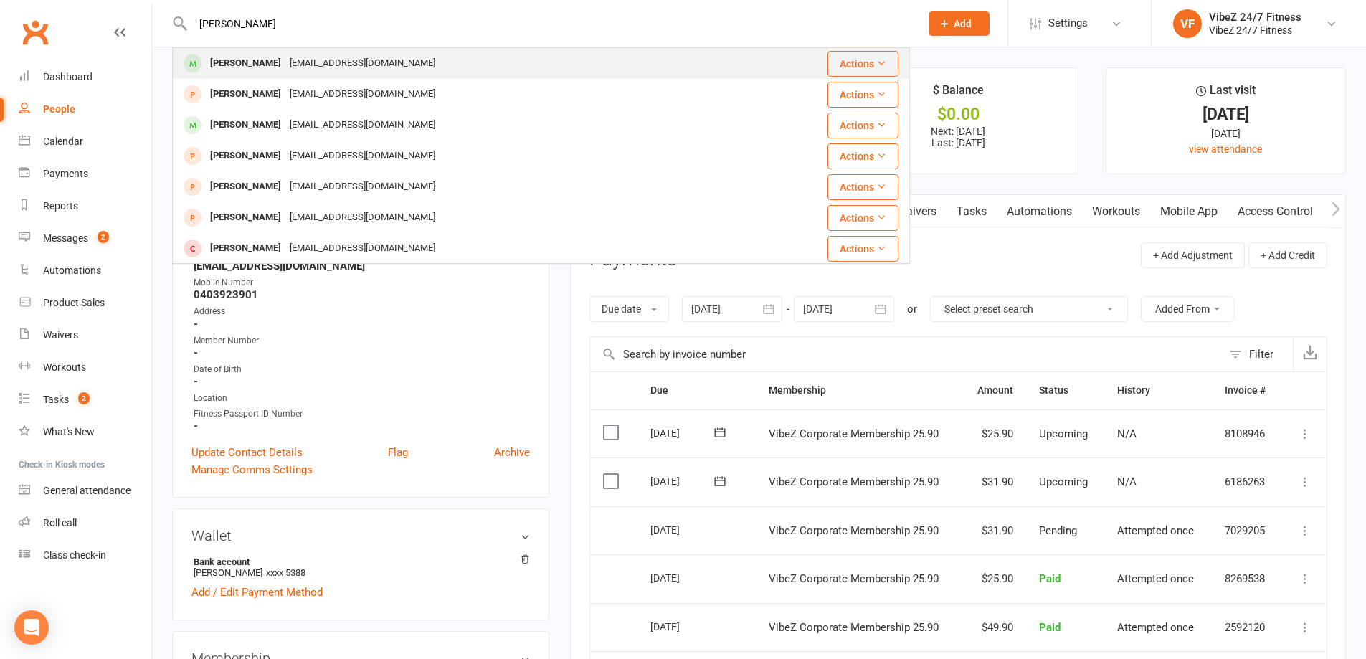
type input "[PERSON_NAME]"
click at [417, 62] on div "[PERSON_NAME] [EMAIL_ADDRESS][DOMAIN_NAME]" at bounding box center [471, 63] width 594 height 29
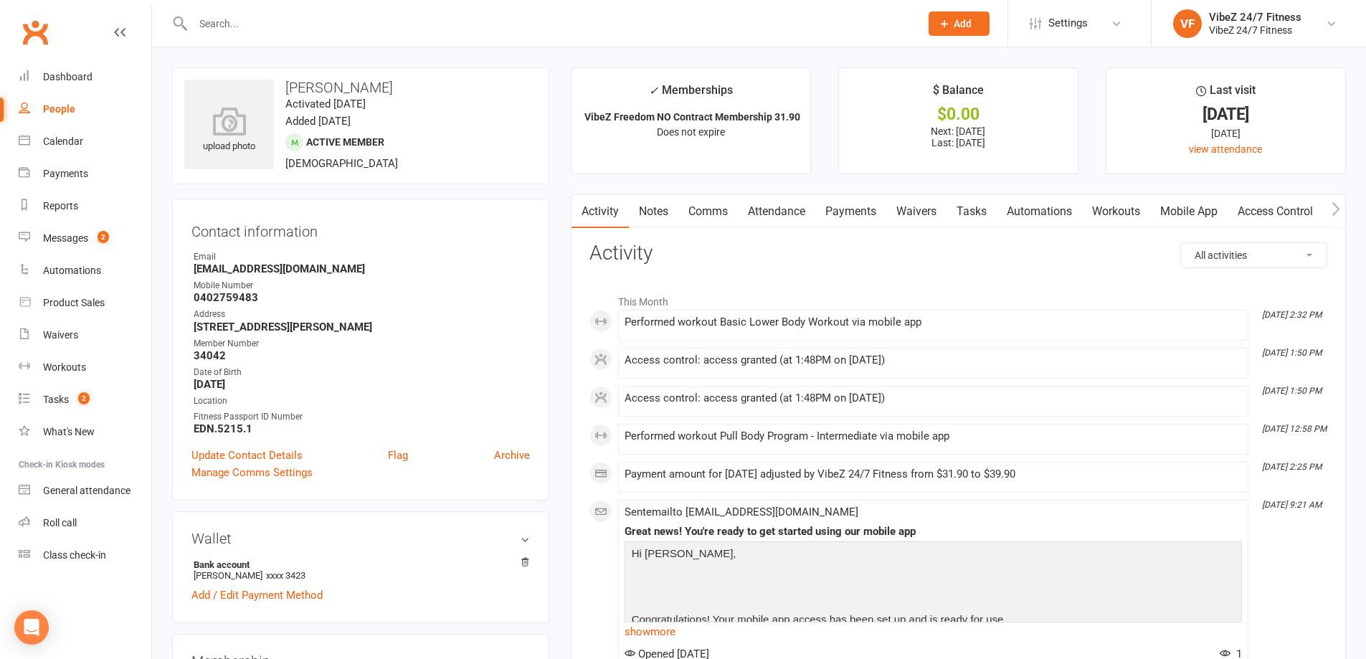
click at [864, 212] on link "Payments" at bounding box center [850, 211] width 71 height 33
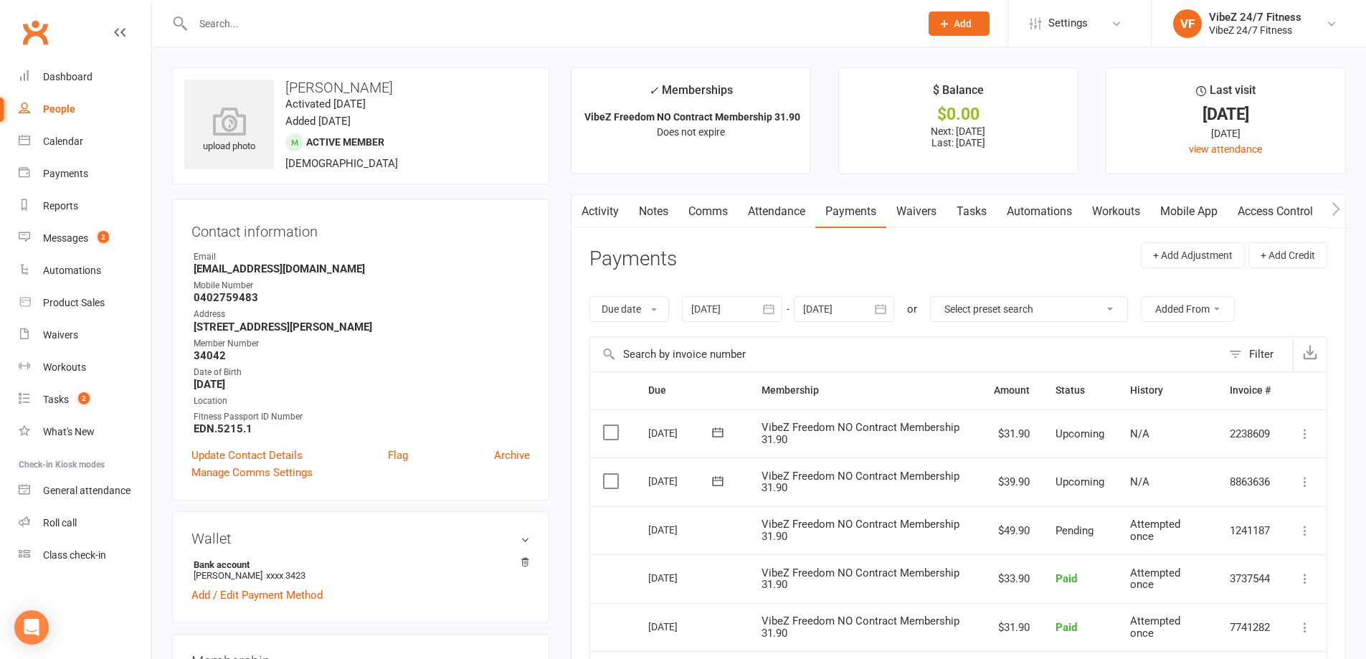
scroll to position [576, 0]
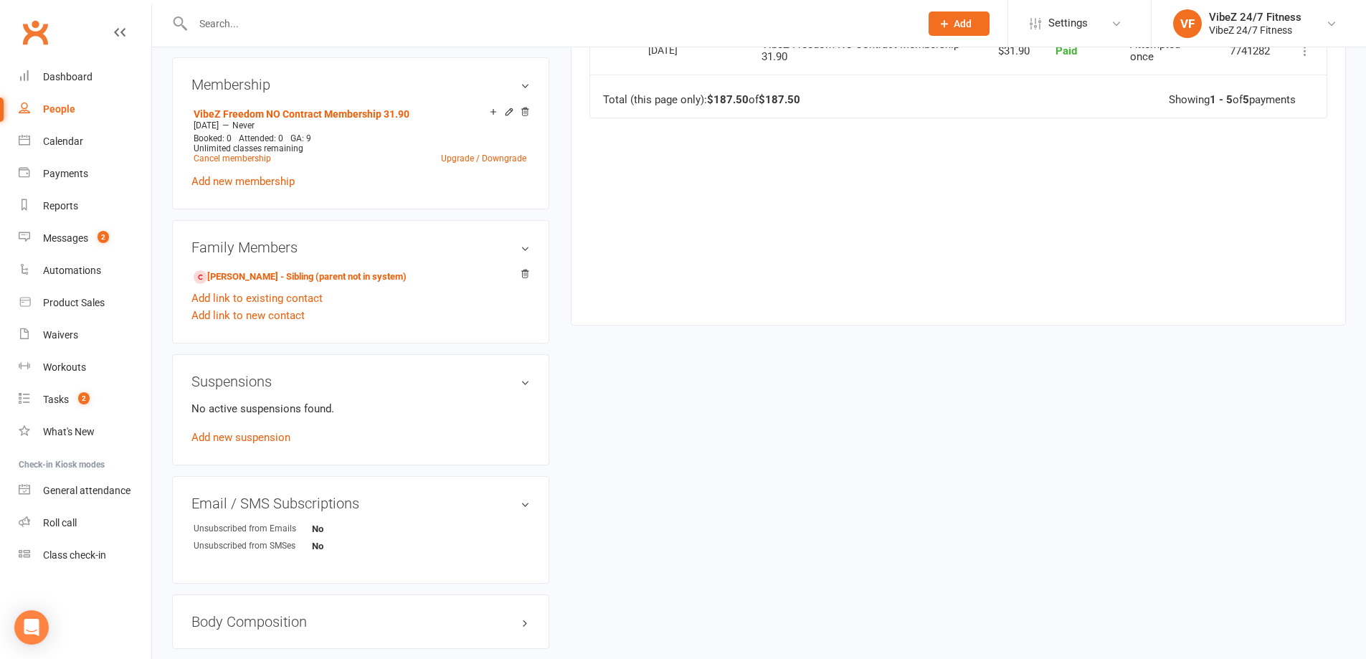
click at [627, 249] on div "Due Contact Membership Amount Status History Invoice # Select this [DATE] [PERS…" at bounding box center [958, 49] width 738 height 508
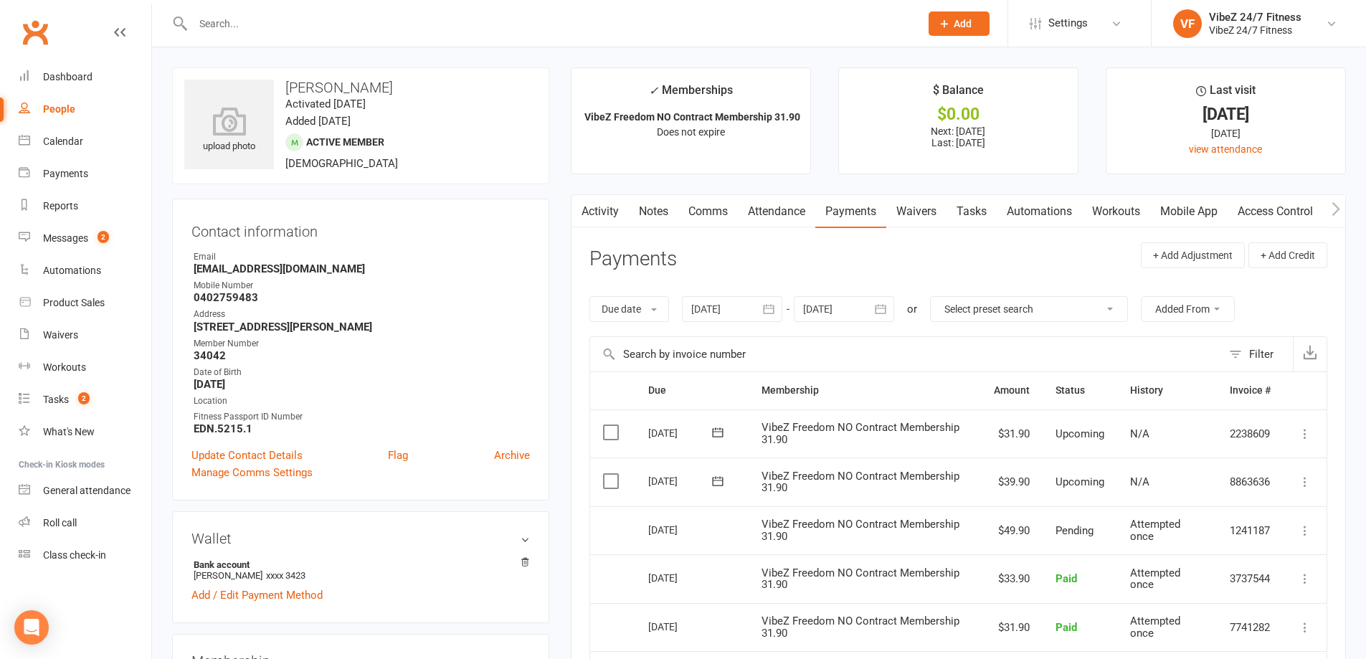
scroll to position [143, 0]
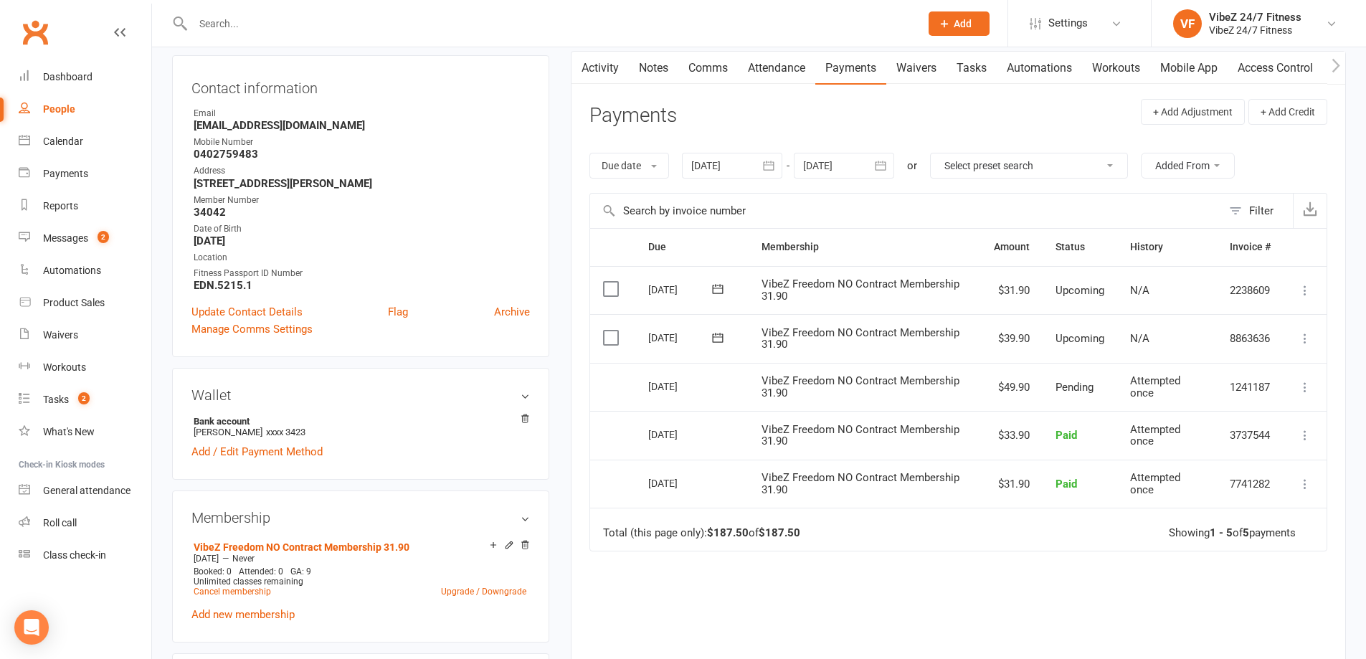
click at [1306, 342] on icon at bounding box center [1305, 338] width 14 height 14
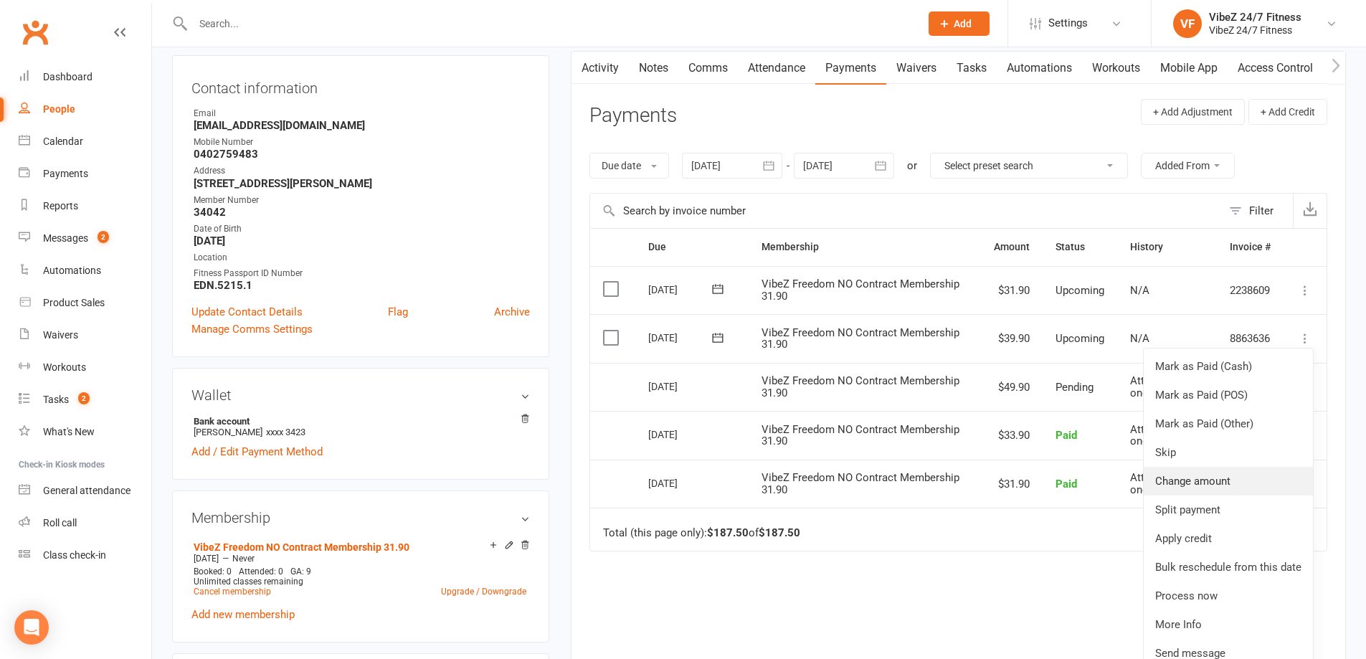
click at [1187, 483] on link "Change amount" at bounding box center [1228, 481] width 169 height 29
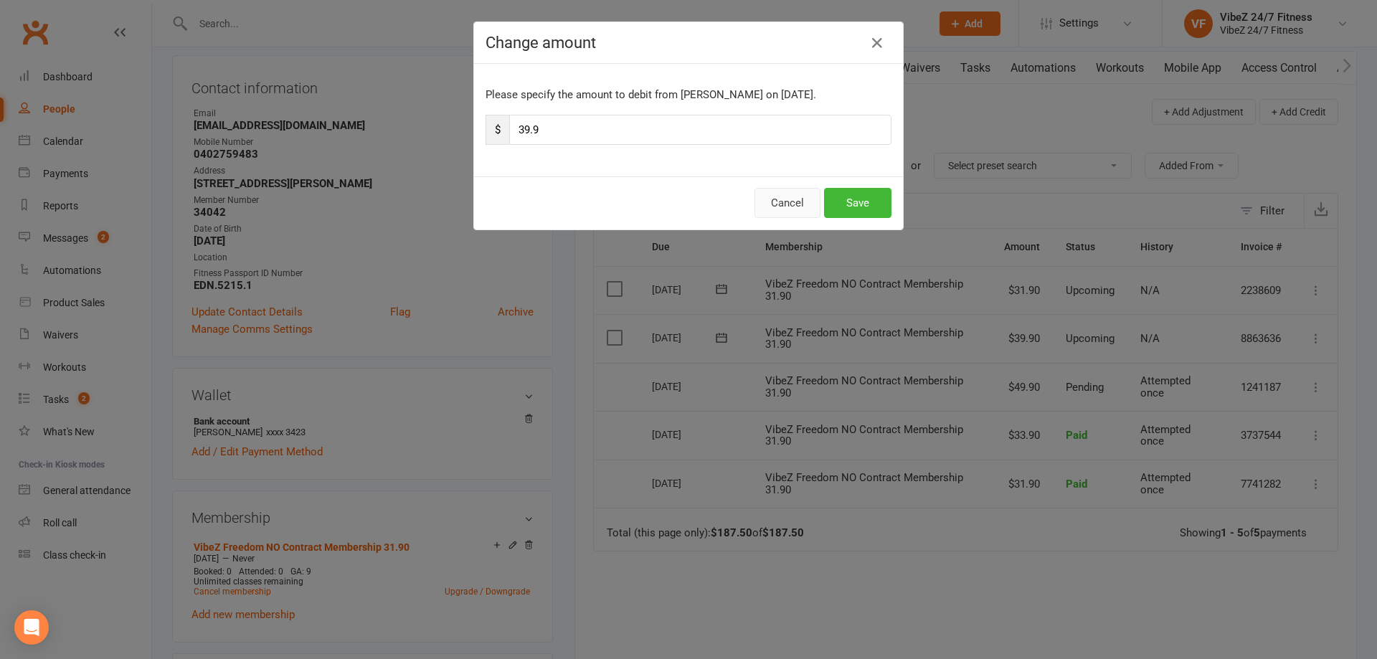
click at [779, 210] on button "Cancel" at bounding box center [787, 203] width 66 height 30
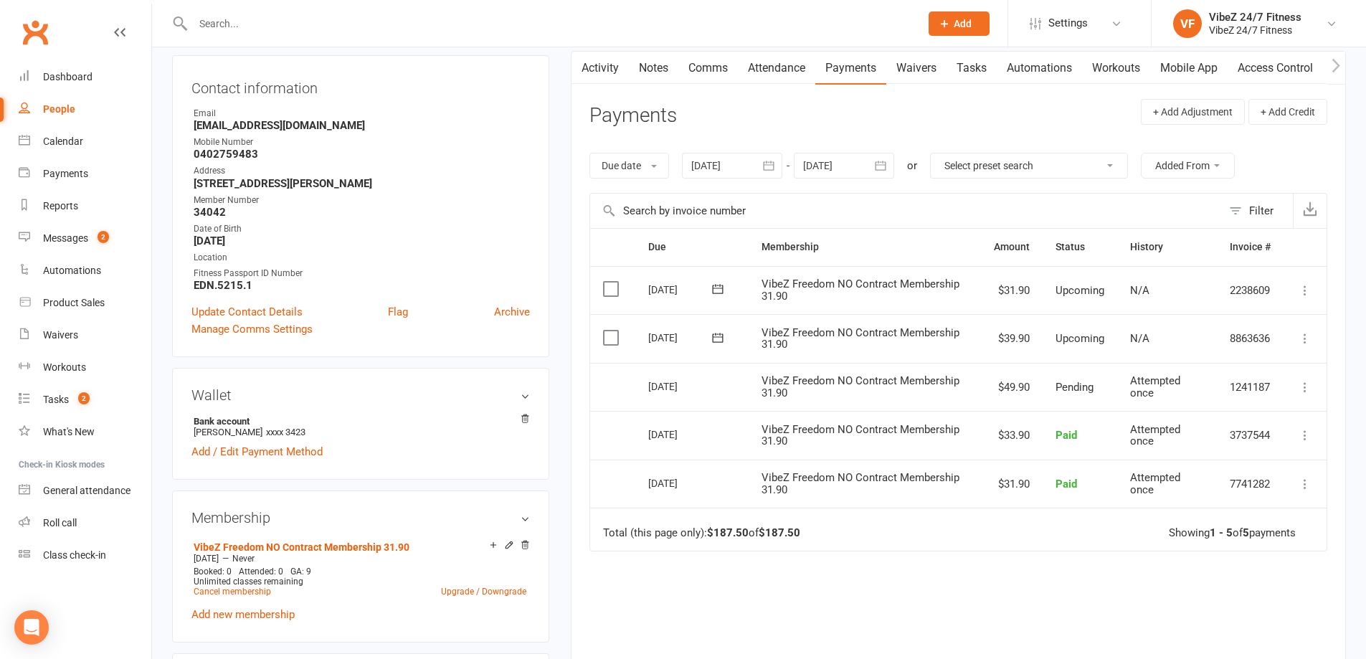
click at [1306, 341] on icon at bounding box center [1305, 338] width 14 height 14
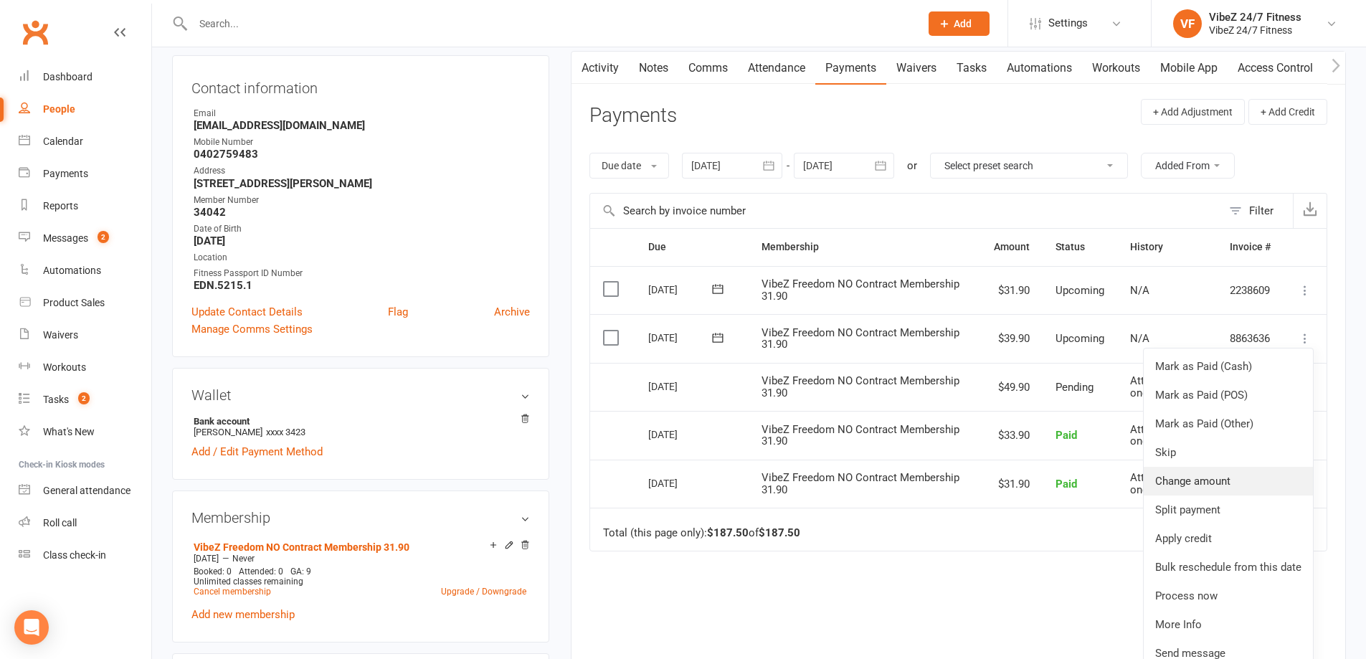
click at [1233, 488] on link "Change amount" at bounding box center [1228, 481] width 169 height 29
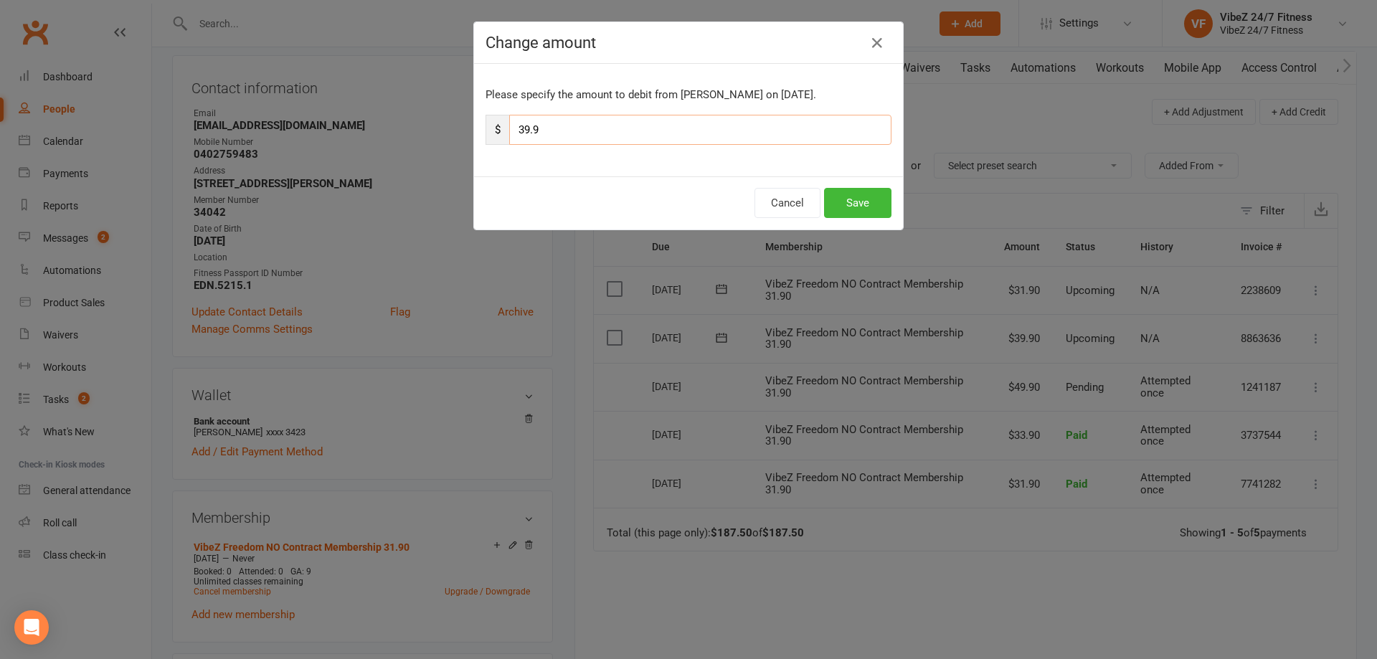
click at [523, 132] on input "39.9" at bounding box center [700, 130] width 382 height 30
type input "47.9"
click at [855, 194] on button "Save" at bounding box center [857, 203] width 67 height 30
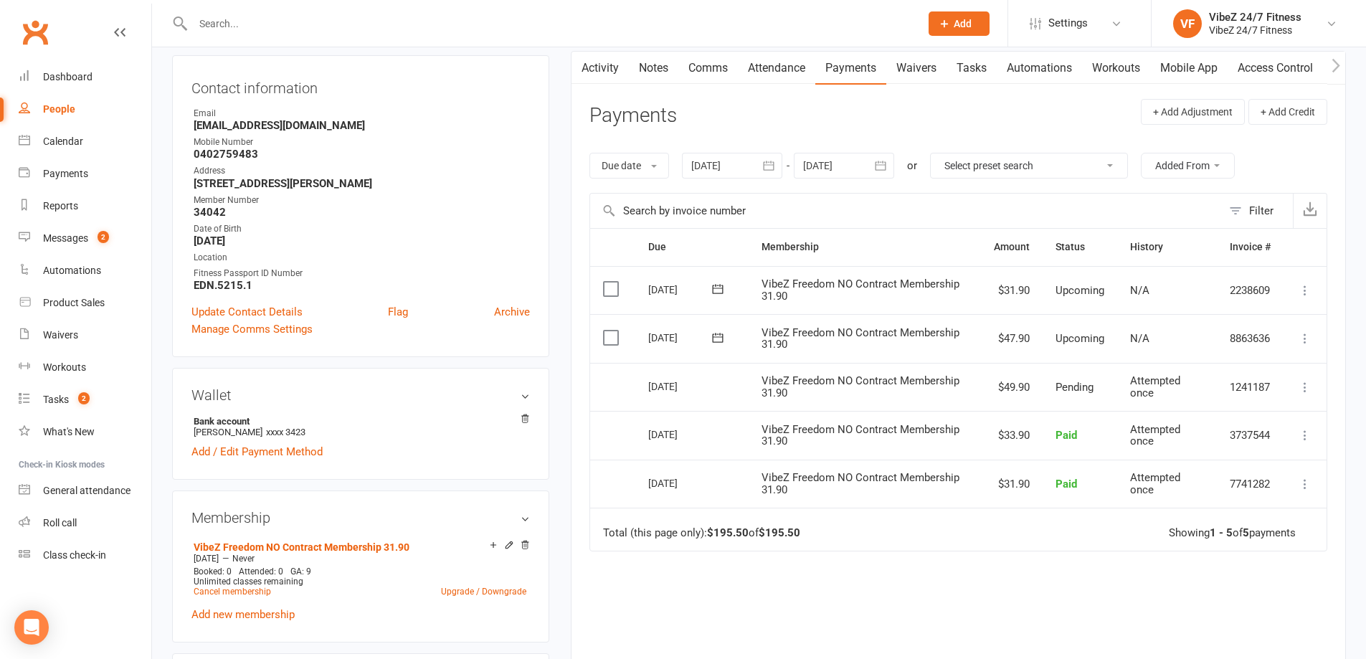
click at [281, 24] on input "text" at bounding box center [549, 24] width 721 height 20
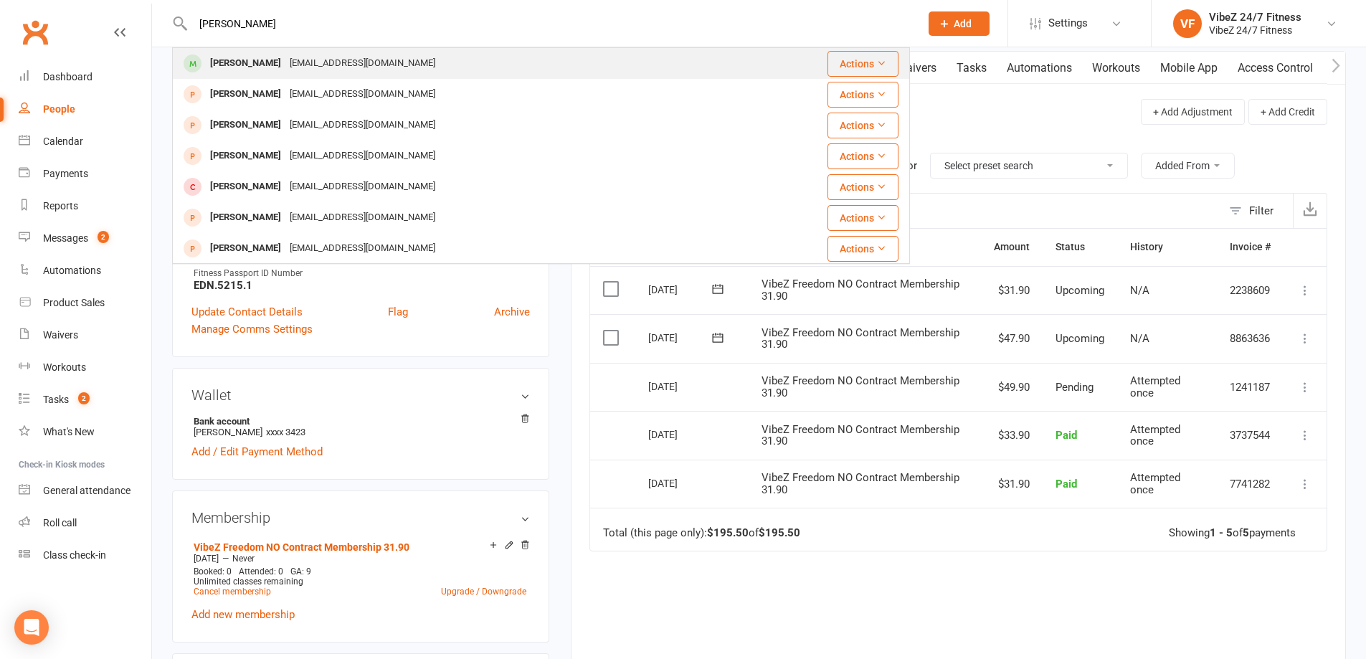
type input "[PERSON_NAME]"
click at [300, 58] on div "[EMAIL_ADDRESS][DOMAIN_NAME]" at bounding box center [362, 63] width 154 height 21
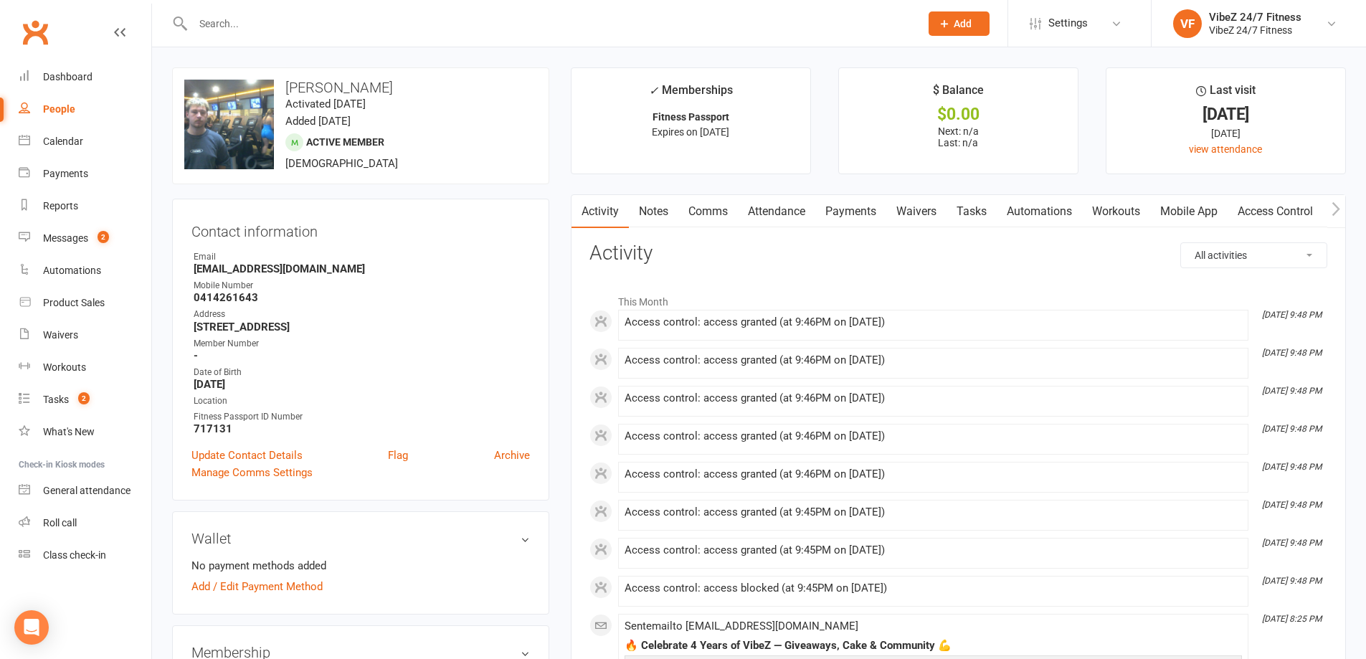
click at [835, 210] on link "Payments" at bounding box center [850, 211] width 71 height 33
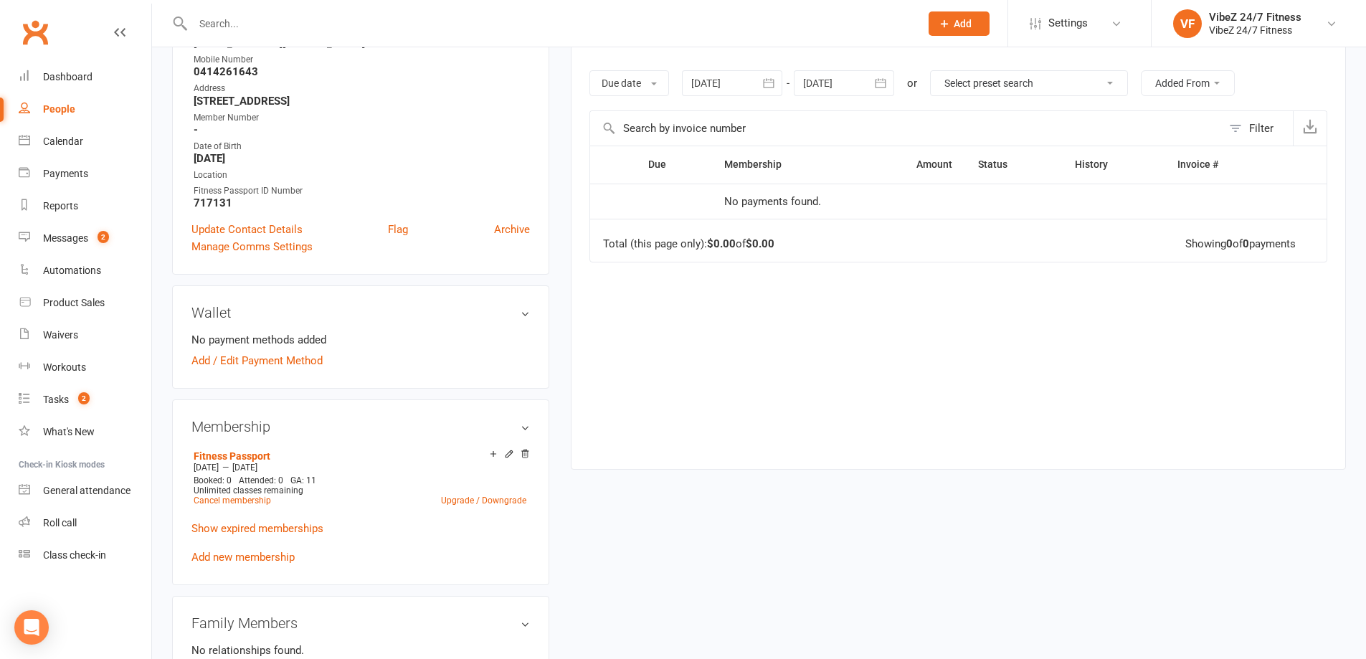
scroll to position [72, 0]
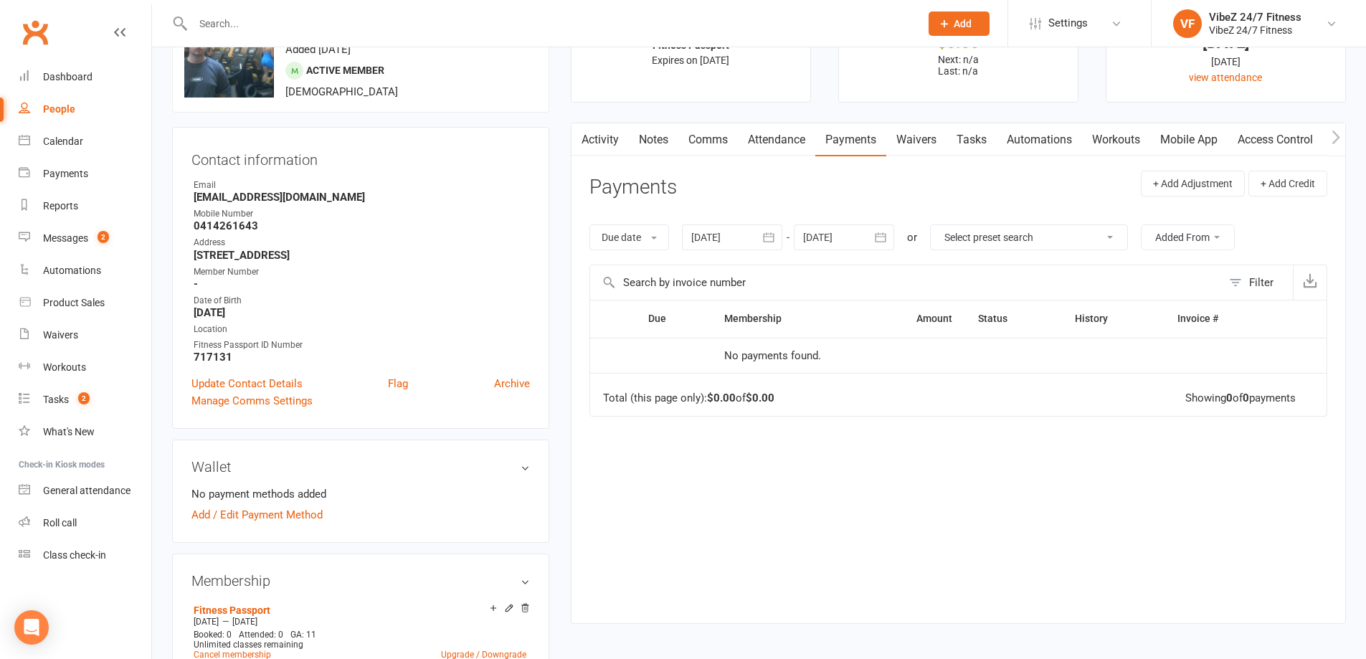
click at [571, 224] on div "Activity Notes Comms Attendance Payments Waivers Tasks Automations Workouts Mob…" at bounding box center [958, 373] width 775 height 500
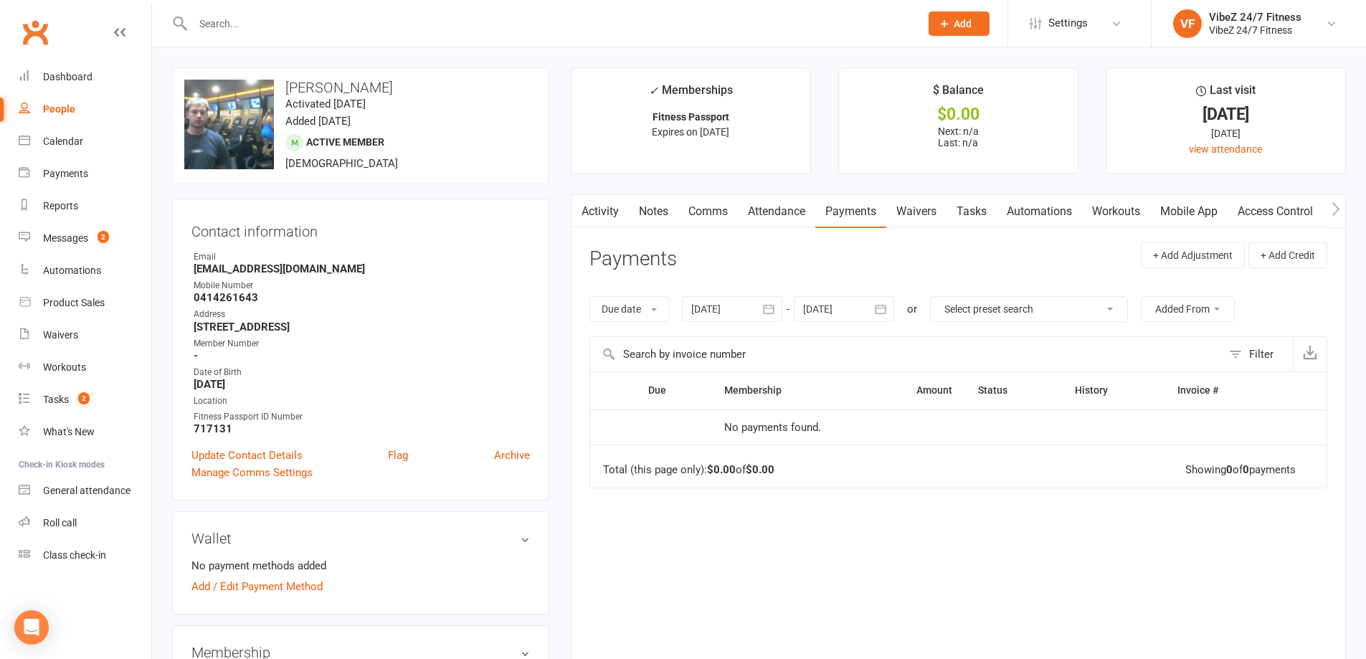
click at [452, 32] on input "text" at bounding box center [549, 24] width 721 height 20
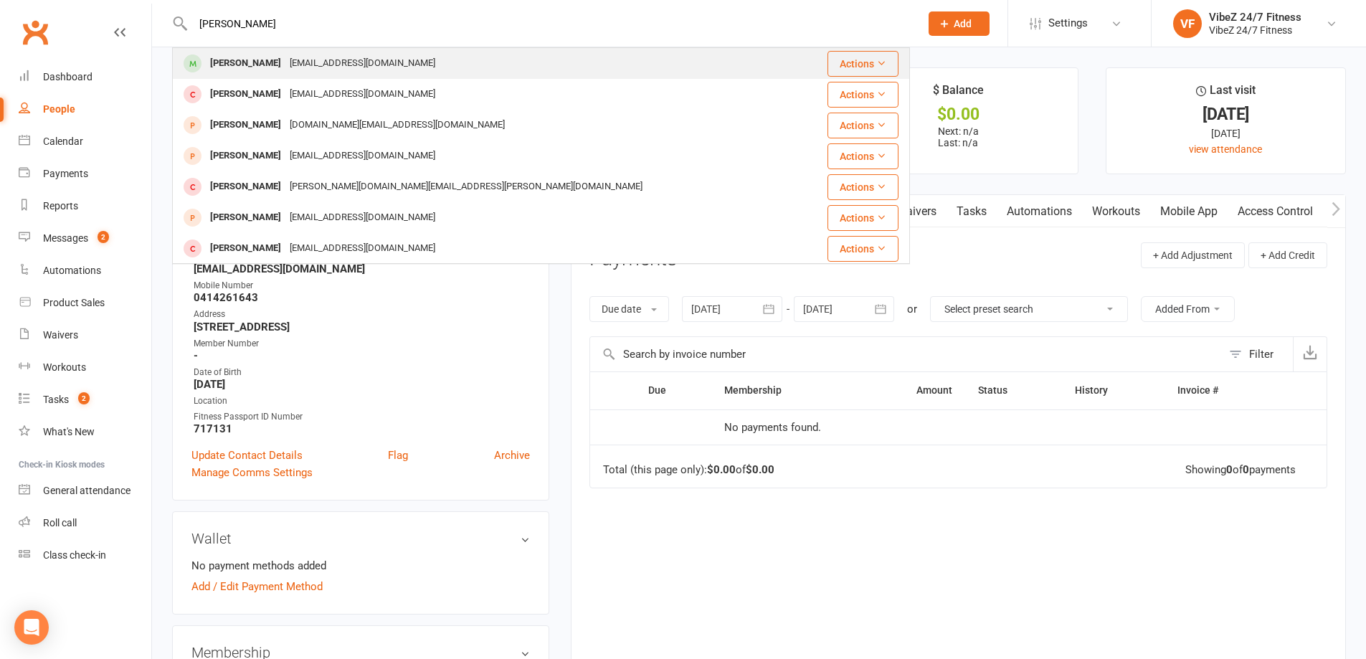
type input "[PERSON_NAME]"
click at [342, 67] on div "[EMAIL_ADDRESS][DOMAIN_NAME]" at bounding box center [362, 63] width 154 height 21
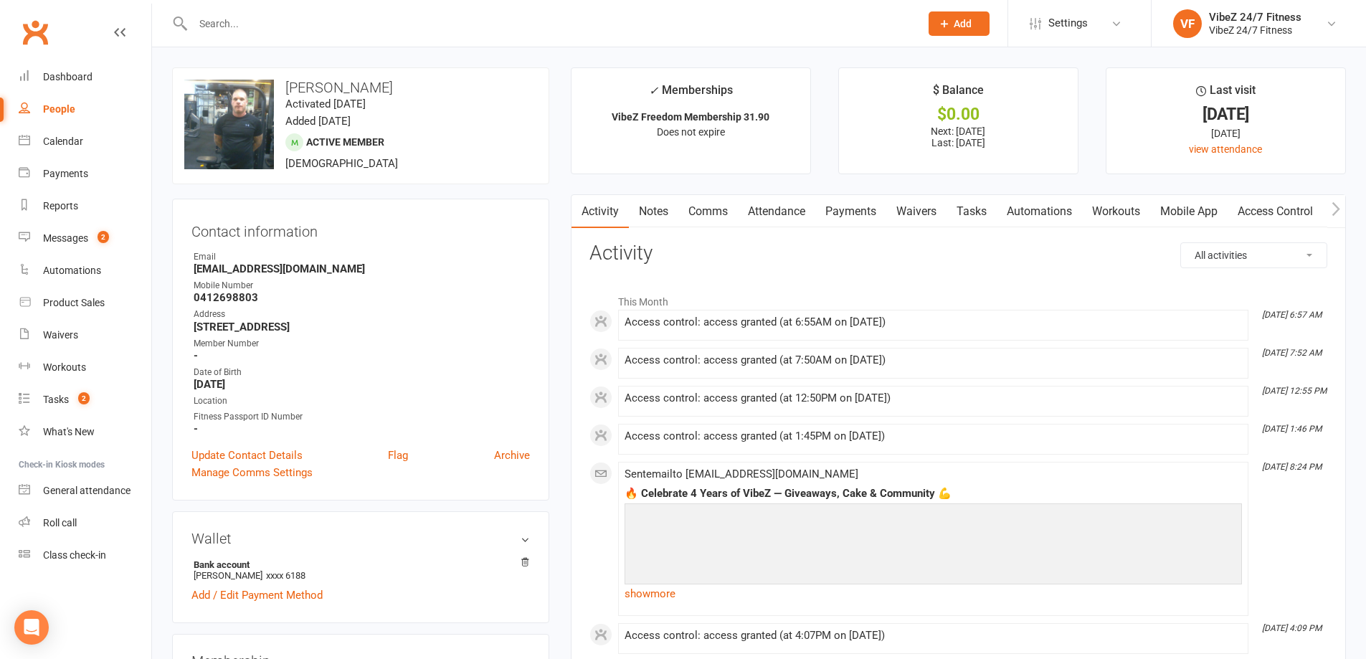
click at [851, 209] on link "Payments" at bounding box center [850, 211] width 71 height 33
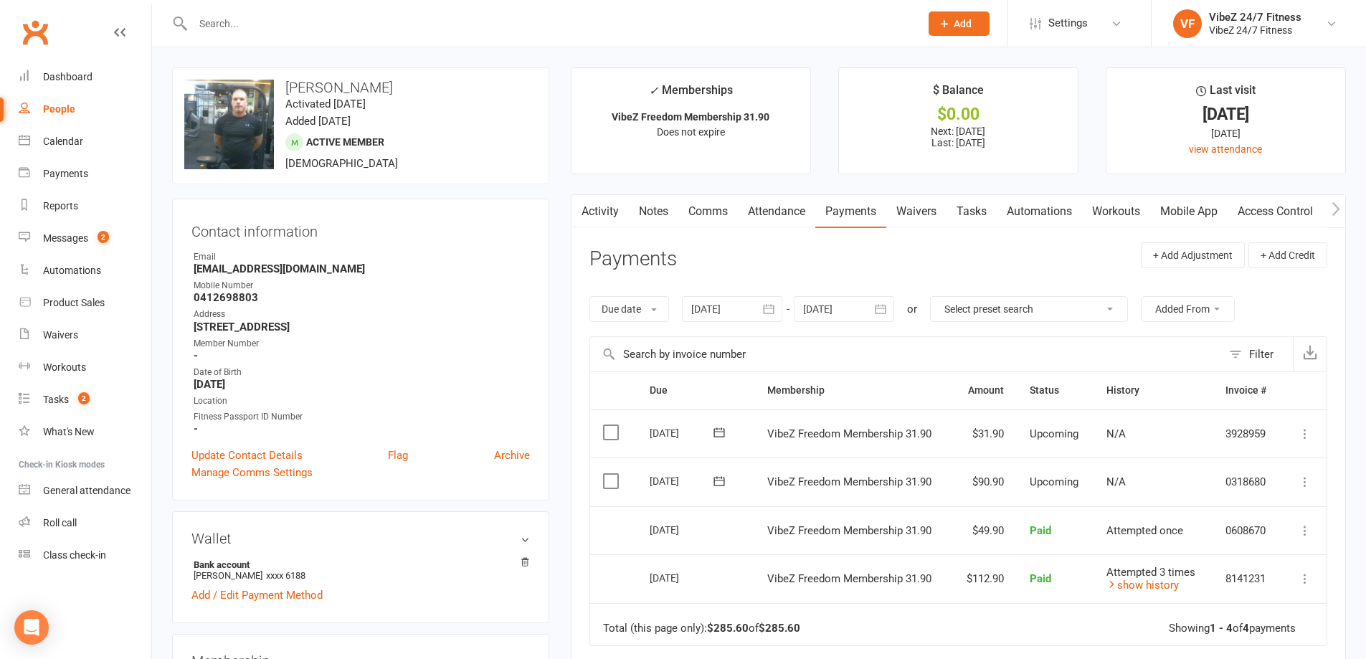
click at [1302, 440] on icon at bounding box center [1305, 434] width 14 height 14
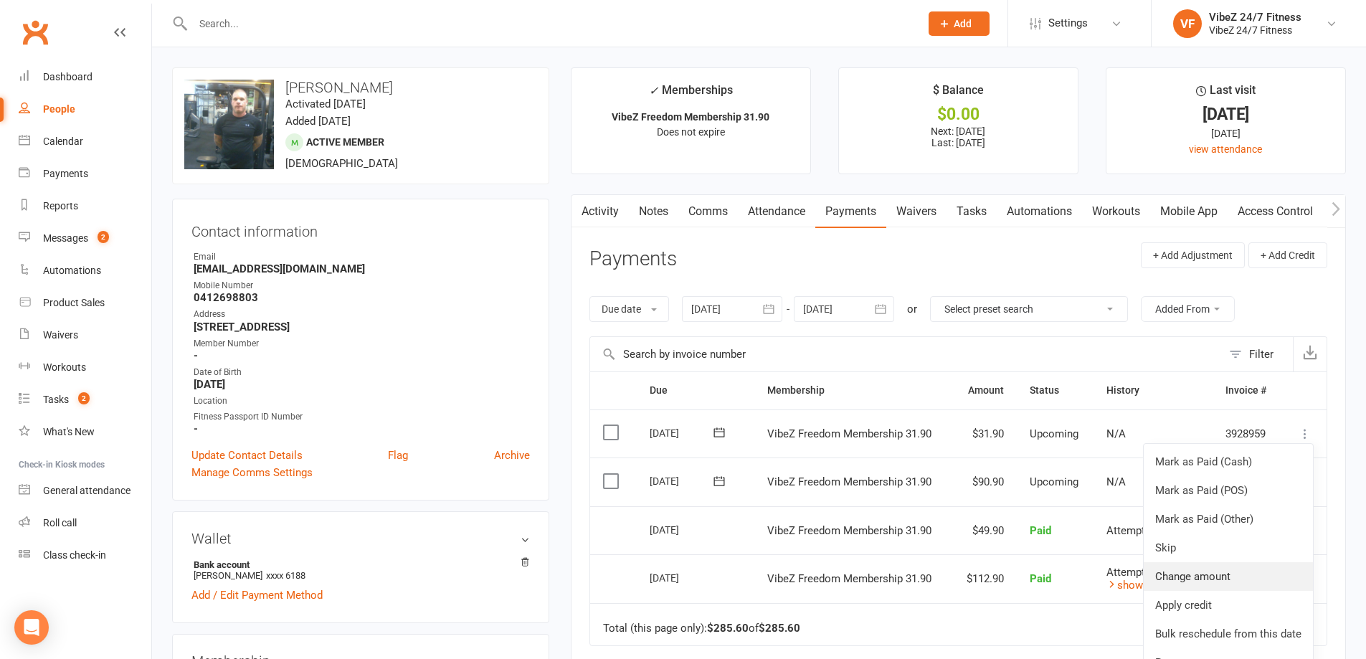
click at [1202, 574] on link "Change amount" at bounding box center [1228, 576] width 169 height 29
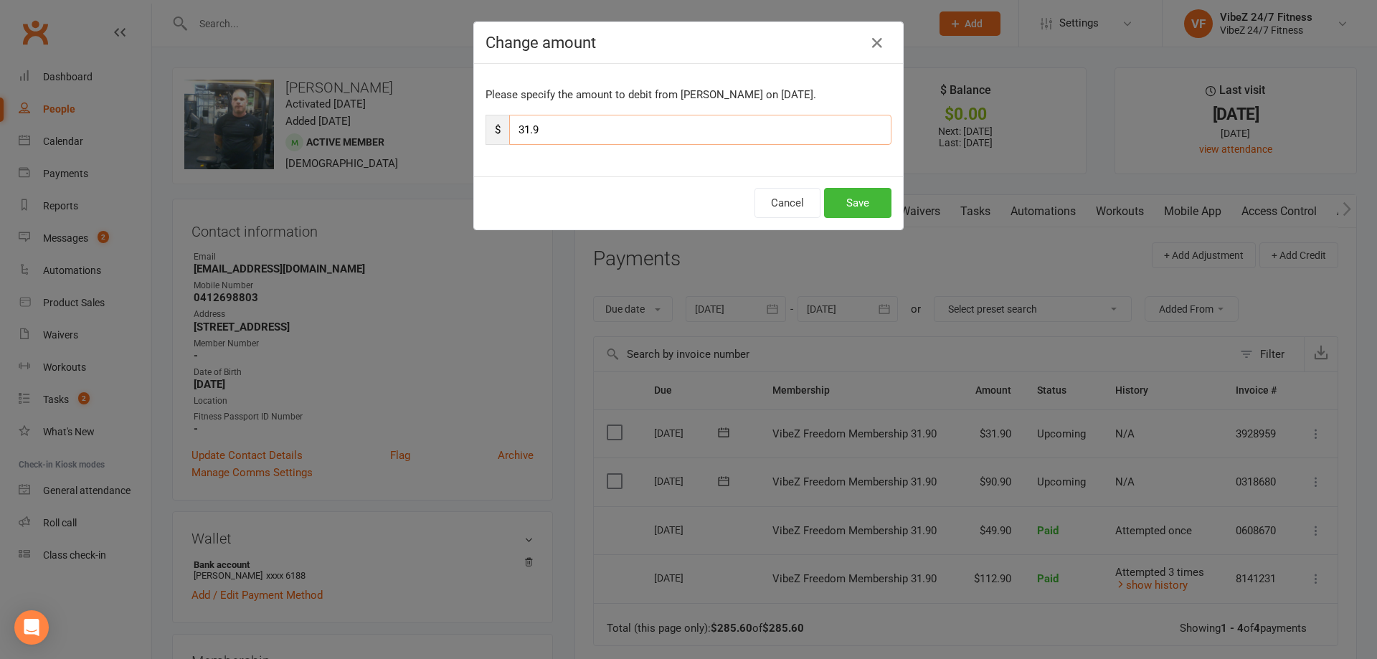
click at [523, 131] on input "31.9" at bounding box center [700, 130] width 382 height 30
type input "43.9"
click at [835, 205] on button "Save" at bounding box center [857, 203] width 67 height 30
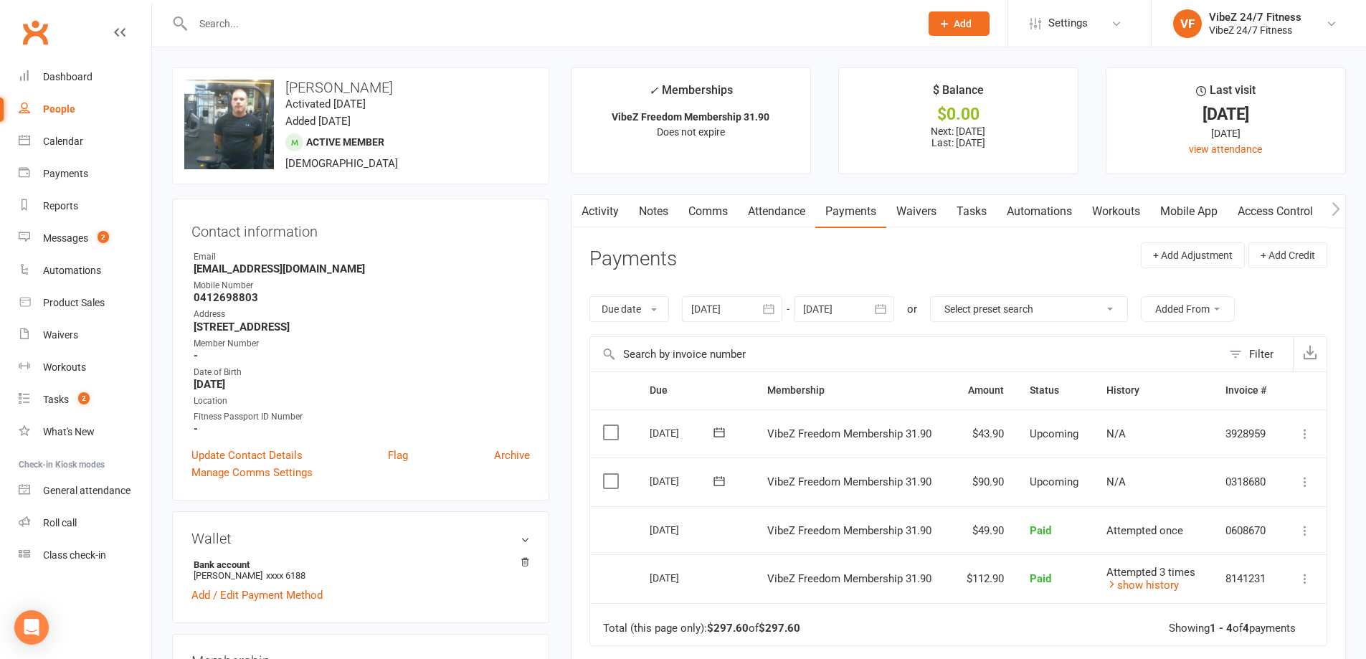
click at [234, 16] on input "text" at bounding box center [549, 24] width 721 height 20
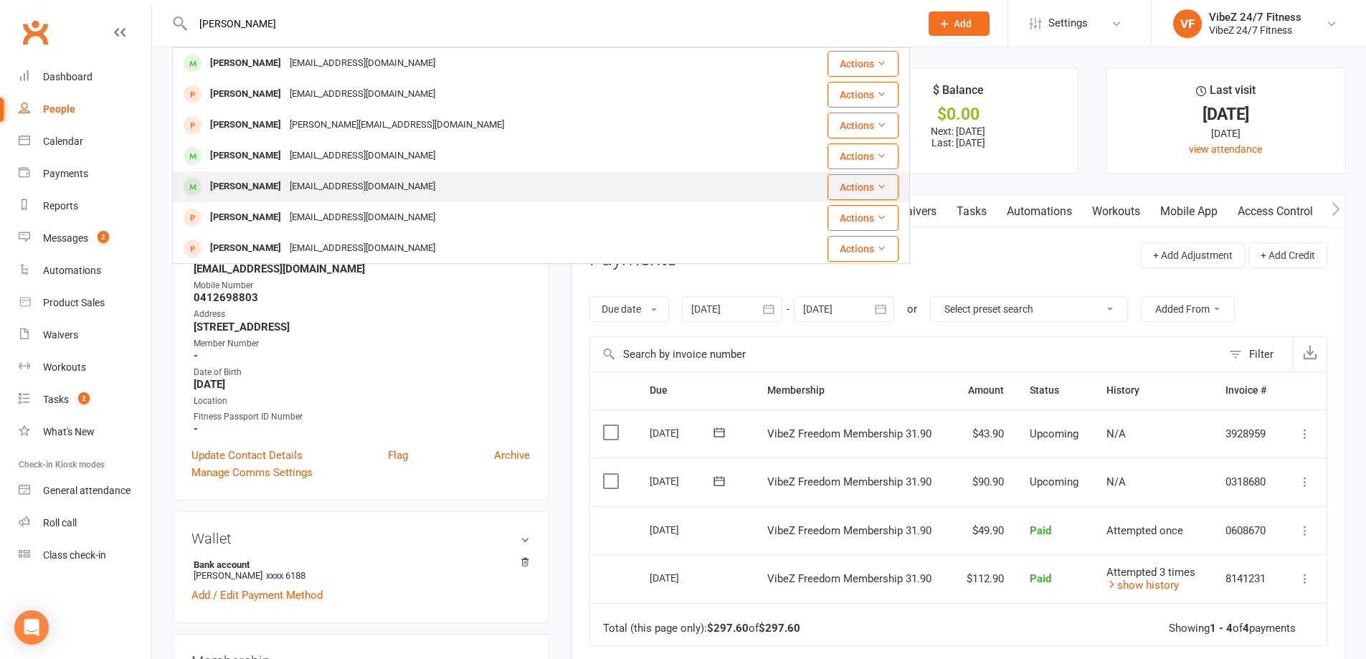
type input "[PERSON_NAME]"
click at [270, 181] on div "[PERSON_NAME]" at bounding box center [246, 186] width 80 height 21
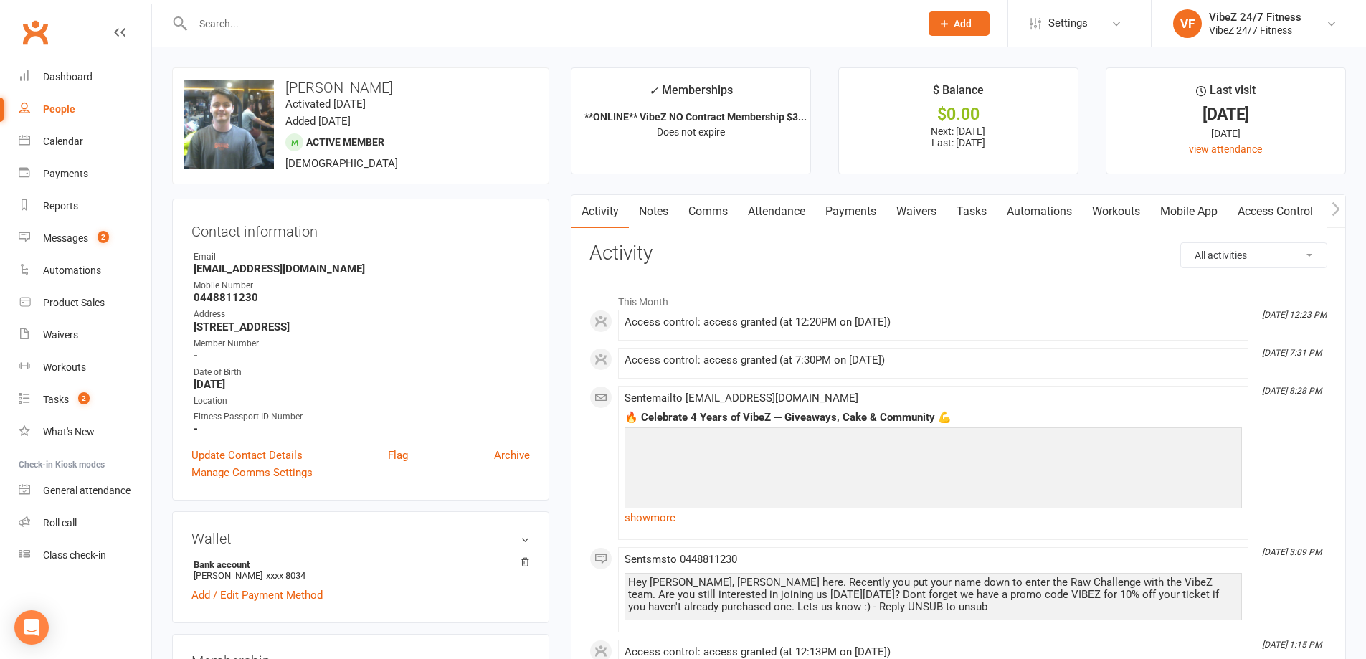
click at [860, 214] on link "Payments" at bounding box center [850, 211] width 71 height 33
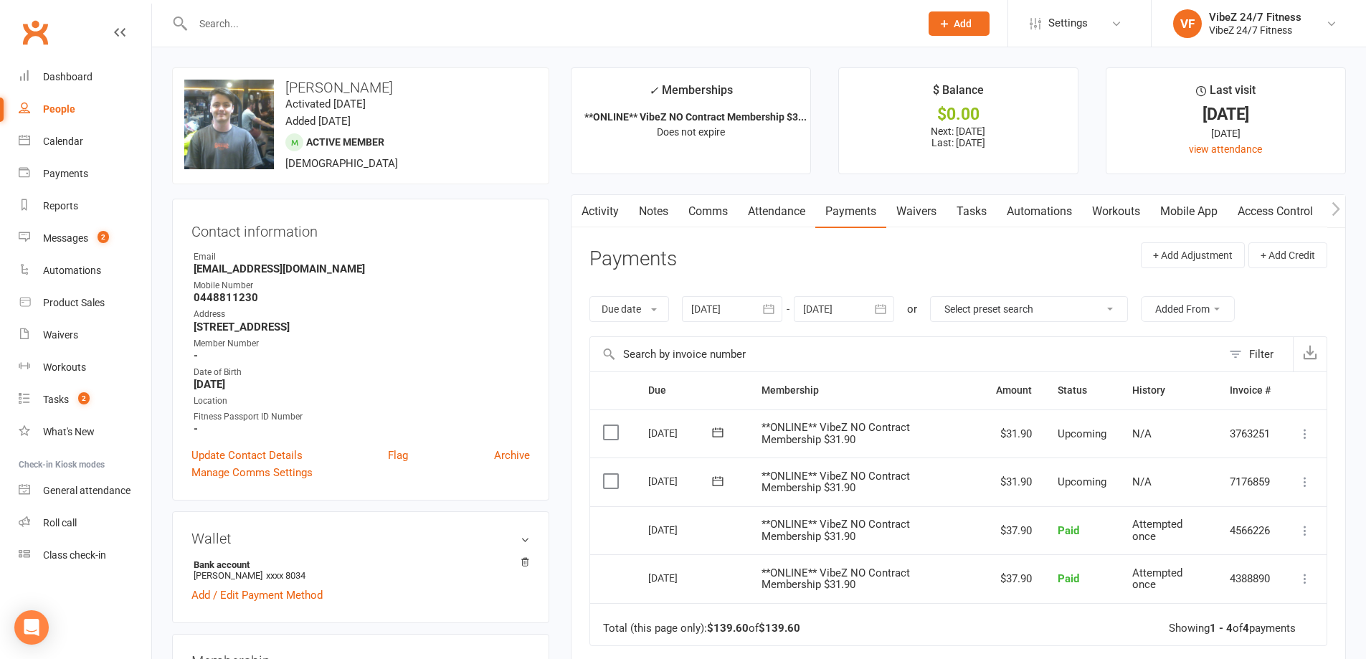
click at [1301, 475] on icon at bounding box center [1305, 482] width 14 height 14
click at [1199, 622] on link "Change amount" at bounding box center [1228, 624] width 169 height 29
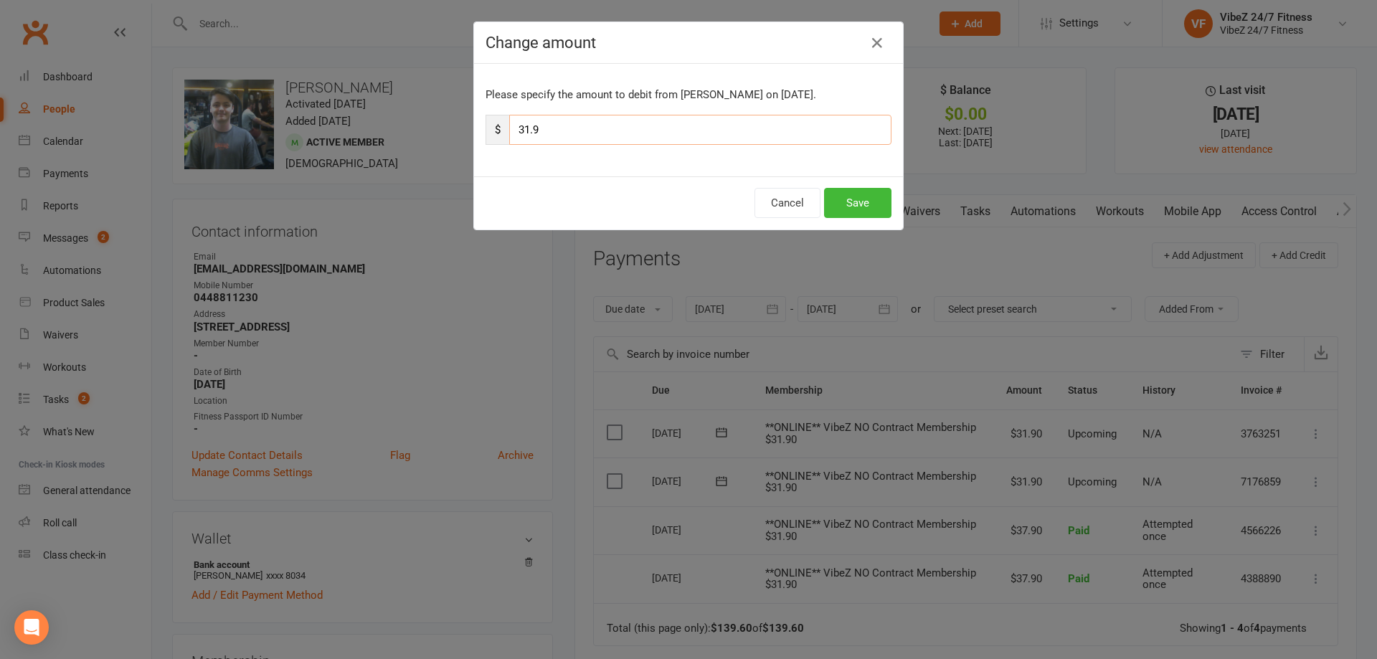
click at [523, 131] on input "31.9" at bounding box center [700, 130] width 382 height 30
type input "37.9"
click at [863, 214] on button "Save" at bounding box center [857, 203] width 67 height 30
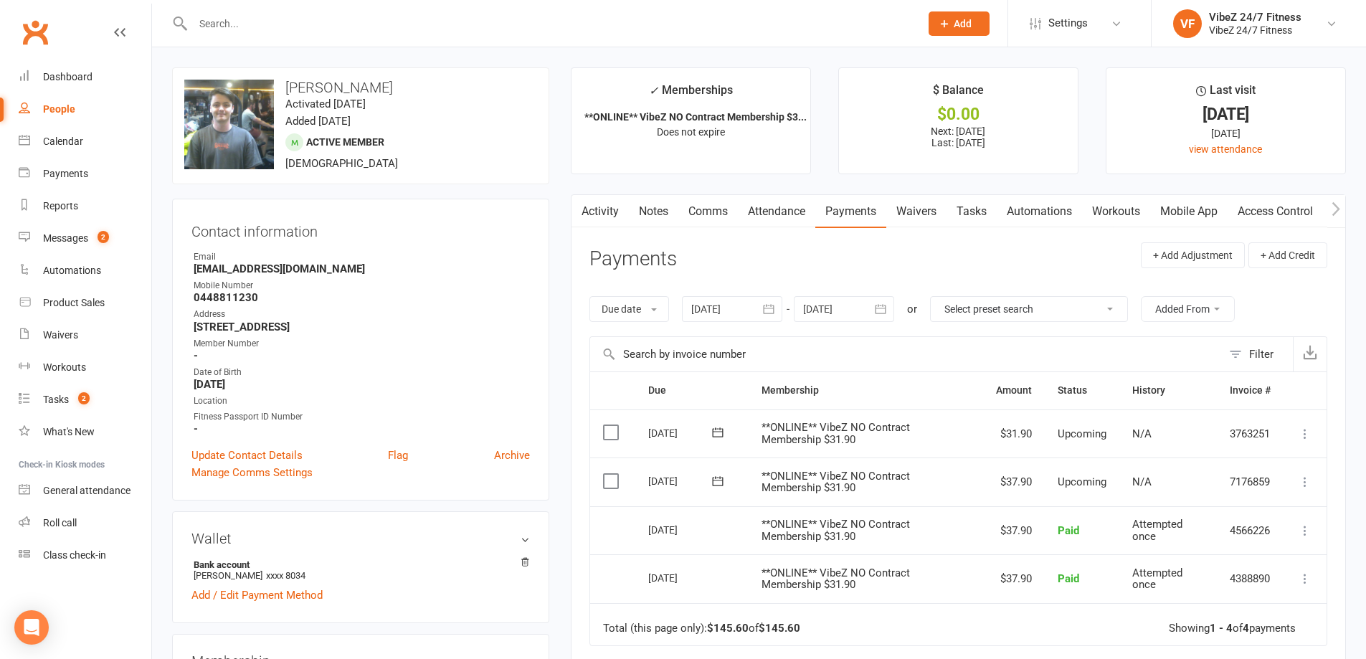
click at [614, 209] on link "Activity" at bounding box center [599, 211] width 57 height 33
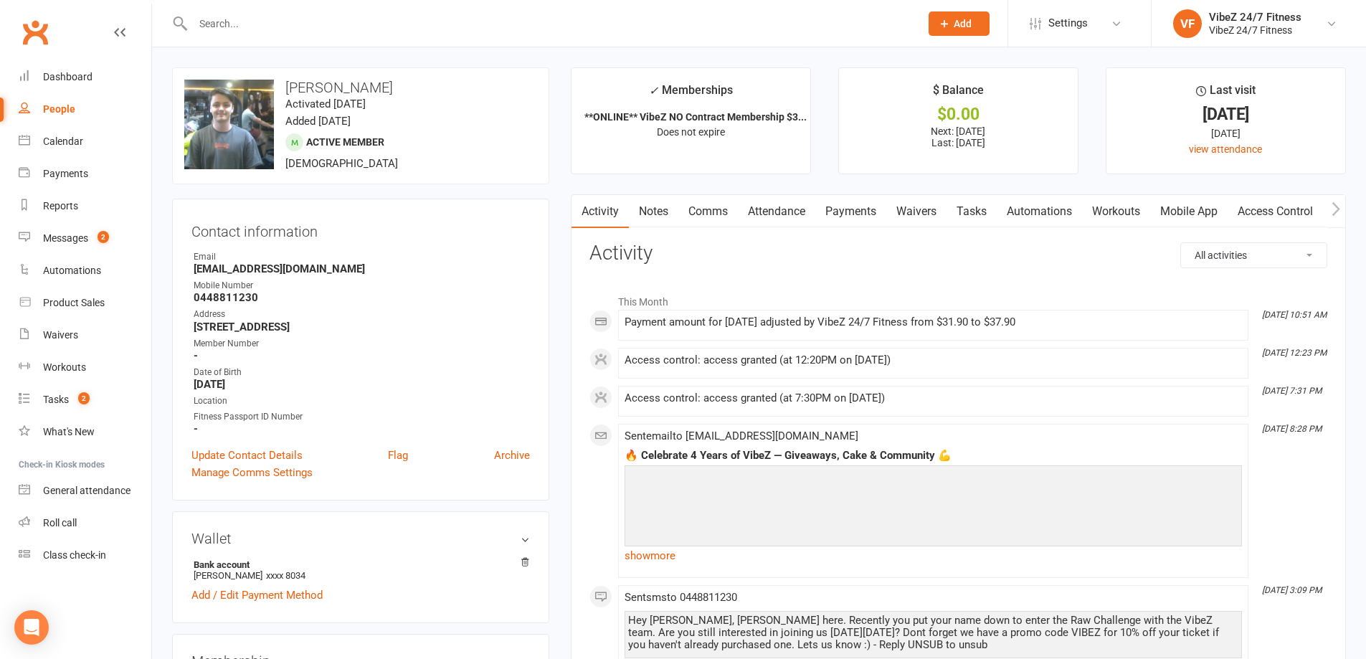
click at [397, 21] on input "text" at bounding box center [549, 24] width 721 height 20
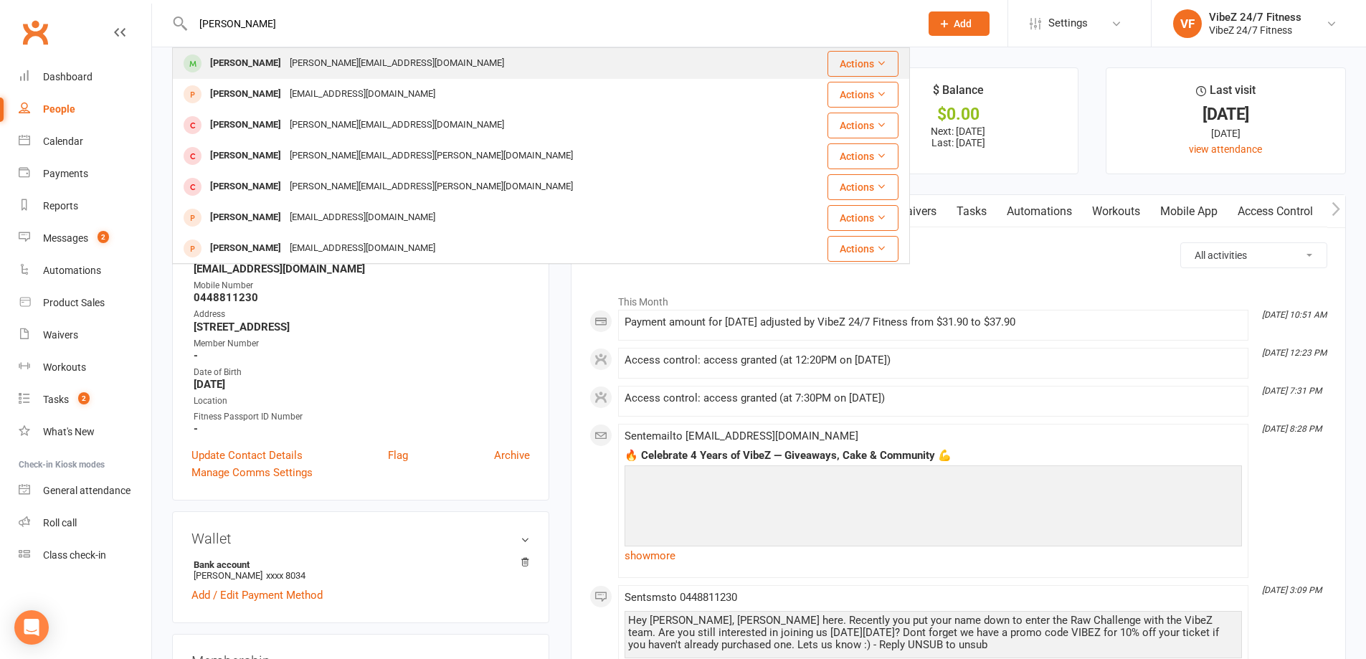
type input "[PERSON_NAME]"
click at [371, 68] on div "[PERSON_NAME][EMAIL_ADDRESS][DOMAIN_NAME]" at bounding box center [396, 63] width 223 height 21
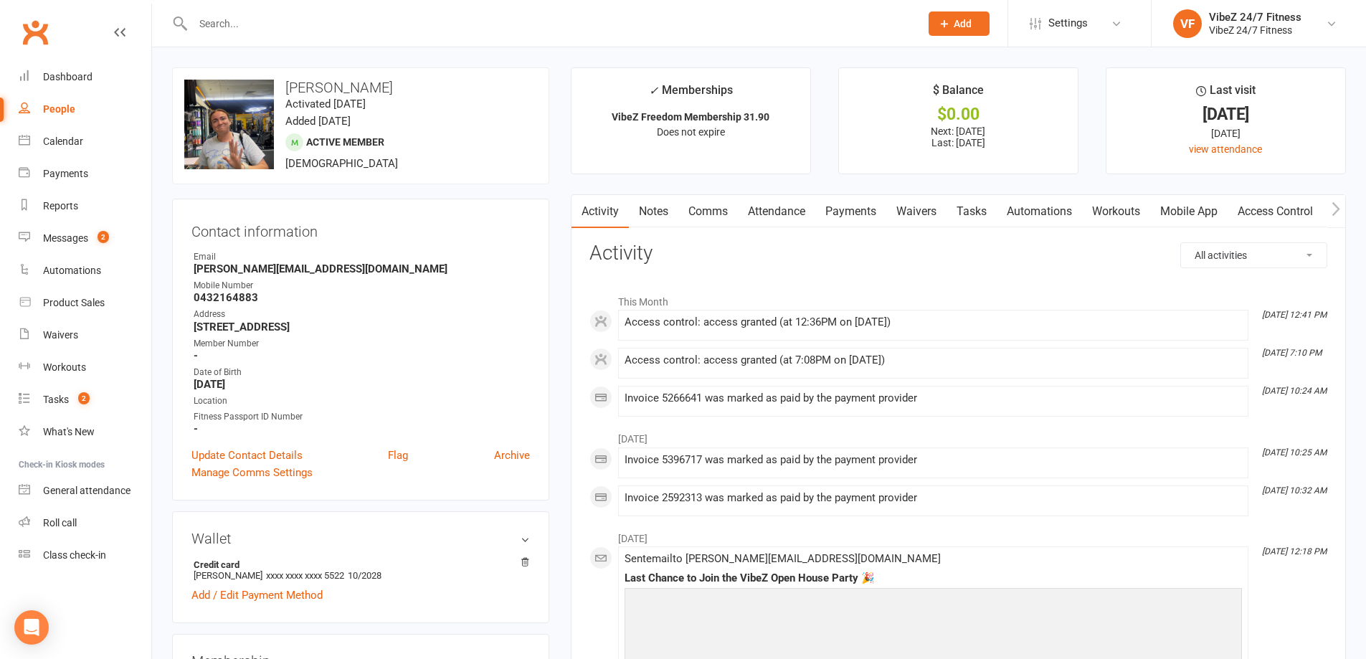
click at [847, 216] on link "Payments" at bounding box center [850, 211] width 71 height 33
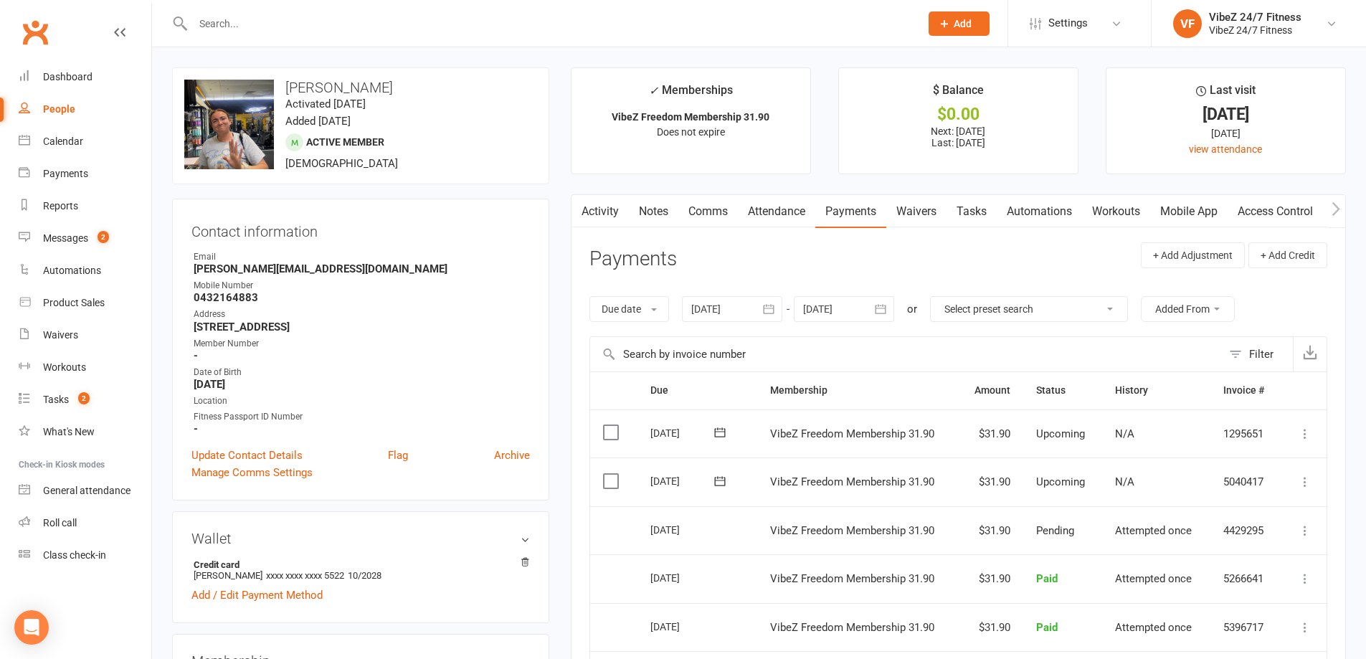
click at [1307, 480] on icon at bounding box center [1305, 482] width 14 height 14
click at [1206, 625] on link "Change amount" at bounding box center [1228, 624] width 169 height 29
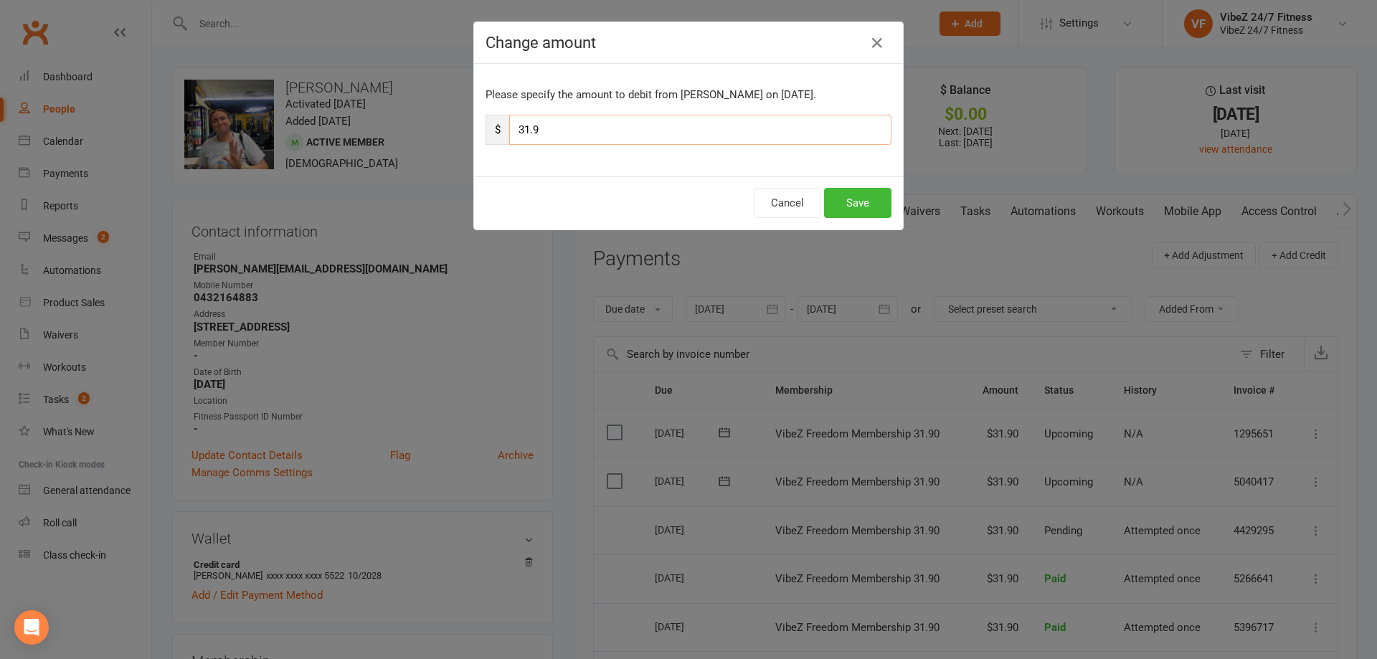
click at [523, 123] on input "31.9" at bounding box center [700, 130] width 382 height 30
type input "37.9"
click at [840, 204] on button "Save" at bounding box center [857, 203] width 67 height 30
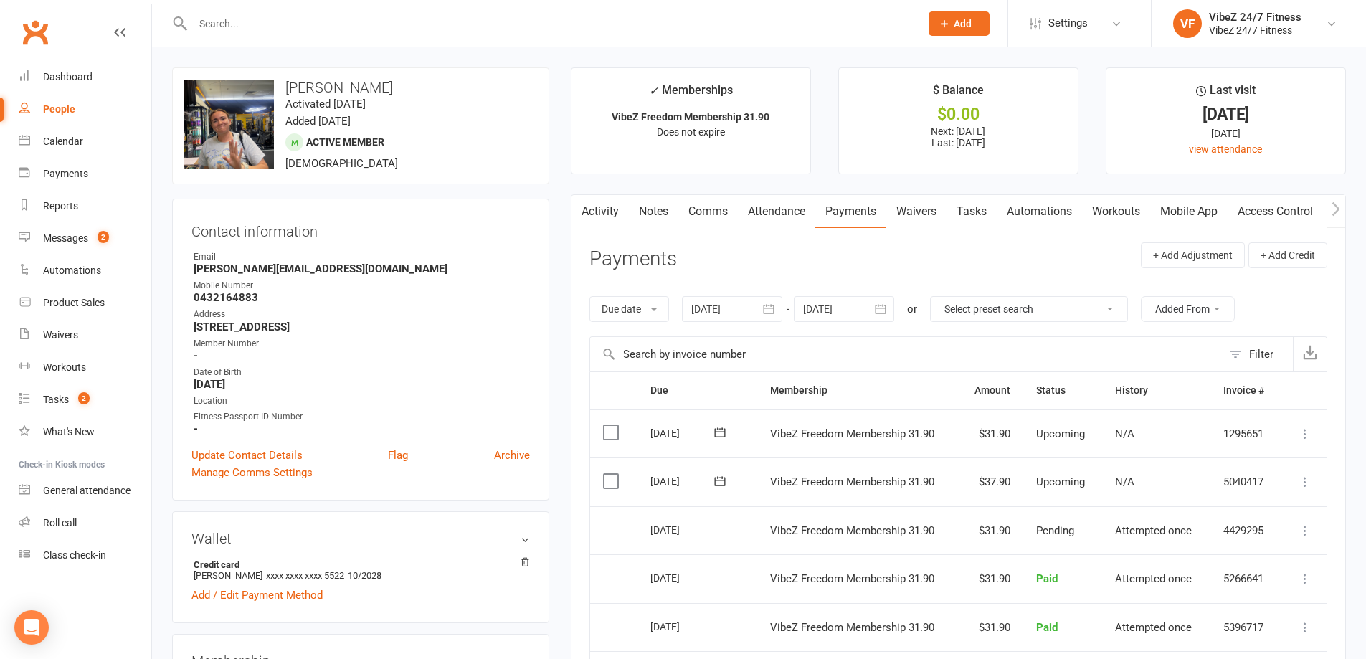
click at [474, 16] on input "text" at bounding box center [549, 24] width 721 height 20
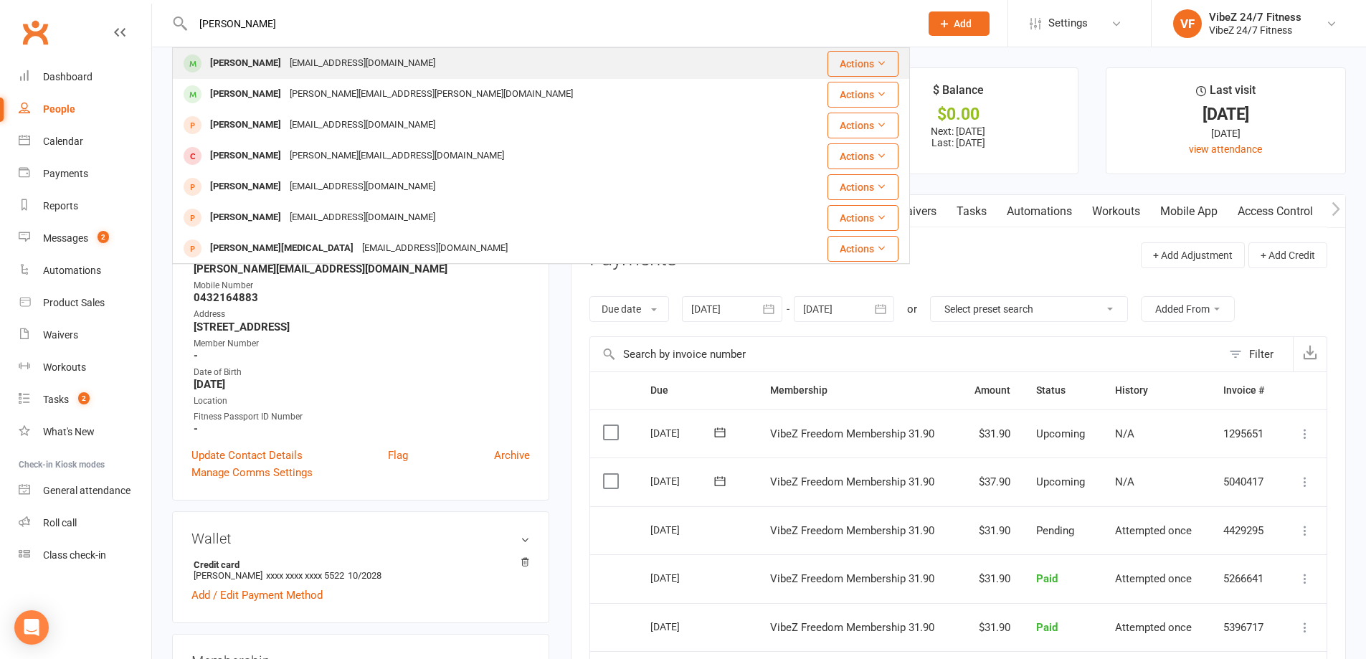
type input "[PERSON_NAME]"
click at [348, 63] on div "[EMAIL_ADDRESS][DOMAIN_NAME]" at bounding box center [362, 63] width 154 height 21
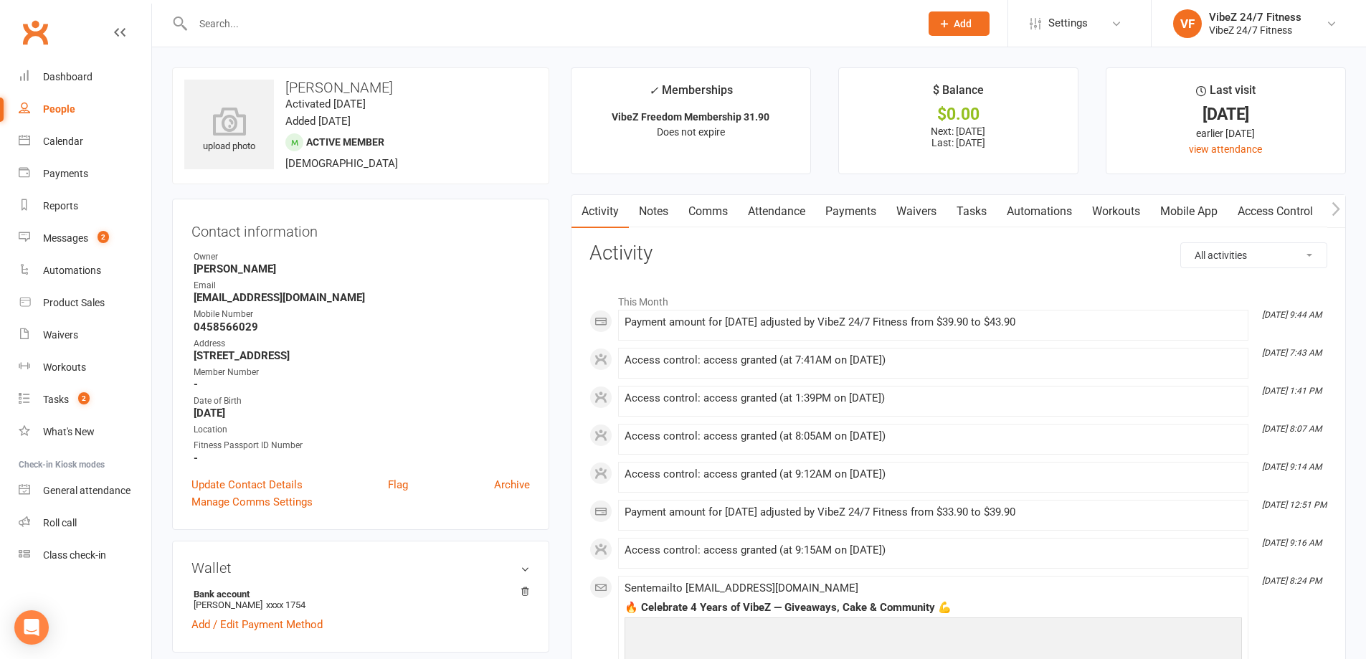
click at [841, 218] on link "Payments" at bounding box center [850, 211] width 71 height 33
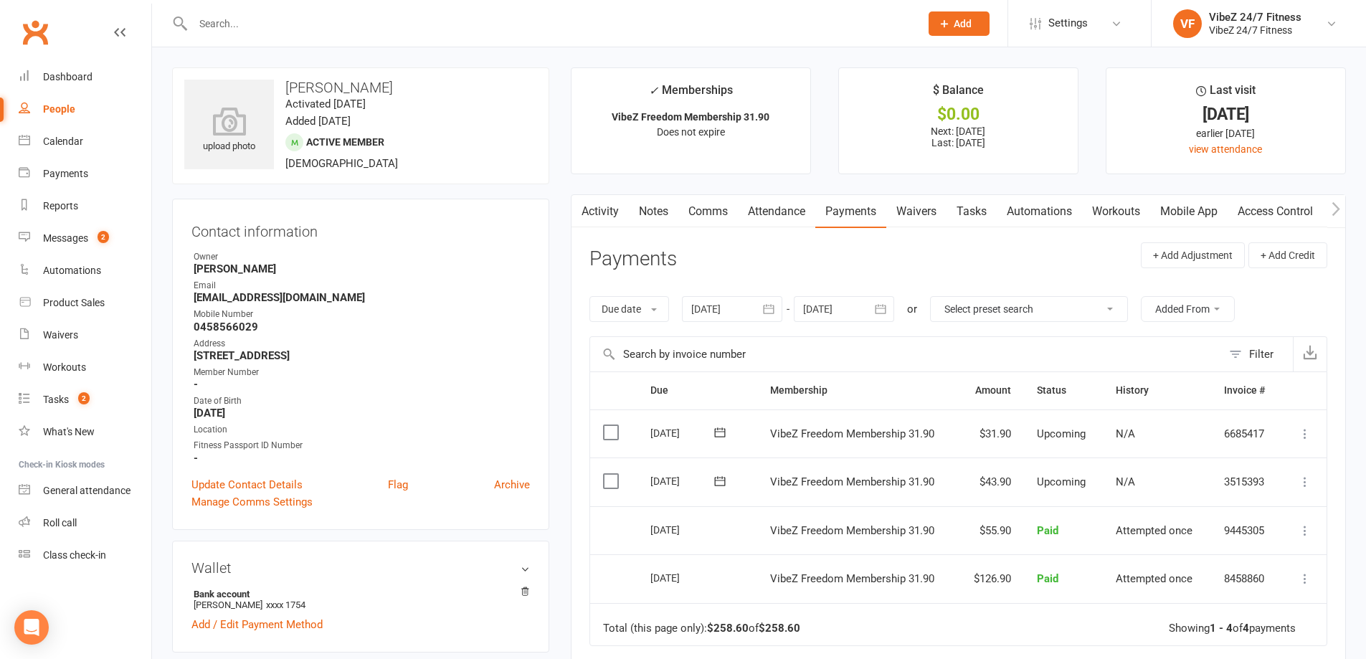
click at [1302, 482] on icon at bounding box center [1305, 482] width 14 height 14
click at [1194, 622] on link "Change amount" at bounding box center [1228, 624] width 169 height 29
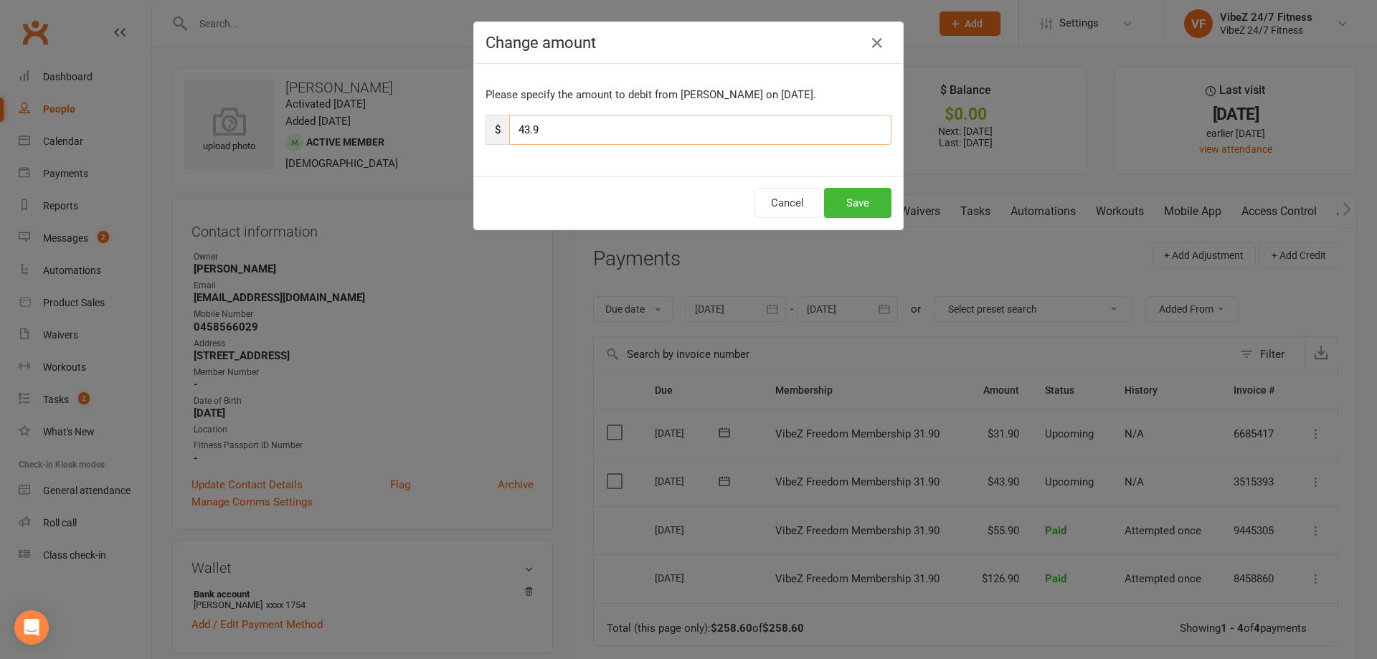
click at [523, 133] on input "43.9" at bounding box center [700, 130] width 382 height 30
type input "49.9"
click at [835, 199] on button "Save" at bounding box center [857, 203] width 67 height 30
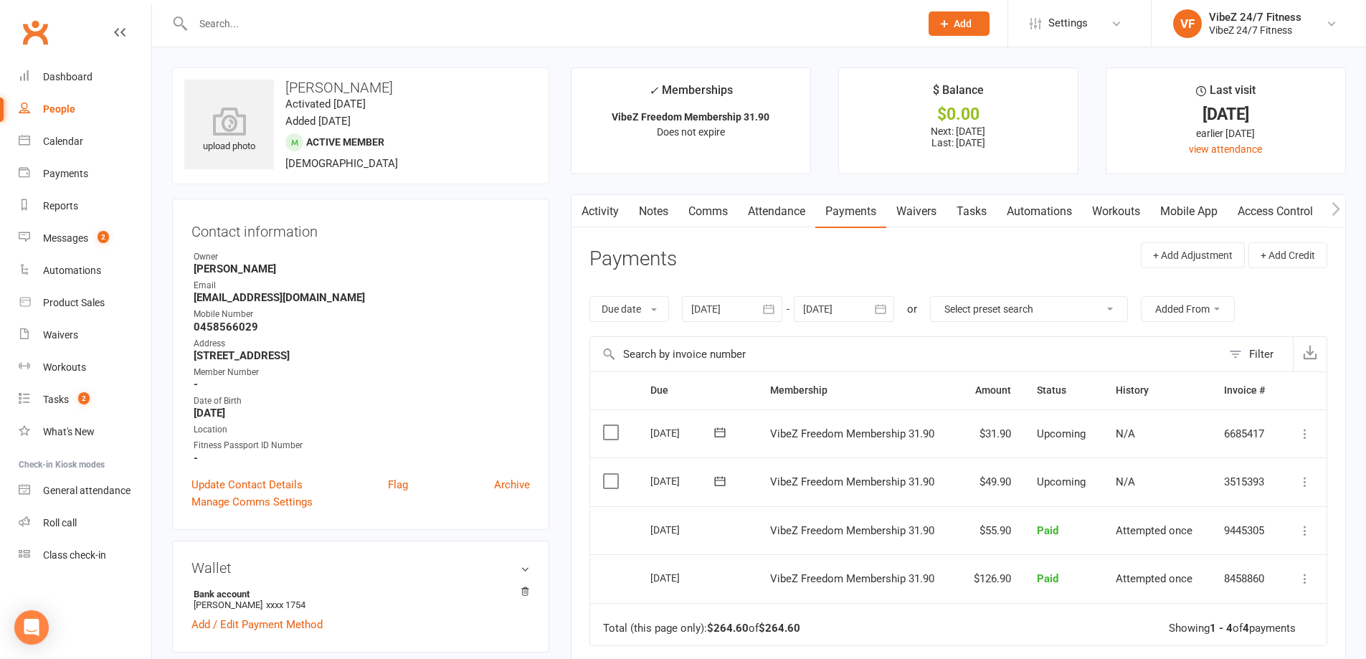
click at [564, 29] on input "text" at bounding box center [549, 24] width 721 height 20
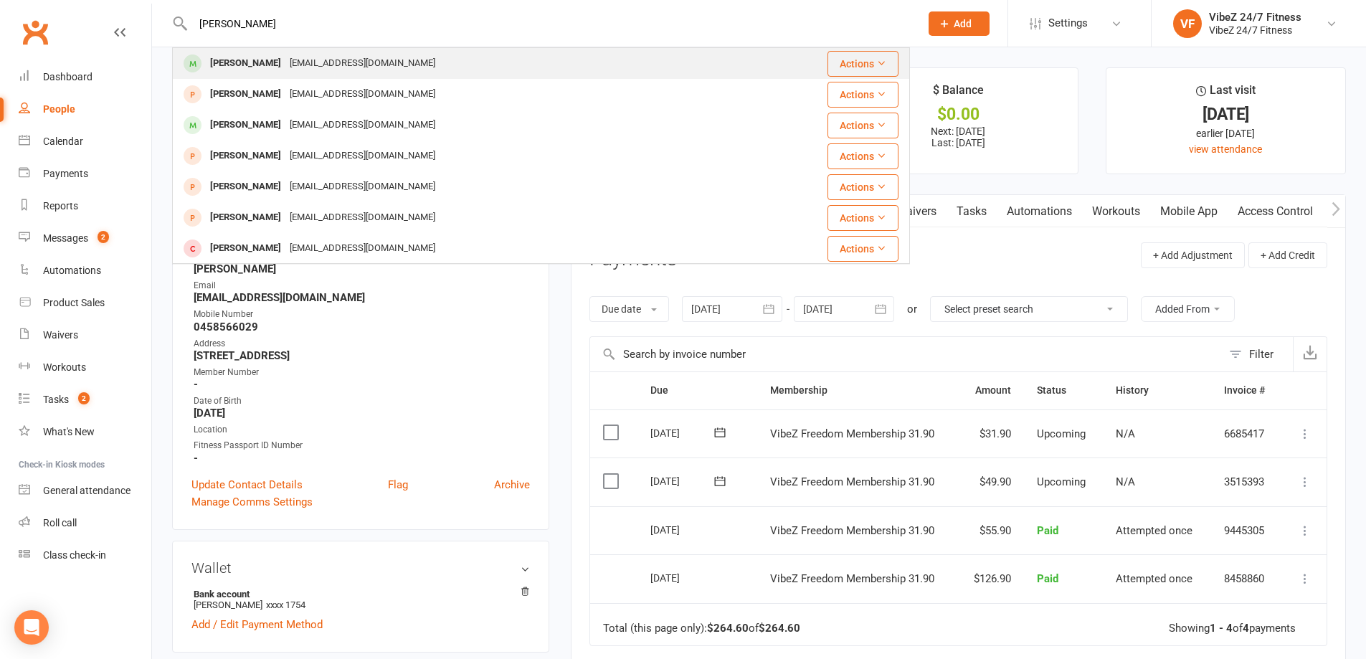
type input "[PERSON_NAME]"
click at [493, 52] on div "[PERSON_NAME] [EMAIL_ADDRESS][DOMAIN_NAME]" at bounding box center [471, 63] width 594 height 29
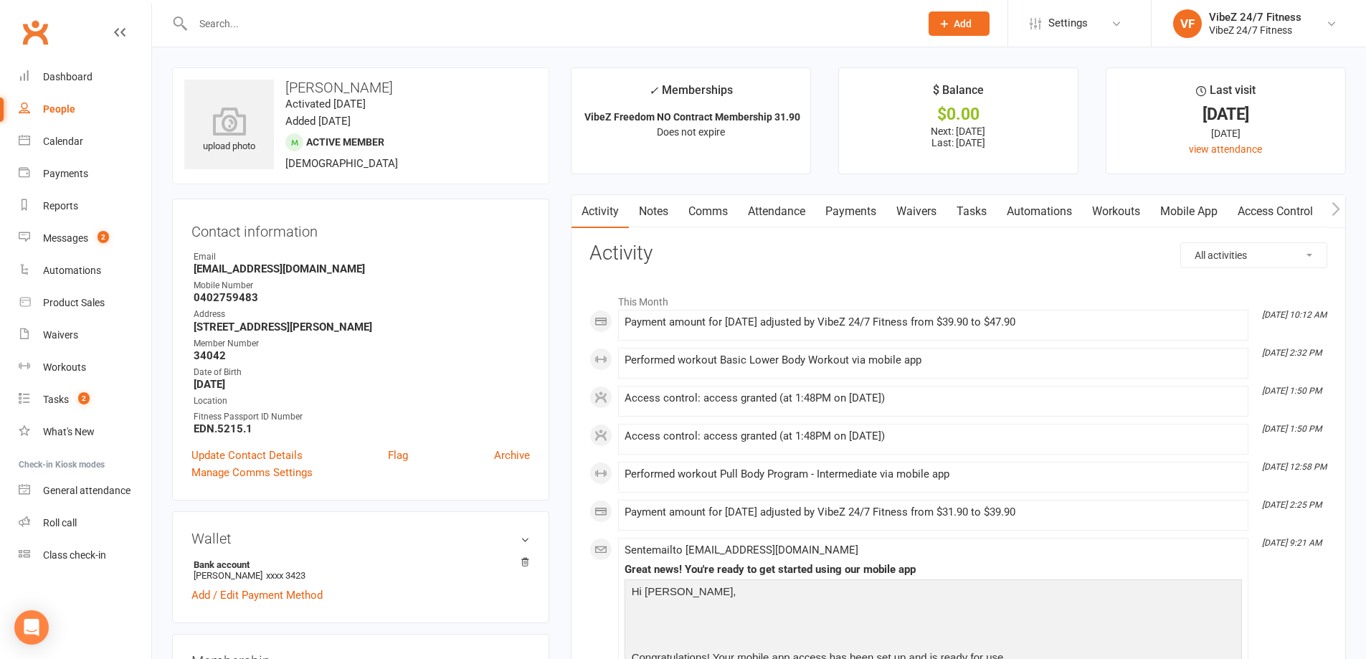
click at [855, 209] on link "Payments" at bounding box center [850, 211] width 71 height 33
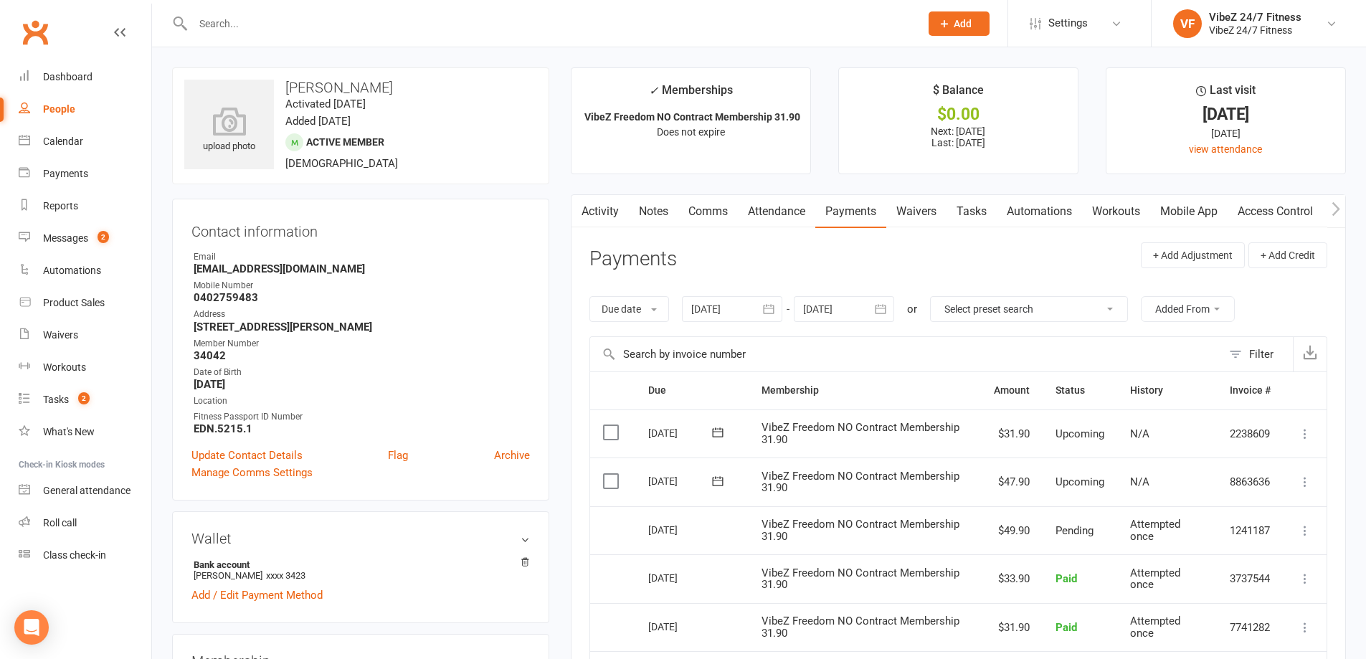
click at [1302, 485] on icon at bounding box center [1305, 482] width 14 height 14
click at [1200, 625] on link "Change amount" at bounding box center [1228, 624] width 169 height 29
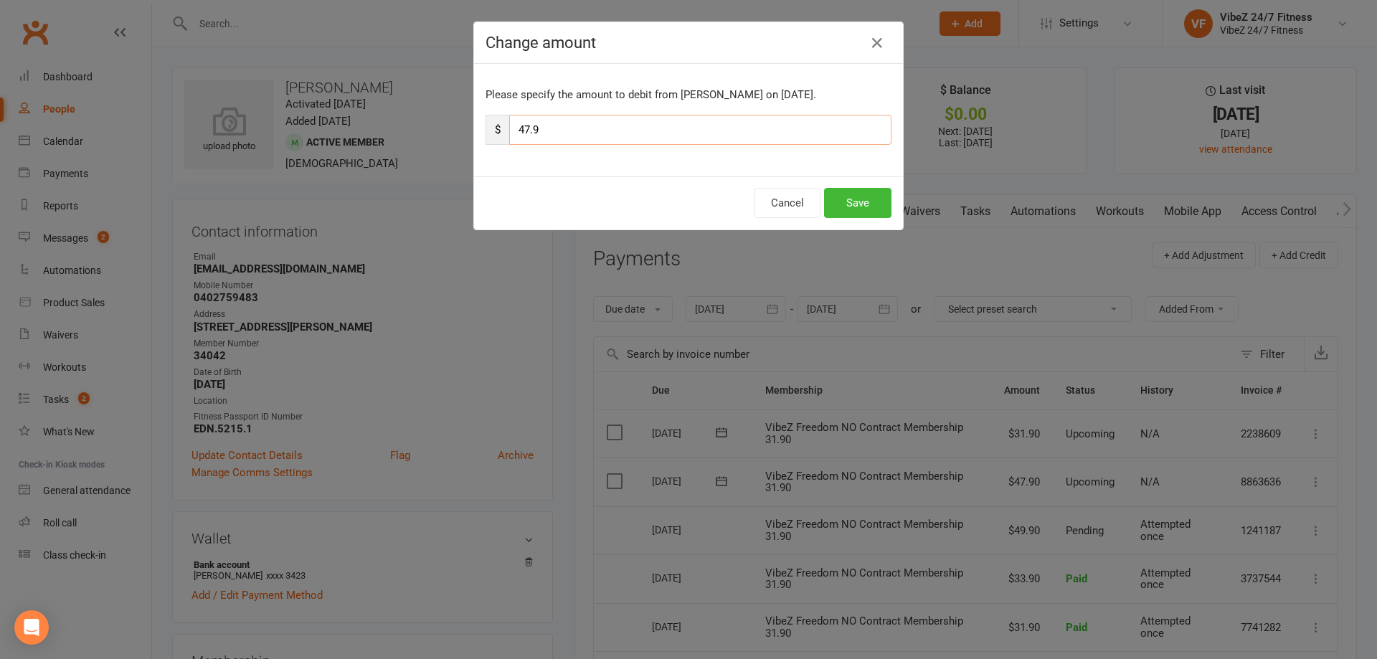
click at [523, 129] on input "47.9" at bounding box center [700, 130] width 382 height 30
type input "55.9"
click at [859, 198] on button "Save" at bounding box center [857, 203] width 67 height 30
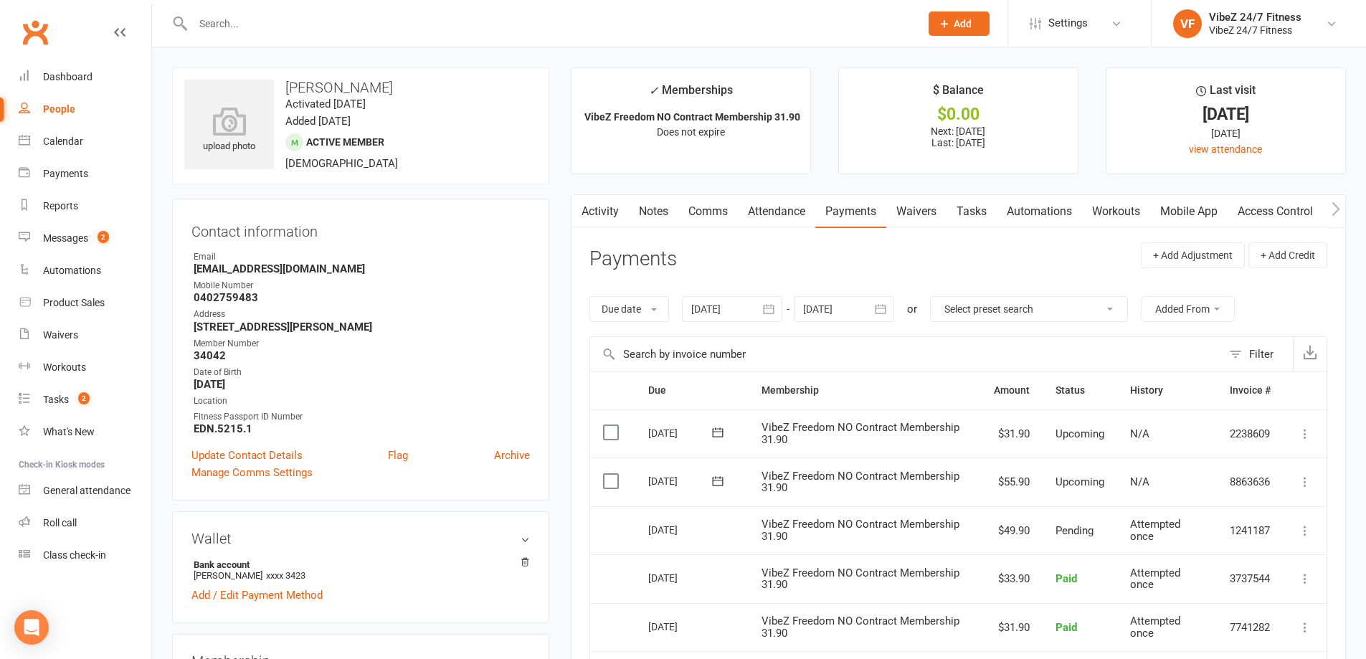
click at [519, 38] on div at bounding box center [541, 23] width 738 height 47
click at [513, 24] on input "text" at bounding box center [549, 24] width 721 height 20
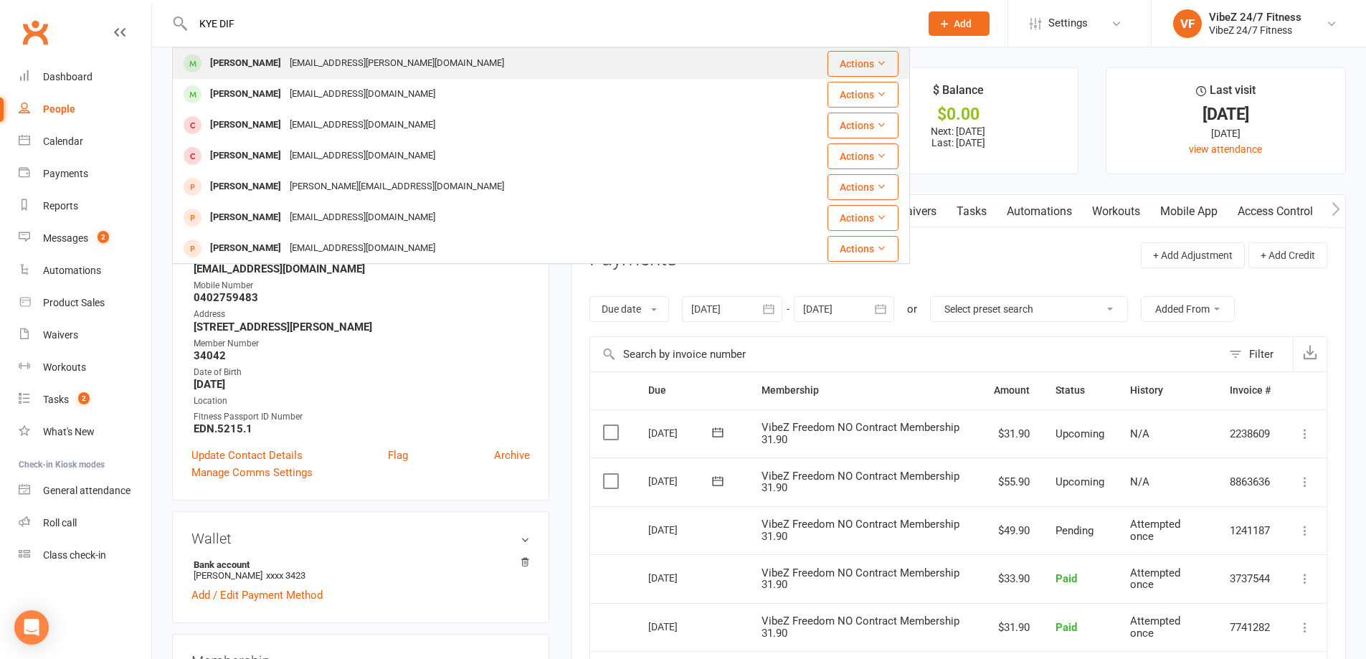
type input "KYE DIF"
drag, startPoint x: 455, startPoint y: 58, endPoint x: 450, endPoint y: 68, distance: 11.2
click at [455, 59] on div "[PERSON_NAME] [PERSON_NAME][EMAIL_ADDRESS][PERSON_NAME][DOMAIN_NAME]" at bounding box center [470, 63] width 592 height 29
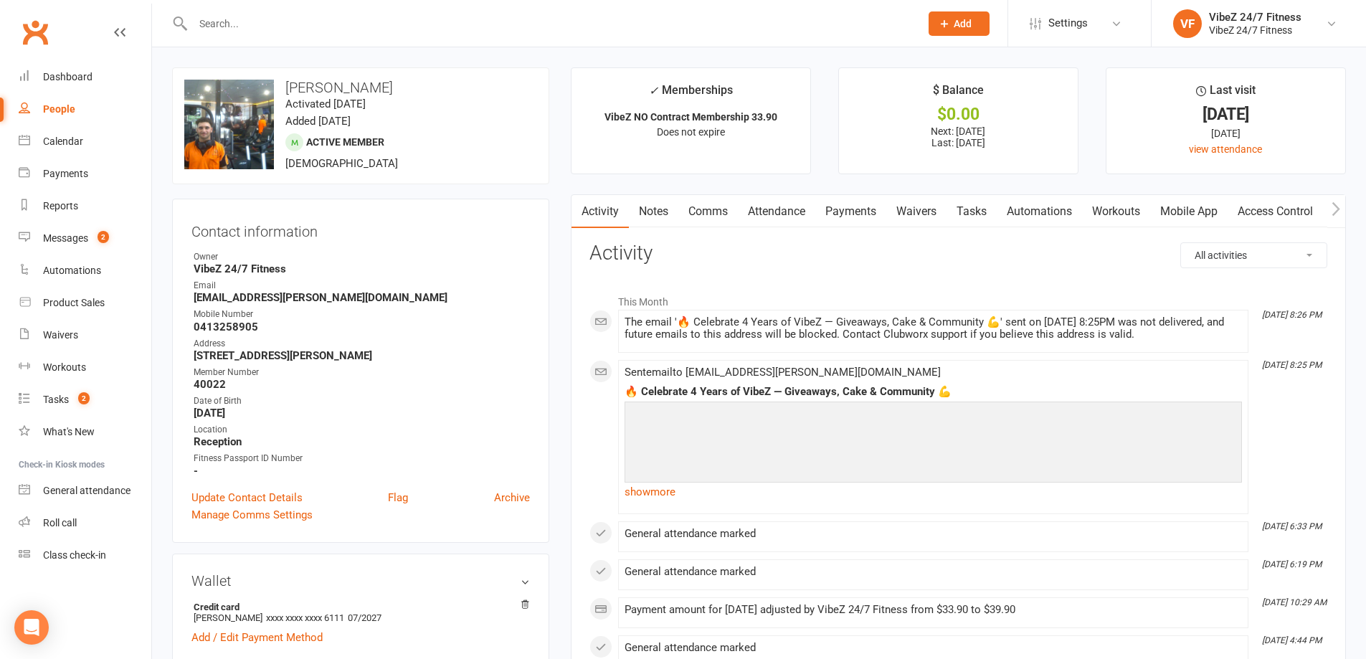
click at [847, 209] on link "Payments" at bounding box center [850, 211] width 71 height 33
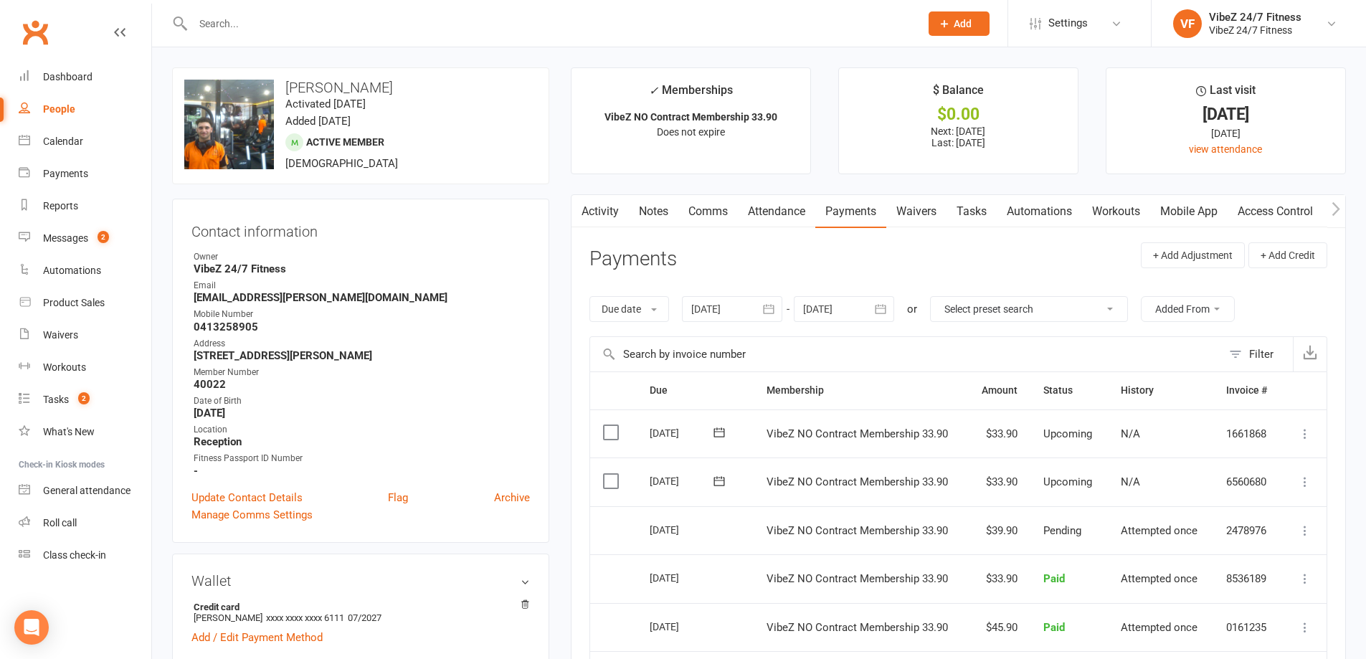
click at [323, 25] on input "text" at bounding box center [549, 24] width 721 height 20
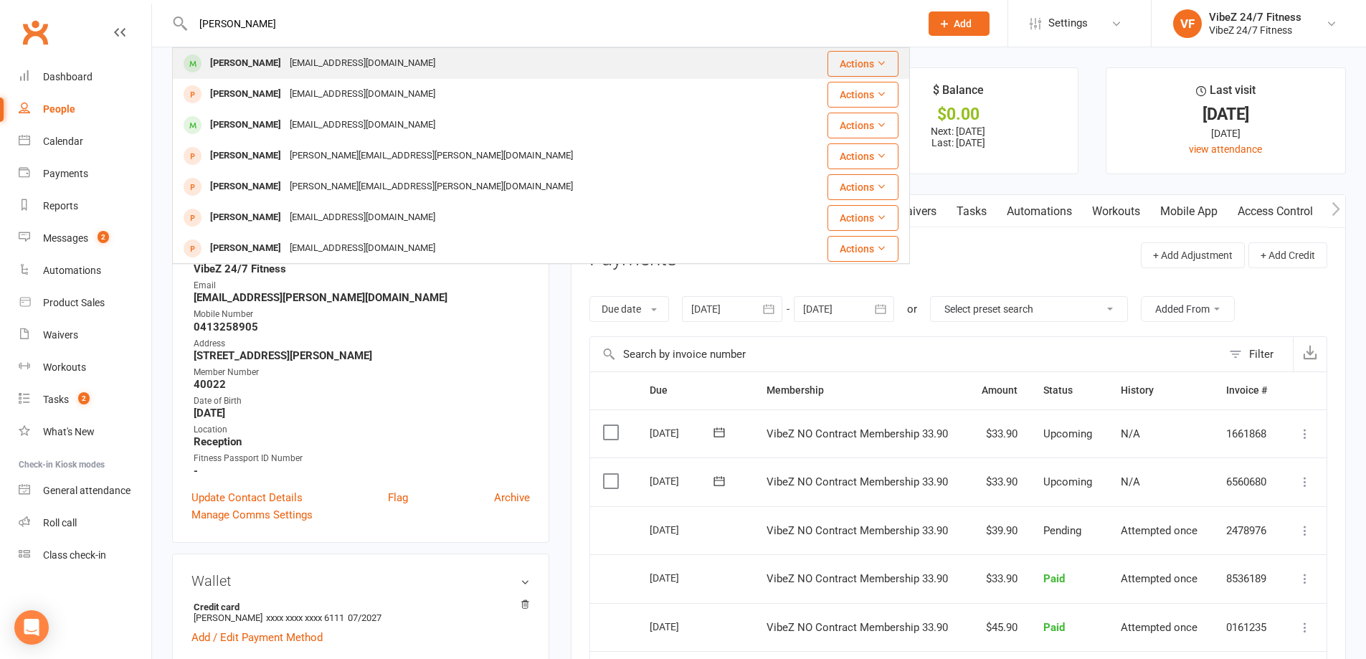
type input "[PERSON_NAME]"
click at [308, 56] on div "[EMAIL_ADDRESS][DOMAIN_NAME]" at bounding box center [362, 63] width 154 height 21
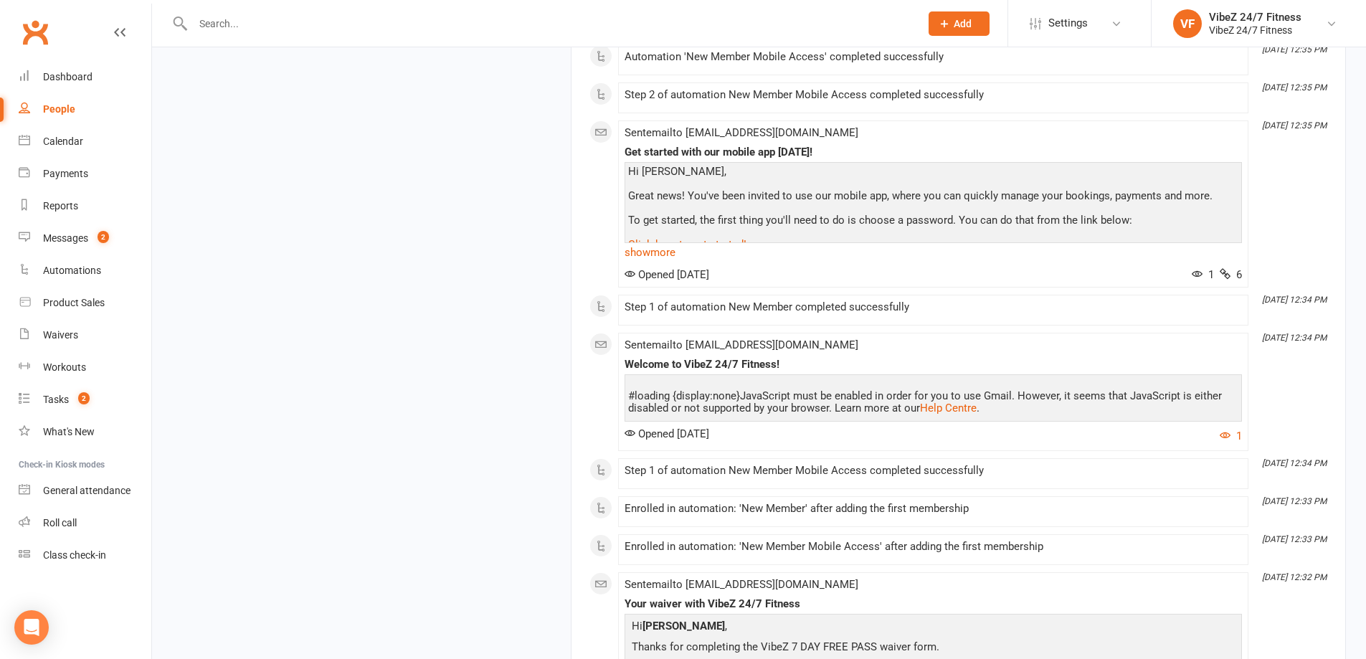
scroll to position [10330, 0]
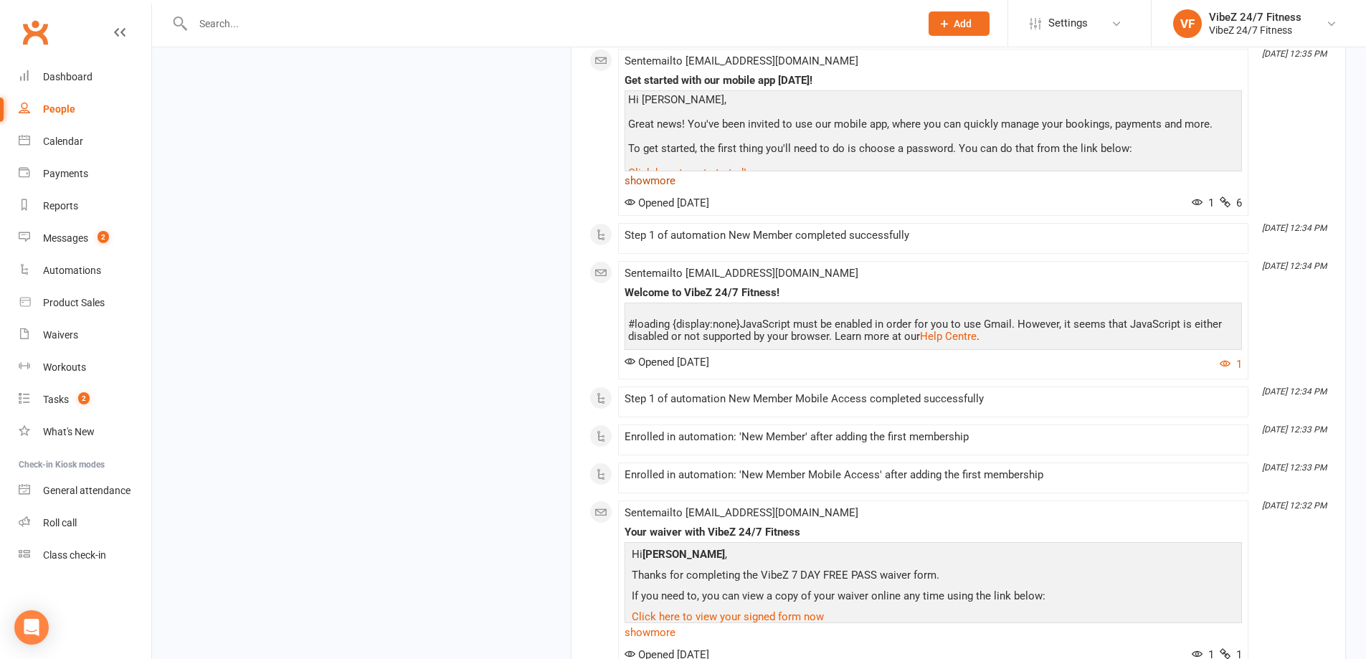
click at [659, 191] on link "show more" at bounding box center [933, 181] width 617 height 20
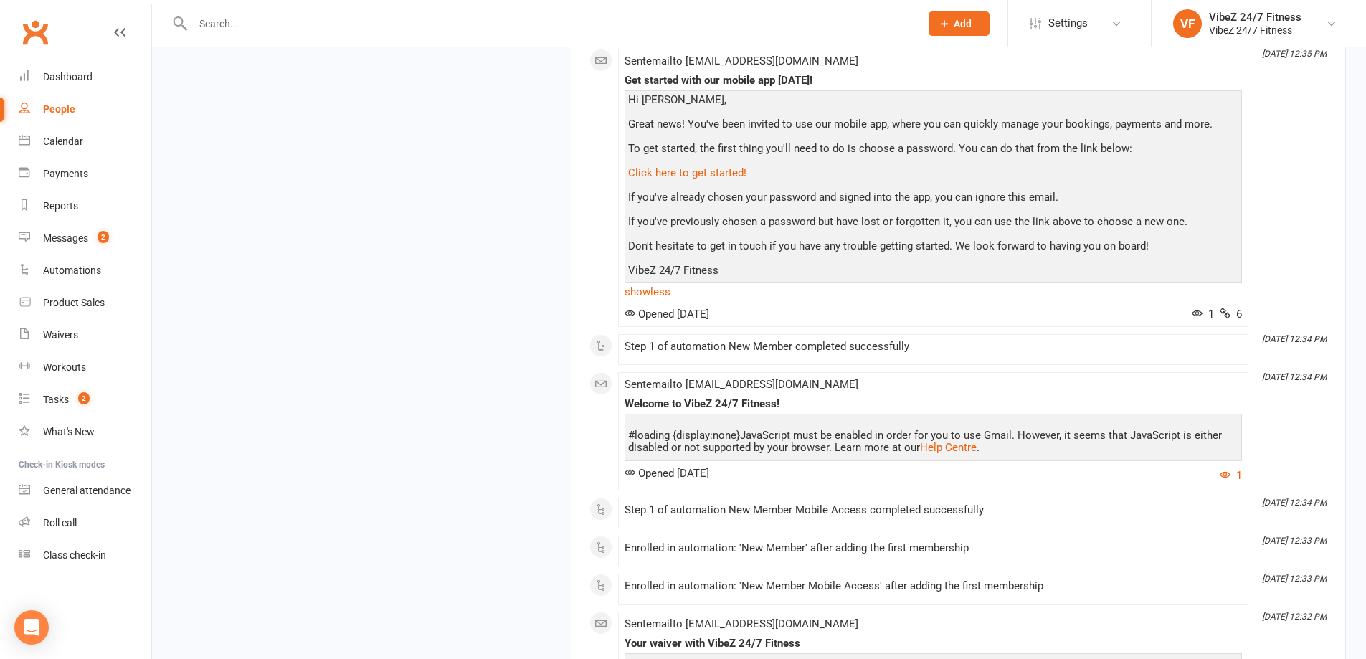
click at [306, 29] on input "text" at bounding box center [549, 24] width 721 height 20
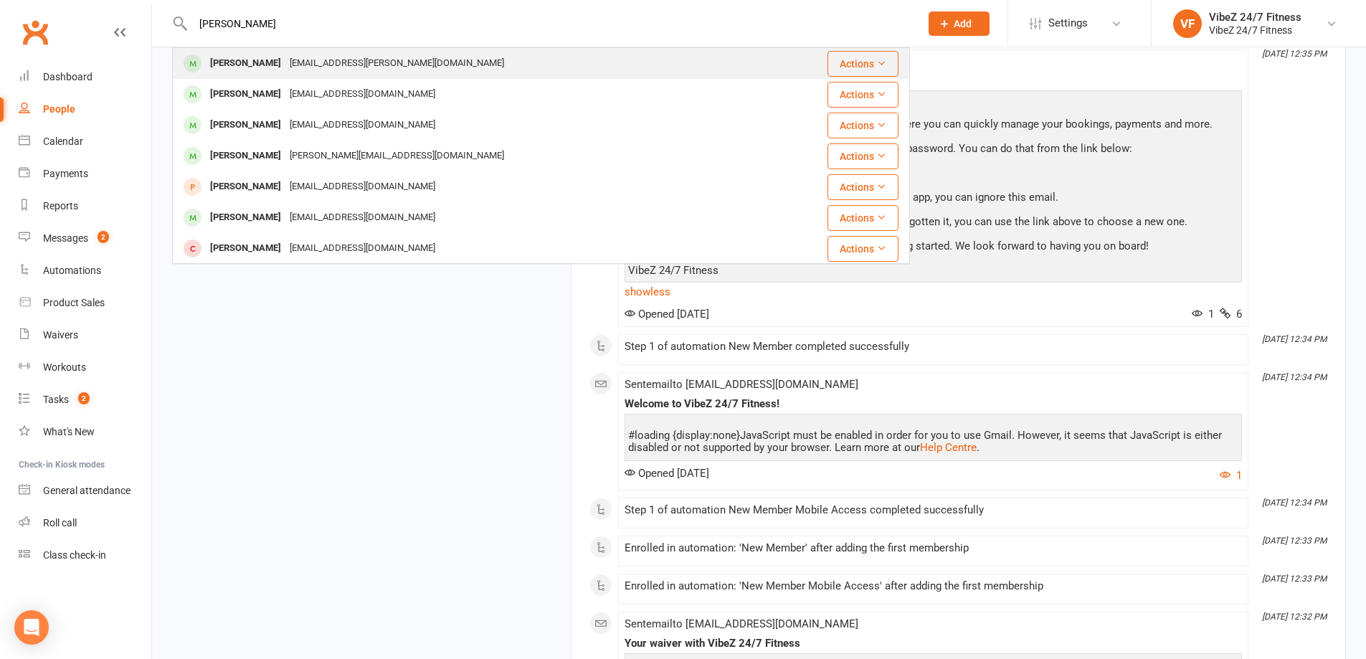
type input "[PERSON_NAME]"
click at [311, 59] on div "[EMAIL_ADDRESS][PERSON_NAME][DOMAIN_NAME]" at bounding box center [396, 63] width 223 height 21
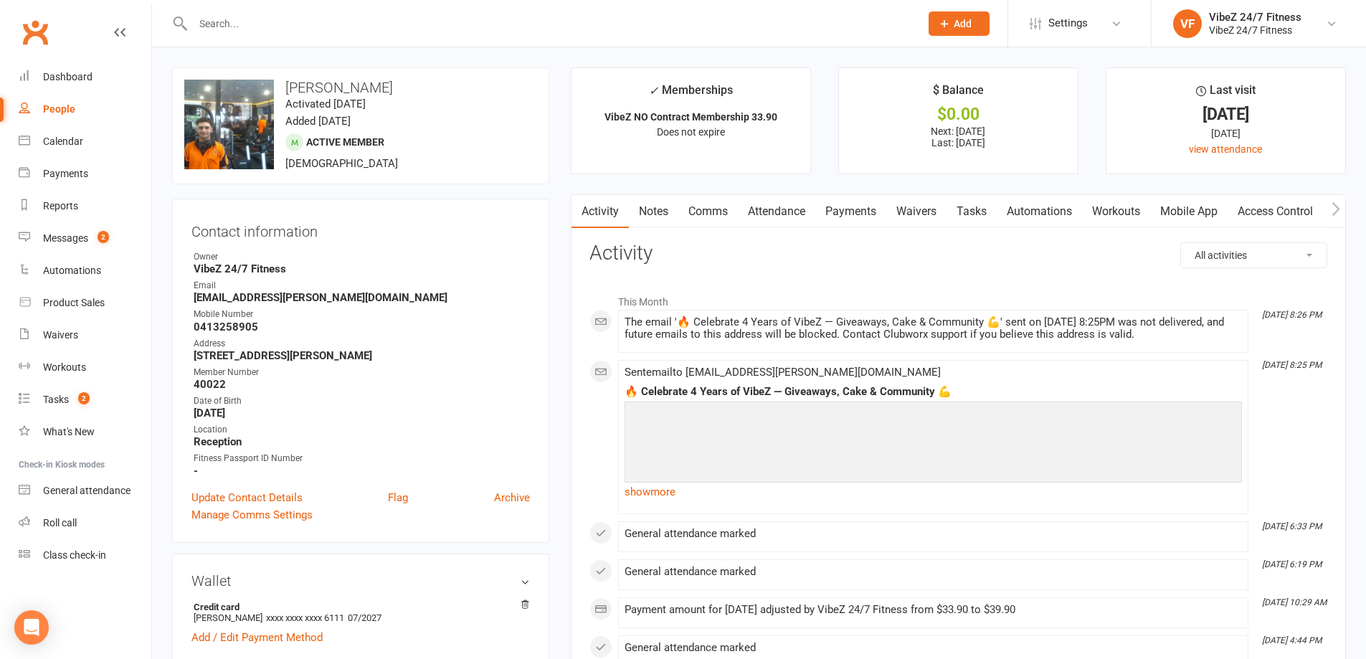
click at [855, 209] on link "Payments" at bounding box center [850, 211] width 71 height 33
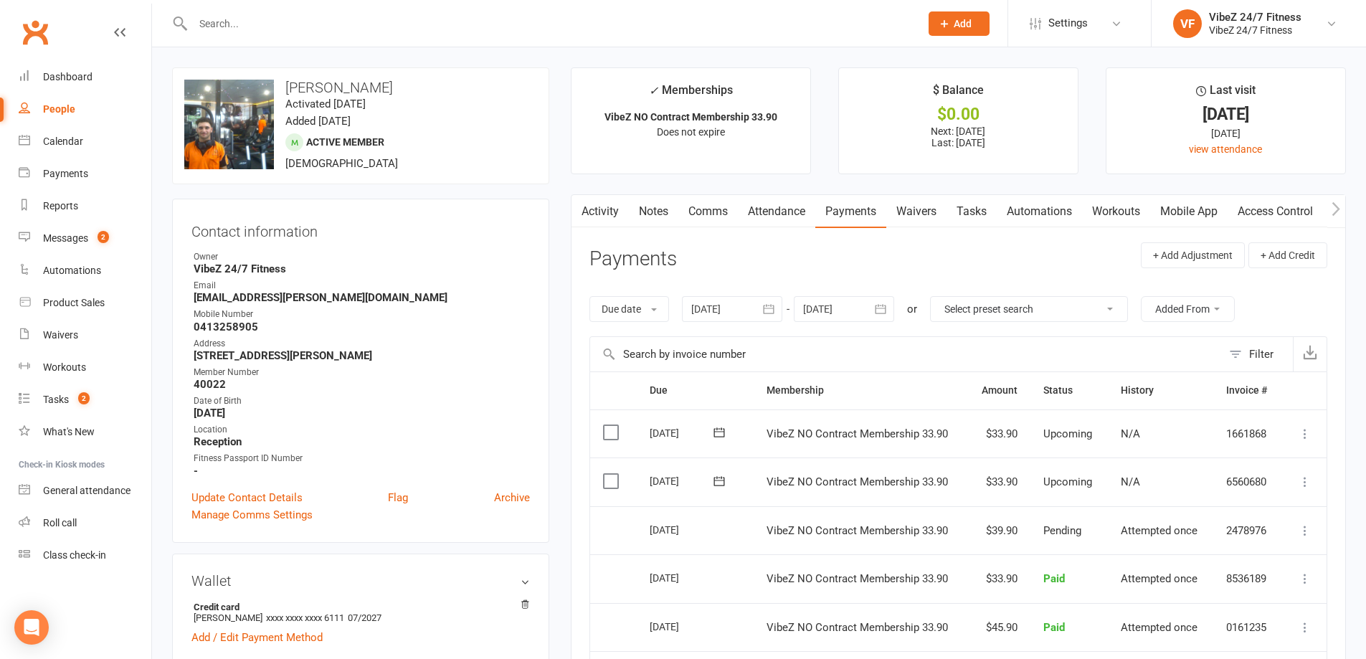
click at [1301, 485] on icon at bounding box center [1305, 482] width 14 height 14
click at [1190, 625] on link "Change amount" at bounding box center [1228, 624] width 169 height 29
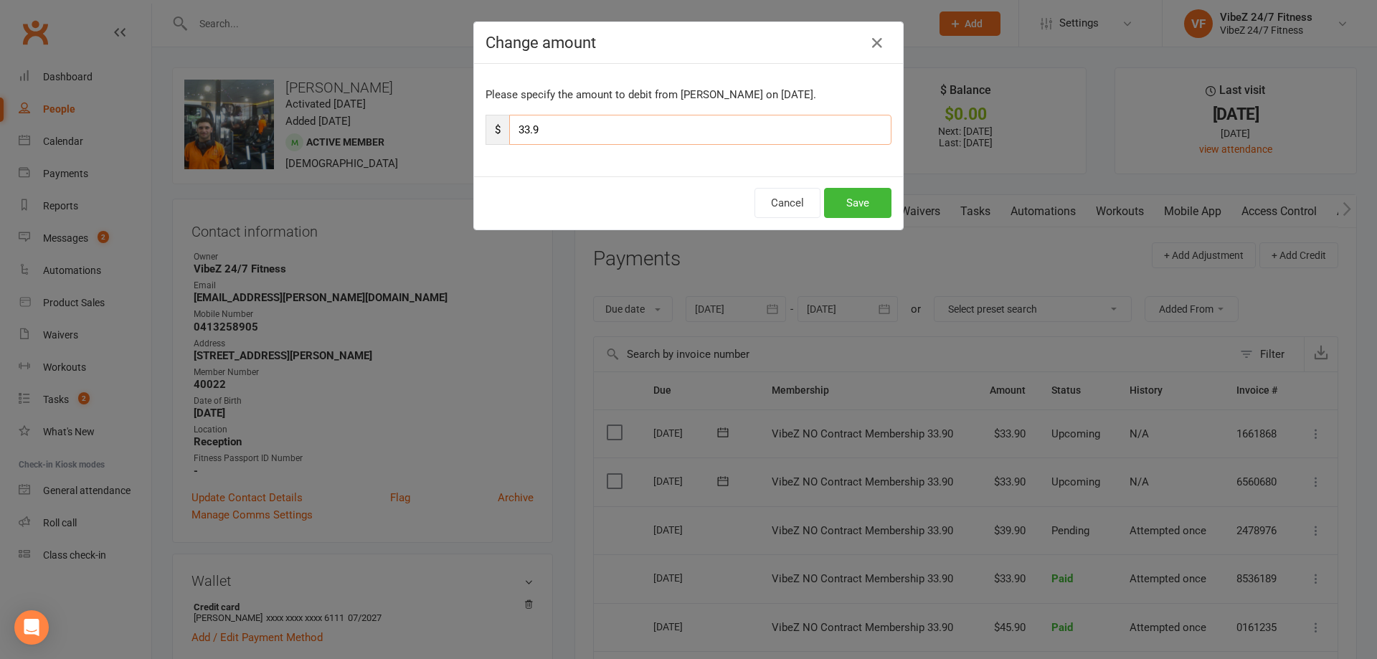
click at [524, 128] on input "33.9" at bounding box center [700, 130] width 382 height 30
type input "39.9"
click at [840, 199] on button "Save" at bounding box center [857, 203] width 67 height 30
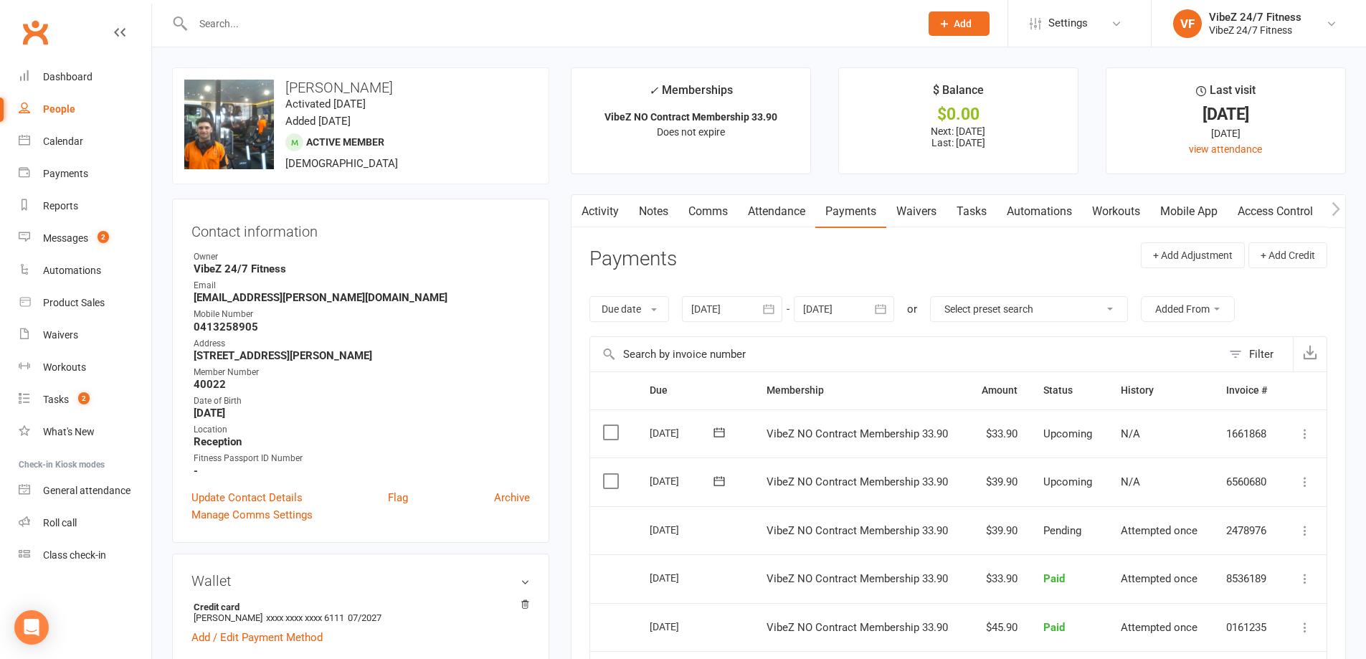
click at [556, 23] on input "text" at bounding box center [549, 24] width 721 height 20
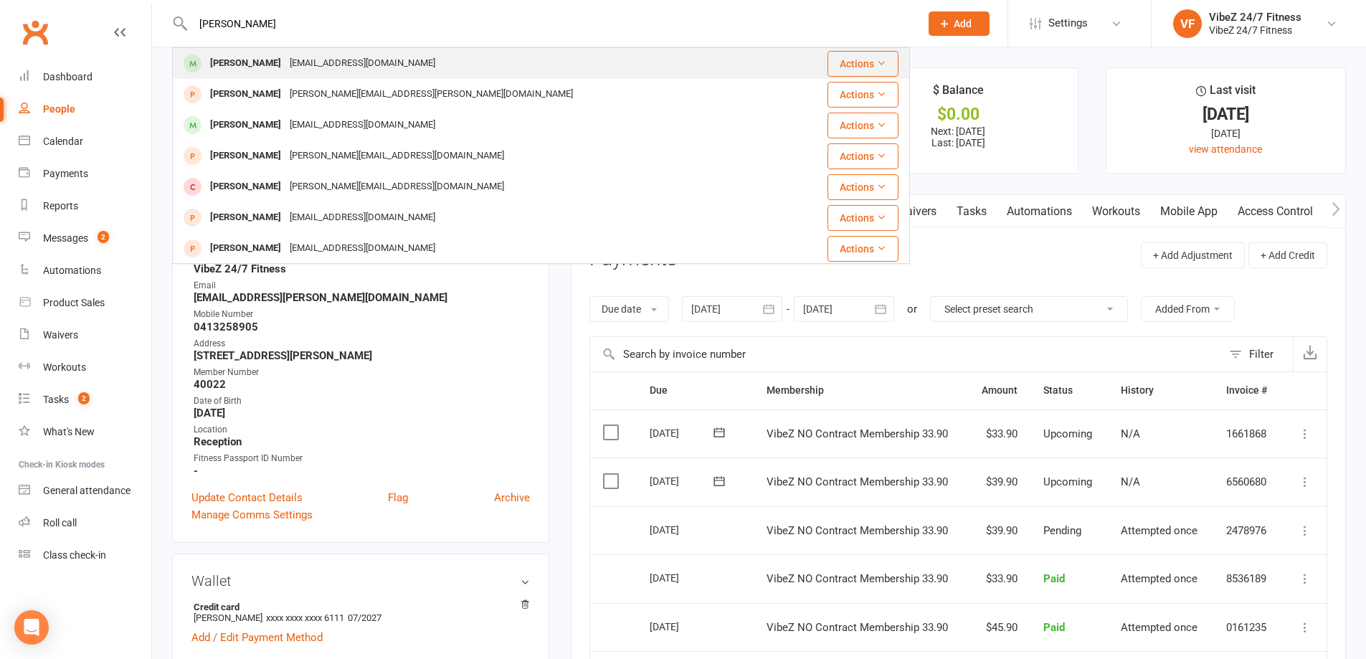
type input "[PERSON_NAME]"
click at [346, 63] on div "[EMAIL_ADDRESS][DOMAIN_NAME]" at bounding box center [362, 63] width 154 height 21
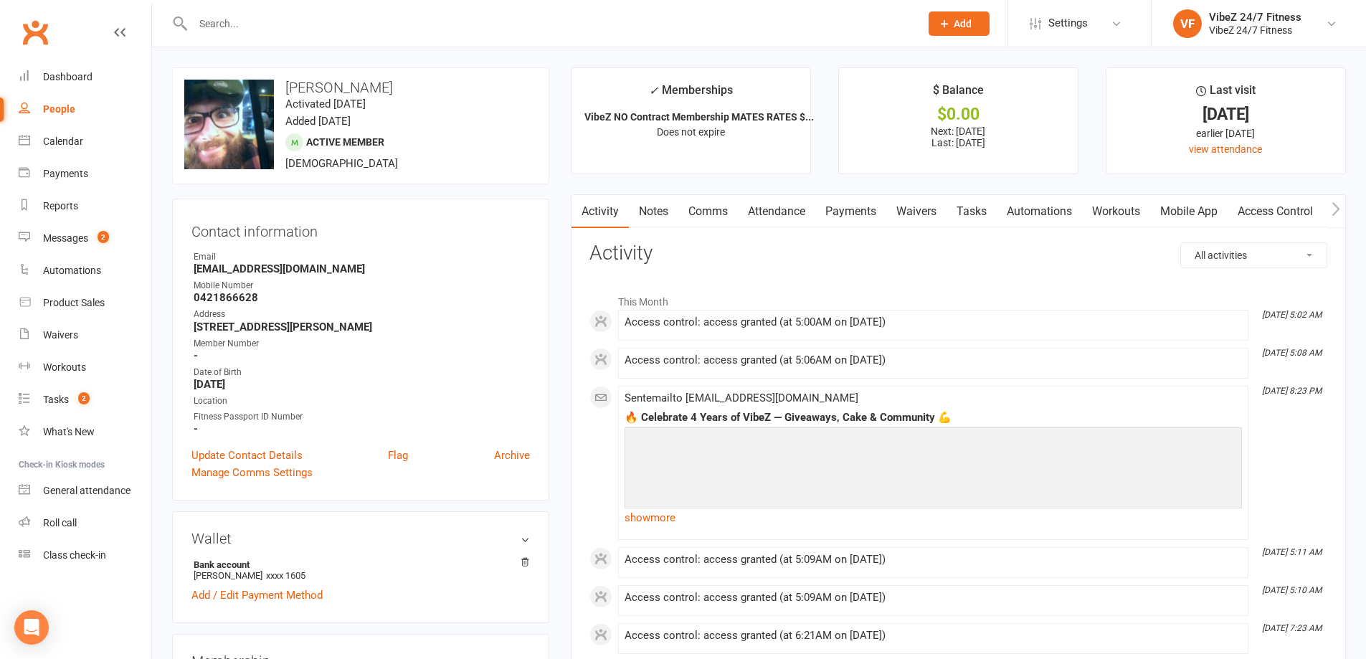
click at [860, 210] on link "Payments" at bounding box center [850, 211] width 71 height 33
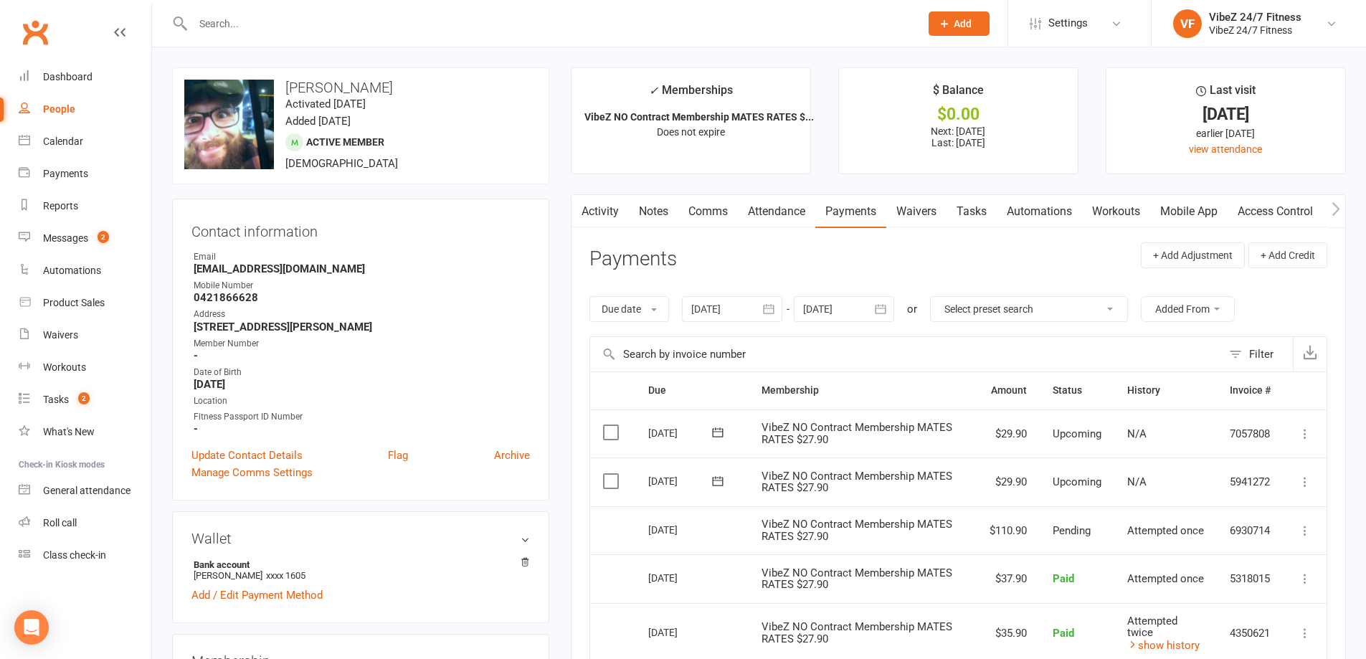
click at [1304, 485] on icon at bounding box center [1305, 482] width 14 height 14
click at [1208, 623] on link "Change amount" at bounding box center [1228, 624] width 169 height 29
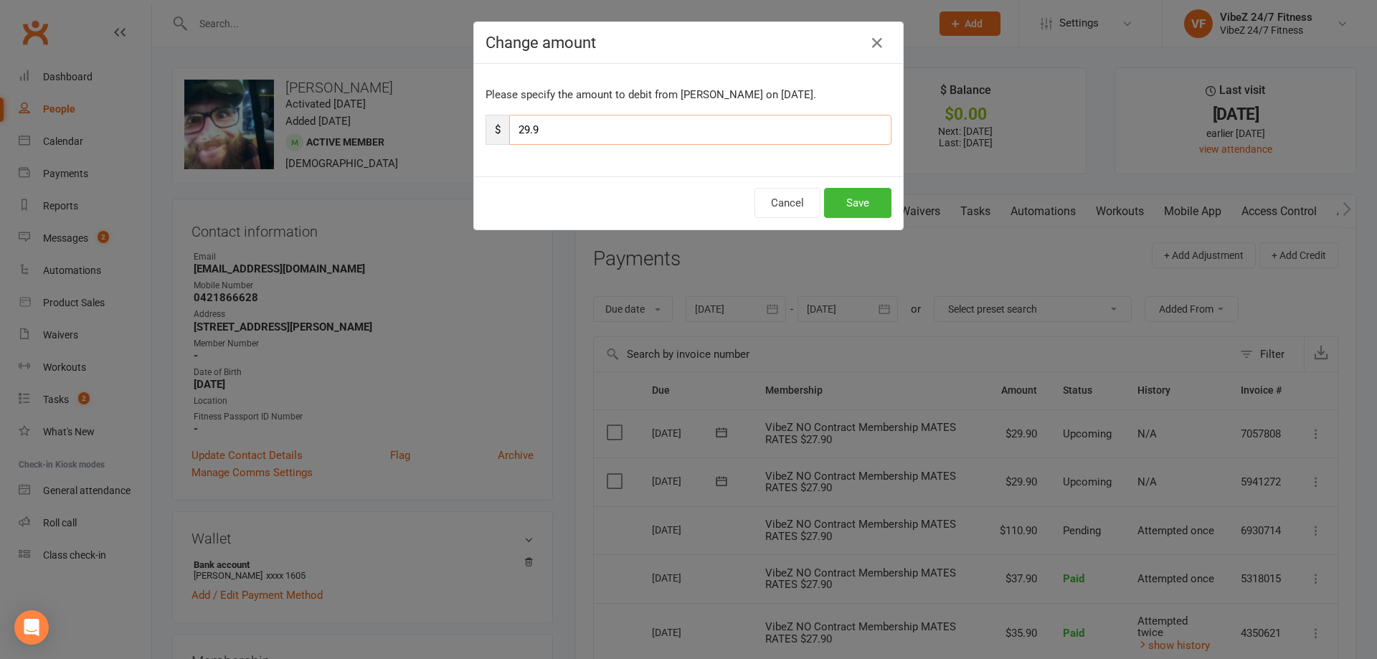
click at [523, 133] on input "29.9" at bounding box center [700, 130] width 382 height 30
type input "98.9"
click at [863, 204] on button "Save" at bounding box center [857, 203] width 67 height 30
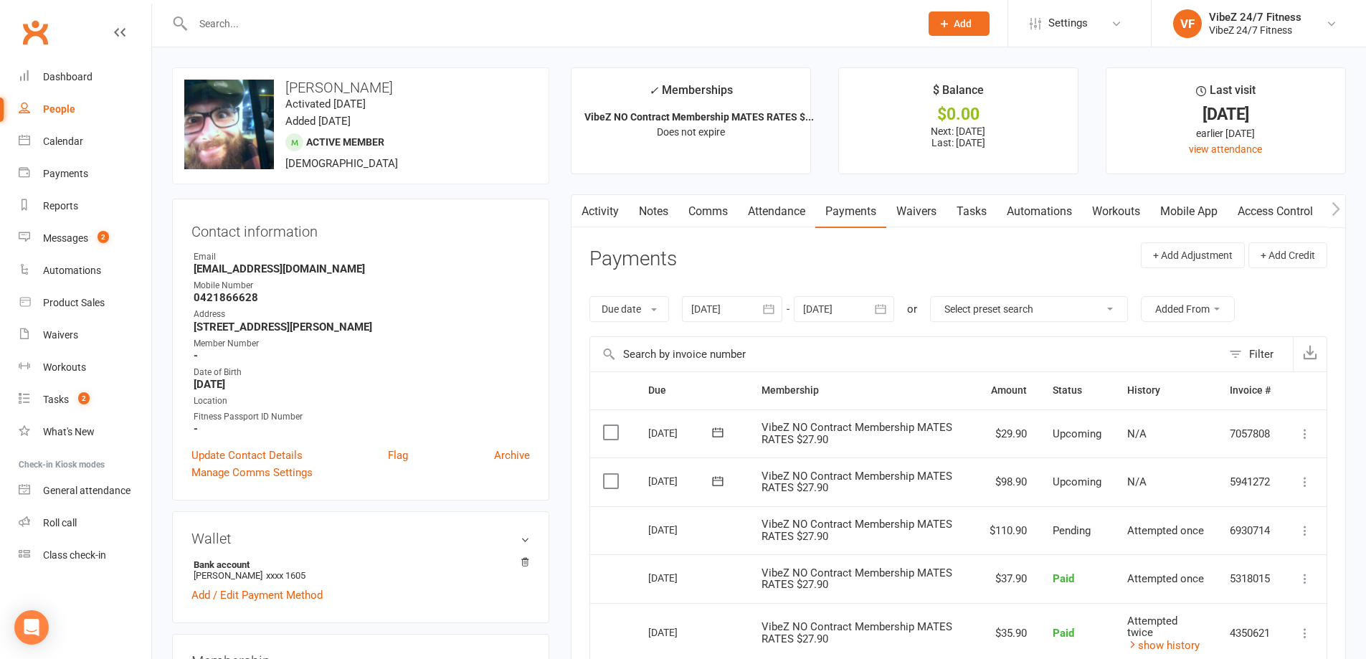
click at [526, 30] on input "text" at bounding box center [549, 24] width 721 height 20
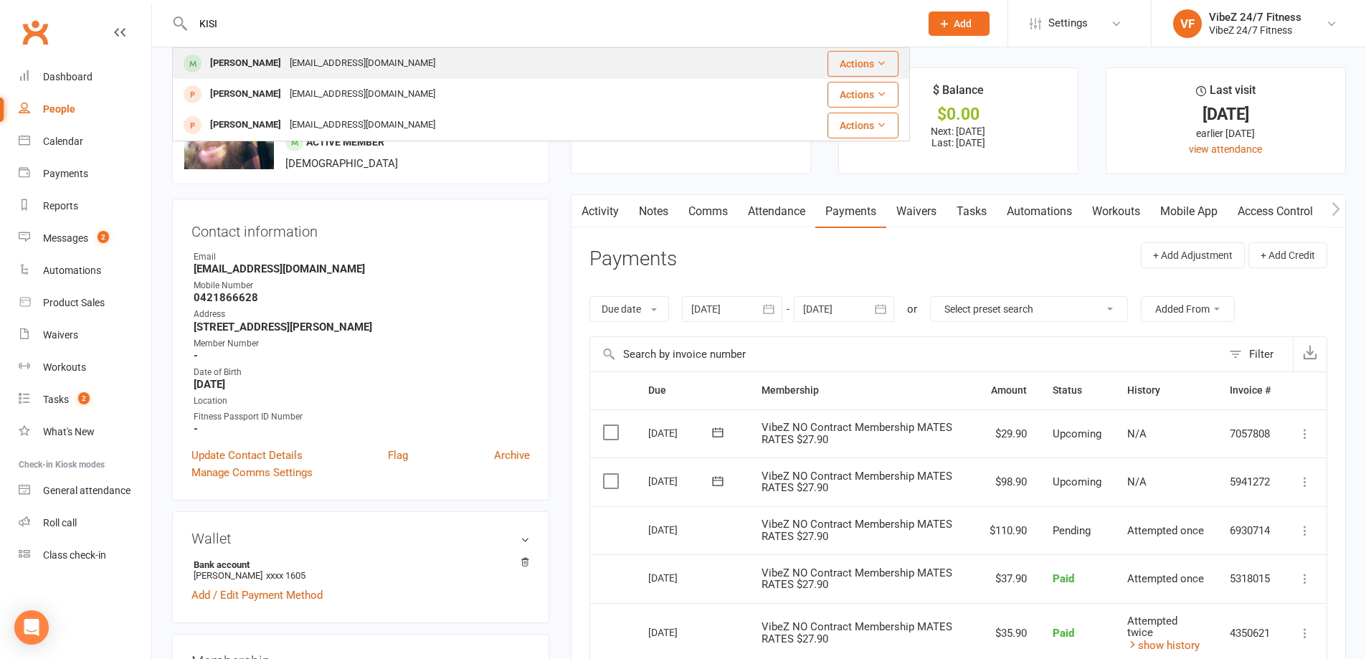
type input "KISI"
click at [455, 67] on div "[PERSON_NAME] [EMAIL_ADDRESS][DOMAIN_NAME]" at bounding box center [456, 63] width 564 height 29
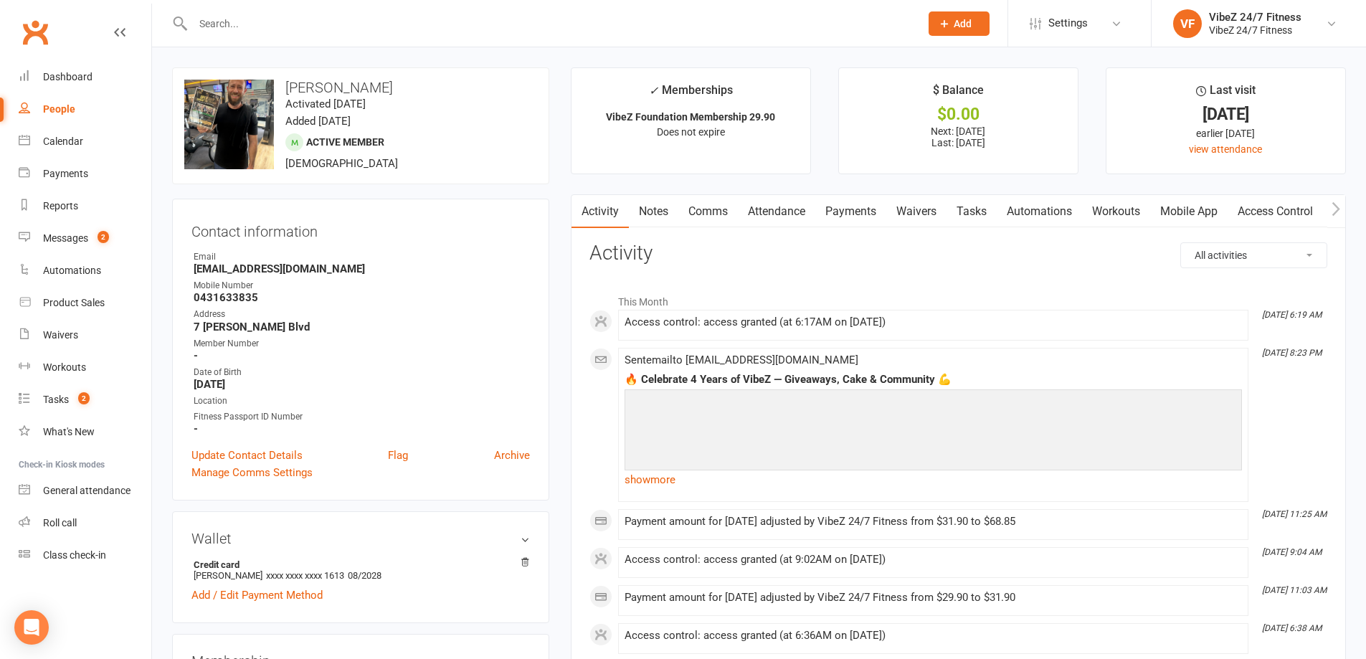
click at [842, 219] on link "Payments" at bounding box center [850, 211] width 71 height 33
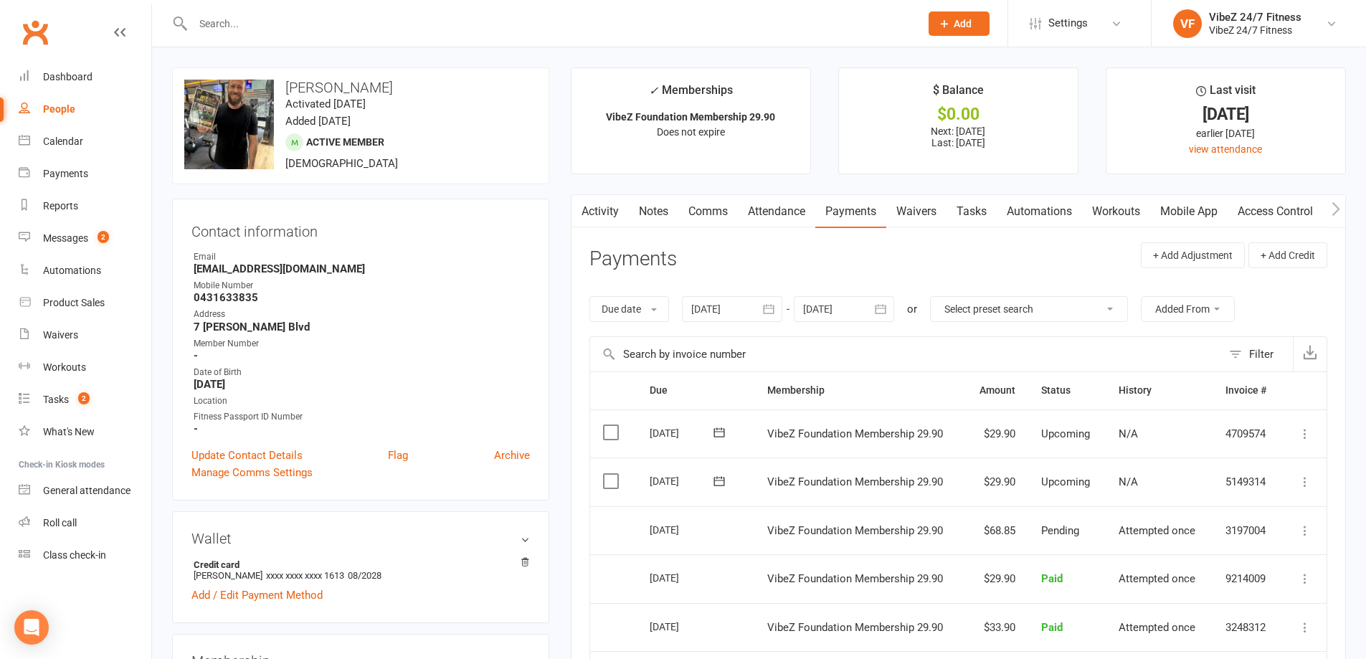
click at [1305, 486] on icon at bounding box center [1305, 482] width 14 height 14
click at [1229, 621] on link "Change amount" at bounding box center [1228, 624] width 169 height 29
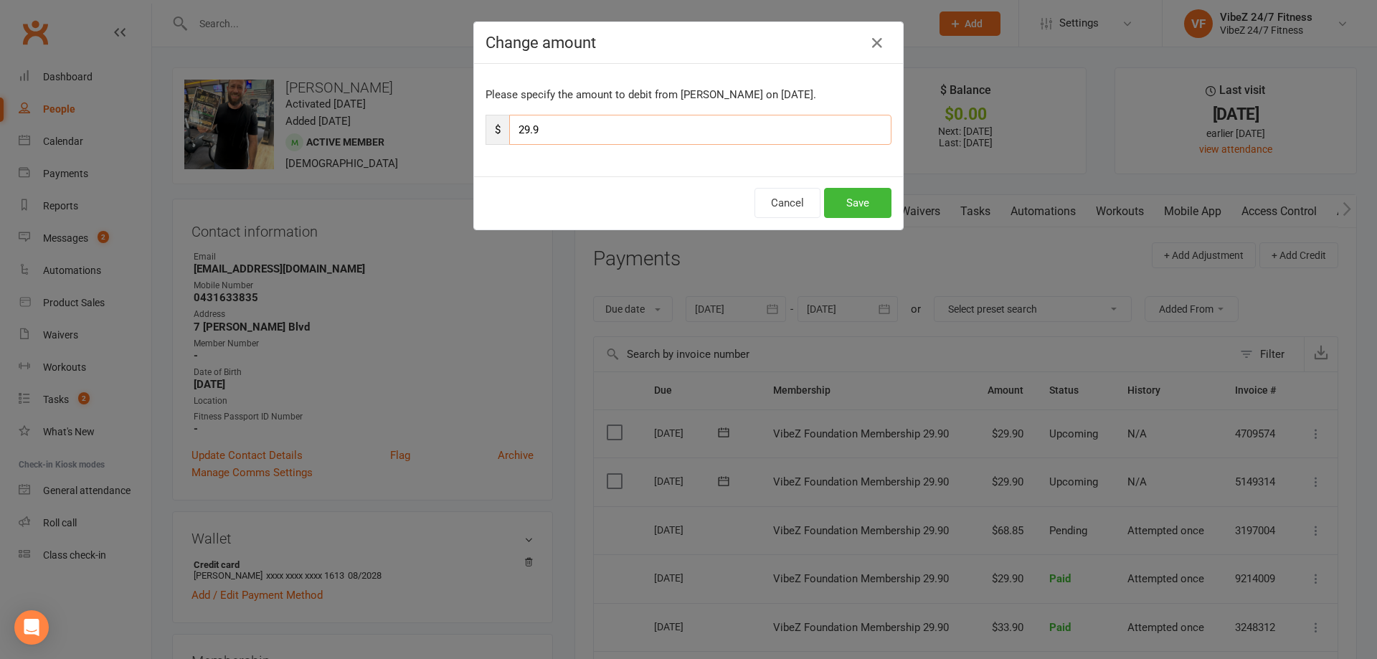
click at [525, 130] on input "29.9" at bounding box center [700, 130] width 382 height 30
type input "31.9"
click at [835, 205] on button "Save" at bounding box center [857, 203] width 67 height 30
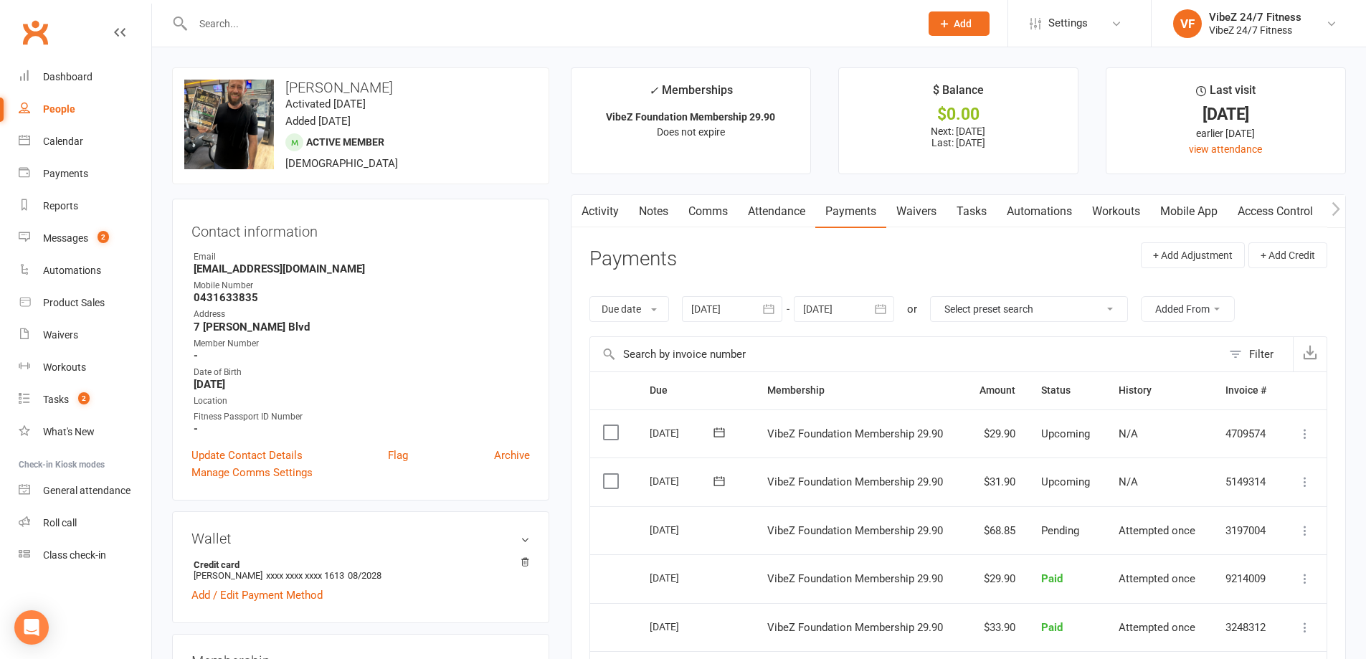
click at [305, 38] on div at bounding box center [541, 23] width 738 height 47
click at [307, 22] on input "text" at bounding box center [549, 24] width 721 height 20
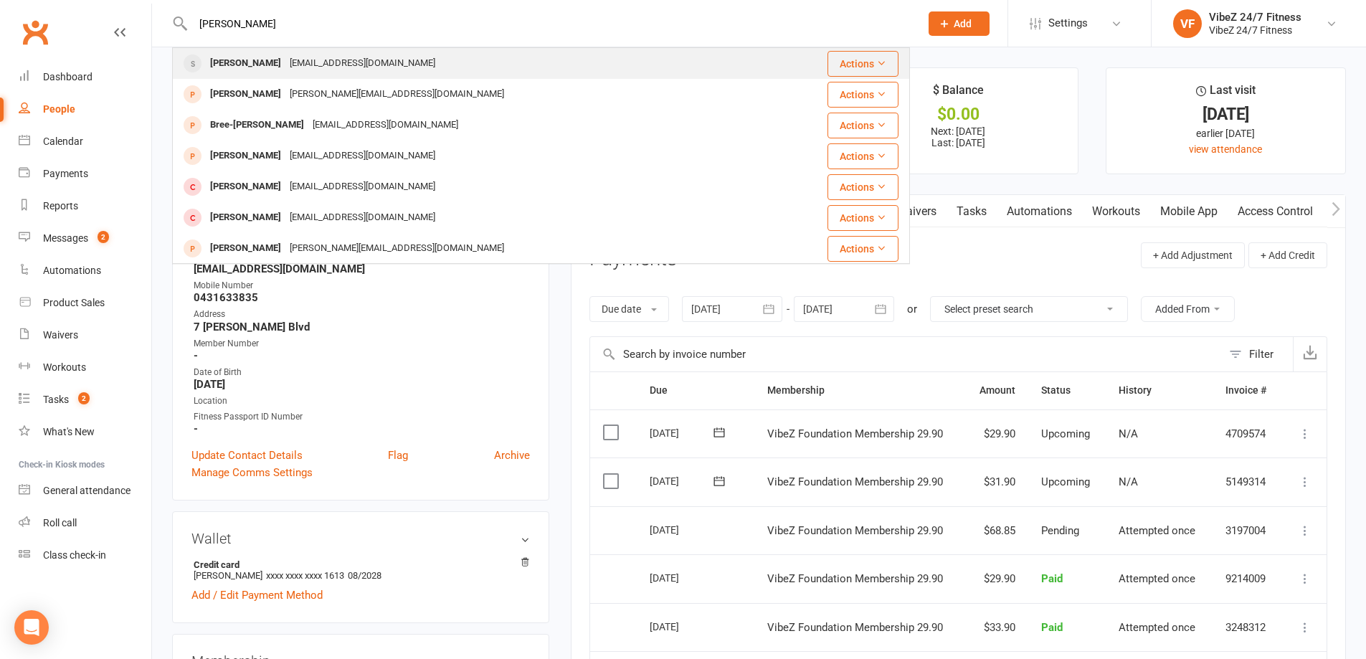
type input "[PERSON_NAME]"
click at [317, 58] on div "[EMAIL_ADDRESS][DOMAIN_NAME]" at bounding box center [362, 63] width 154 height 21
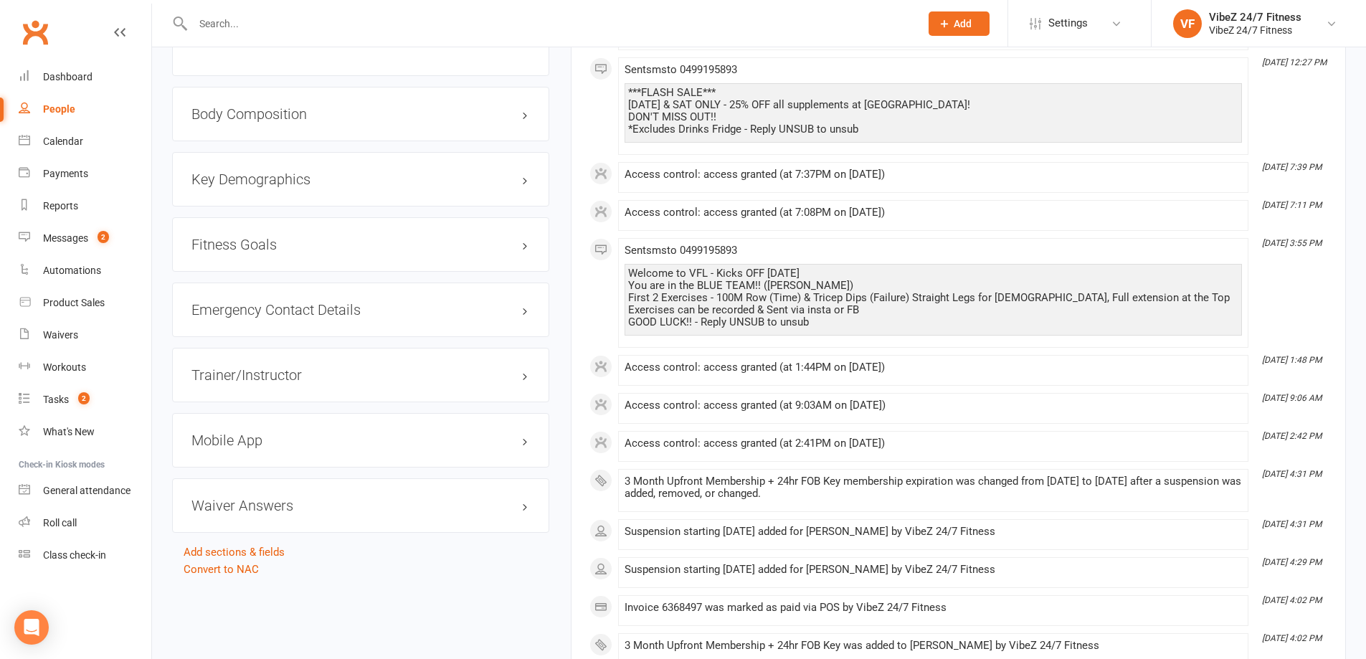
scroll to position [1727, 0]
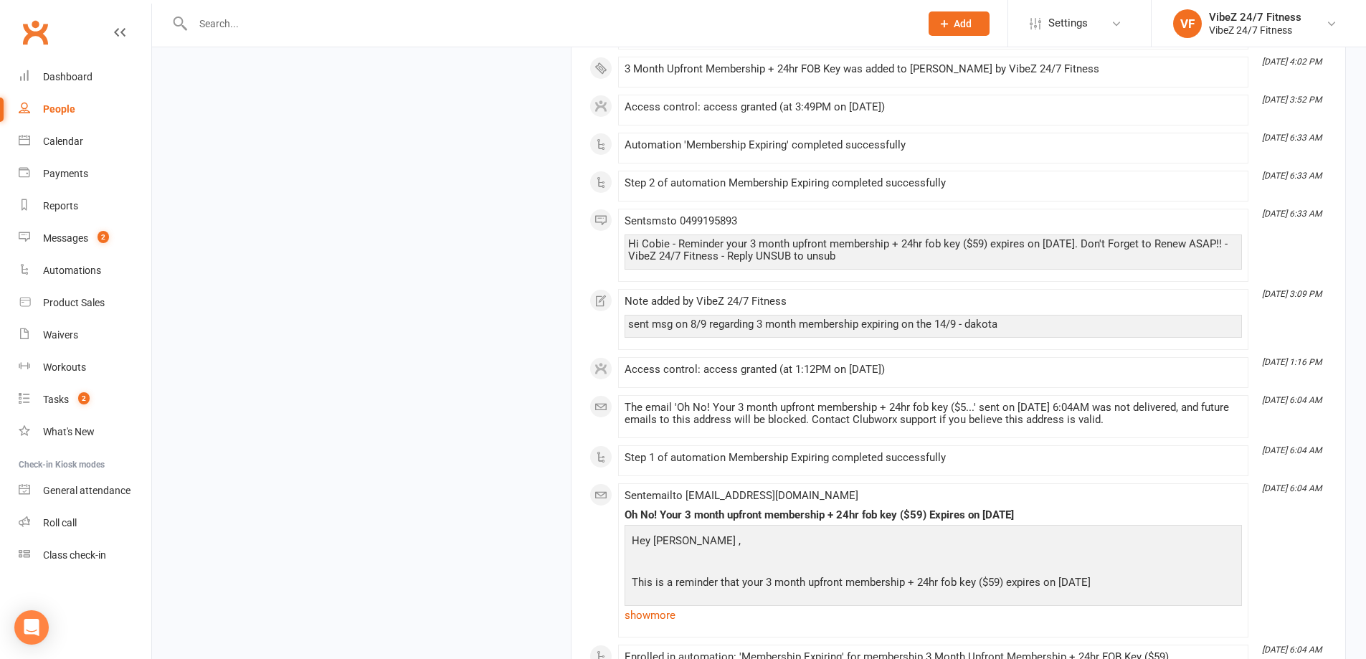
click at [962, 32] on button "Add" at bounding box center [959, 23] width 61 height 24
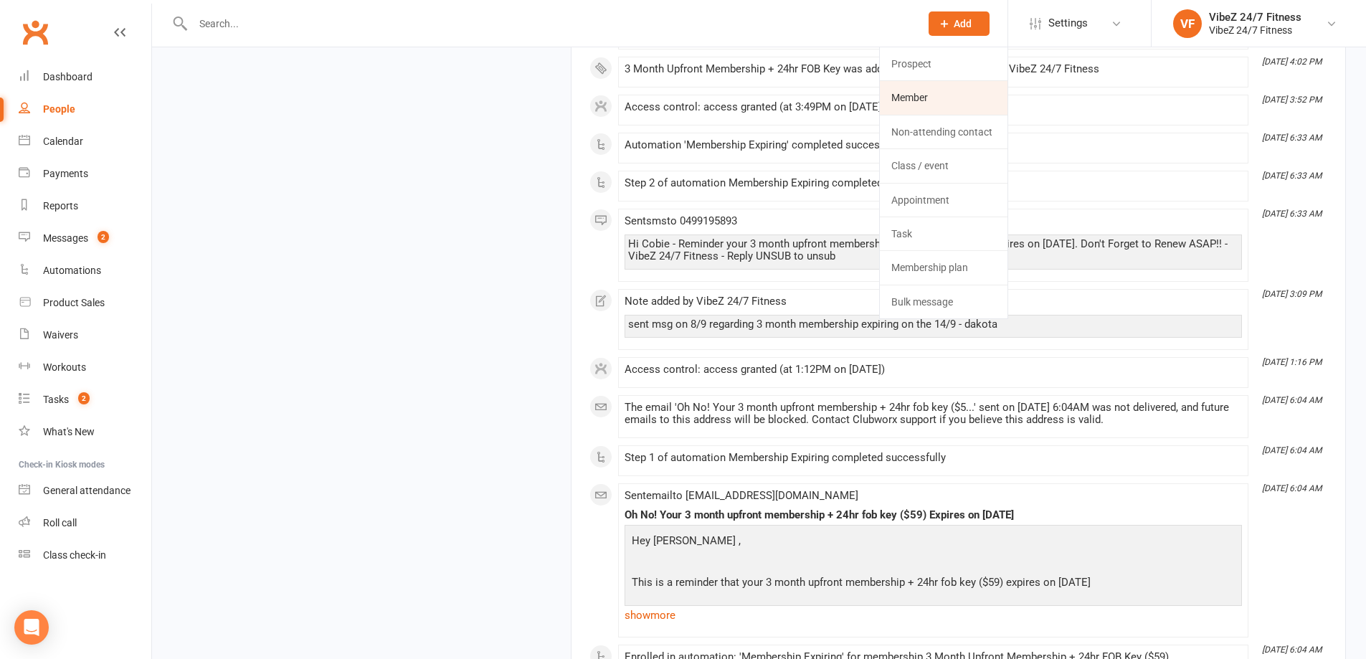
click at [922, 95] on link "Member" at bounding box center [944, 97] width 128 height 33
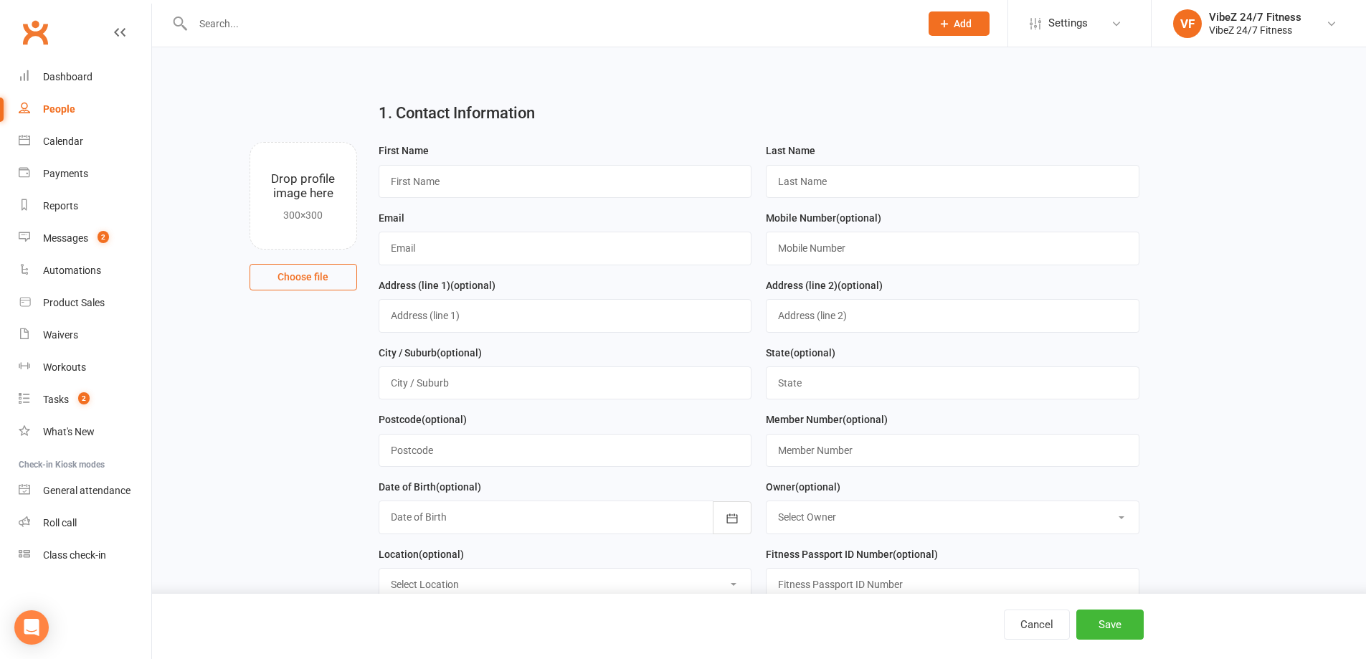
click at [315, 183] on input "file" at bounding box center [303, 196] width 106 height 106
type input "C:\fakepath\WIN_20251013_09_55_50_Pro.jpg"
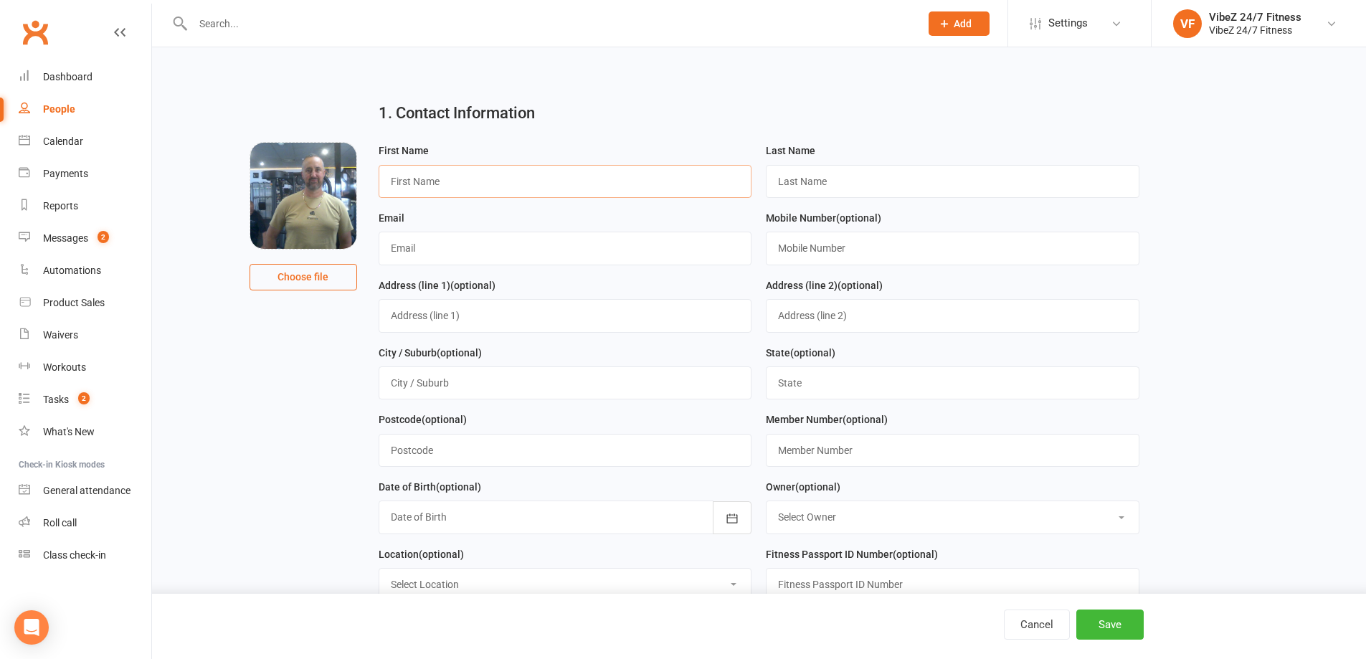
click at [427, 186] on input "text" at bounding box center [566, 181] width 374 height 33
drag, startPoint x: 440, startPoint y: 181, endPoint x: 356, endPoint y: 170, distance: 84.0
click at [356, 142] on div "Drop profile image here 300×300 Choose file First Name [PERSON_NAME] Last Name …" at bounding box center [759, 142] width 1174 height 0
type input "[PERSON_NAME]"
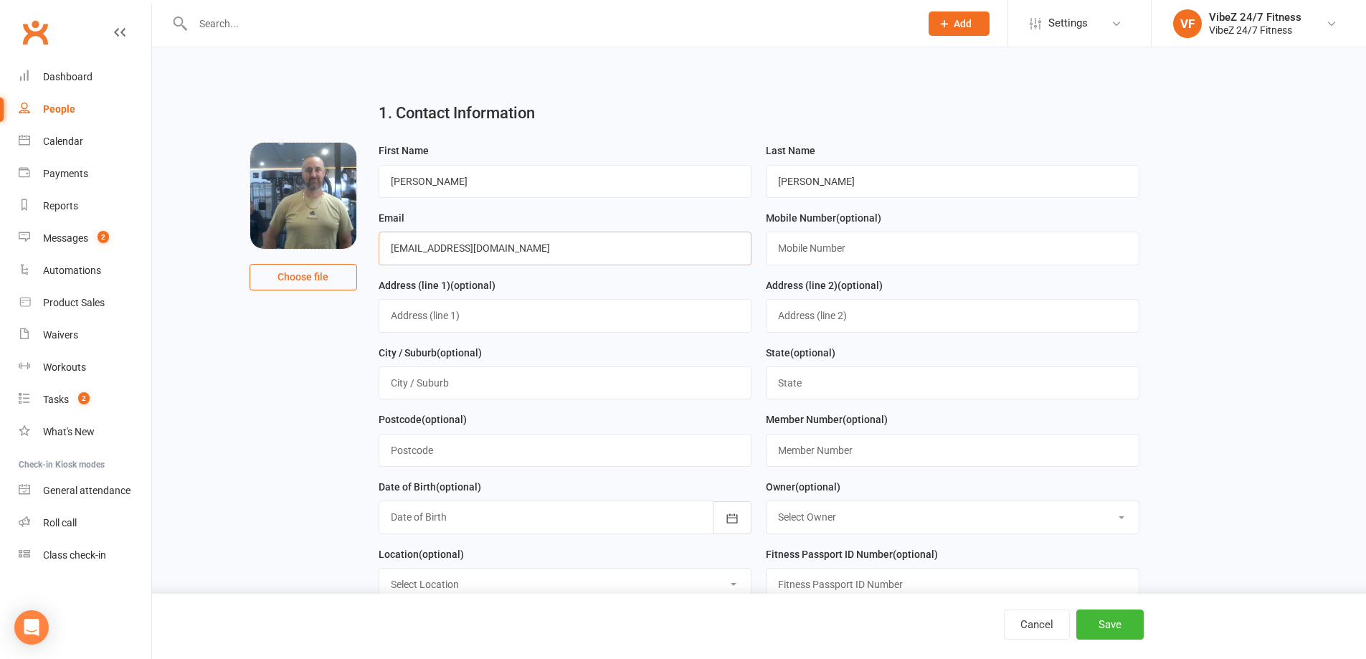
type input "[EMAIL_ADDRESS][DOMAIN_NAME]"
type input "0407117538"
click at [548, 310] on input "text" at bounding box center [566, 315] width 374 height 33
type input "3 Lotus Terrace"
type input "[PERSON_NAME]"
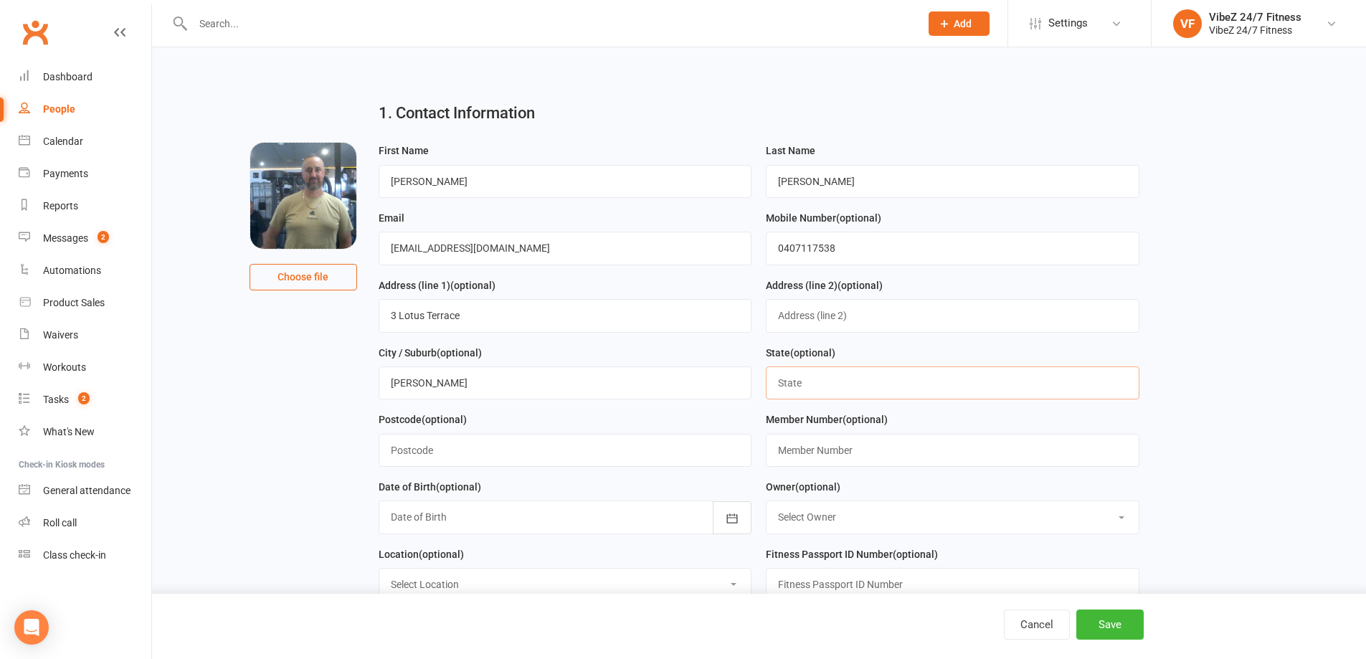
click at [812, 377] on input "text" at bounding box center [953, 382] width 374 height 33
type input "NSw"
click at [498, 449] on input "text" at bounding box center [566, 450] width 374 height 33
type input "2259"
click at [480, 520] on div at bounding box center [566, 516] width 374 height 33
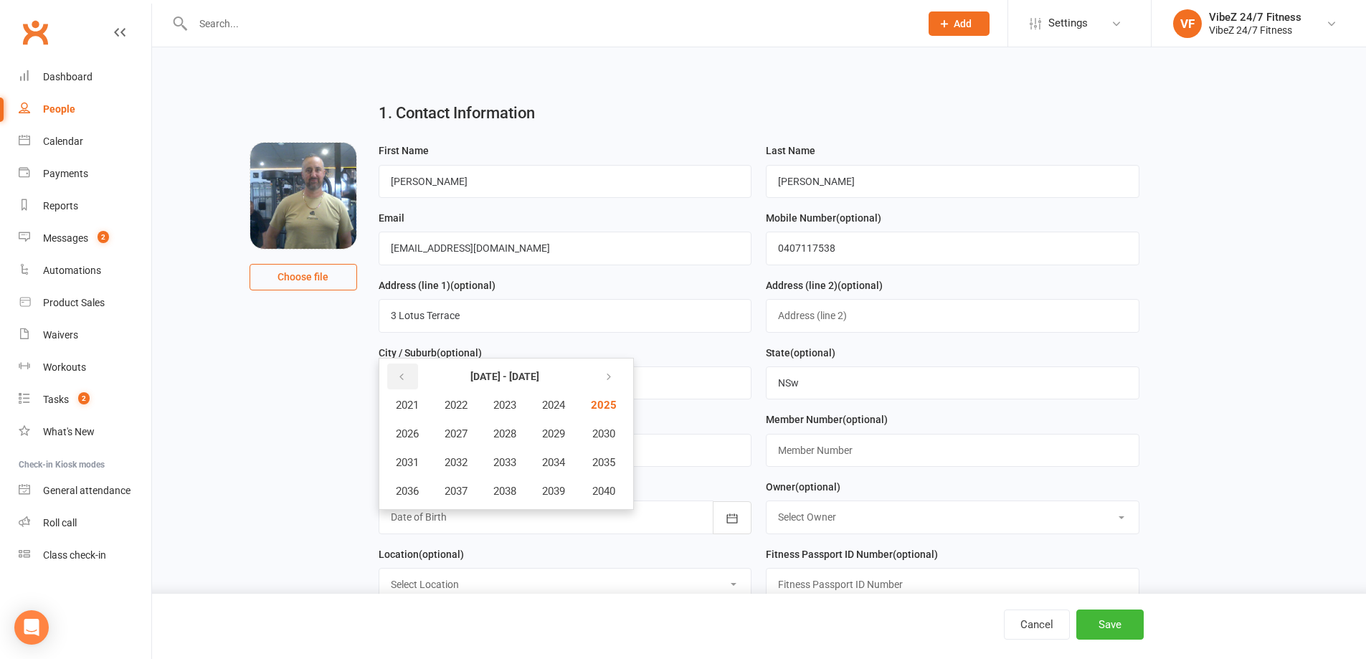
click at [407, 371] on button "button" at bounding box center [402, 377] width 31 height 26
click at [412, 406] on span "1981" at bounding box center [407, 405] width 23 height 13
click at [493, 428] on span "May" at bounding box center [484, 433] width 20 height 13
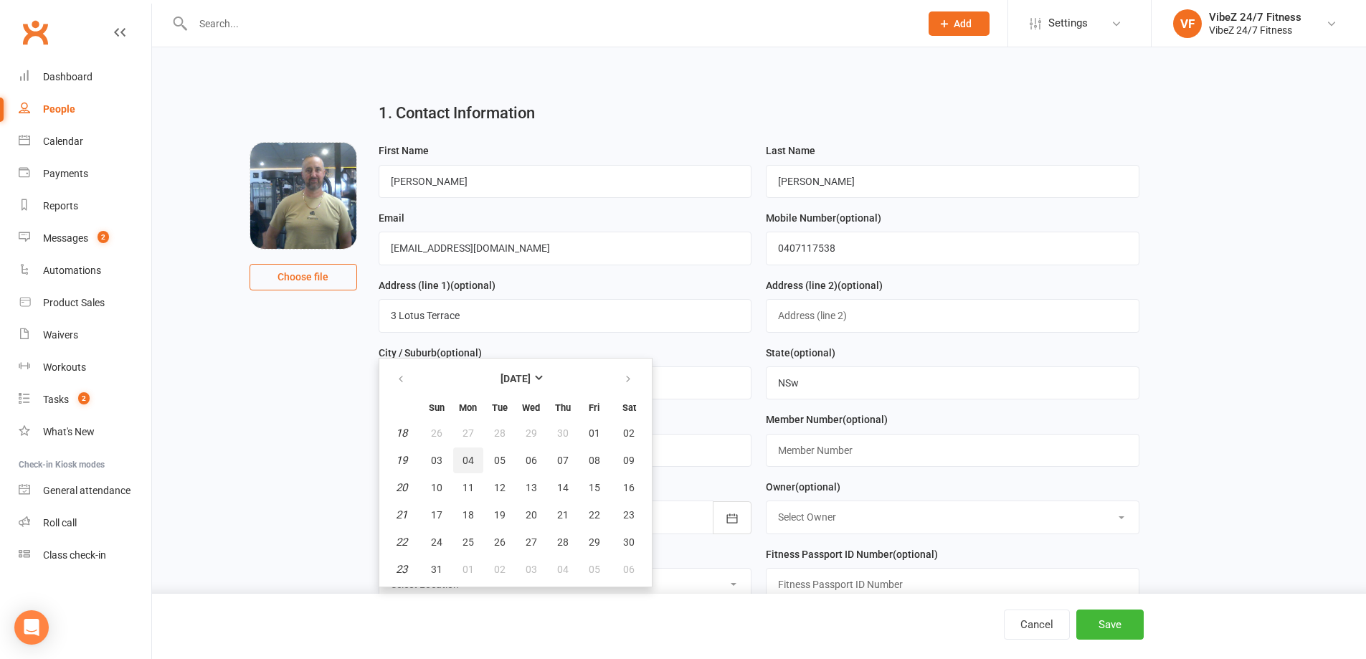
click at [470, 459] on span "04" at bounding box center [467, 460] width 11 height 11
type input "[DATE]"
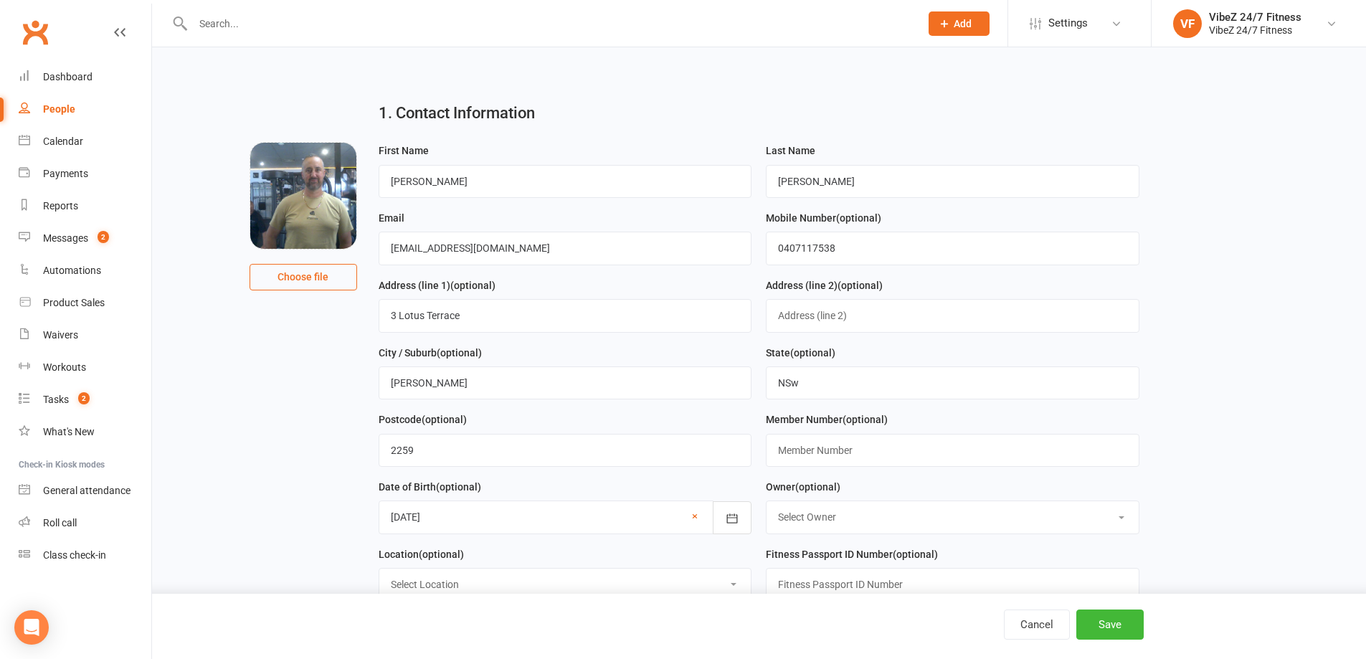
click at [797, 521] on select "Select Owner [PERSON_NAME] [PERSON_NAME] VibeZ 24/7 Fitness [PERSON_NAME] [PERS…" at bounding box center [953, 517] width 372 height 32
select select "1"
click at [767, 501] on select "Select Owner [PERSON_NAME] [PERSON_NAME] VibeZ 24/7 Fitness [PERSON_NAME] [PERS…" at bounding box center [953, 517] width 372 height 32
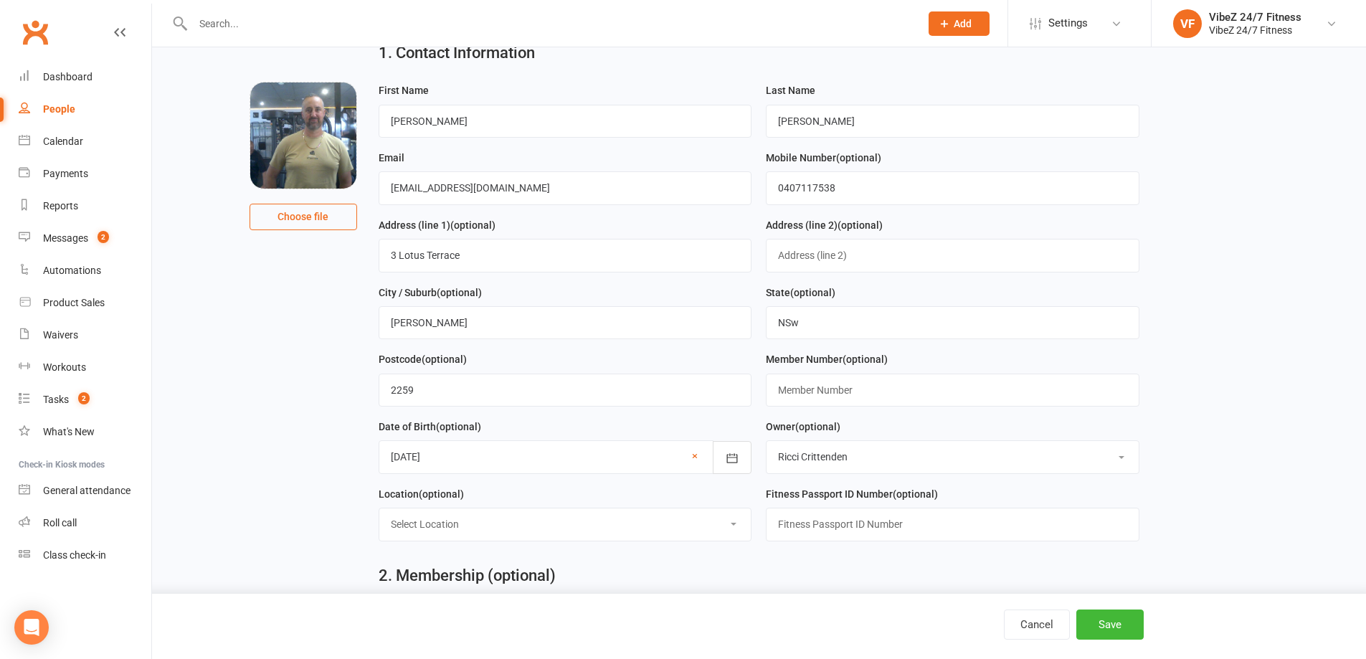
scroll to position [143, 0]
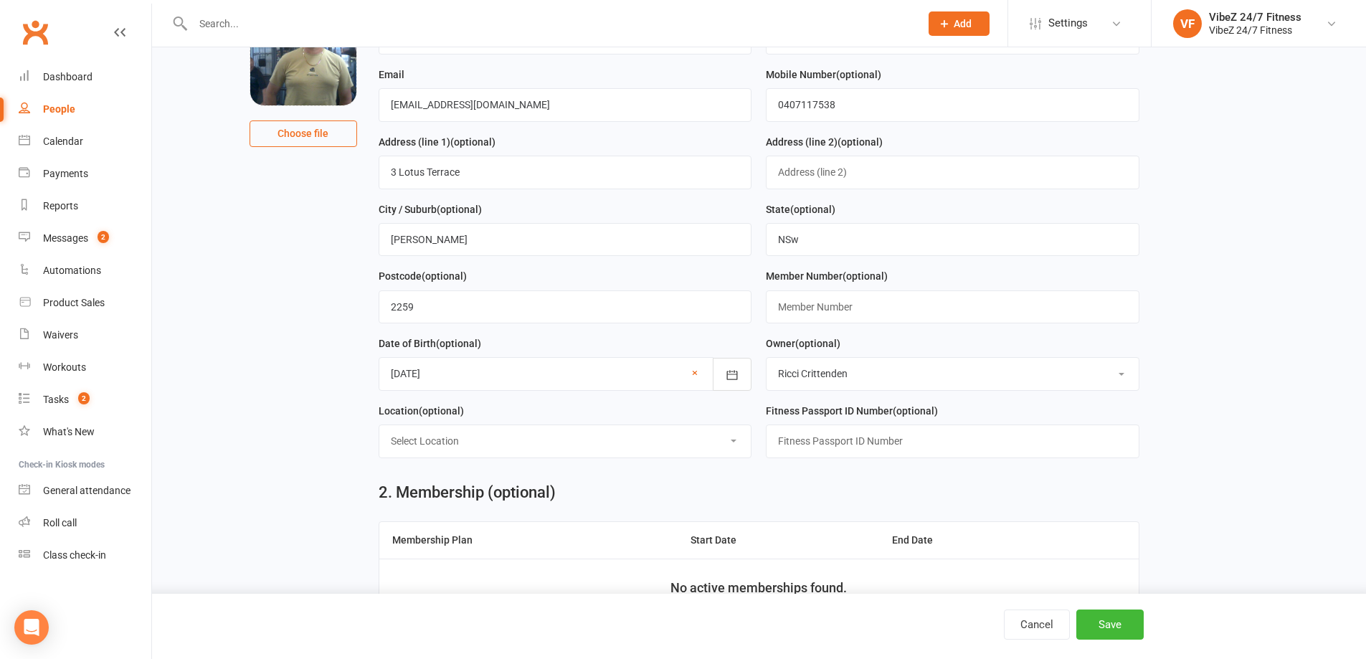
click at [492, 446] on select "Select Location Group Fitness Room Gym Floor Indoor/Outdoor Reception" at bounding box center [565, 441] width 372 height 32
select select "3"
click at [379, 425] on select "Select Location Group Fitness Room Gym Floor Indoor/Outdoor Reception" at bounding box center [565, 441] width 372 height 32
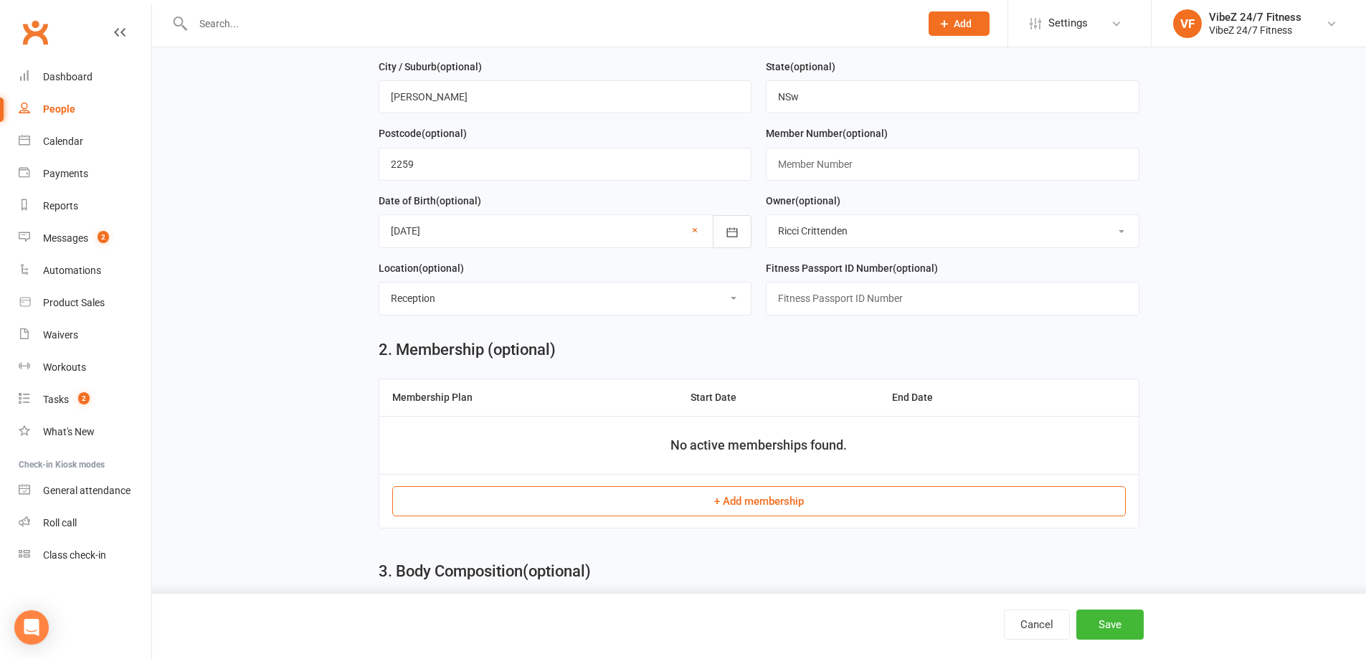
scroll to position [287, 0]
click at [758, 497] on button "+ Add membership" at bounding box center [759, 500] width 734 height 30
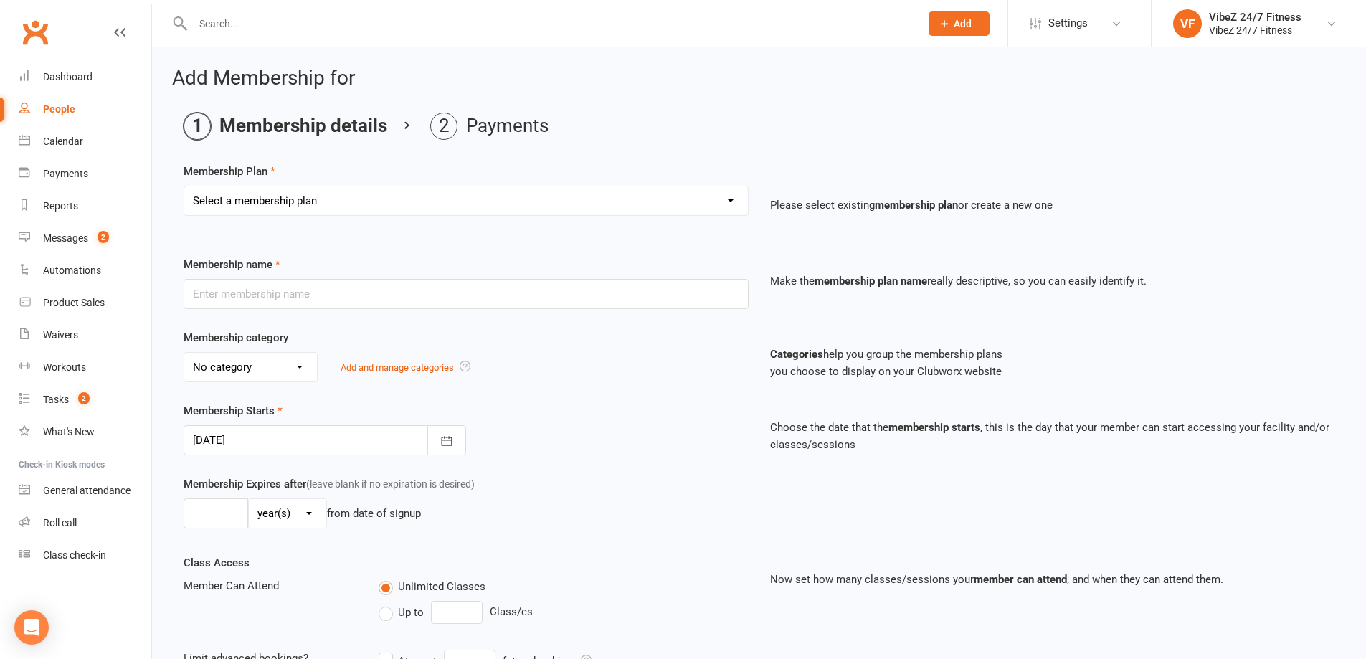
click at [600, 204] on select "Select a membership plan Create new Membership Plan Complimentary 12 Month Memb…" at bounding box center [466, 200] width 564 height 29
click at [506, 201] on select "Select a membership plan Create new Membership Plan Complimentary 12 Month Memb…" at bounding box center [466, 200] width 564 height 29
select select "3"
click at [184, 186] on select "Select a membership plan Create new Membership Plan Complimentary 12 Month Memb…" at bounding box center [466, 200] width 564 height 29
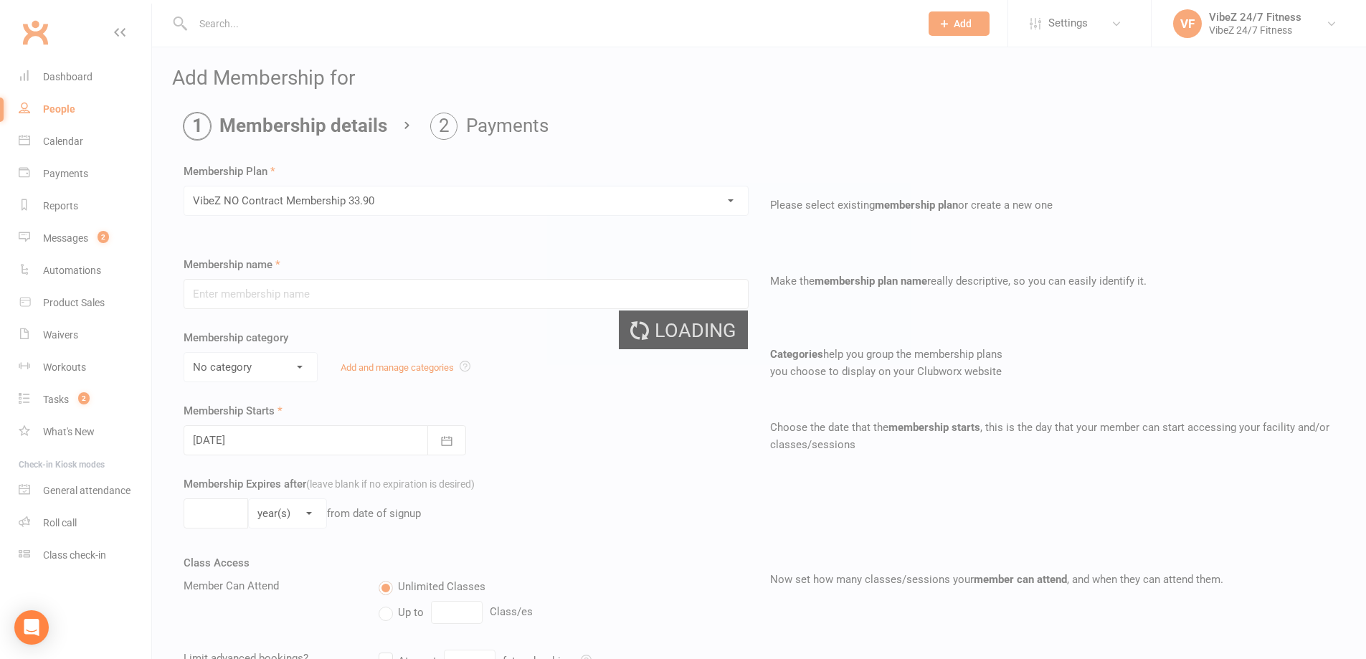
type input "VibeZ NO Contract Membership 33.90"
select select "2"
type input "0"
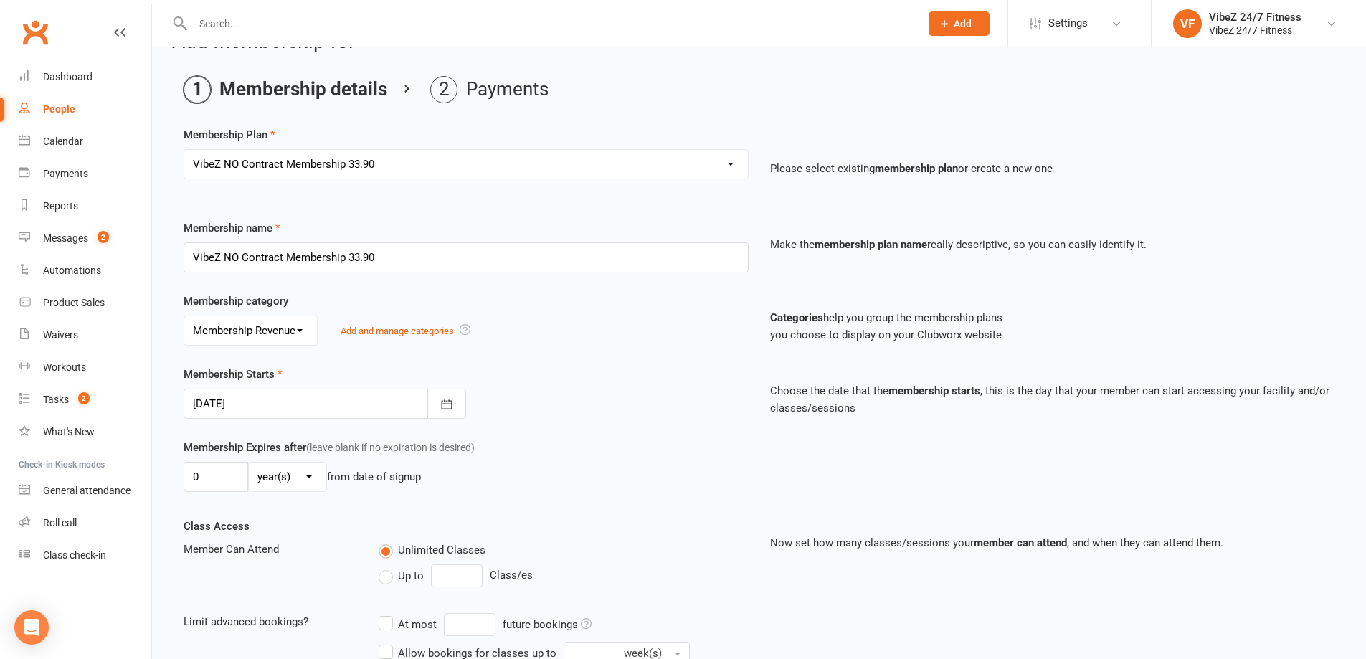
scroll to position [72, 0]
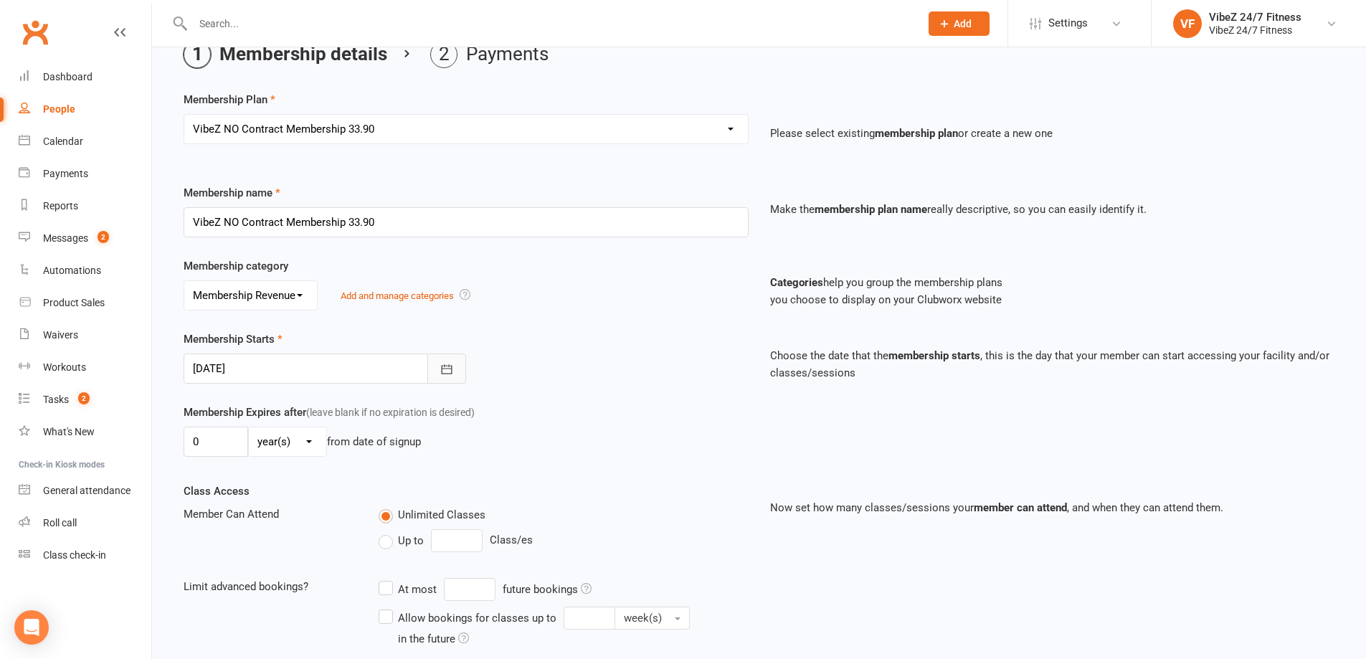
click at [445, 371] on icon "button" at bounding box center [447, 369] width 14 height 14
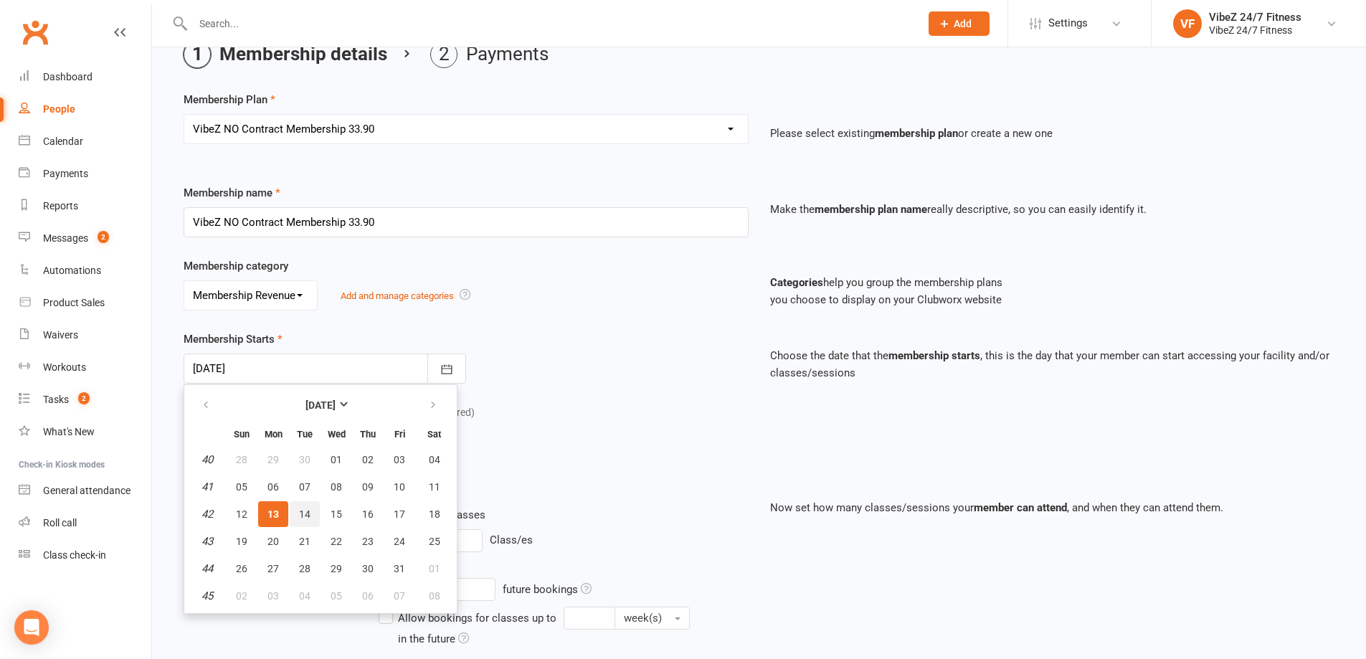
click at [302, 513] on span "14" at bounding box center [304, 513] width 11 height 11
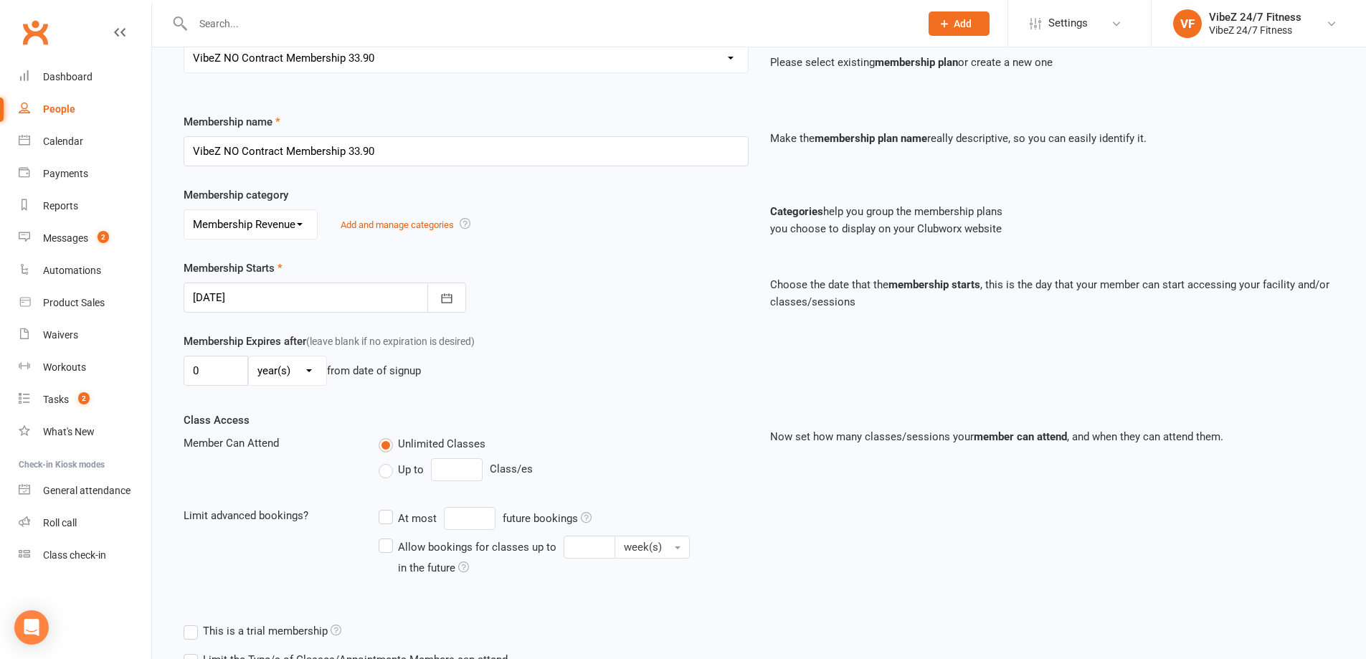
scroll to position [143, 0]
click at [443, 296] on icon "button" at bounding box center [447, 297] width 14 height 14
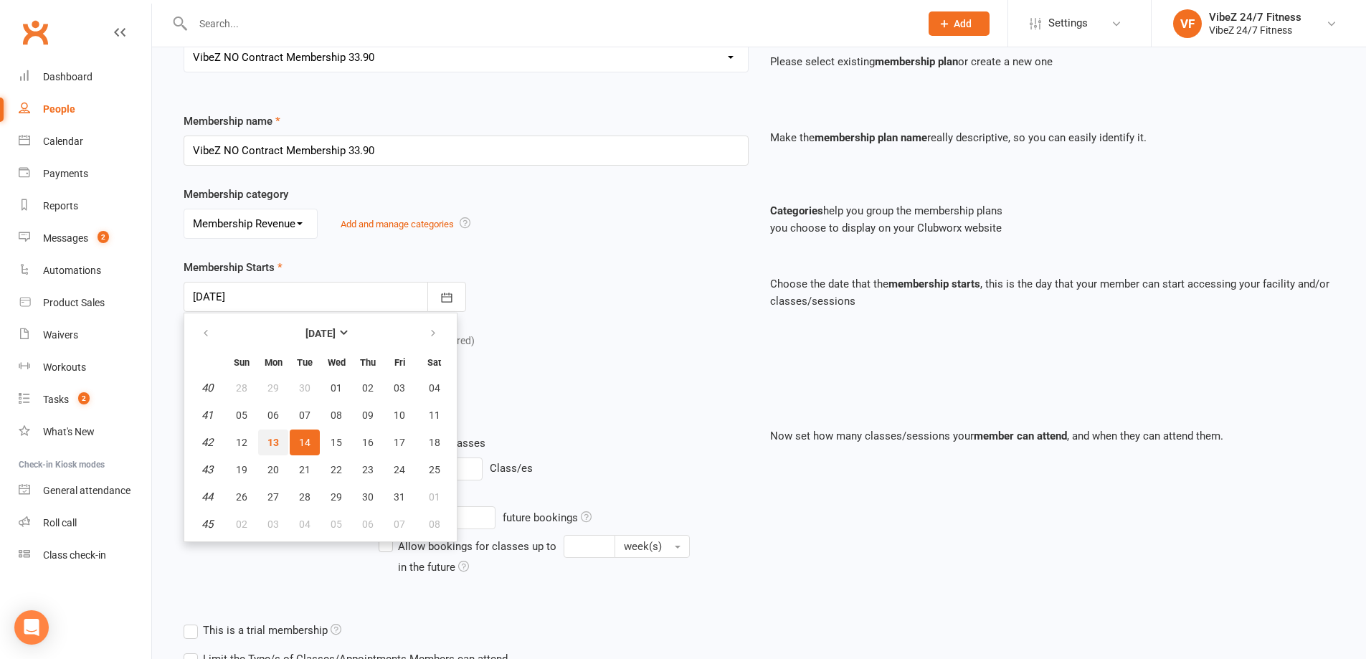
click at [275, 440] on span "13" at bounding box center [272, 442] width 11 height 11
type input "[DATE]"
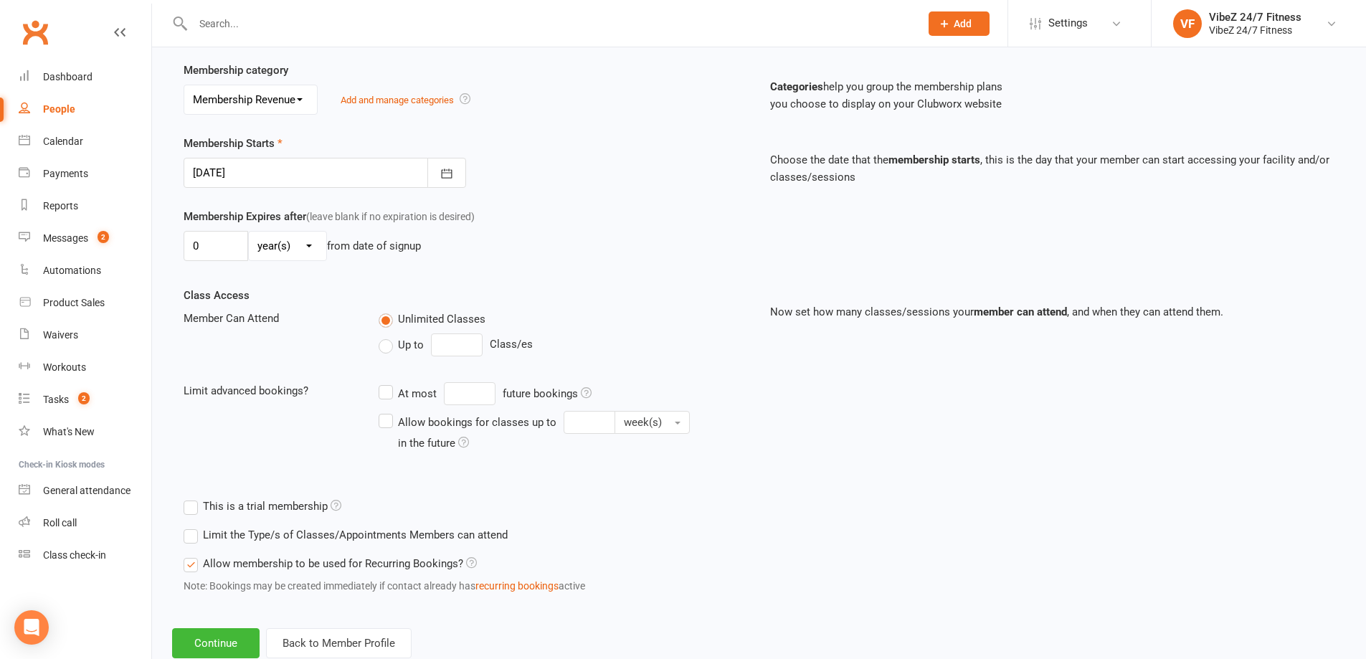
scroll to position [308, 0]
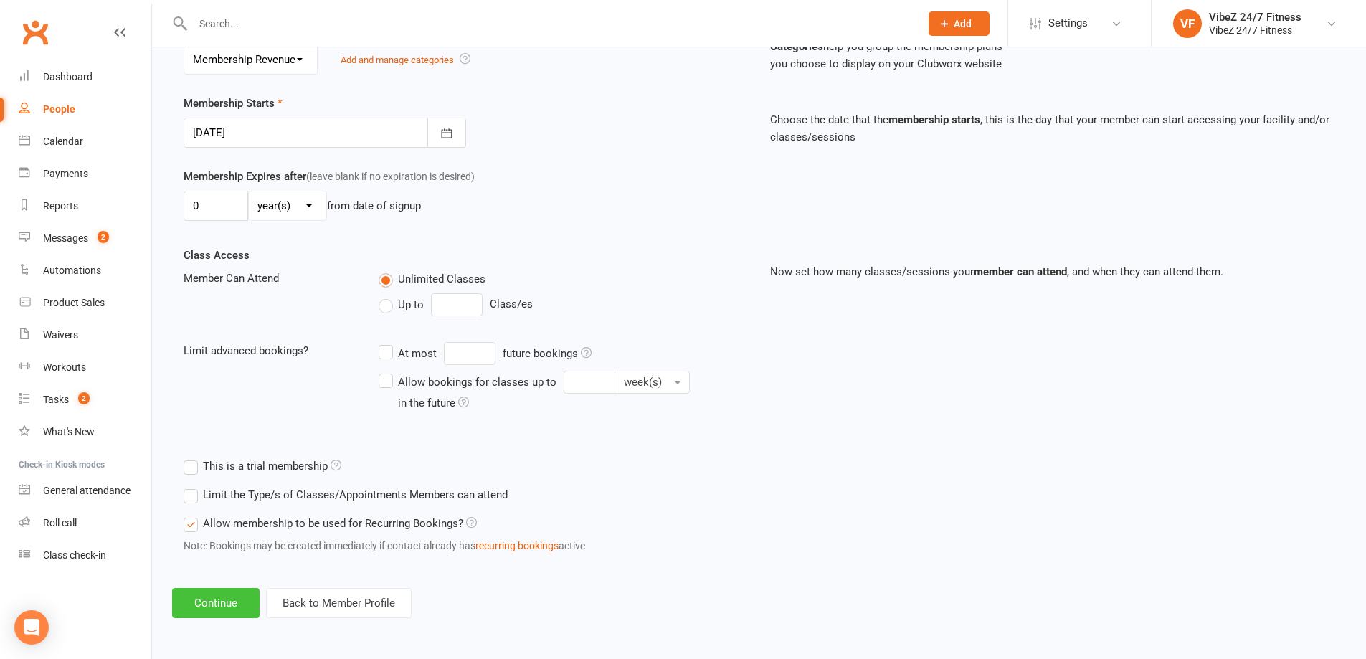
click at [228, 598] on button "Continue" at bounding box center [215, 603] width 87 height 30
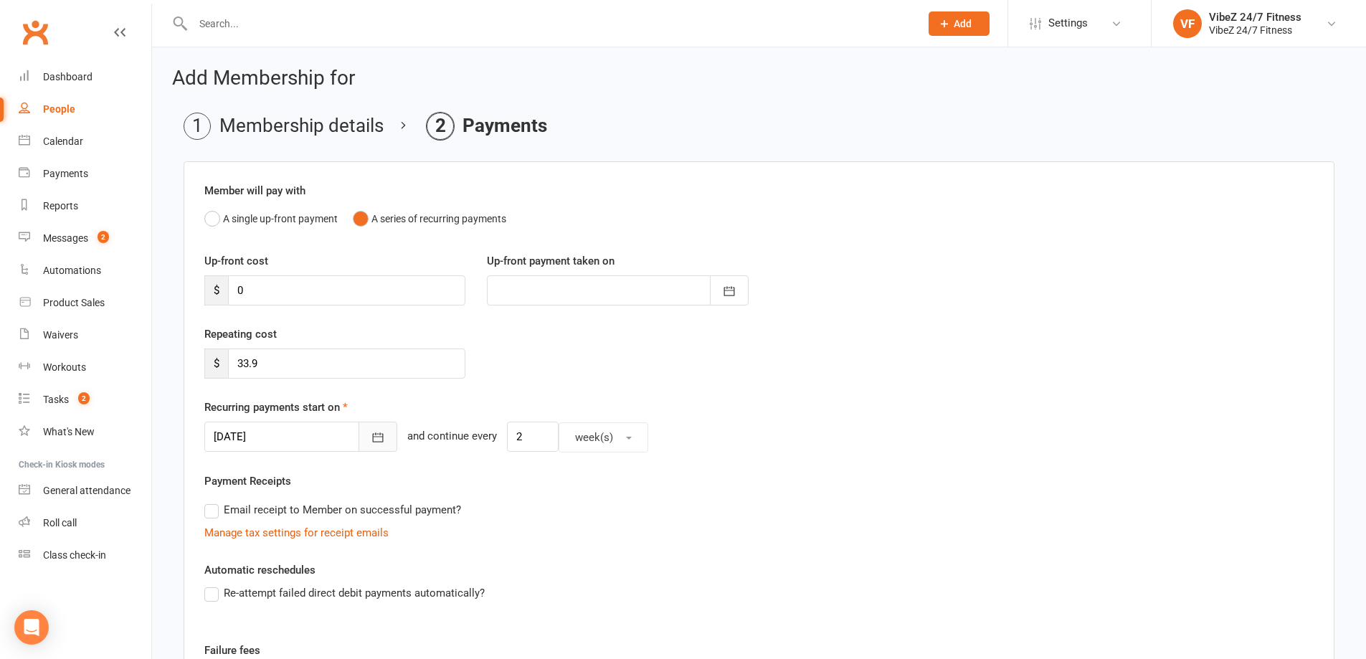
click at [359, 441] on button "button" at bounding box center [378, 437] width 39 height 30
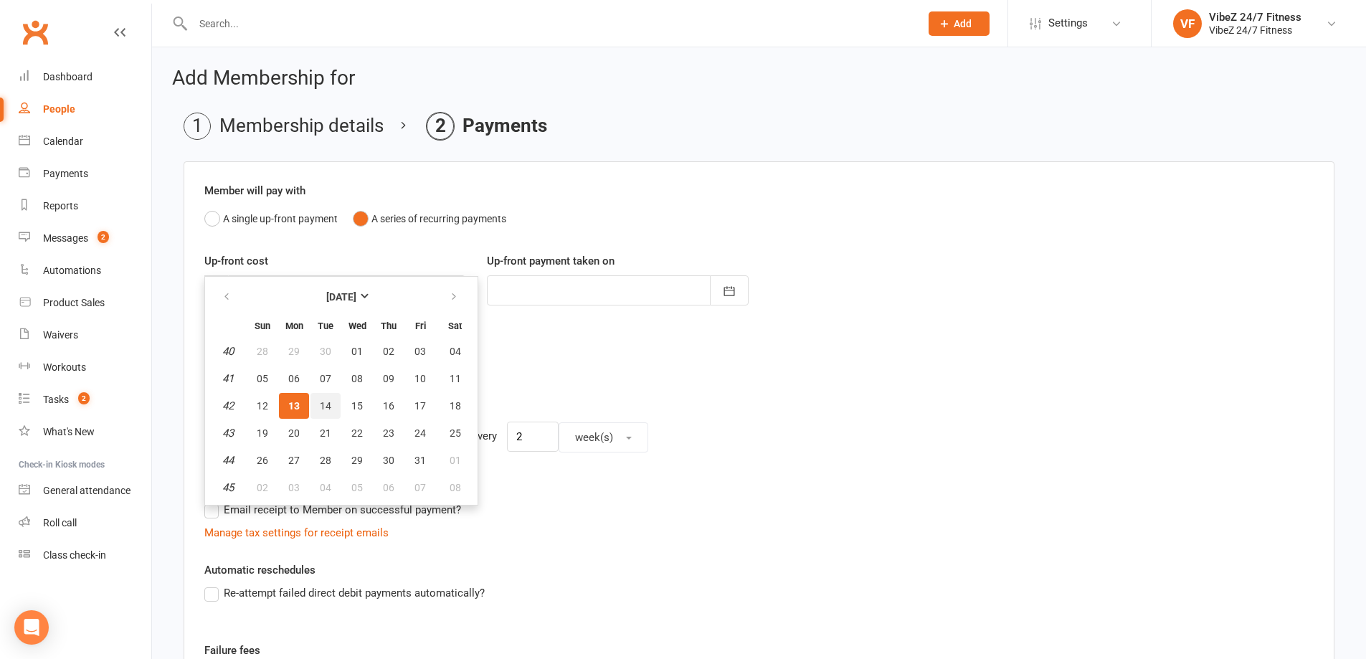
click at [328, 411] on span "14" at bounding box center [325, 405] width 11 height 11
type input "[DATE]"
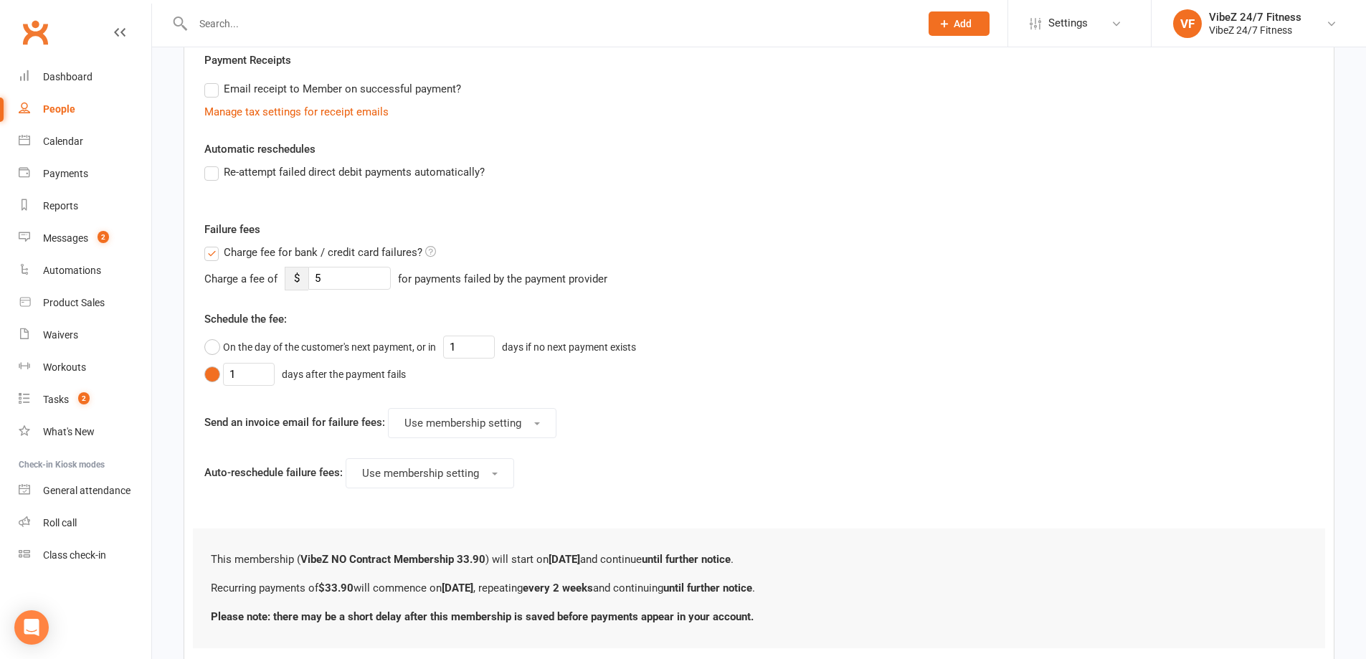
scroll to position [516, 0]
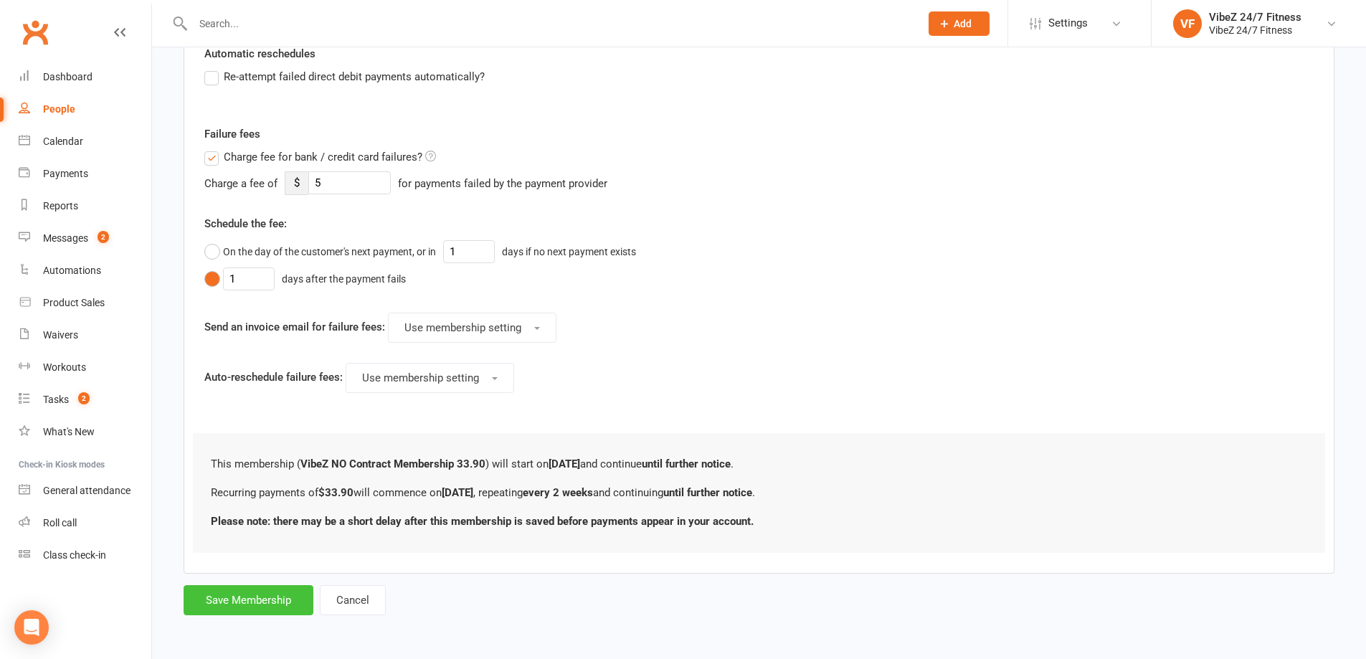
click at [279, 597] on button "Save Membership" at bounding box center [249, 600] width 130 height 30
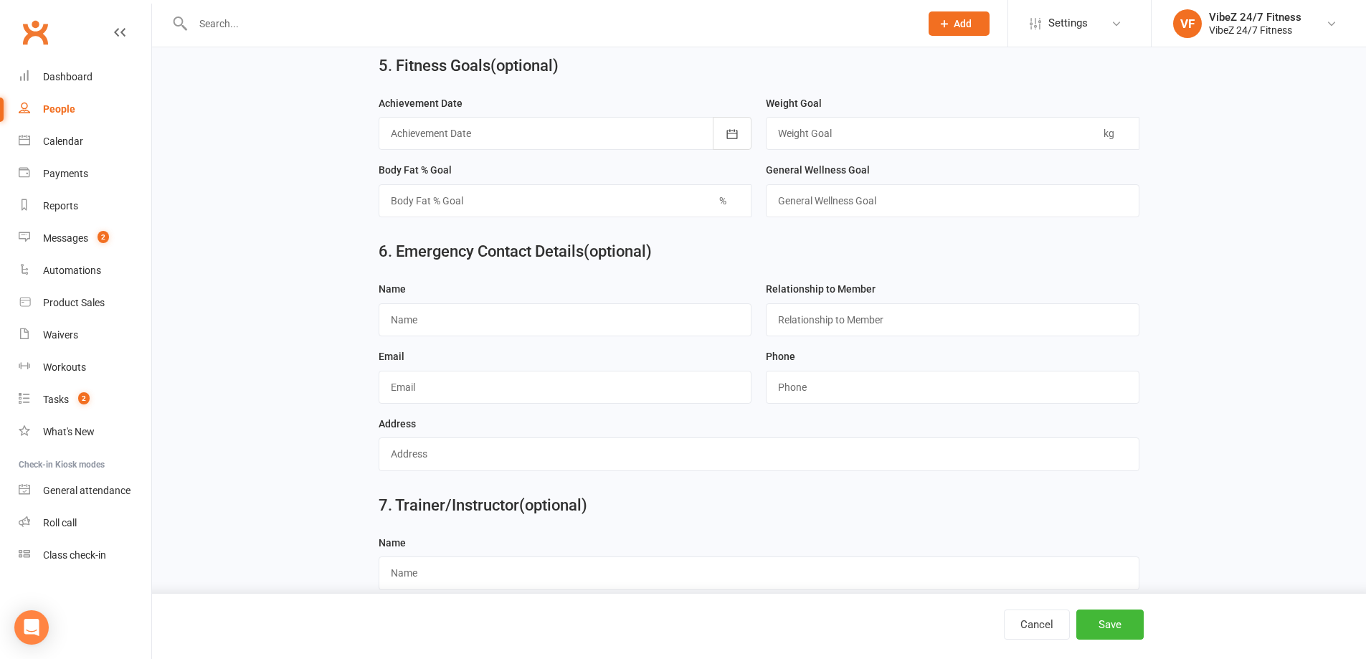
scroll to position [1245, 0]
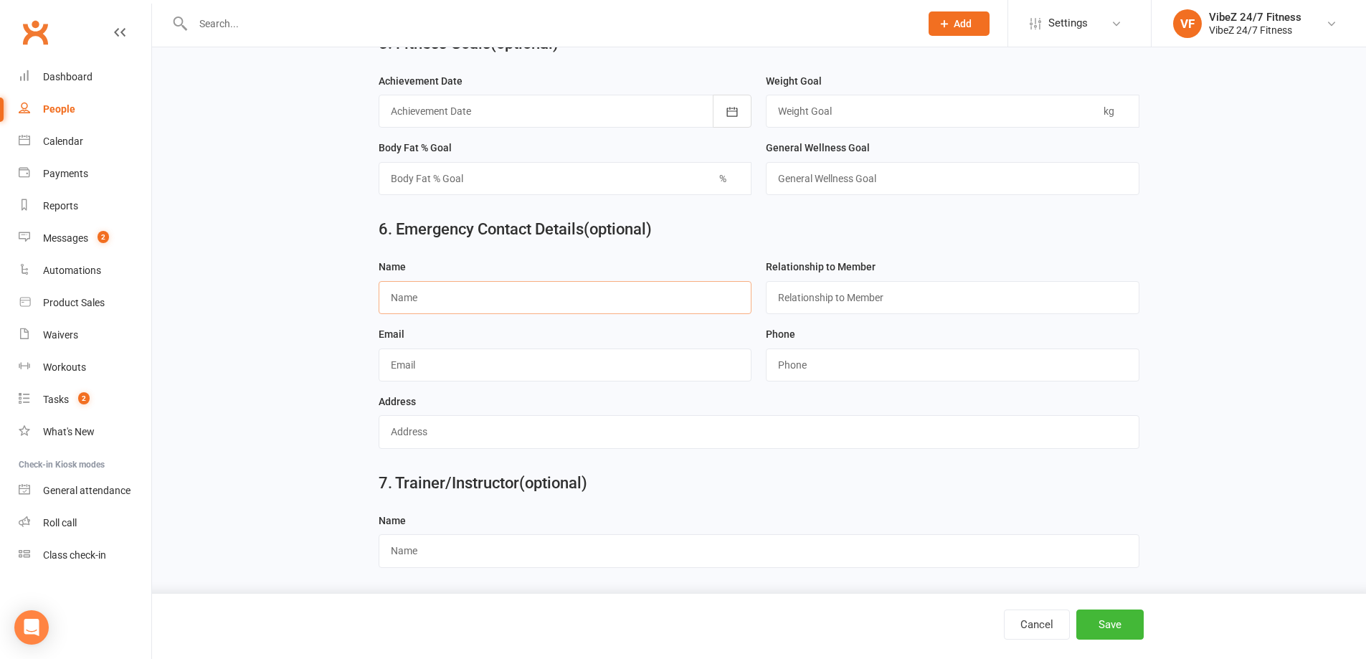
click at [500, 300] on input "text" at bounding box center [566, 297] width 374 height 33
type input "[PERSON_NAME]"
type input "0437290234"
click at [1114, 633] on button "Save" at bounding box center [1109, 624] width 67 height 30
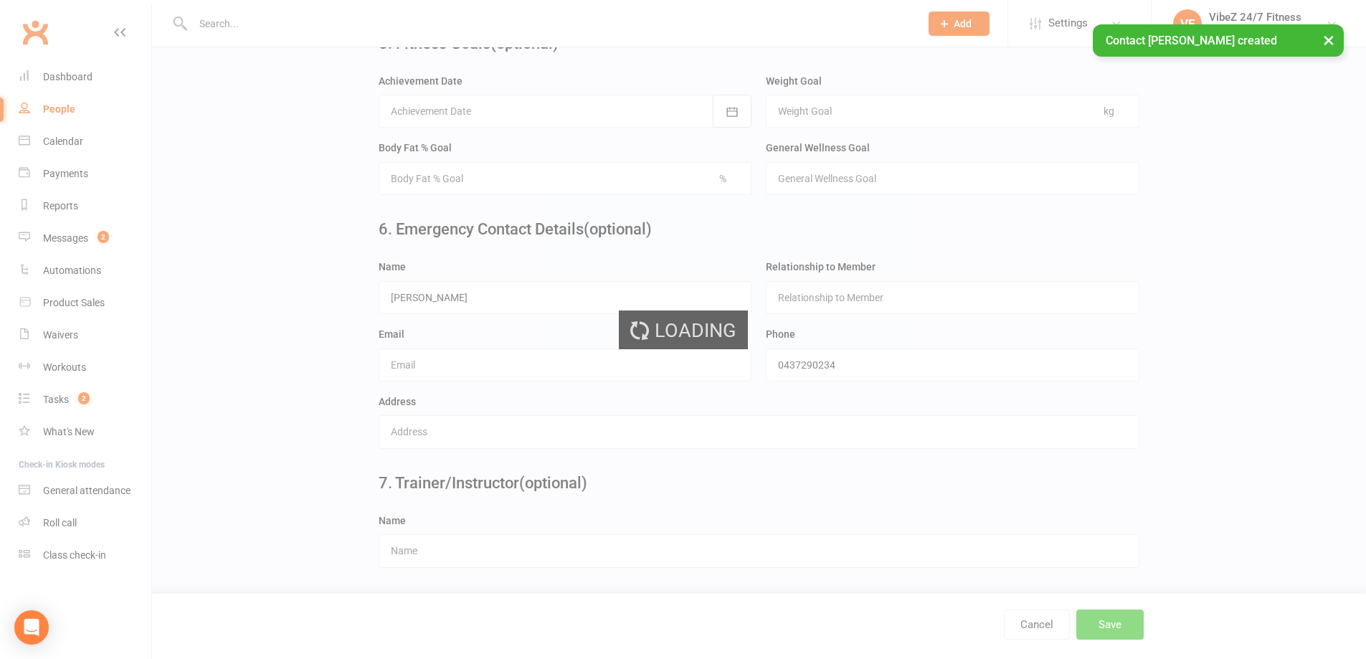
scroll to position [0, 0]
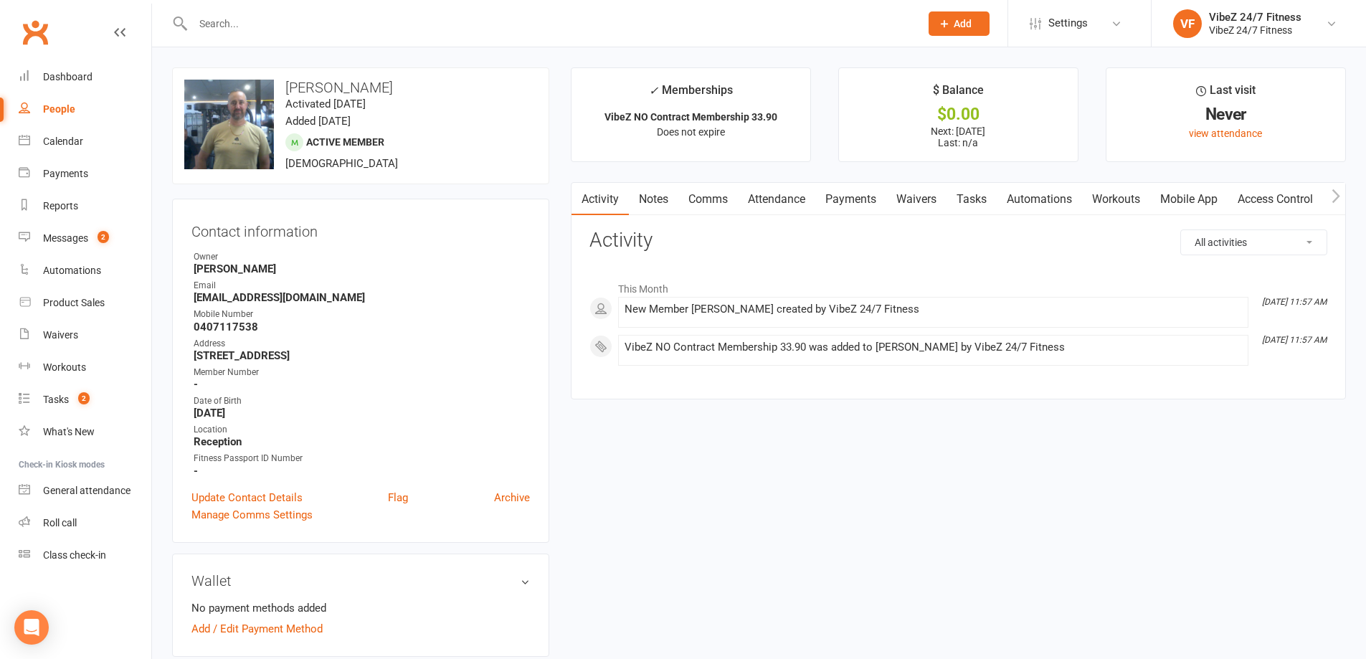
click at [1271, 201] on link "Access Control" at bounding box center [1275, 199] width 95 height 33
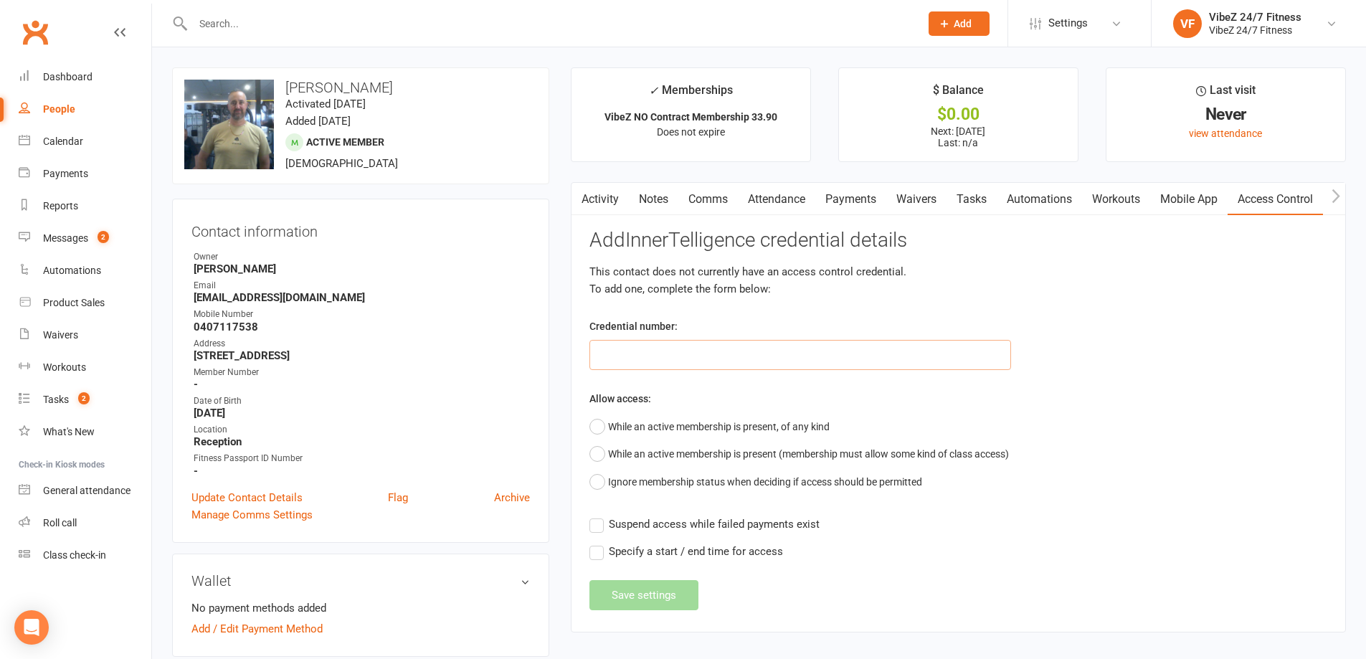
click at [625, 355] on input "text" at bounding box center [800, 355] width 422 height 30
type input "40136"
click at [592, 432] on button "While an active membership is present, of any kind" at bounding box center [709, 426] width 240 height 27
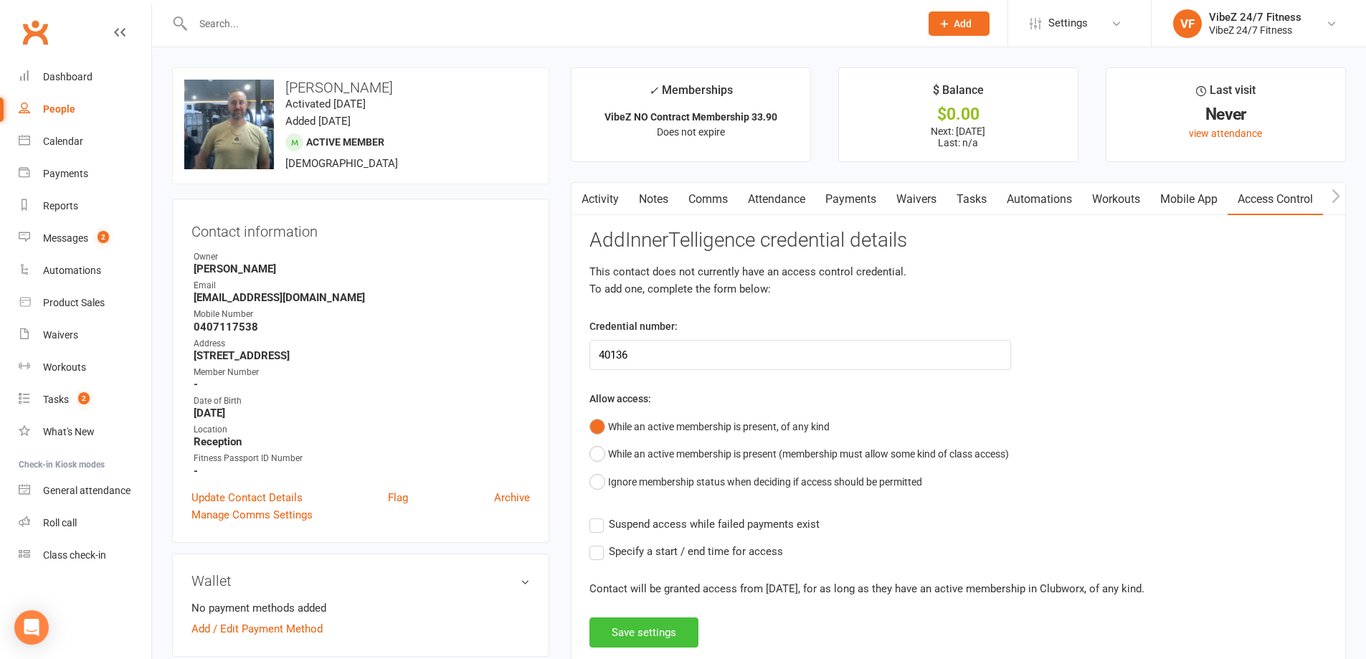
click at [651, 632] on button "Save settings" at bounding box center [643, 632] width 109 height 30
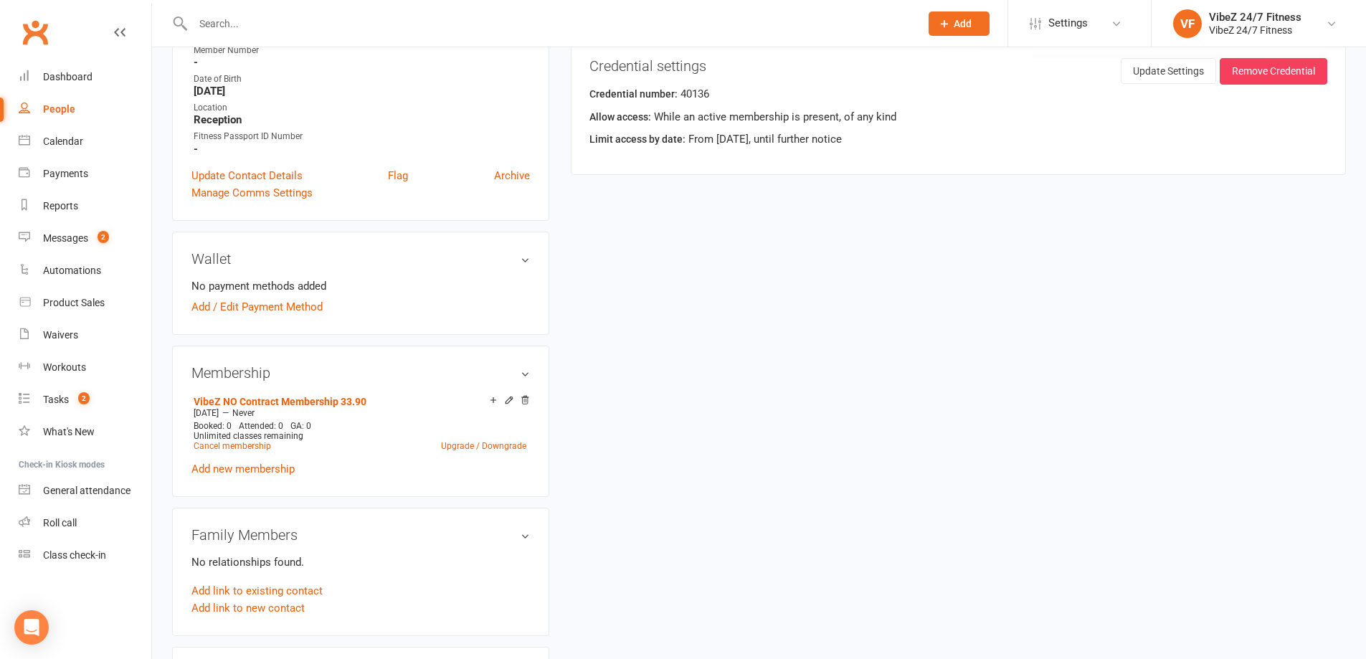
scroll to position [287, 0]
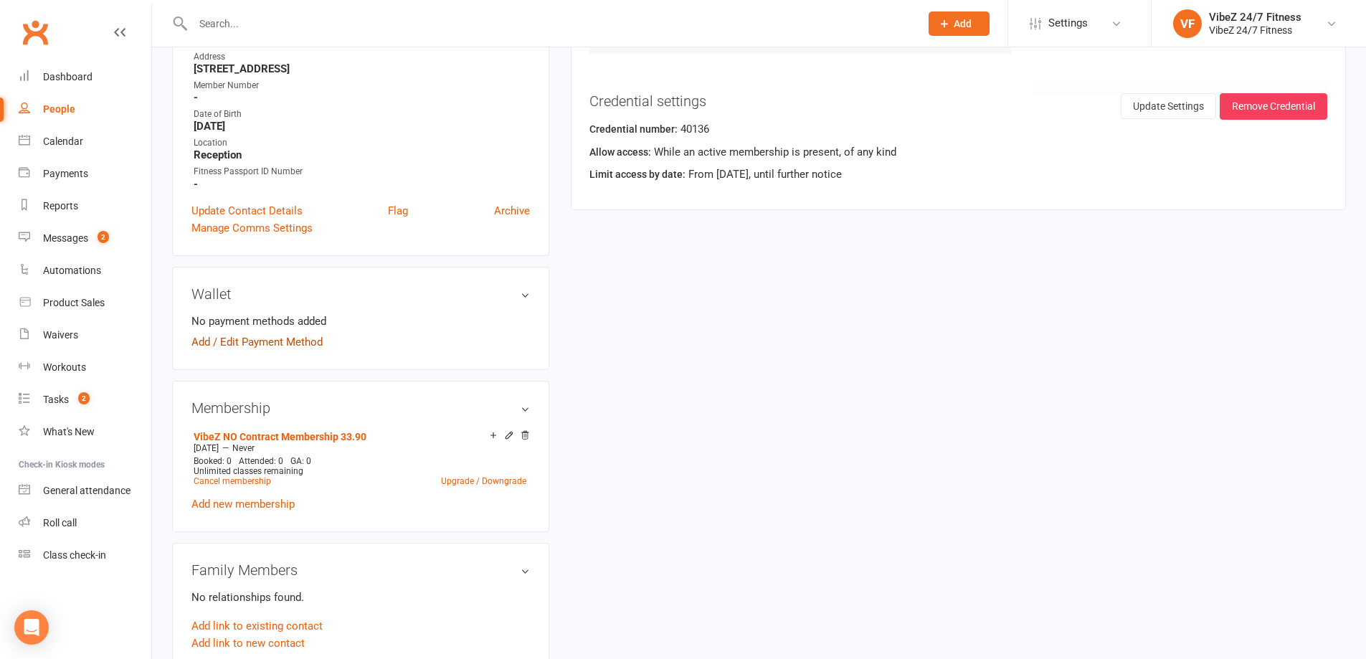
click at [262, 340] on link "Add / Edit Payment Method" at bounding box center [256, 341] width 131 height 17
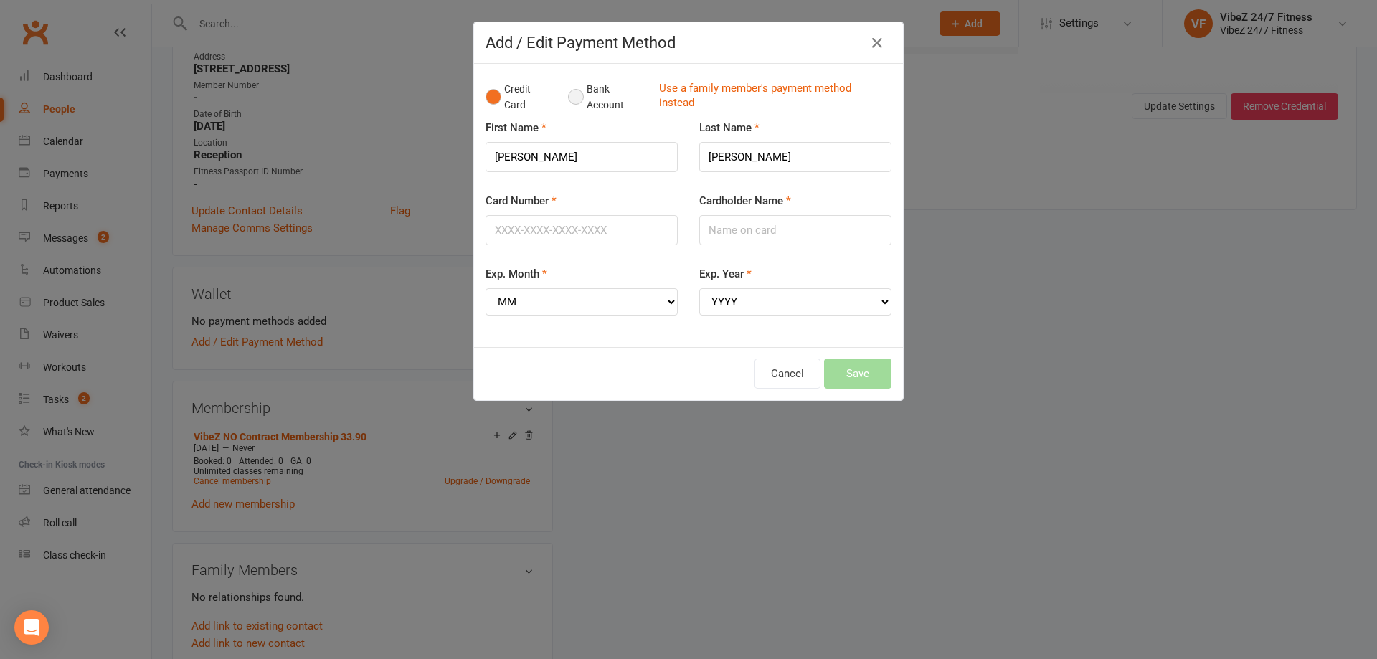
click at [570, 101] on button "Bank Account" at bounding box center [608, 97] width 80 height 44
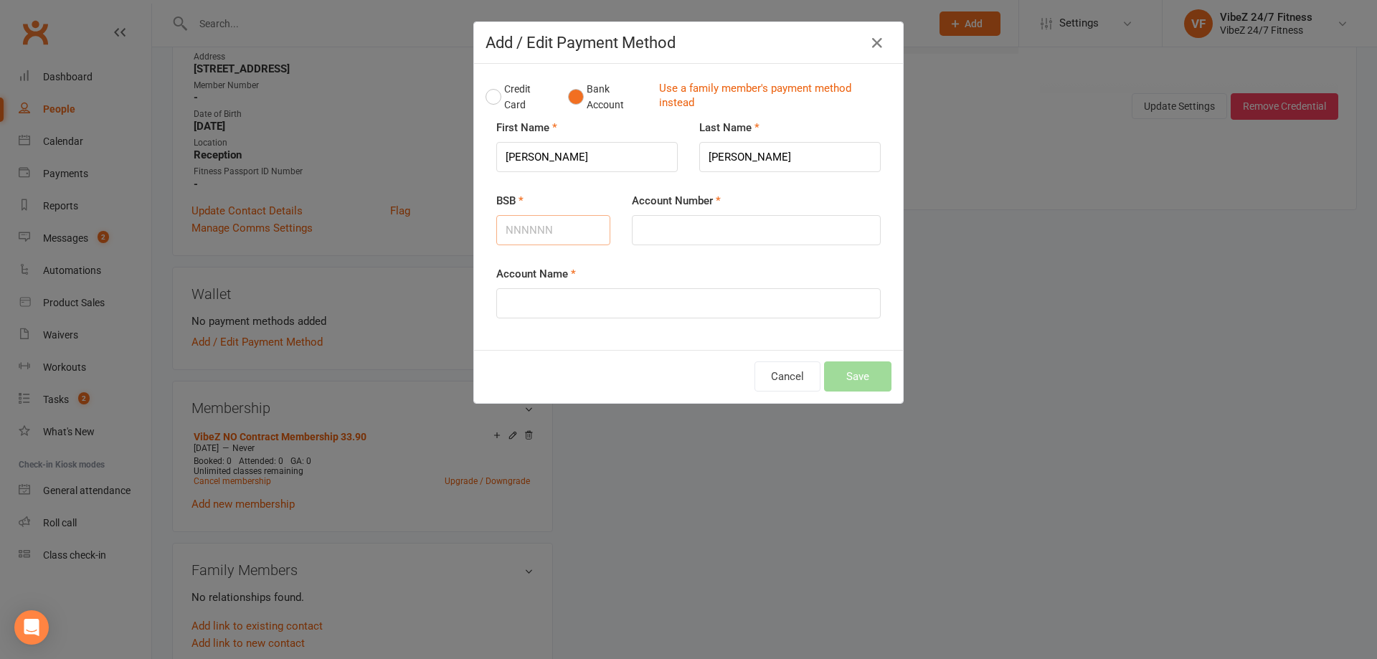
click at [565, 223] on input "BSB" at bounding box center [553, 230] width 114 height 30
type input "012623"
type input "401707525"
type input "[PERSON_NAME]"
click at [829, 371] on button "Save" at bounding box center [857, 376] width 67 height 30
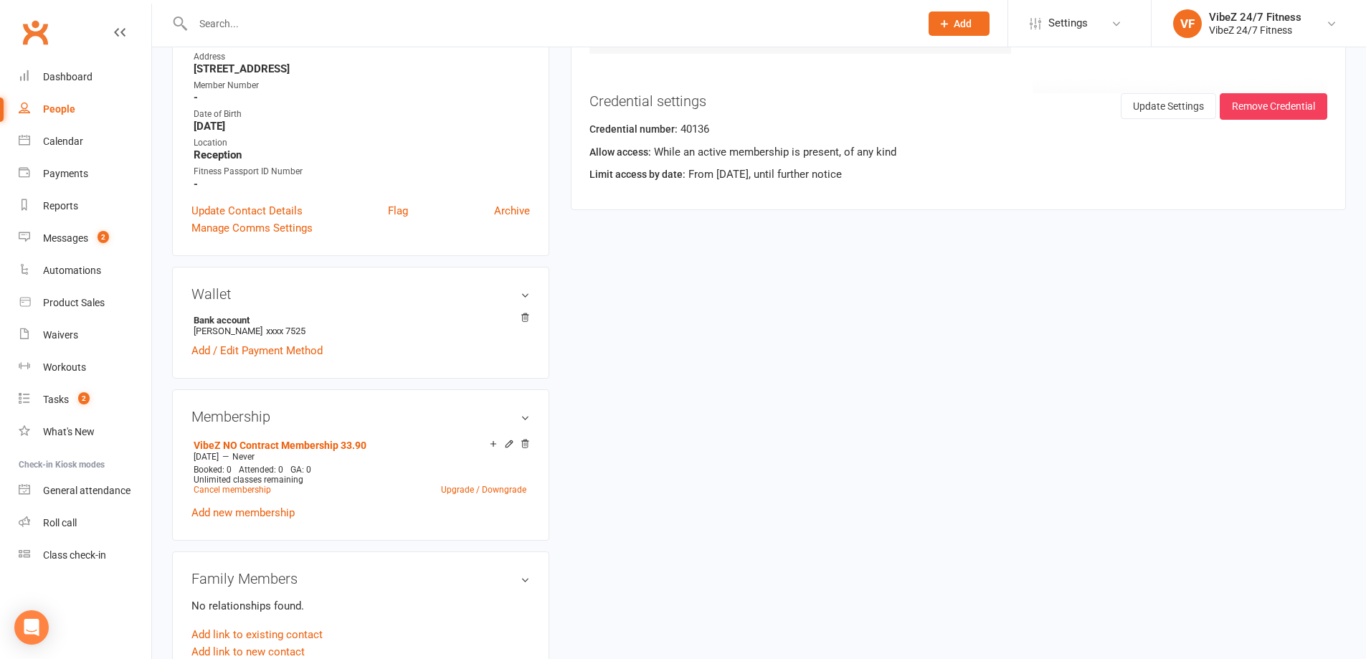
scroll to position [0, 0]
